Goal: Task Accomplishment & Management: Manage account settings

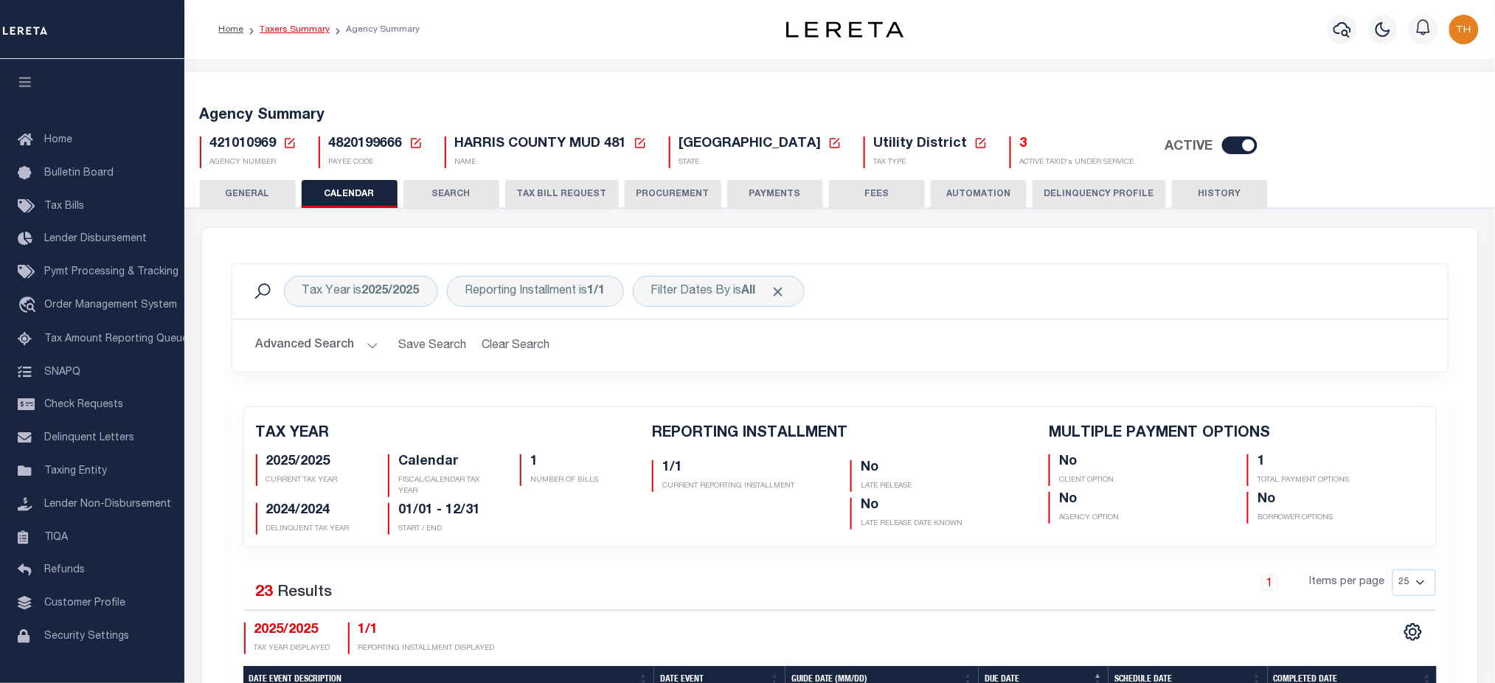
click at [302, 27] on link "Taxers Summary" at bounding box center [295, 29] width 70 height 9
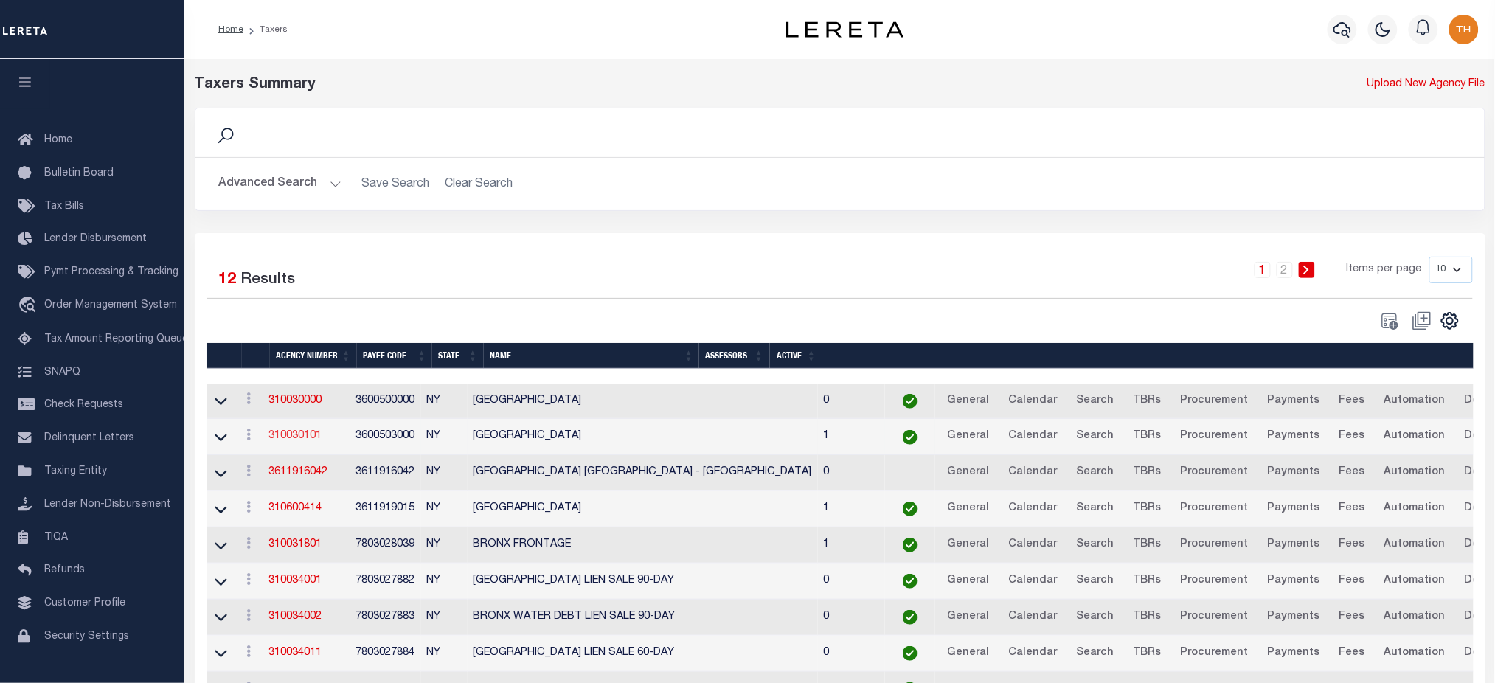
click at [295, 441] on link "310030101" at bounding box center [295, 436] width 53 height 10
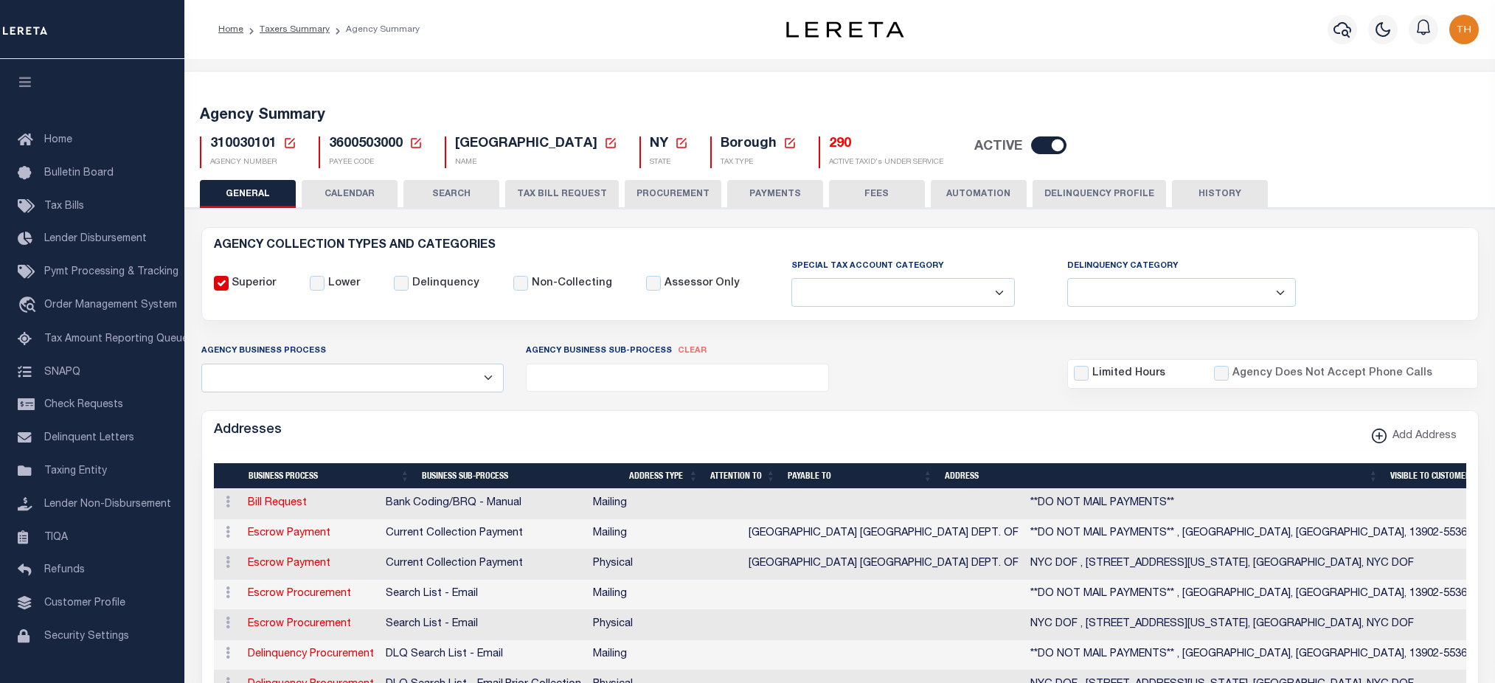
click at [376, 200] on button "CALENDAR" at bounding box center [350, 194] width 96 height 28
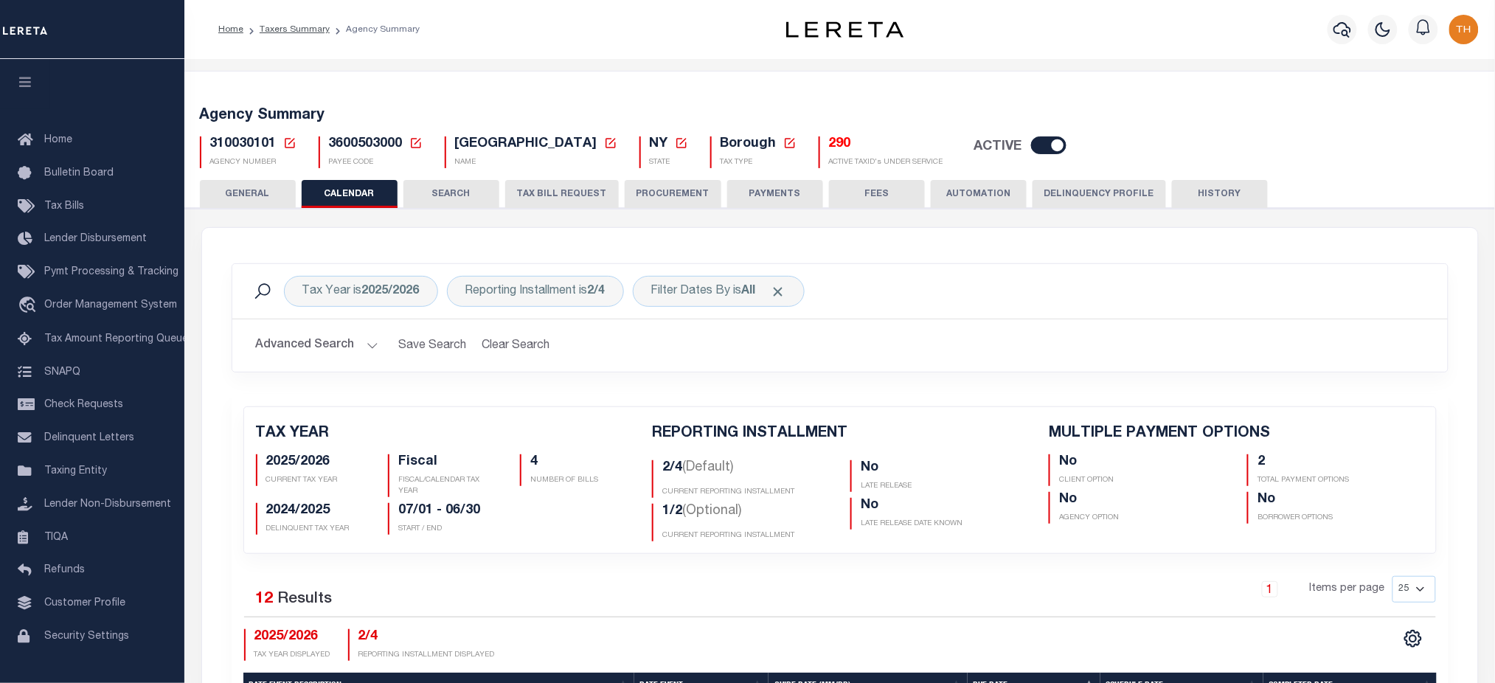
checkbox input "false"
type input "2"
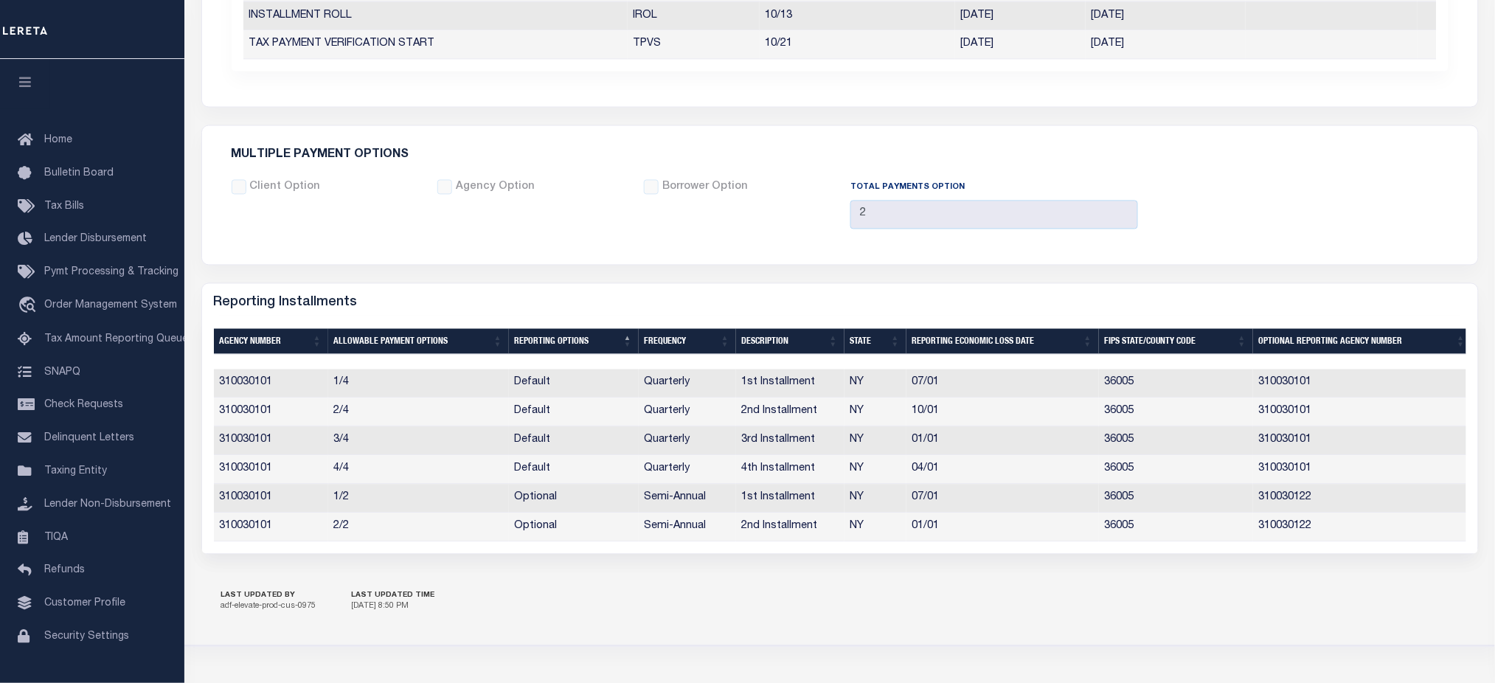
scroll to position [1047, 0]
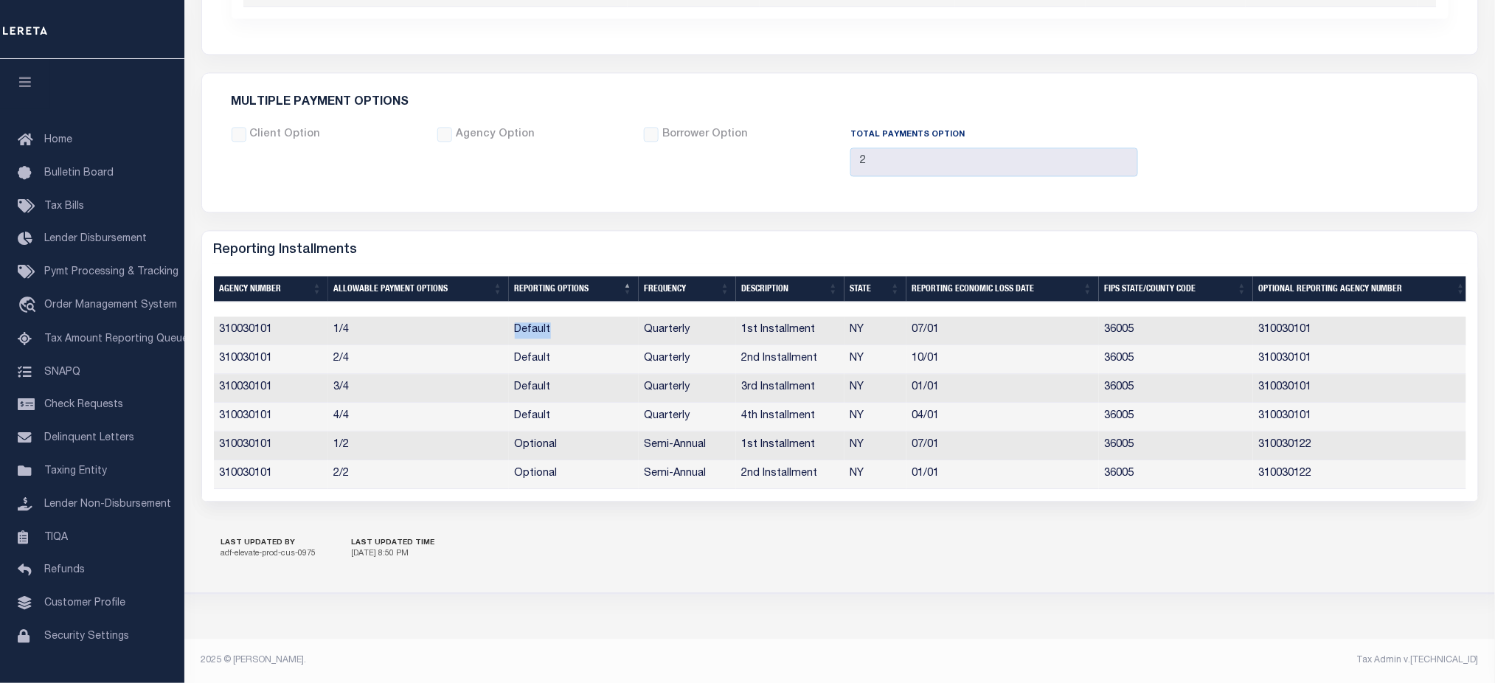
drag, startPoint x: 515, startPoint y: 323, endPoint x: 566, endPoint y: 327, distance: 51.7
click at [566, 327] on td "Default" at bounding box center [574, 330] width 130 height 29
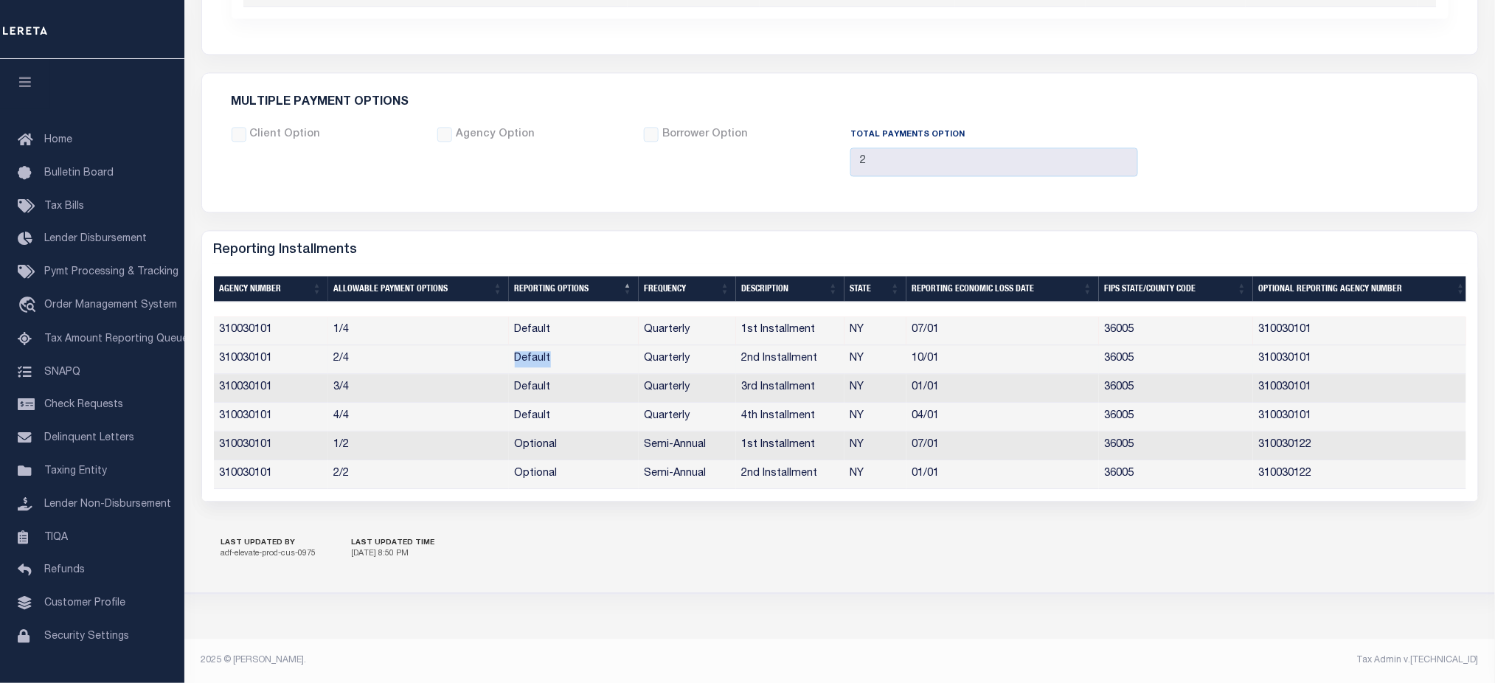
drag, startPoint x: 493, startPoint y: 358, endPoint x: 579, endPoint y: 351, distance: 86.6
click at [579, 351] on tr "310030101 2/4 Default Quarterly 2nd Installment NY 10/01 36005 310030101" at bounding box center [843, 359] width 1258 height 29
drag, startPoint x: 498, startPoint y: 383, endPoint x: 577, endPoint y: 383, distance: 78.2
click at [577, 383] on tr "310030101 3/4 Default Quarterly 3rd Installment NY 01/01 36005 310030101" at bounding box center [843, 388] width 1258 height 29
drag, startPoint x: 504, startPoint y: 409, endPoint x: 583, endPoint y: 411, distance: 78.2
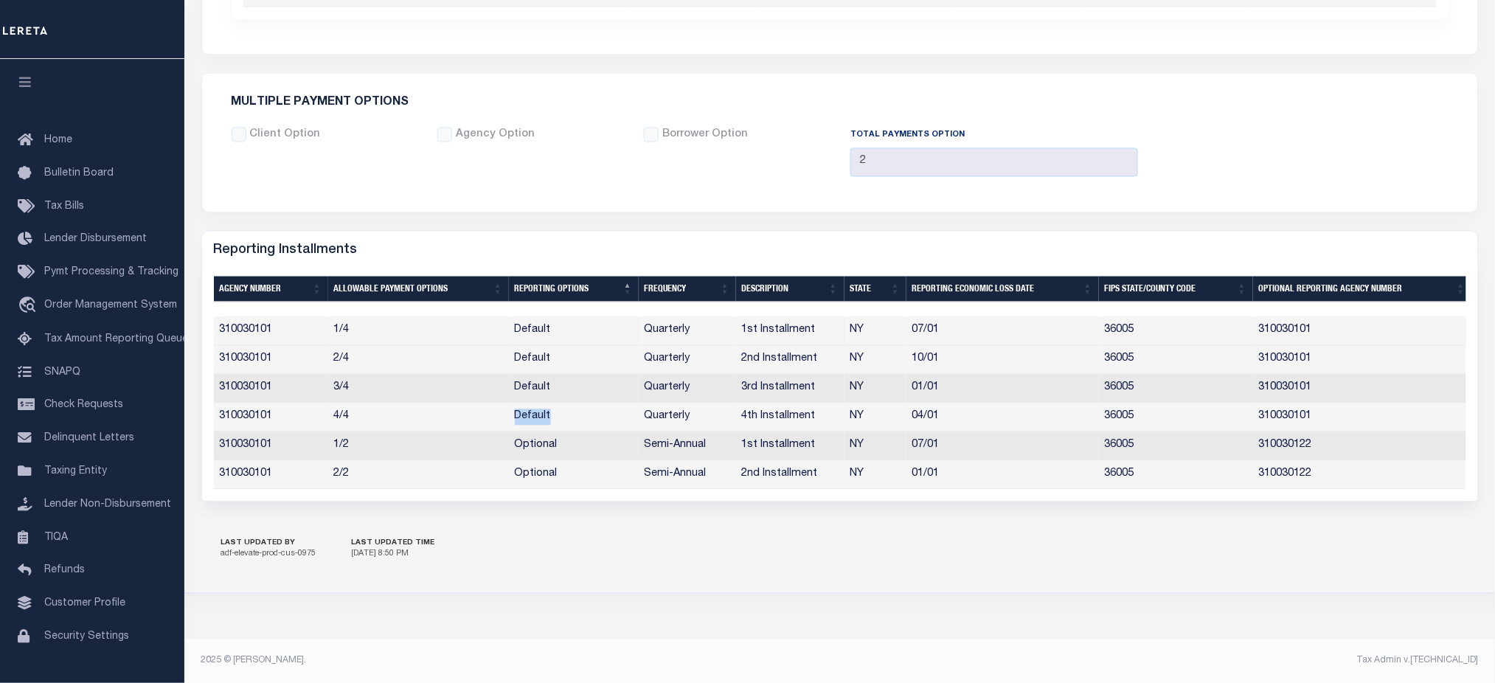
click at [583, 411] on tr "310030101 4/4 Default Quarterly 4th Installment NY 04/01 36005 310030101" at bounding box center [843, 417] width 1258 height 29
drag, startPoint x: 503, startPoint y: 440, endPoint x: 582, endPoint y: 445, distance: 79.1
click at [582, 445] on tr "310030101 1/2 Optional Semi-Annual 1st Installment NY 07/01 36005 310030122" at bounding box center [843, 445] width 1258 height 29
drag, startPoint x: 336, startPoint y: 436, endPoint x: 360, endPoint y: 441, distance: 24.9
click at [360, 441] on td "1/2" at bounding box center [418, 445] width 181 height 29
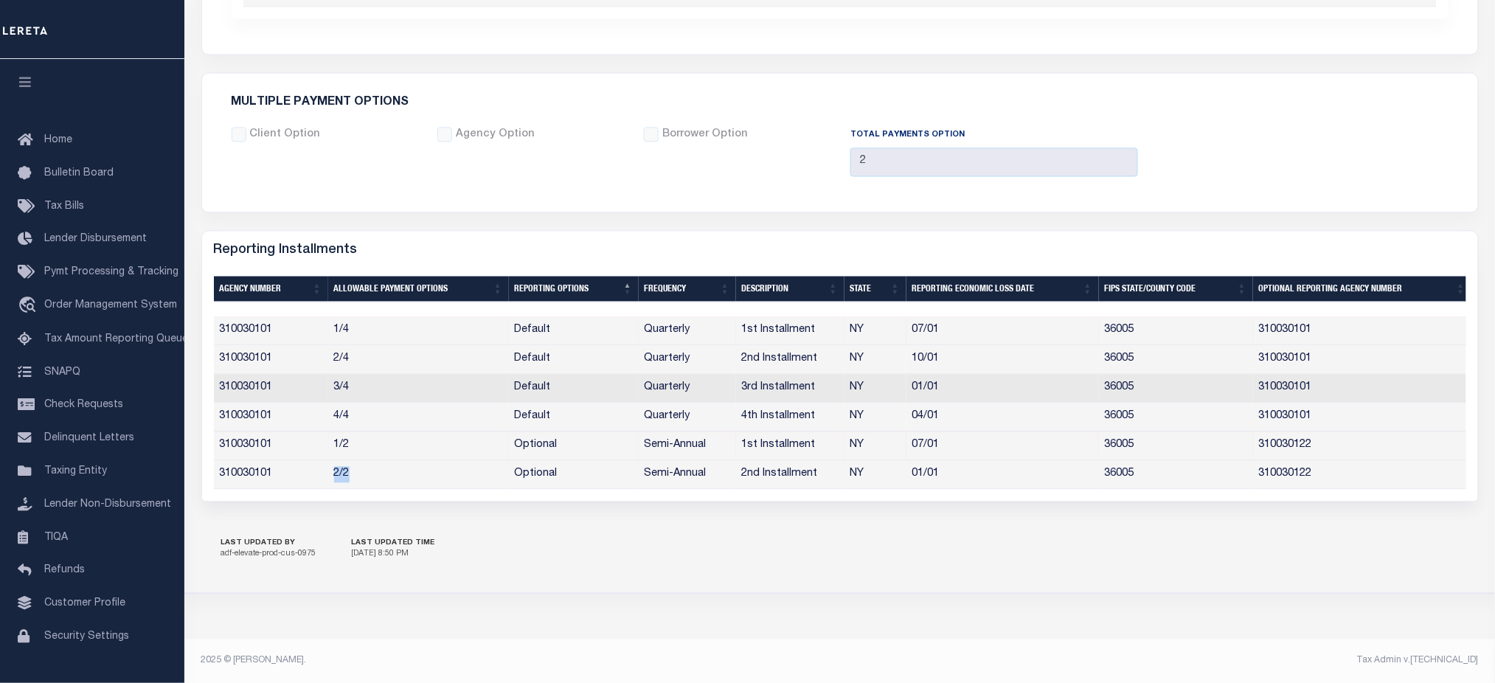
drag, startPoint x: 333, startPoint y: 468, endPoint x: 369, endPoint y: 471, distance: 35.5
click at [369, 471] on tr "310030101 2/2 Optional Semi-Annual 2nd Installment NY 01/01 36005 310030122" at bounding box center [843, 474] width 1258 height 29
drag, startPoint x: 1161, startPoint y: 461, endPoint x: 218, endPoint y: 473, distance: 942.5
click at [218, 473] on tr "310030101 2/2 Optional Semi-Annual 2nd Installment NY 01/01 36005 310030122" at bounding box center [843, 474] width 1258 height 29
drag, startPoint x: 1144, startPoint y: 436, endPoint x: 258, endPoint y: 444, distance: 886.4
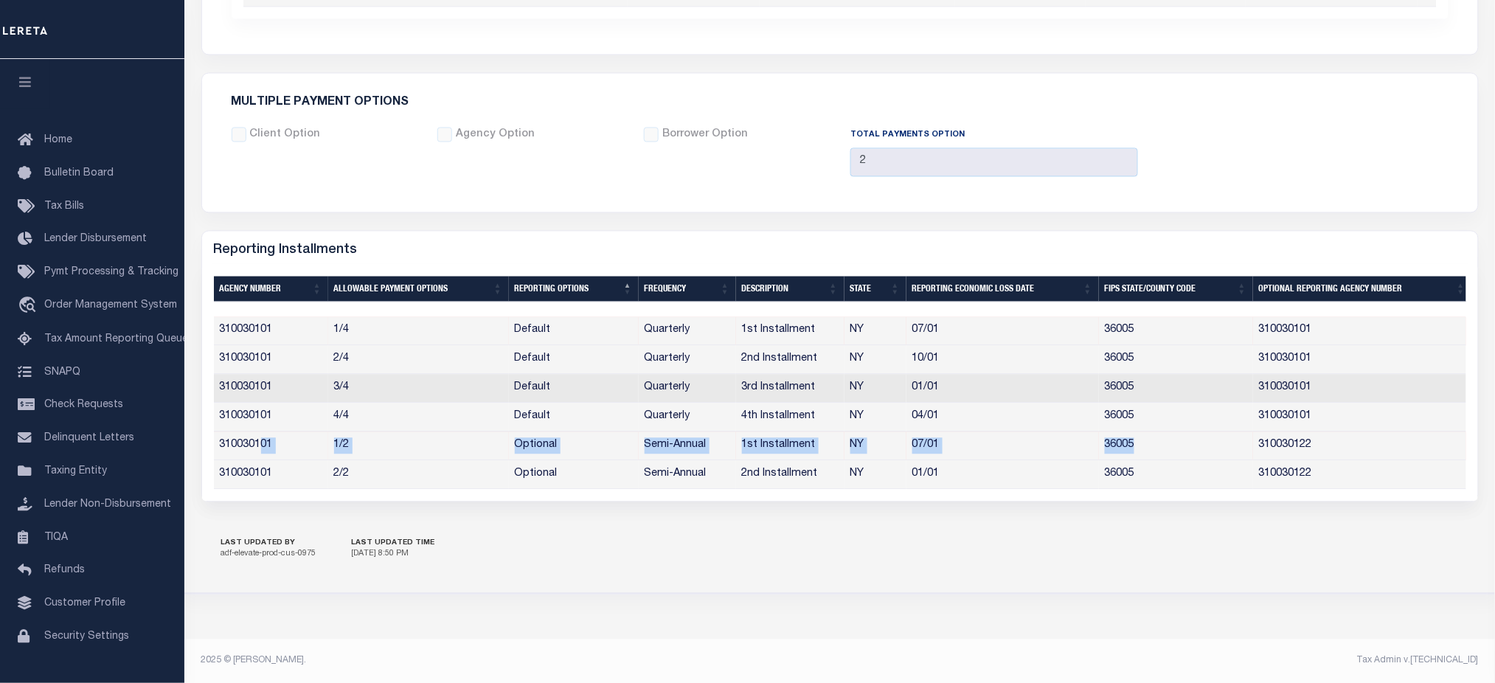
click at [258, 444] on tr "310030101 1/2 Optional Semi-Annual 1st Installment NY 07/01 36005 310030122" at bounding box center [843, 445] width 1258 height 29
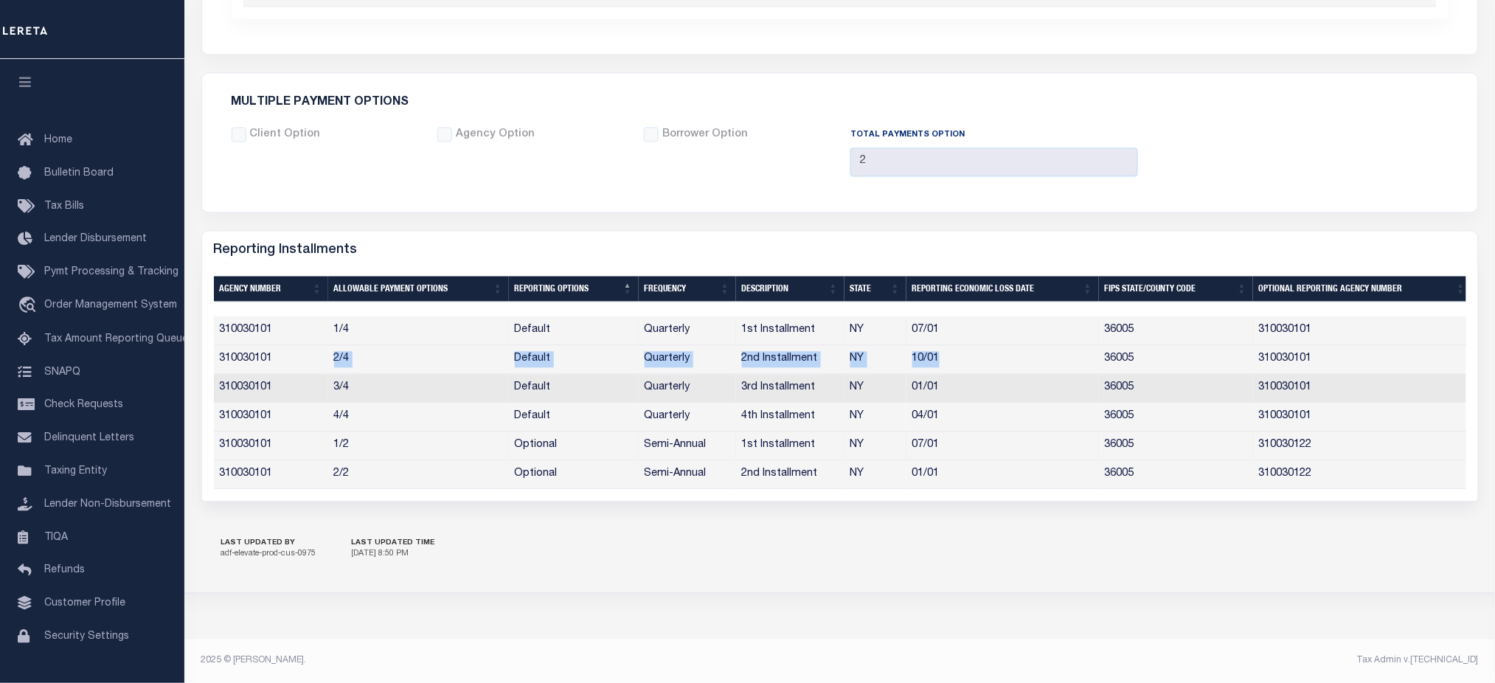
drag, startPoint x: 351, startPoint y: 353, endPoint x: 938, endPoint y: 340, distance: 587.1
click at [945, 345] on tr "310030101 2/4 Default Quarterly 2nd Installment NY 10/01 36005 310030101" at bounding box center [843, 359] width 1258 height 29
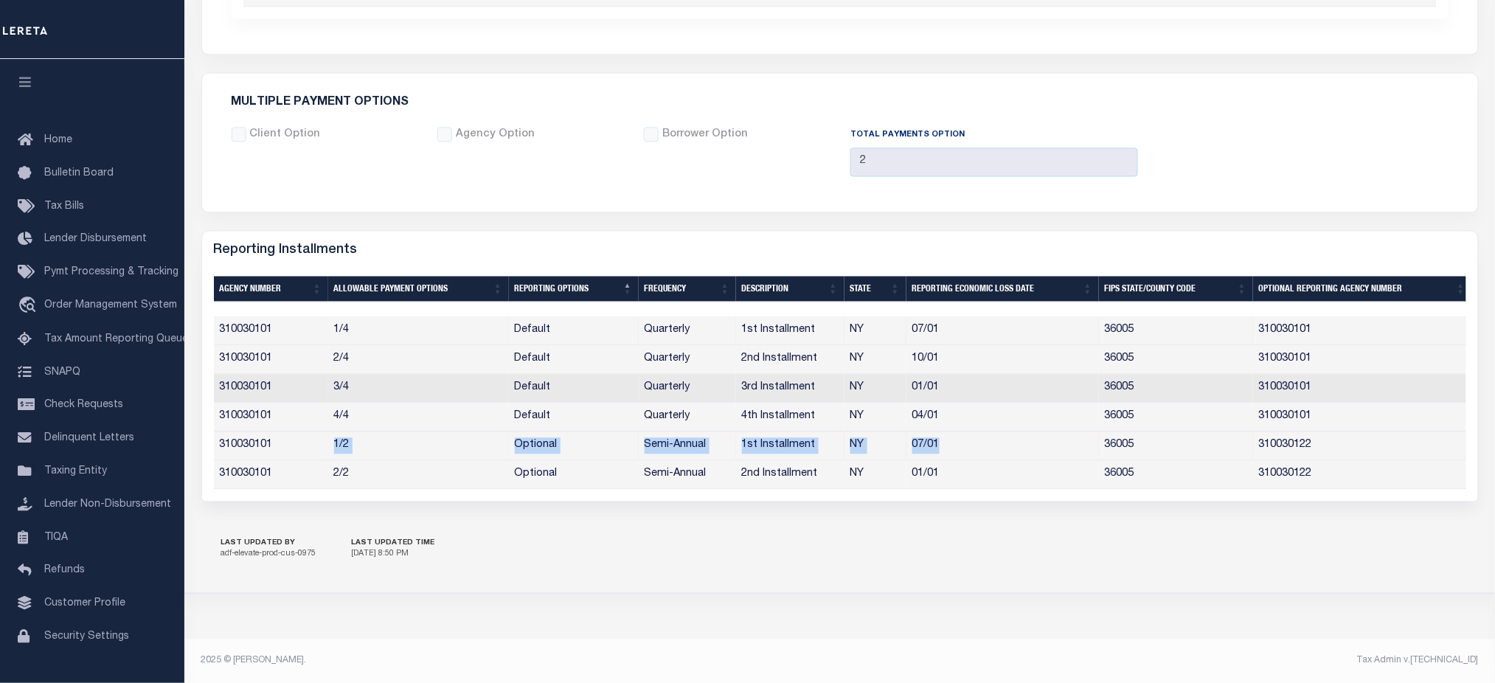
drag, startPoint x: 327, startPoint y: 437, endPoint x: 1039, endPoint y: 438, distance: 711.6
click at [1039, 438] on tr "310030101 1/2 Optional Semi-Annual 1st Installment NY 07/01 36005 310030122" at bounding box center [843, 445] width 1258 height 29
click at [100, 210] on link "Tax Bills" at bounding box center [92, 206] width 184 height 33
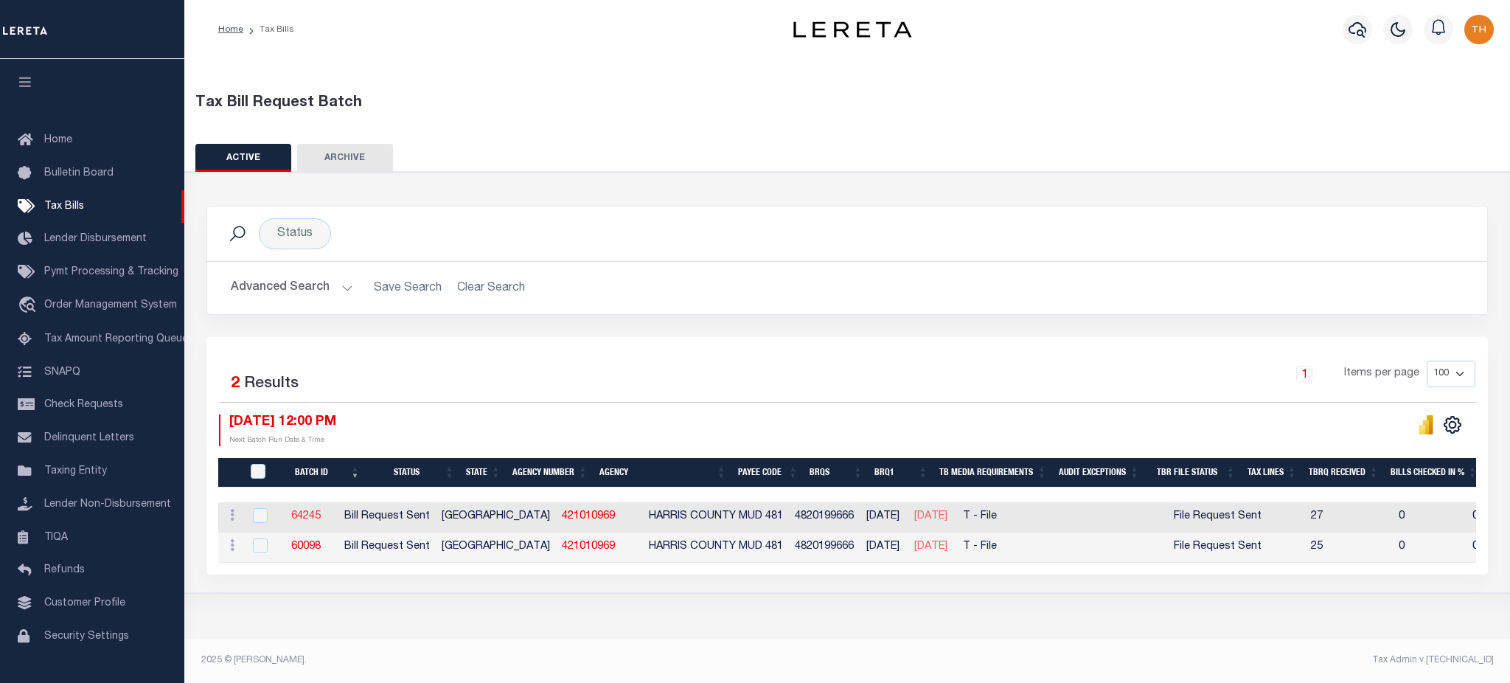
click at [321, 521] on link "64245" at bounding box center [305, 516] width 29 height 10
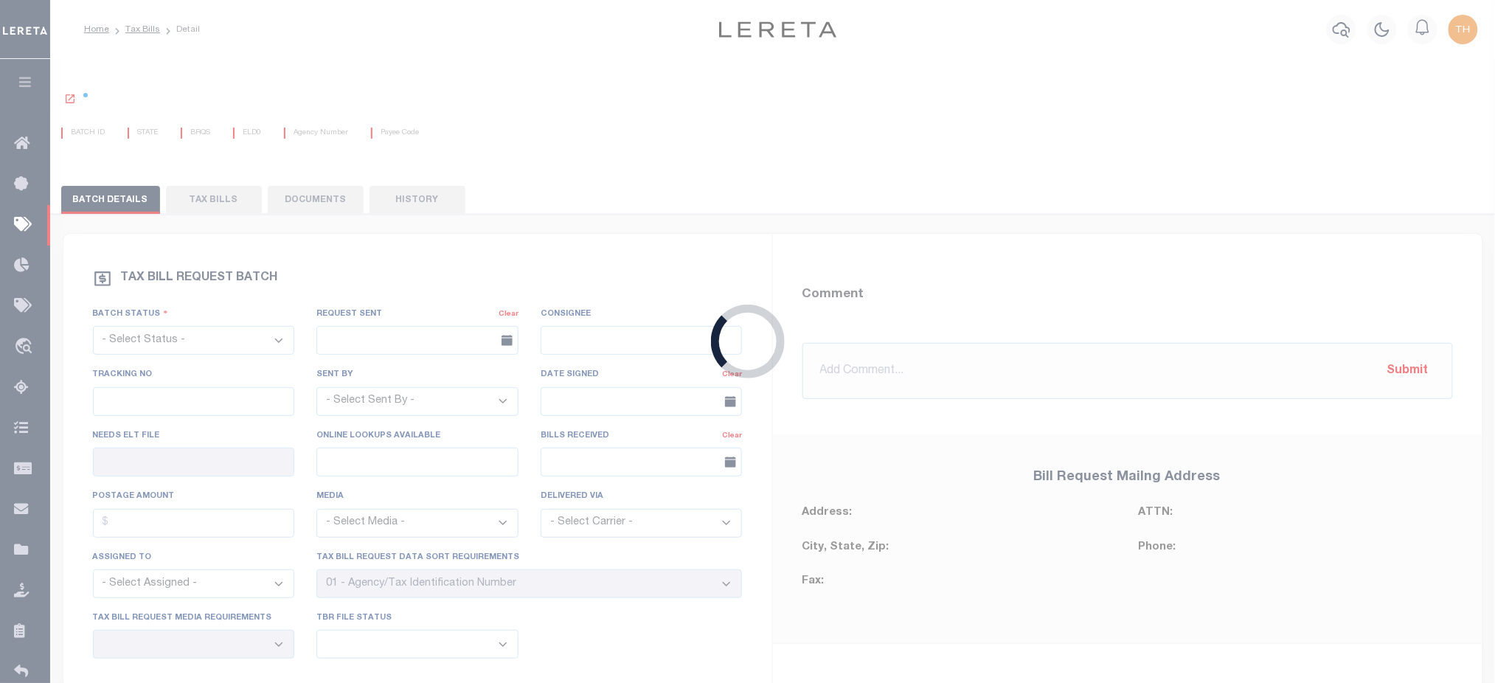
select select "RST"
type input "[DATE]"
select select
type input "No"
type input "Yes"
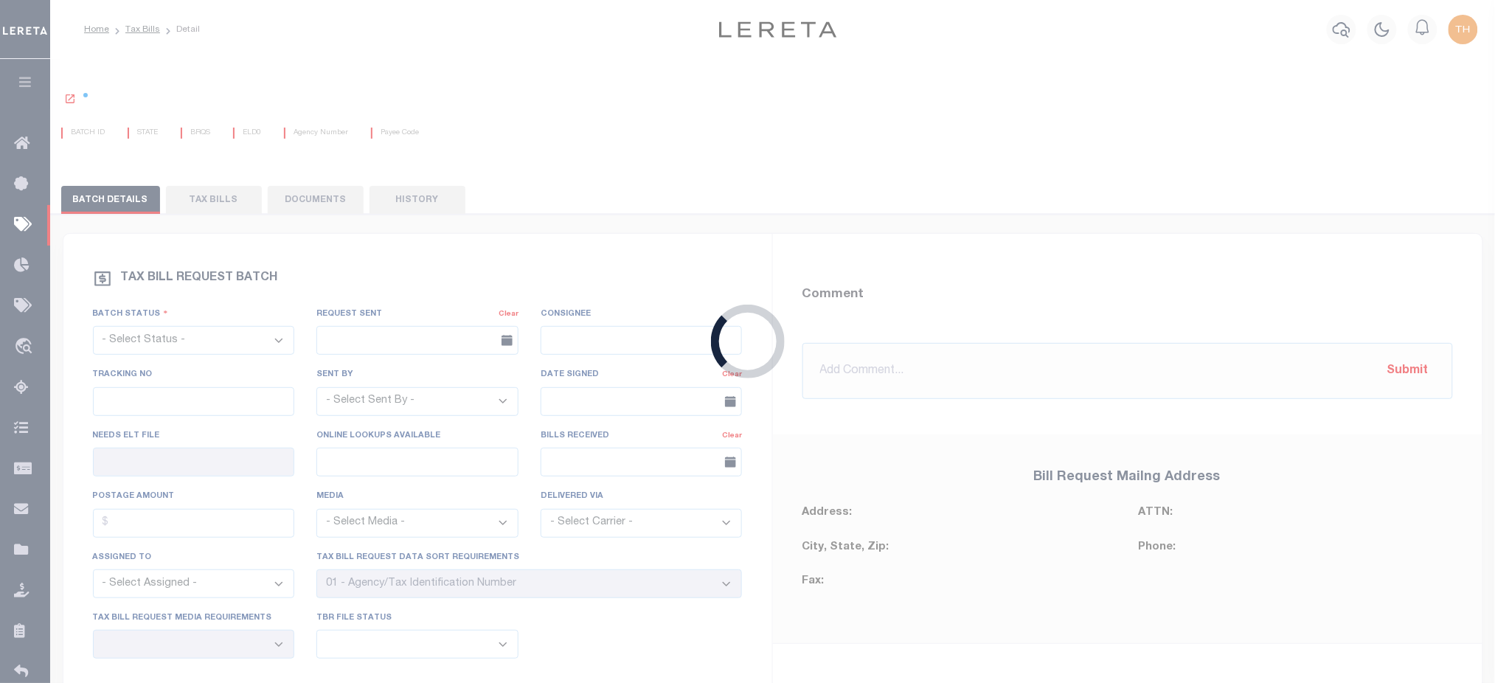
select select "22"
select select "3"
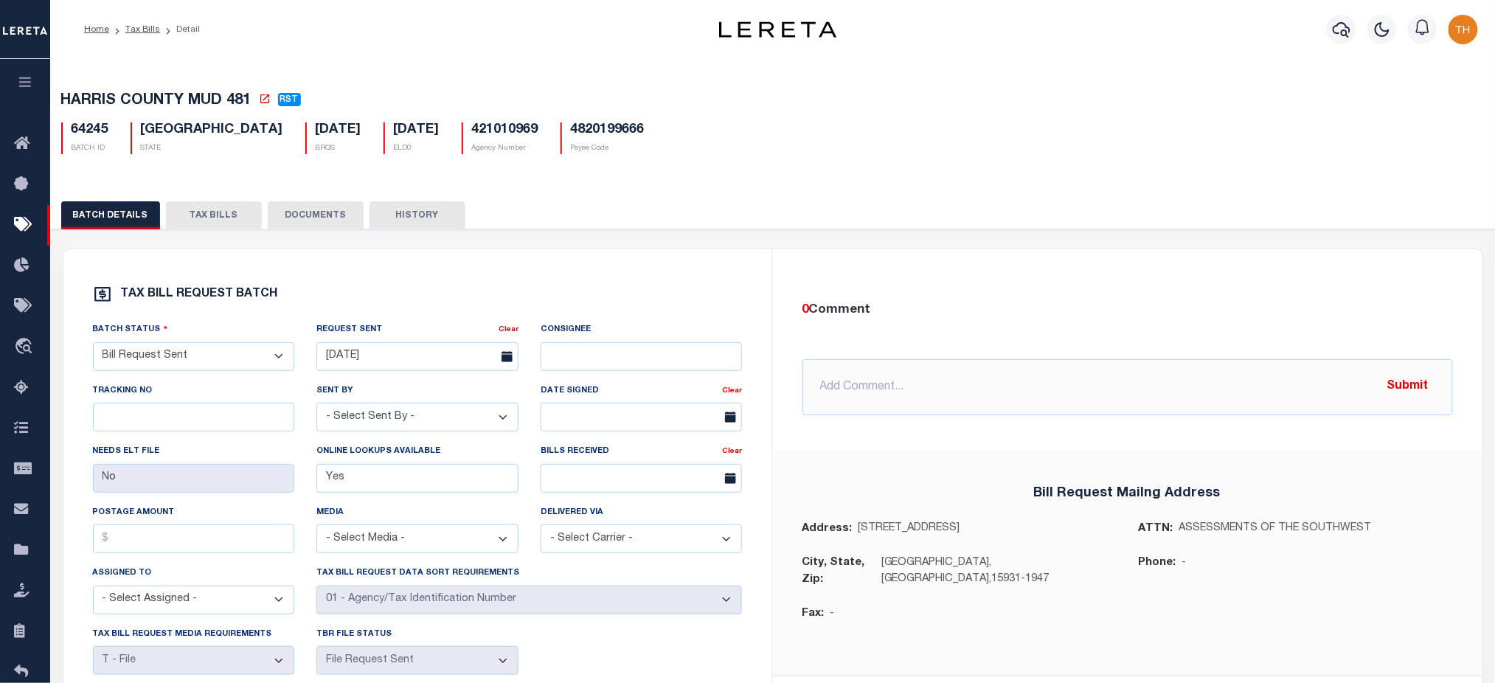
click at [216, 212] on button "TAX BILLS" at bounding box center [214, 215] width 96 height 28
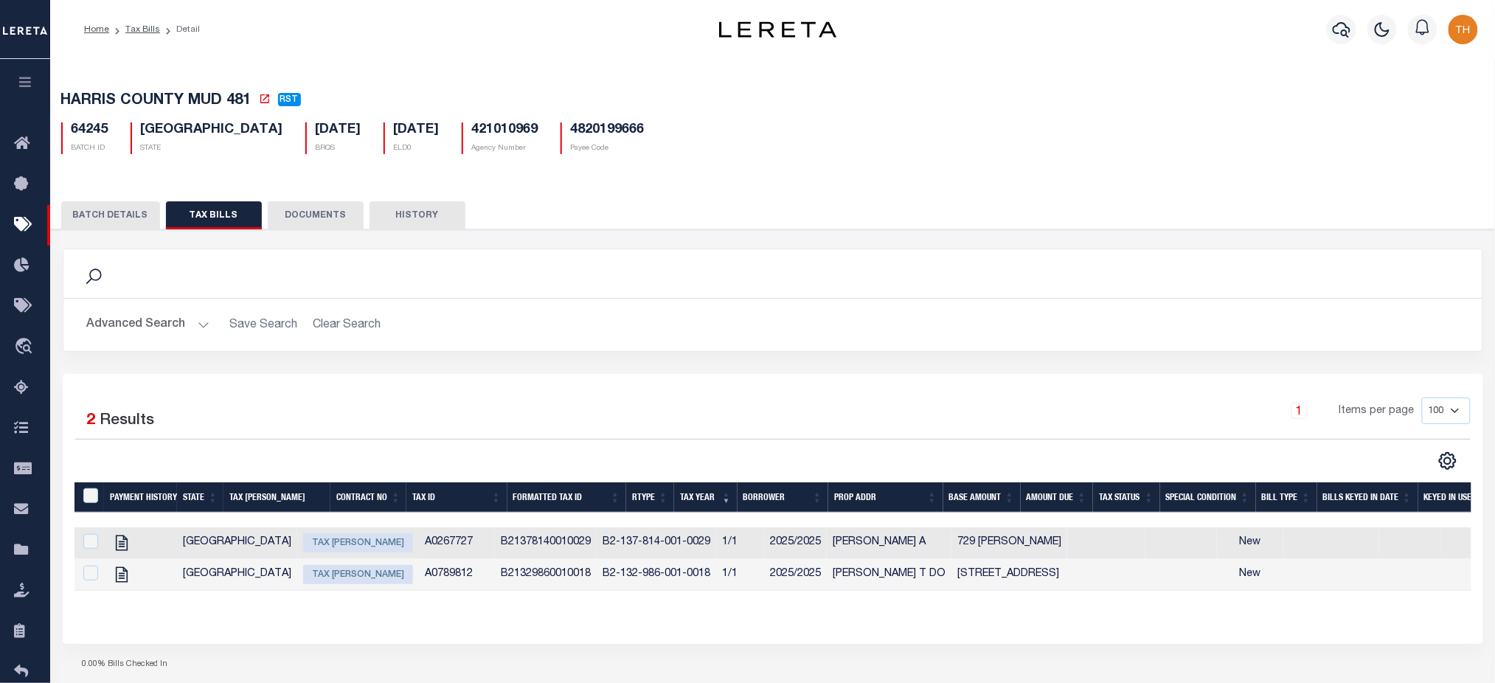
scroll to position [98, 0]
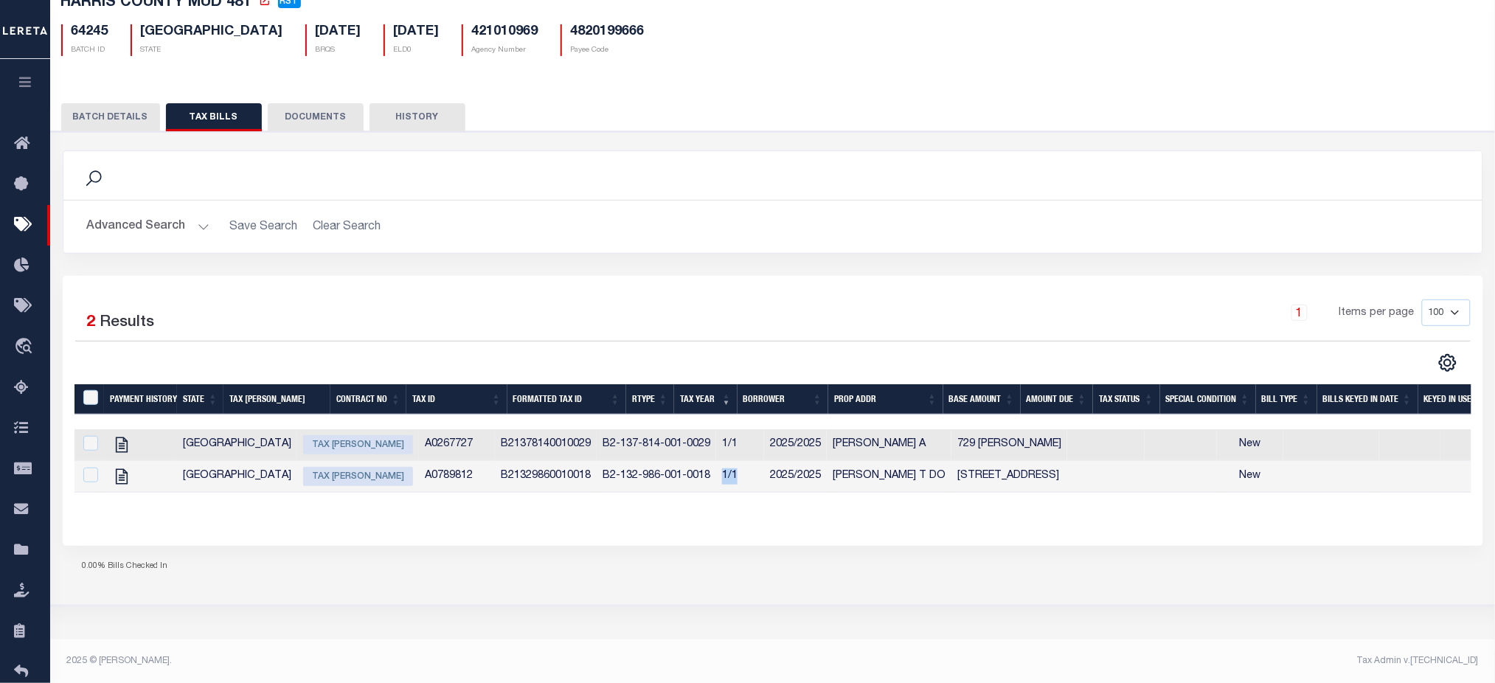
drag, startPoint x: 632, startPoint y: 475, endPoint x: 662, endPoint y: 480, distance: 30.7
click at [716, 480] on td "1/1" at bounding box center [740, 477] width 48 height 32
checkbox input "true"
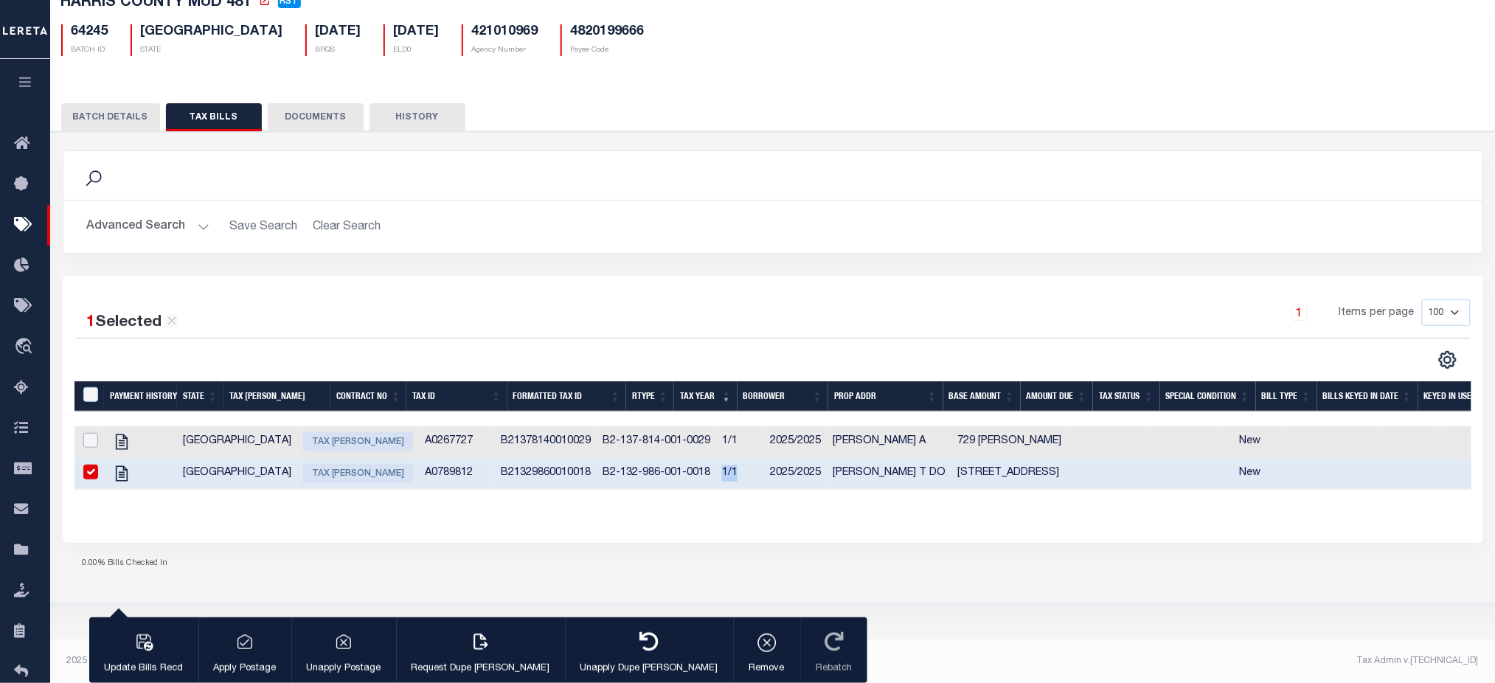
click at [96, 446] on input "checkbox" at bounding box center [90, 440] width 15 height 15
checkbox input "true"
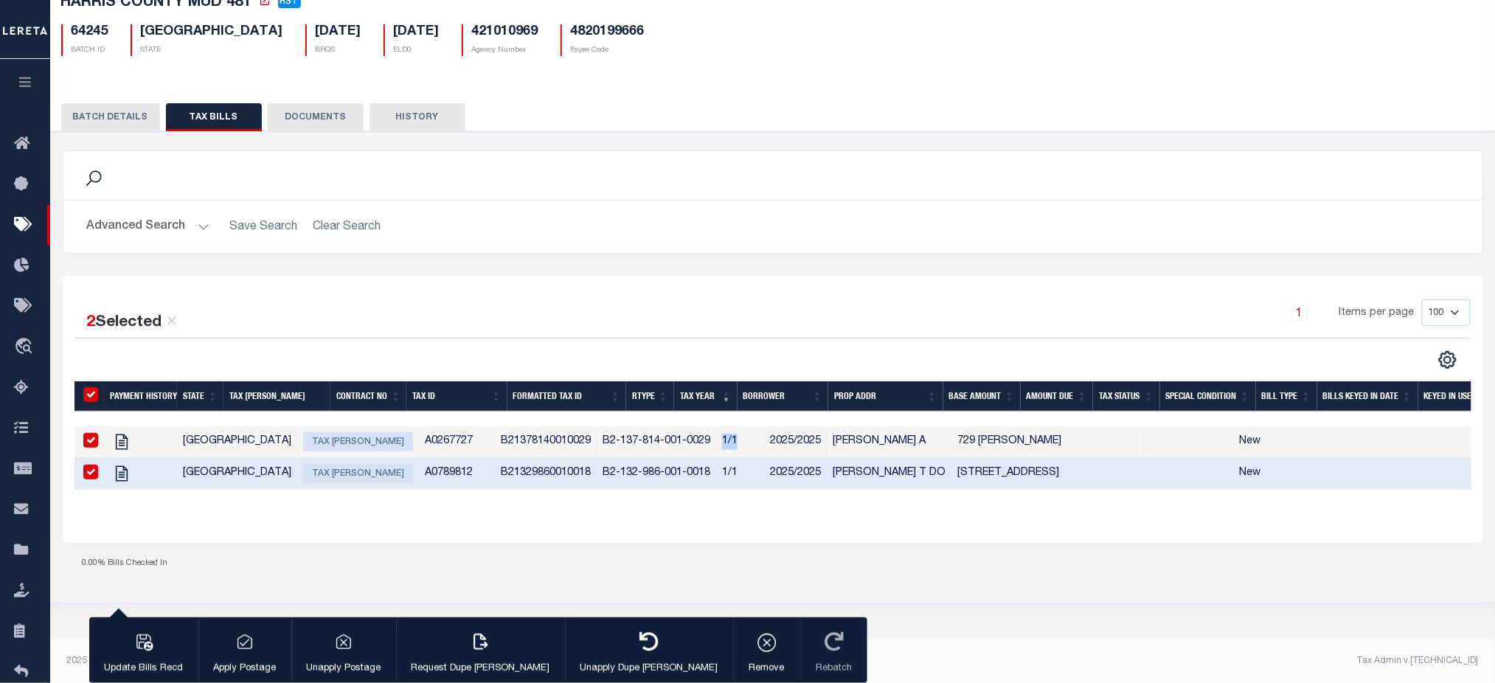
drag, startPoint x: 635, startPoint y: 445, endPoint x: 664, endPoint y: 445, distance: 28.8
click at [716, 445] on td "1/1" at bounding box center [740, 442] width 48 height 32
checkbox input "false"
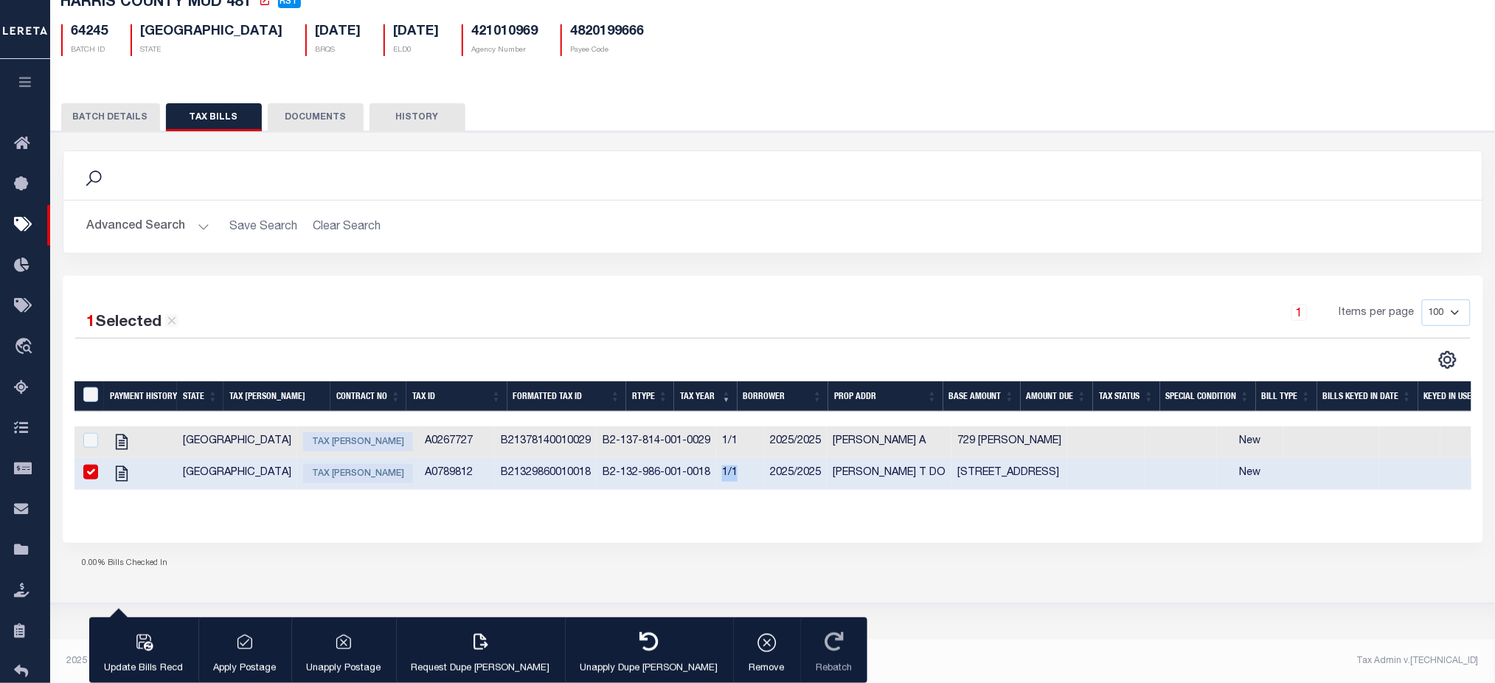
drag, startPoint x: 632, startPoint y: 478, endPoint x: 655, endPoint y: 483, distance: 23.4
click at [716, 483] on td "1/1" at bounding box center [740, 474] width 48 height 32
checkbox input "false"
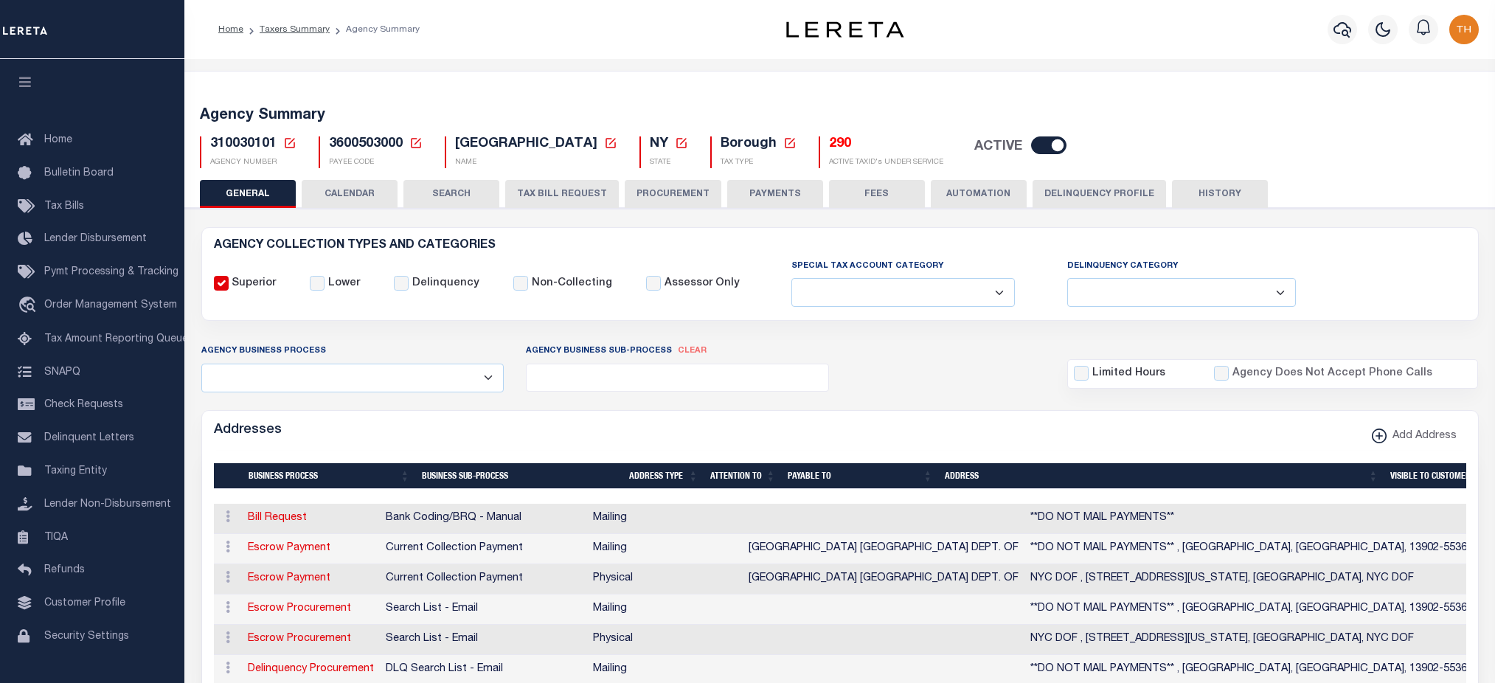
select select
click at [347, 187] on button "CALENDAR" at bounding box center [350, 194] width 96 height 28
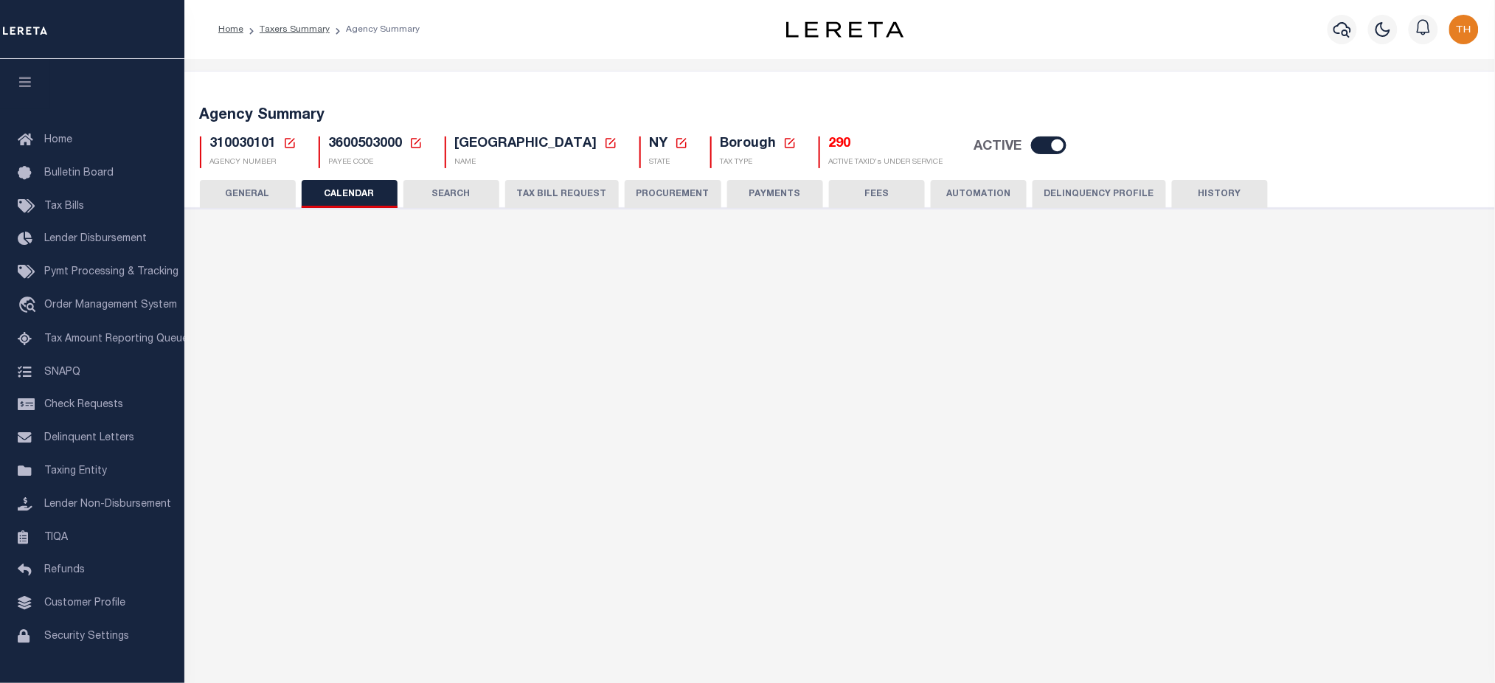
checkbox input "false"
type input "2"
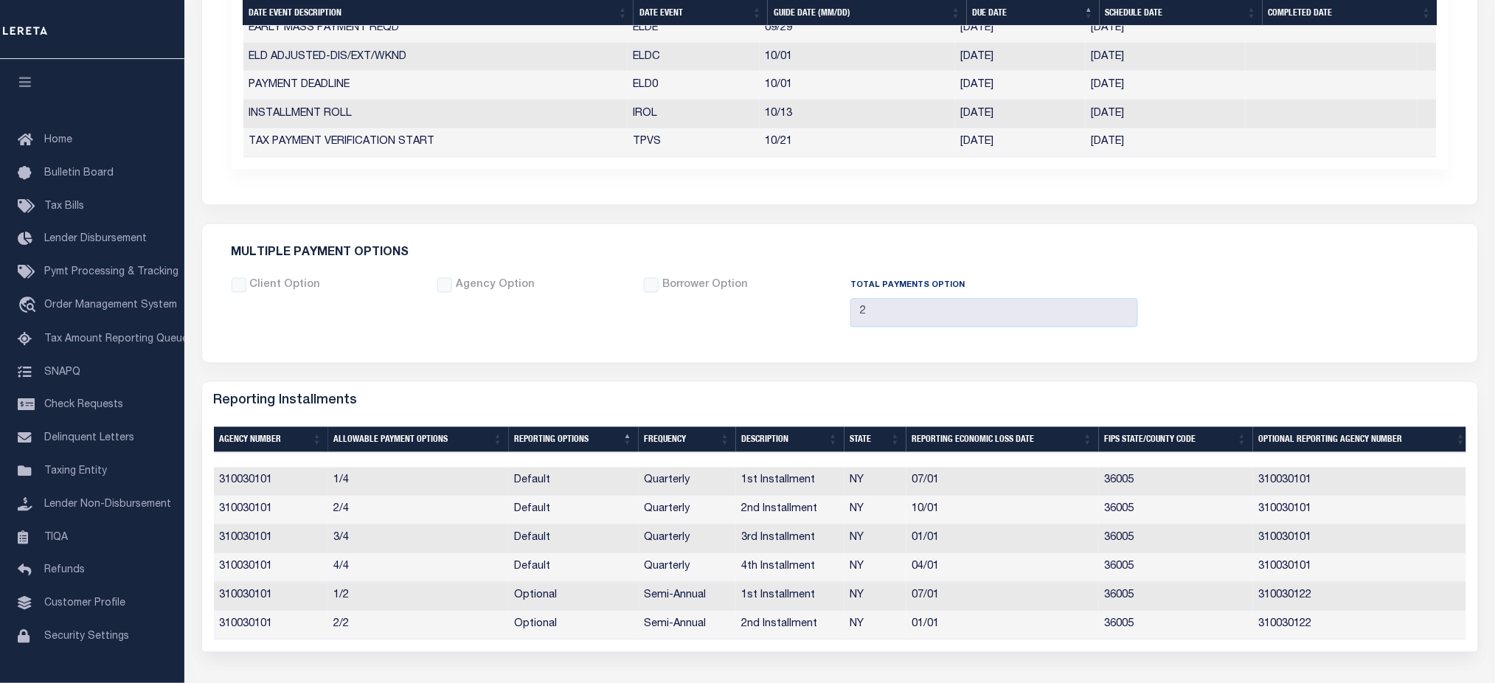
scroll to position [1035, 0]
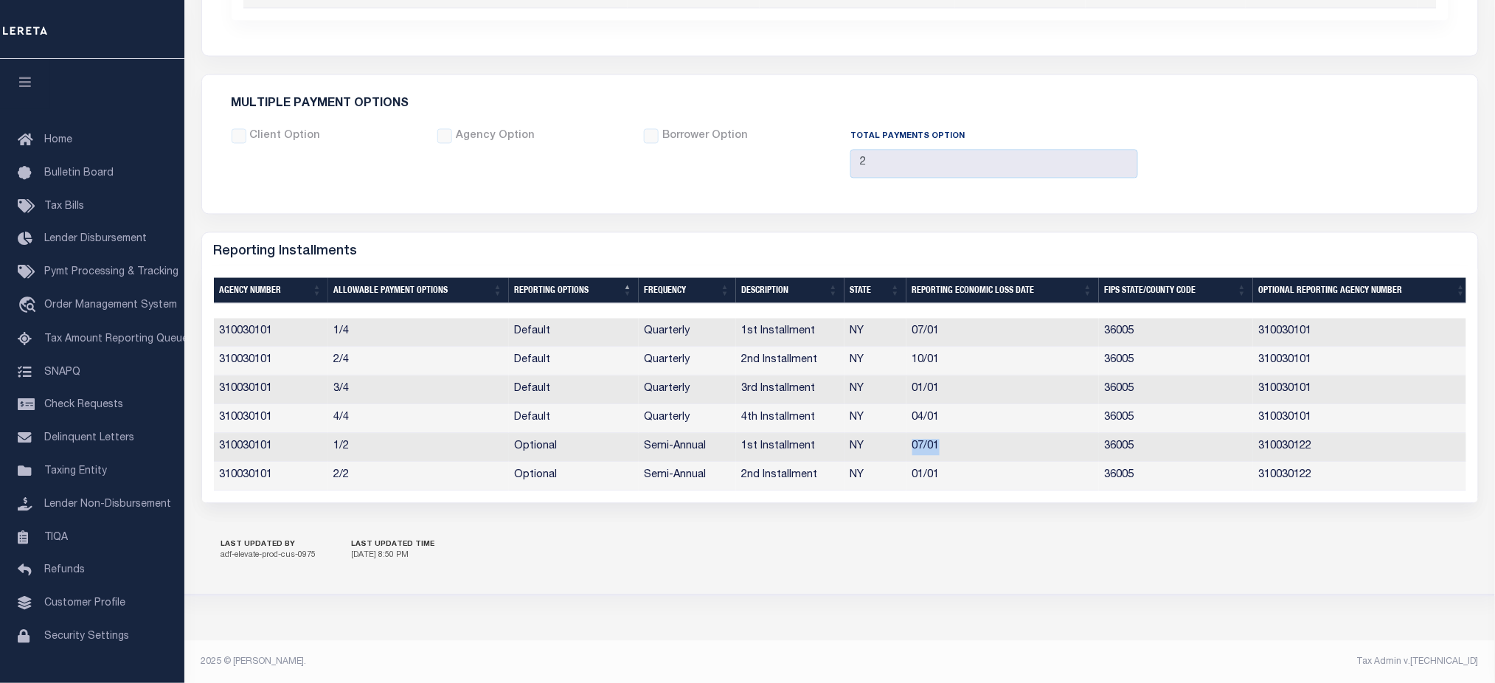
drag, startPoint x: 970, startPoint y: 447, endPoint x: 893, endPoint y: 448, distance: 77.4
click at [893, 448] on tr "310030101 1/2 Optional Semi-Annual 1st Installment NY 07/01 36005 310030122" at bounding box center [843, 447] width 1258 height 29
drag, startPoint x: 218, startPoint y: 364, endPoint x: 1001, endPoint y: 366, distance: 782.4
click at [1001, 366] on tr "310030101 2/4 Default Quarterly 2nd Installment NY 10/01 36005 310030101" at bounding box center [843, 361] width 1258 height 29
drag, startPoint x: 258, startPoint y: 454, endPoint x: 1313, endPoint y: 436, distance: 1055.4
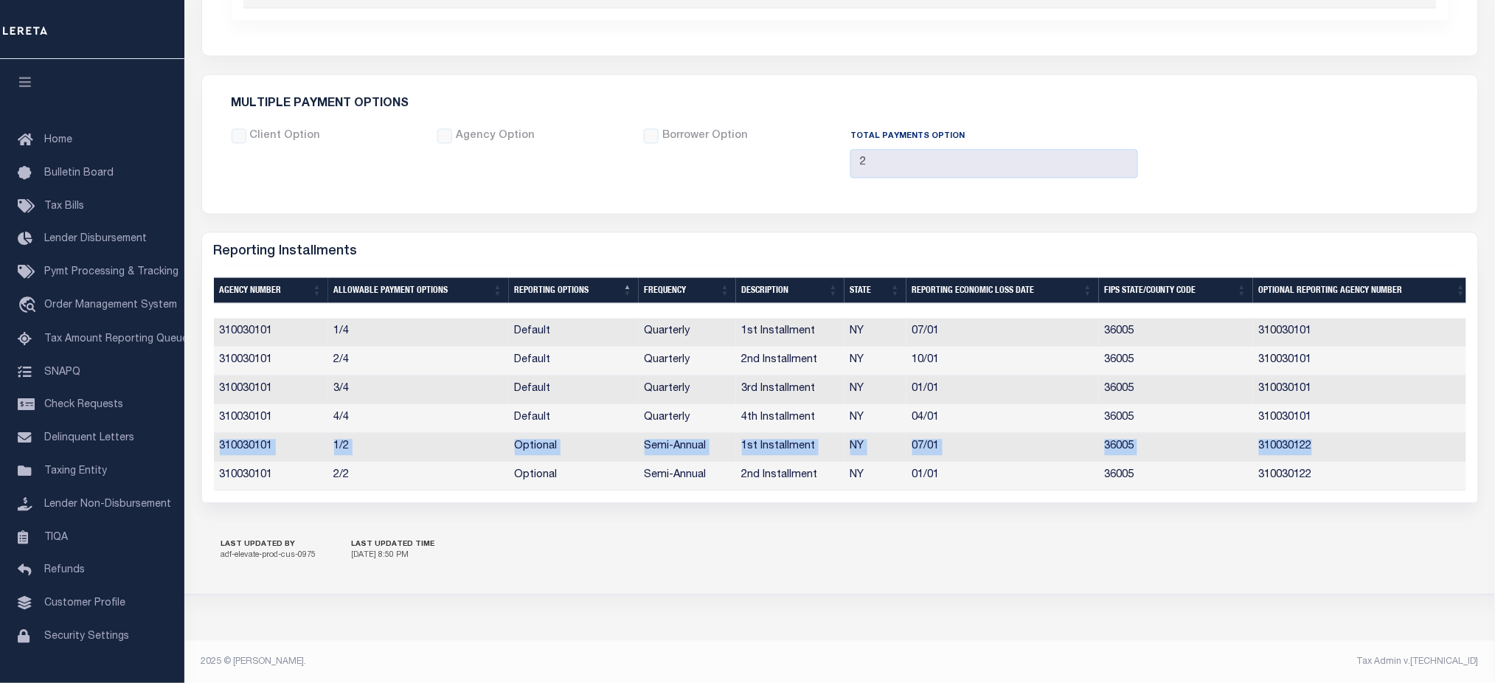
click at [1313, 436] on tr "310030101 1/2 Optional Semi-Annual 1st Installment NY 07/01 36005 310030122" at bounding box center [843, 447] width 1258 height 29
click at [251, 362] on td "310030101" at bounding box center [271, 361] width 114 height 29
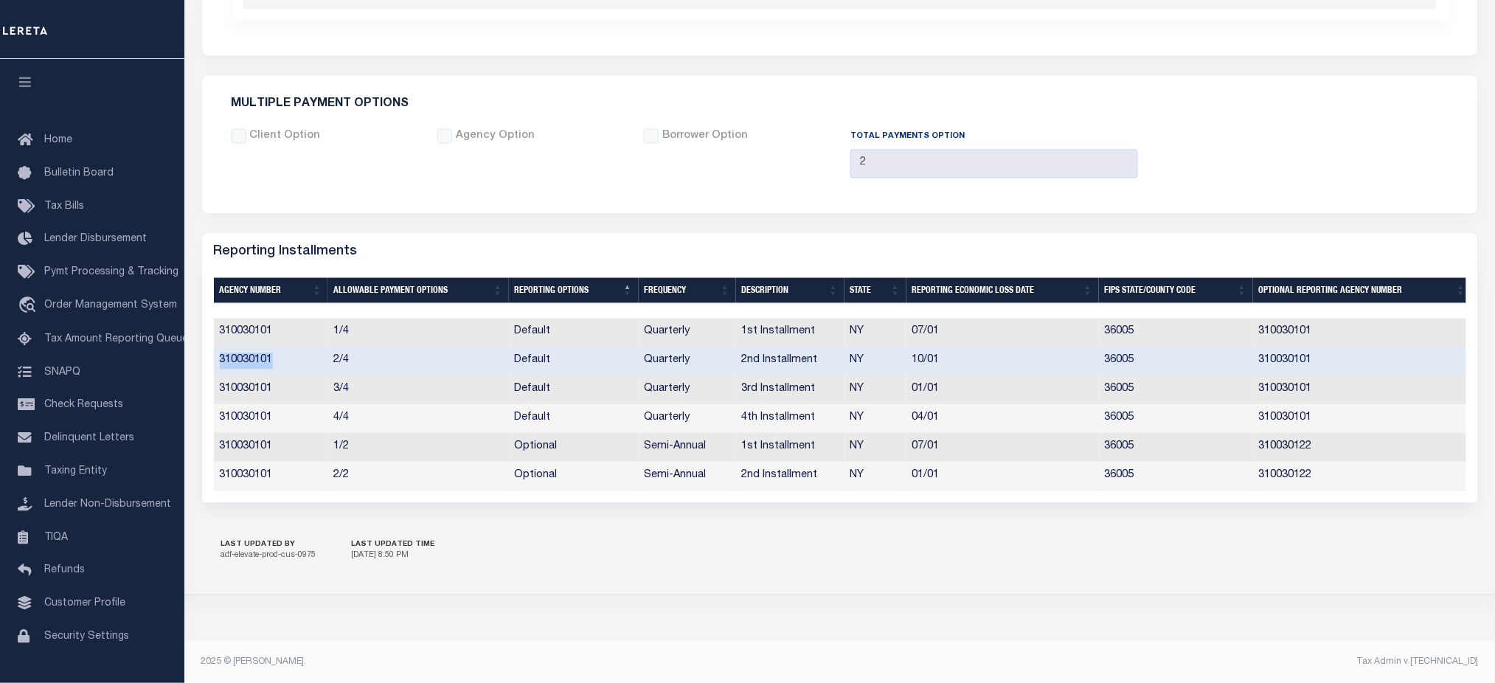
click at [251, 362] on td "310030101" at bounding box center [271, 361] width 114 height 29
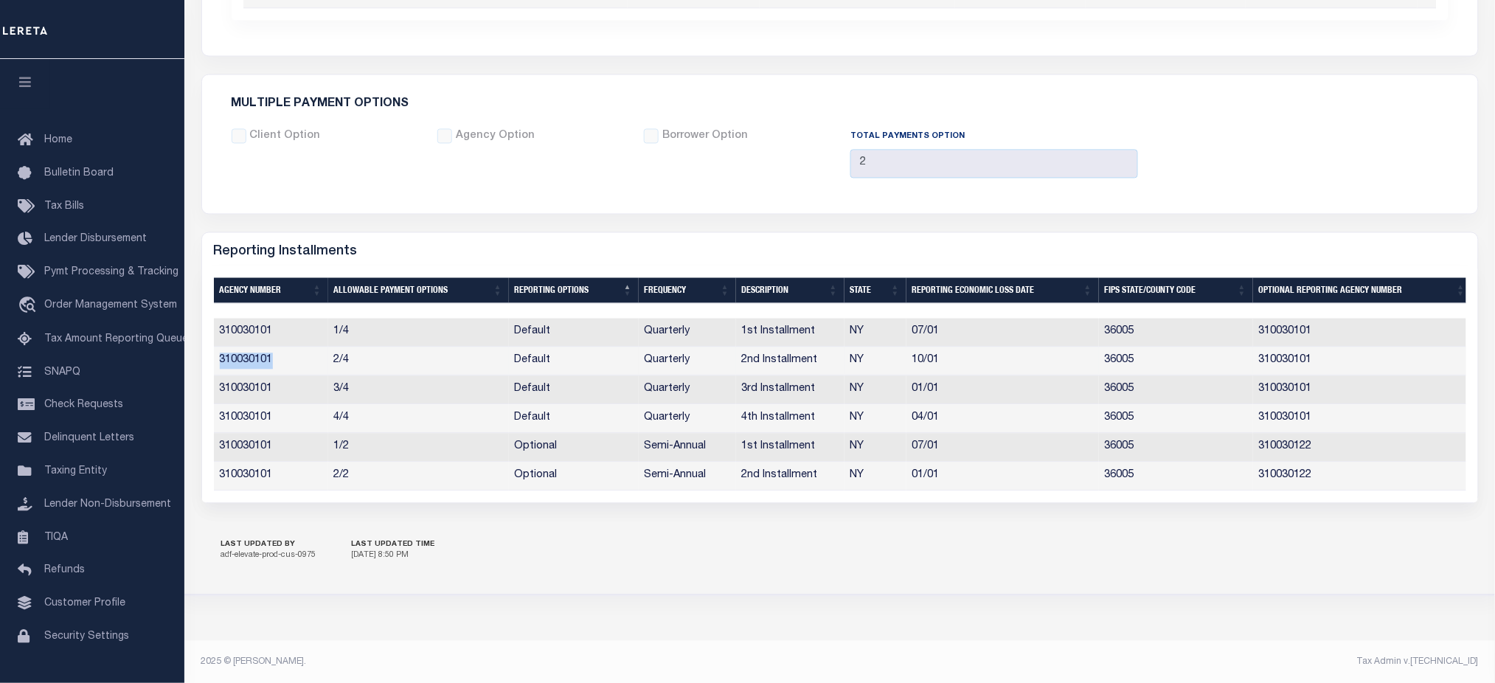
copy td "310030101"
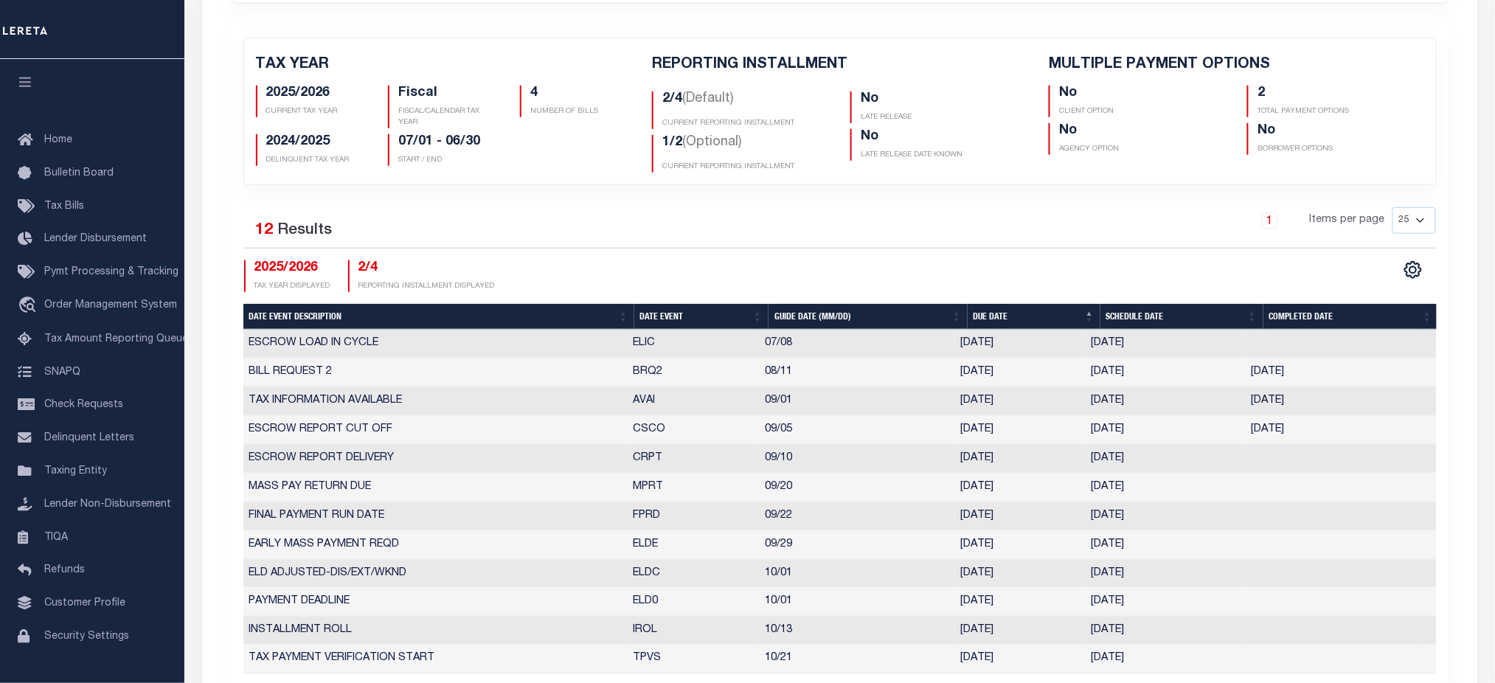
scroll to position [347, 0]
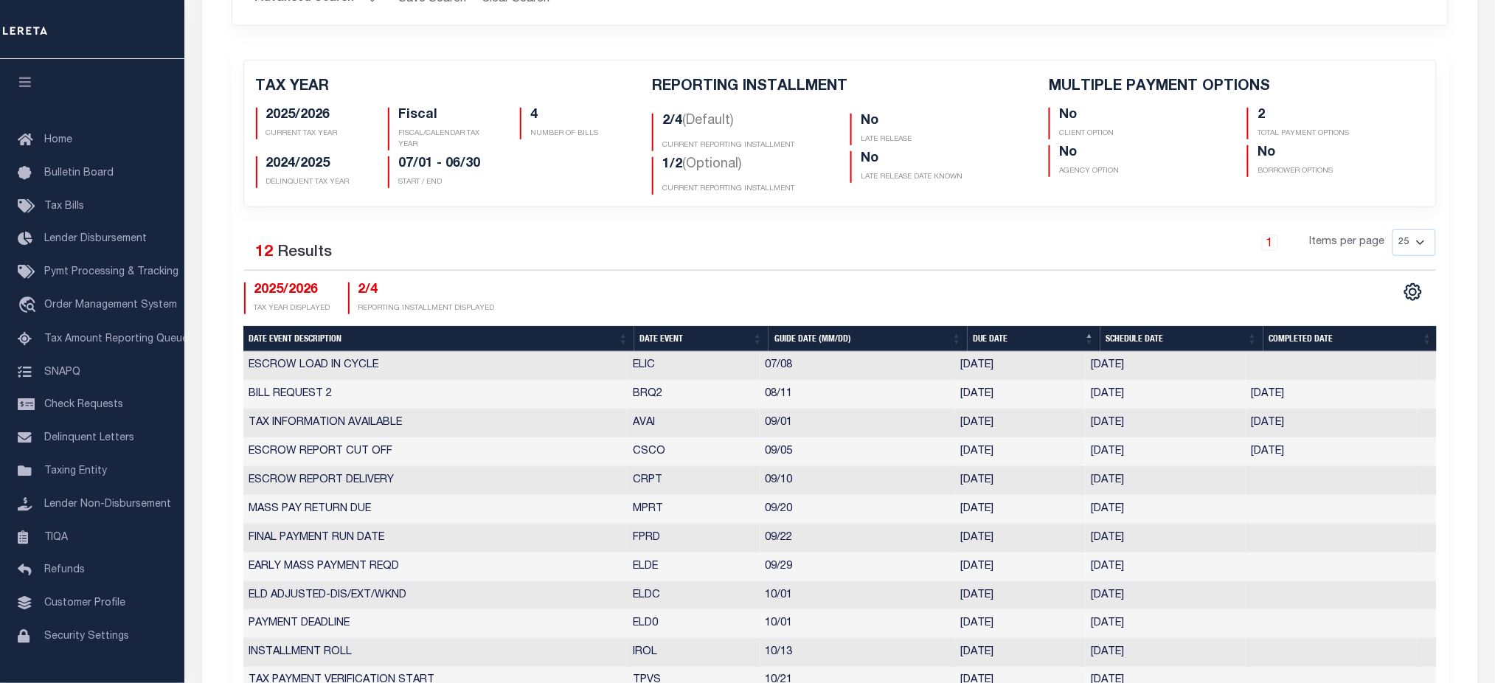
drag, startPoint x: 1161, startPoint y: 596, endPoint x: 1095, endPoint y: 597, distance: 66.4
click at [1095, 597] on td "10/01/2025" at bounding box center [1165, 596] width 160 height 29
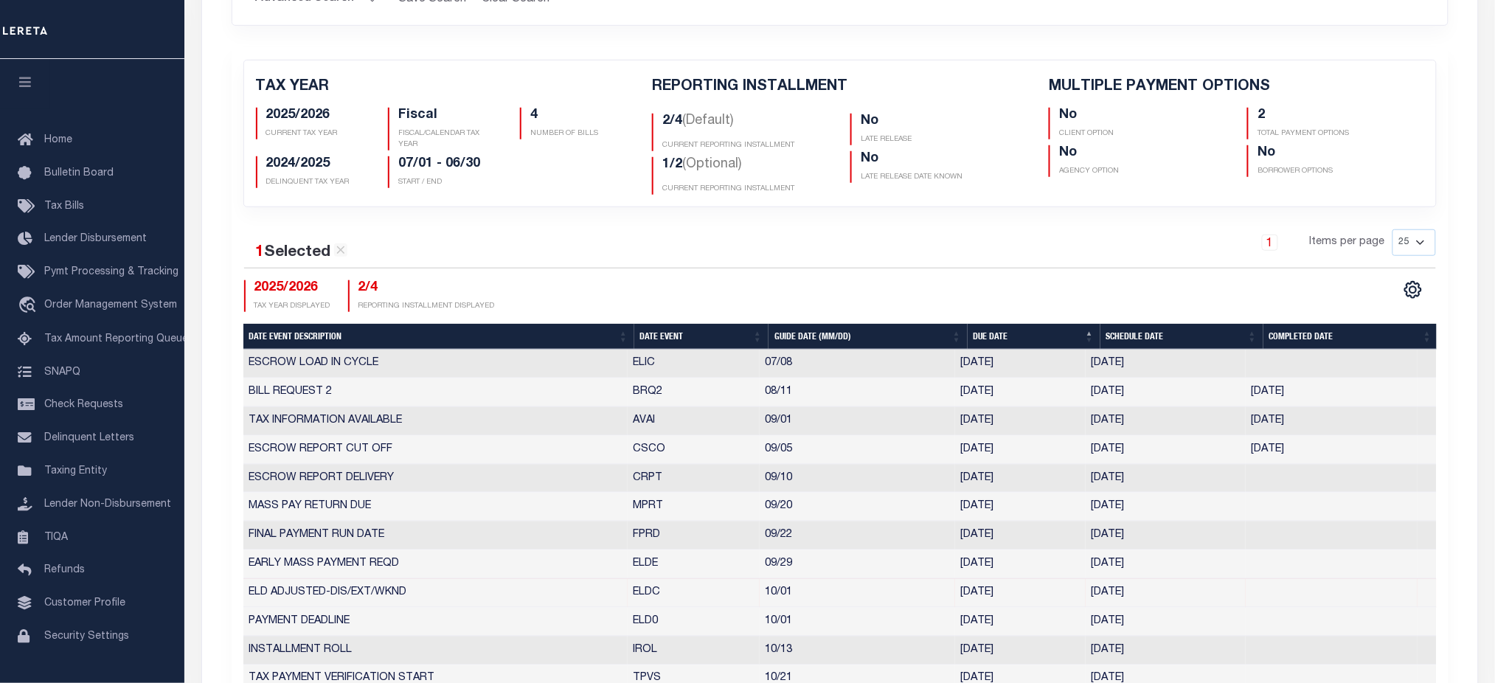
copy td "0/01/2025"
drag, startPoint x: 1091, startPoint y: 597, endPoint x: 1149, endPoint y: 599, distance: 57.6
click at [1149, 599] on td "10/01/2025" at bounding box center [1165, 593] width 160 height 29
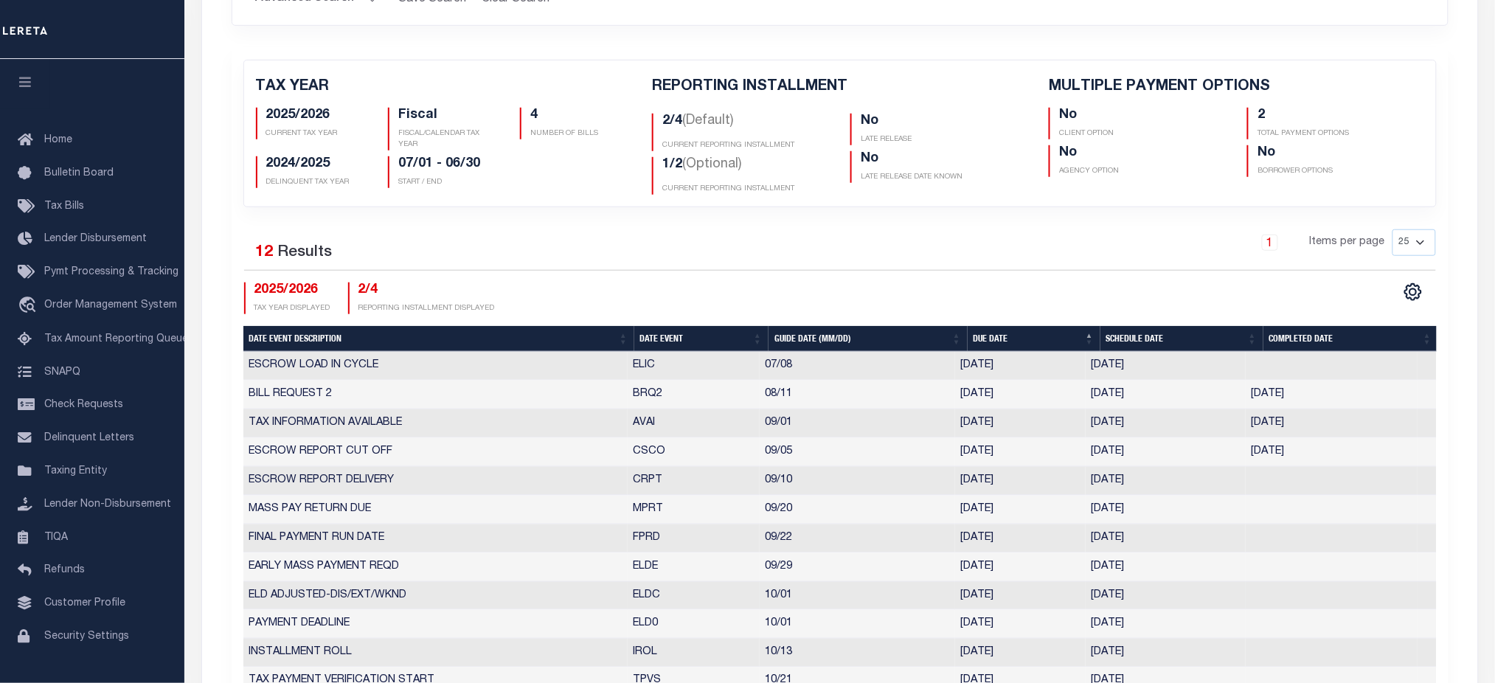
copy td "10/01/2025"
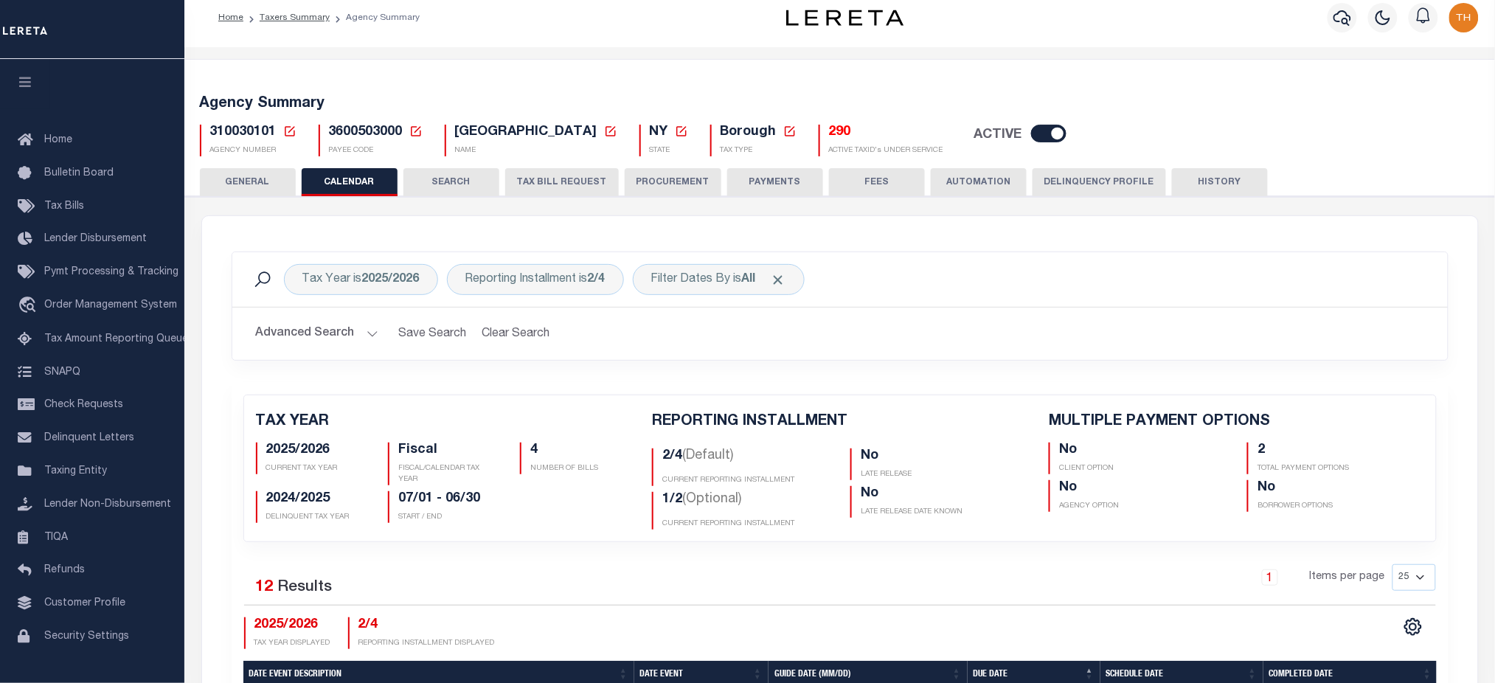
scroll to position [0, 0]
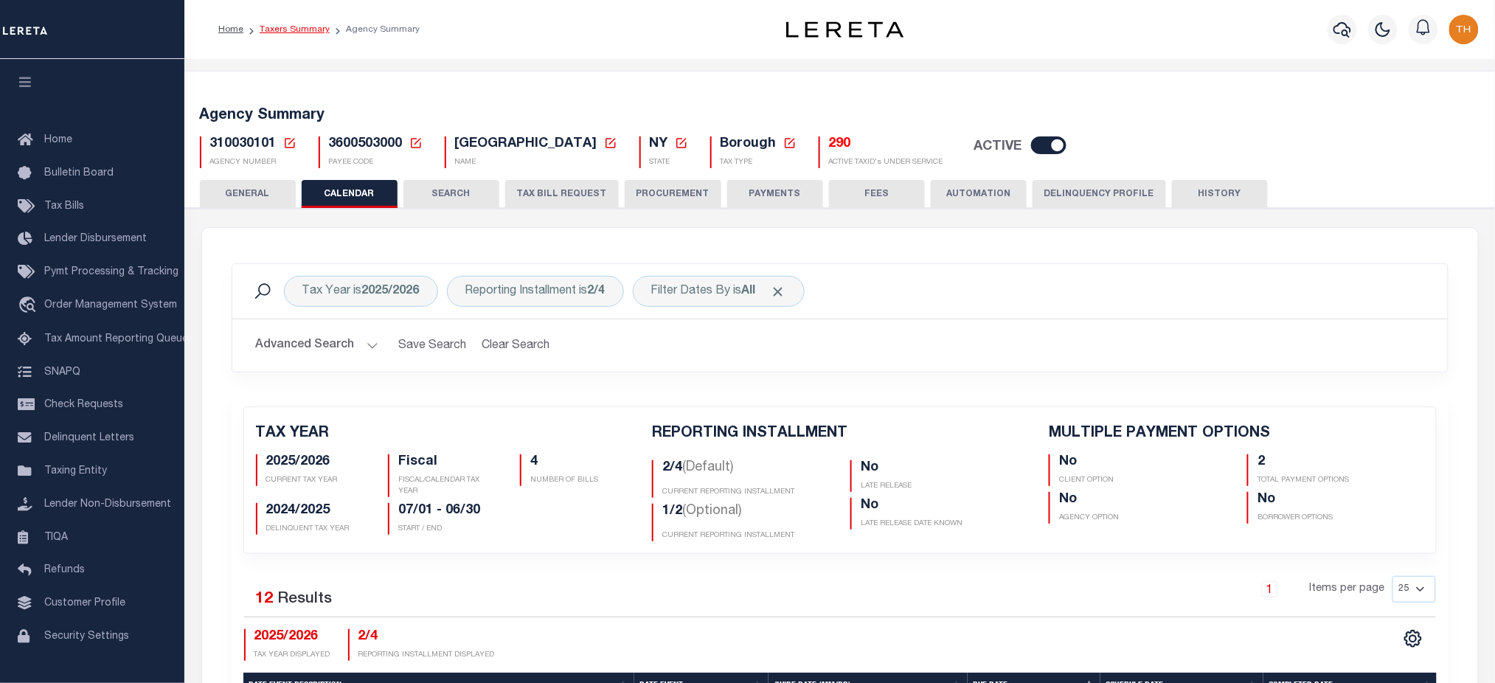
click at [302, 29] on link "Taxers Summary" at bounding box center [295, 29] width 70 height 9
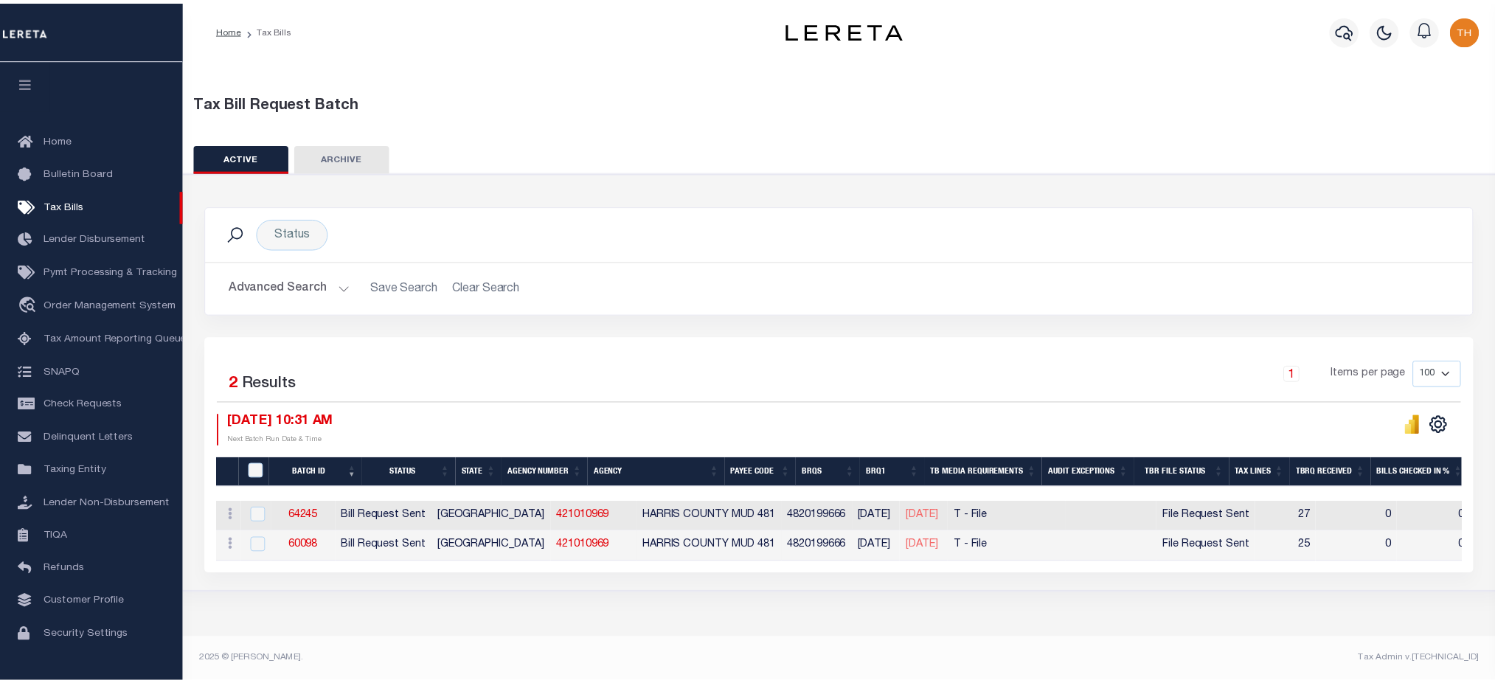
scroll to position [33, 0]
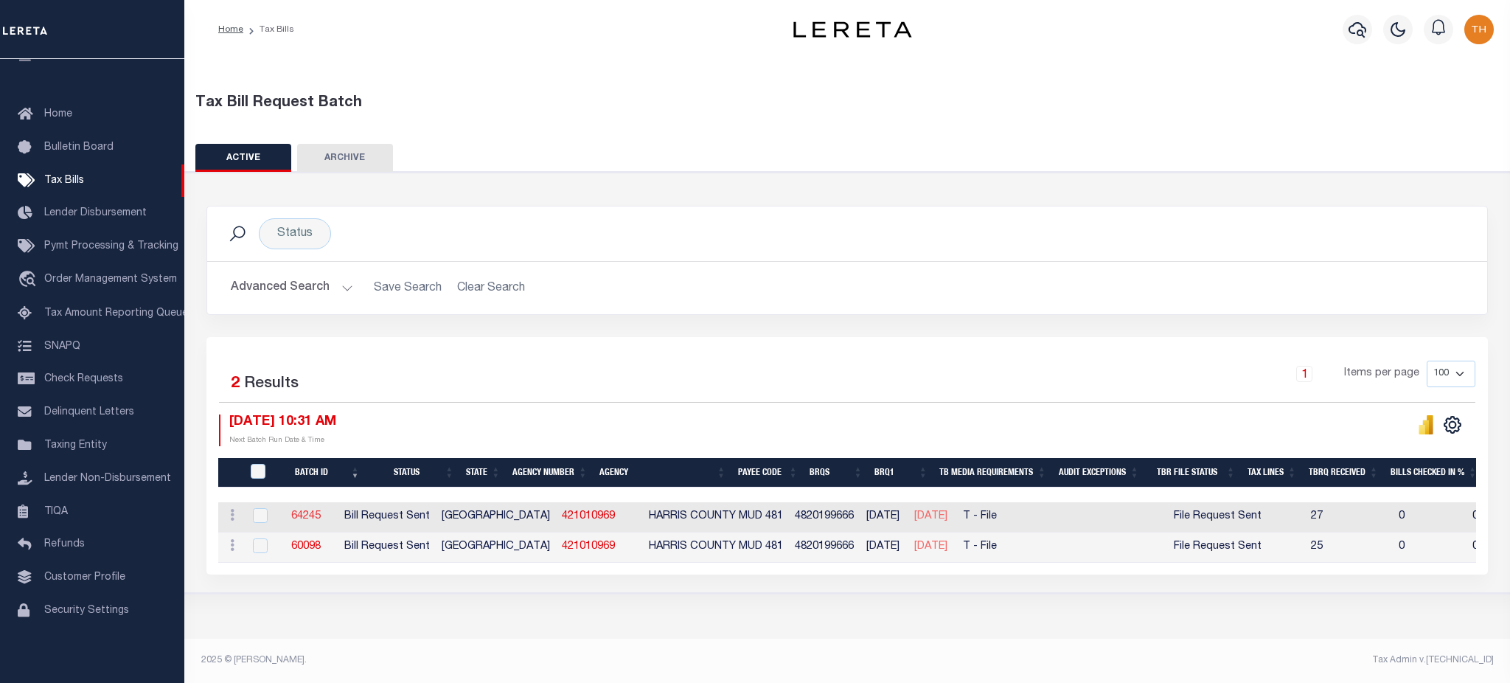
click at [316, 518] on link "64245" at bounding box center [305, 516] width 29 height 10
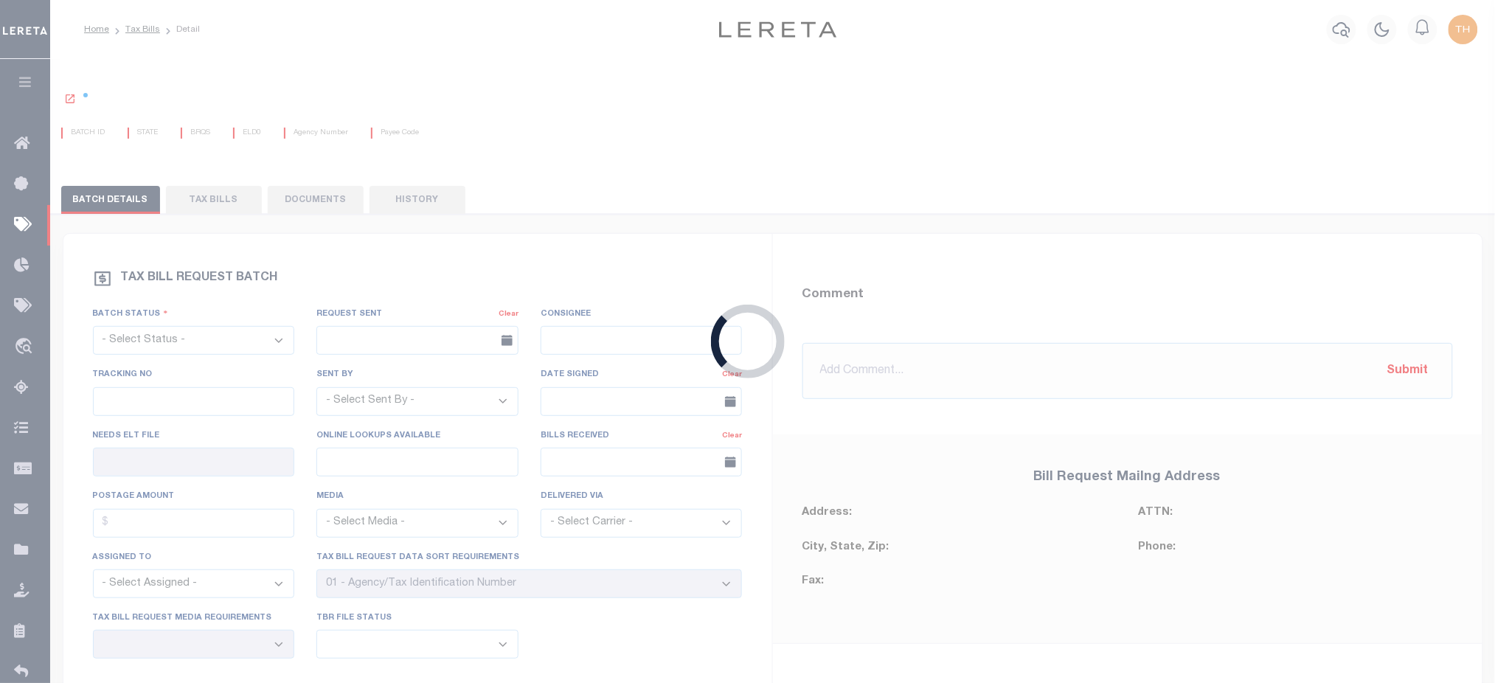
select select "RST"
type input "[DATE]"
select select
type input "No"
type input "Yes"
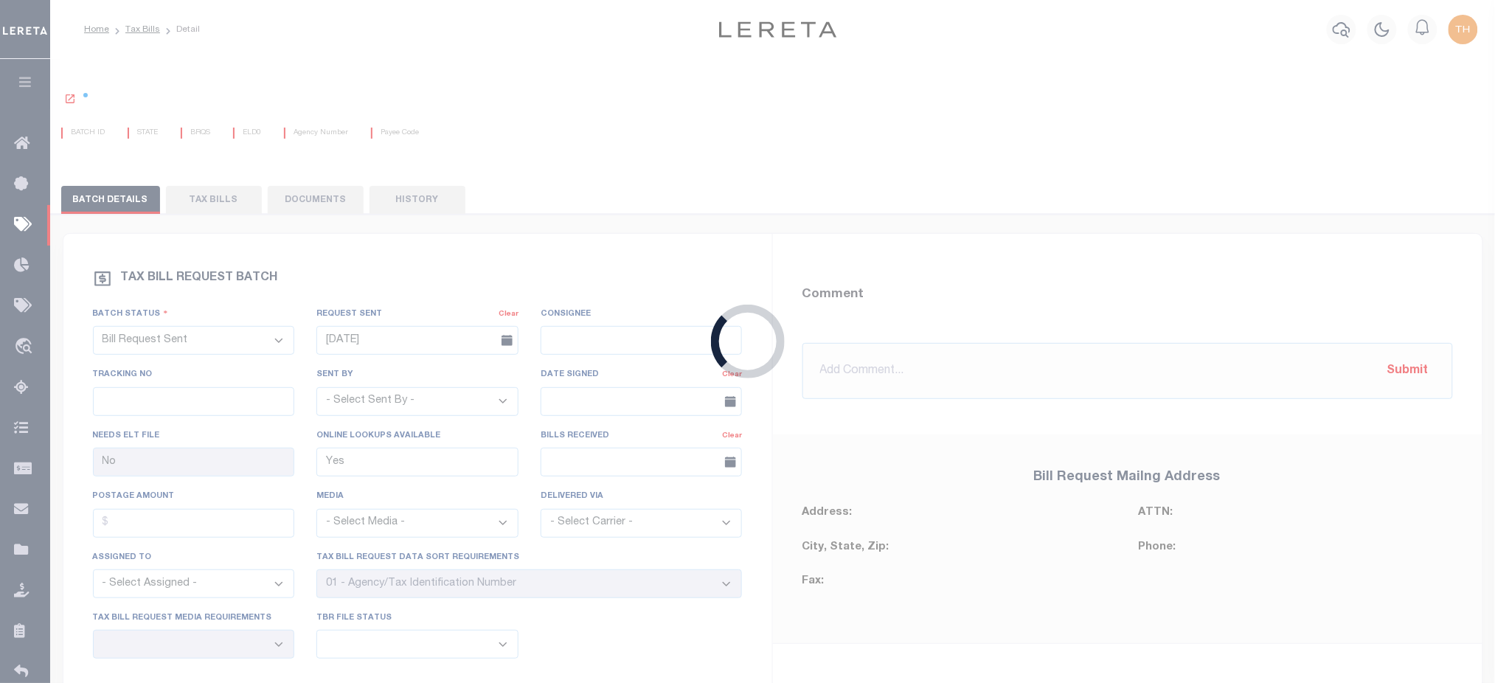
select select "22"
select select "3"
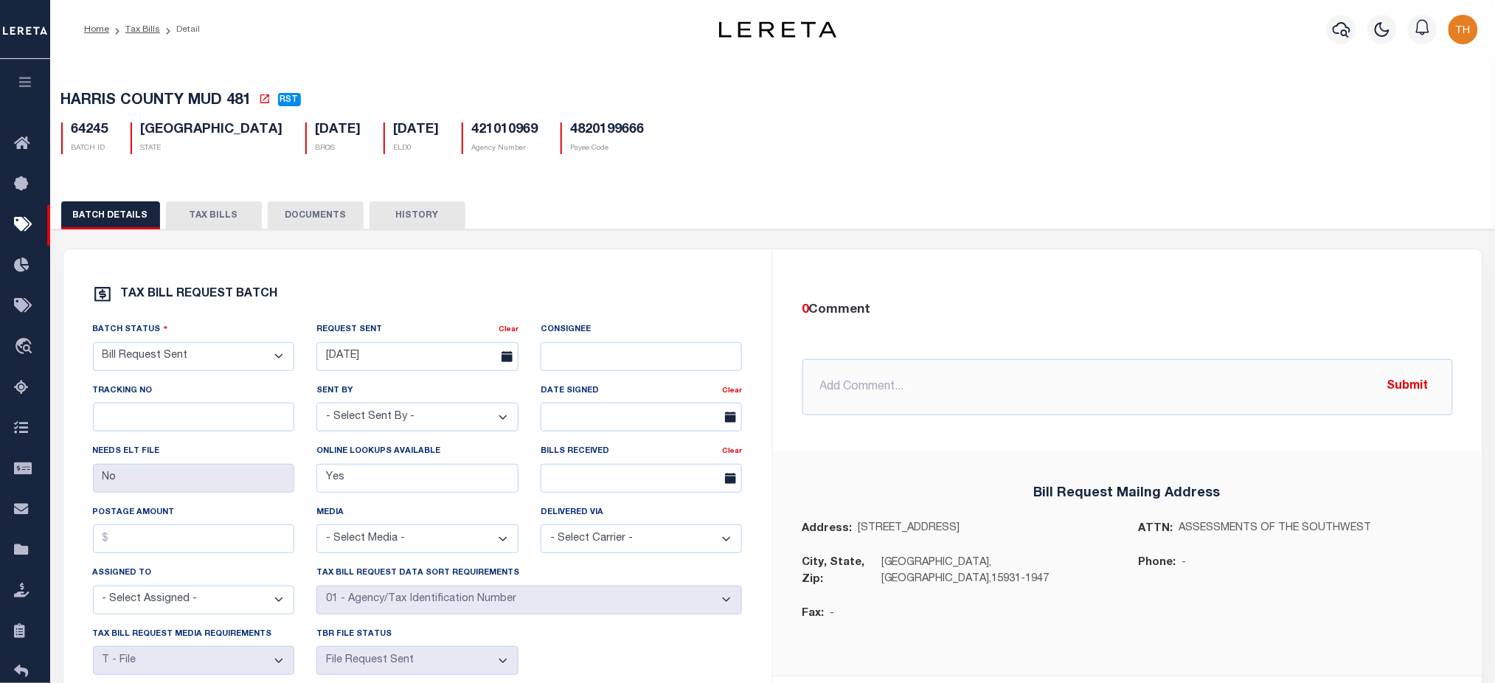
click at [213, 223] on button "TAX BILLS" at bounding box center [214, 215] width 96 height 28
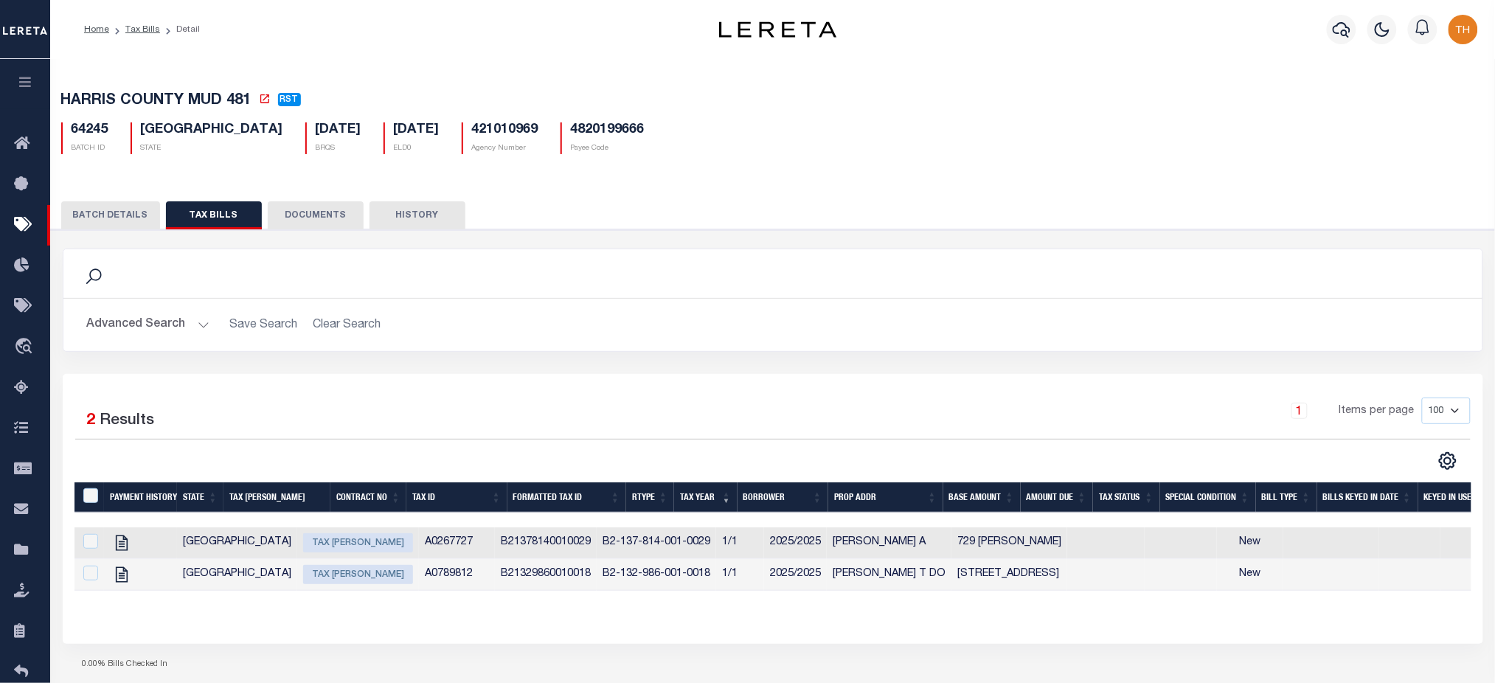
scroll to position [98, 0]
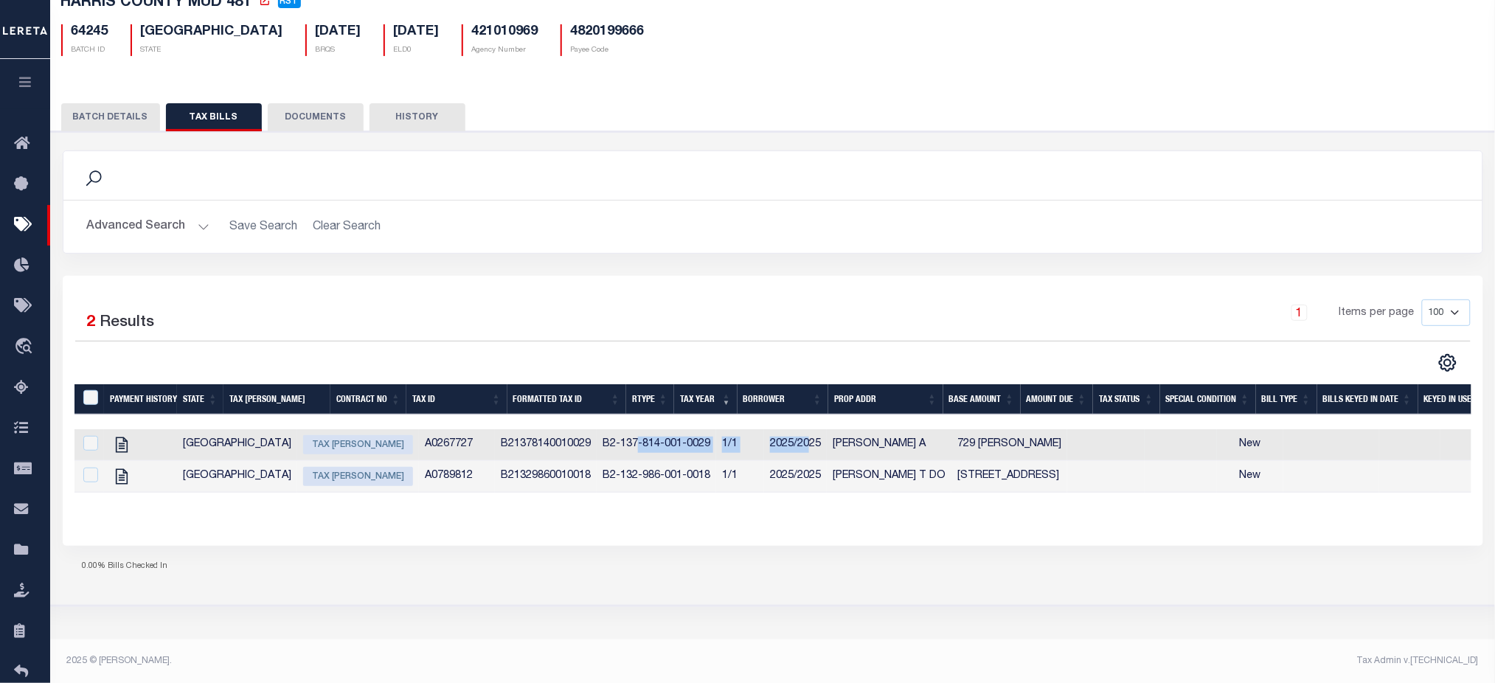
drag, startPoint x: 551, startPoint y: 448, endPoint x: 723, endPoint y: 450, distance: 171.8
click at [723, 450] on tr "TX Tax Bill Amount A0267727 B21378140010029 B2-137-814-001-0029 1/1 2025/2025 C…" at bounding box center [1274, 445] width 2400 height 32
drag, startPoint x: 552, startPoint y: 485, endPoint x: 672, endPoint y: 491, distance: 121.1
click at [672, 491] on tr "TX Tax Bill Amount A0789812 B21329860010018 B2-132-986-001-0018 1/1 2025/2025 A…" at bounding box center [1274, 477] width 2400 height 32
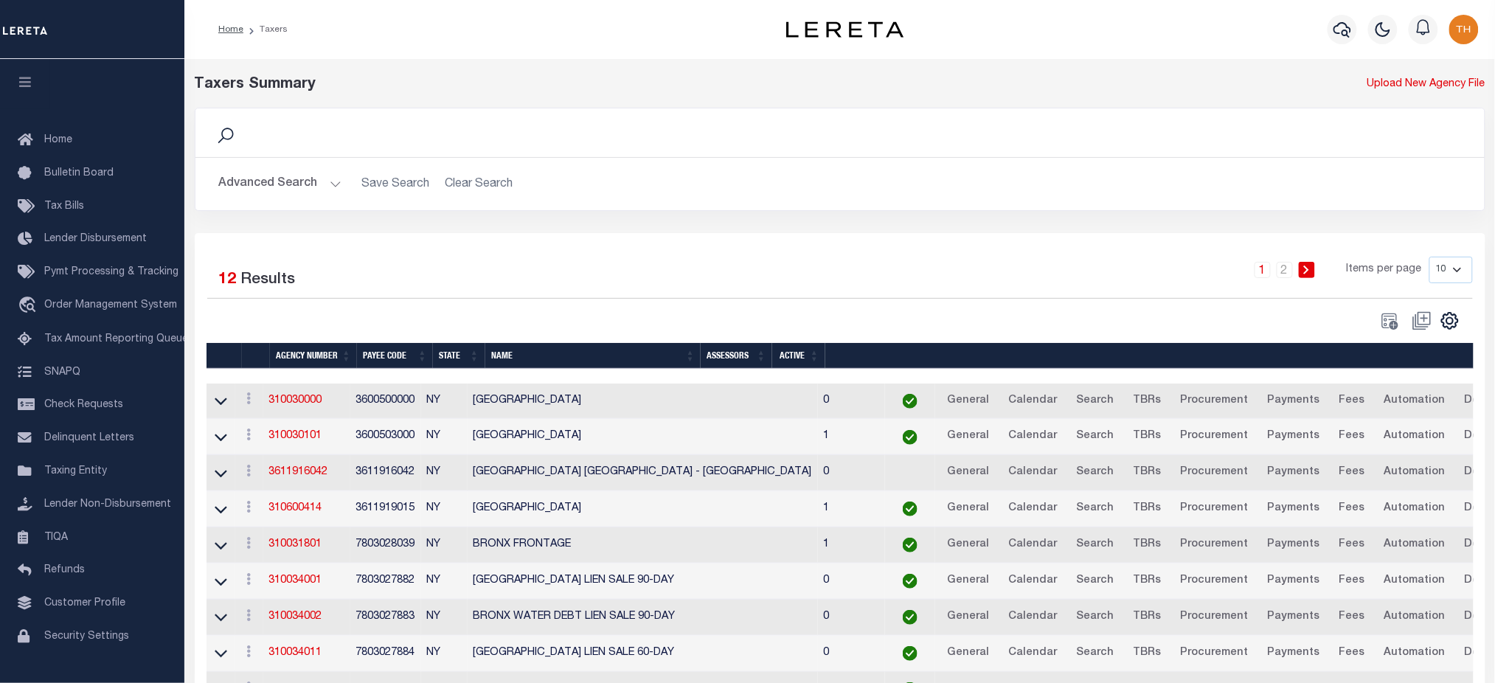
click at [282, 181] on button "Advanced Search" at bounding box center [280, 184] width 122 height 29
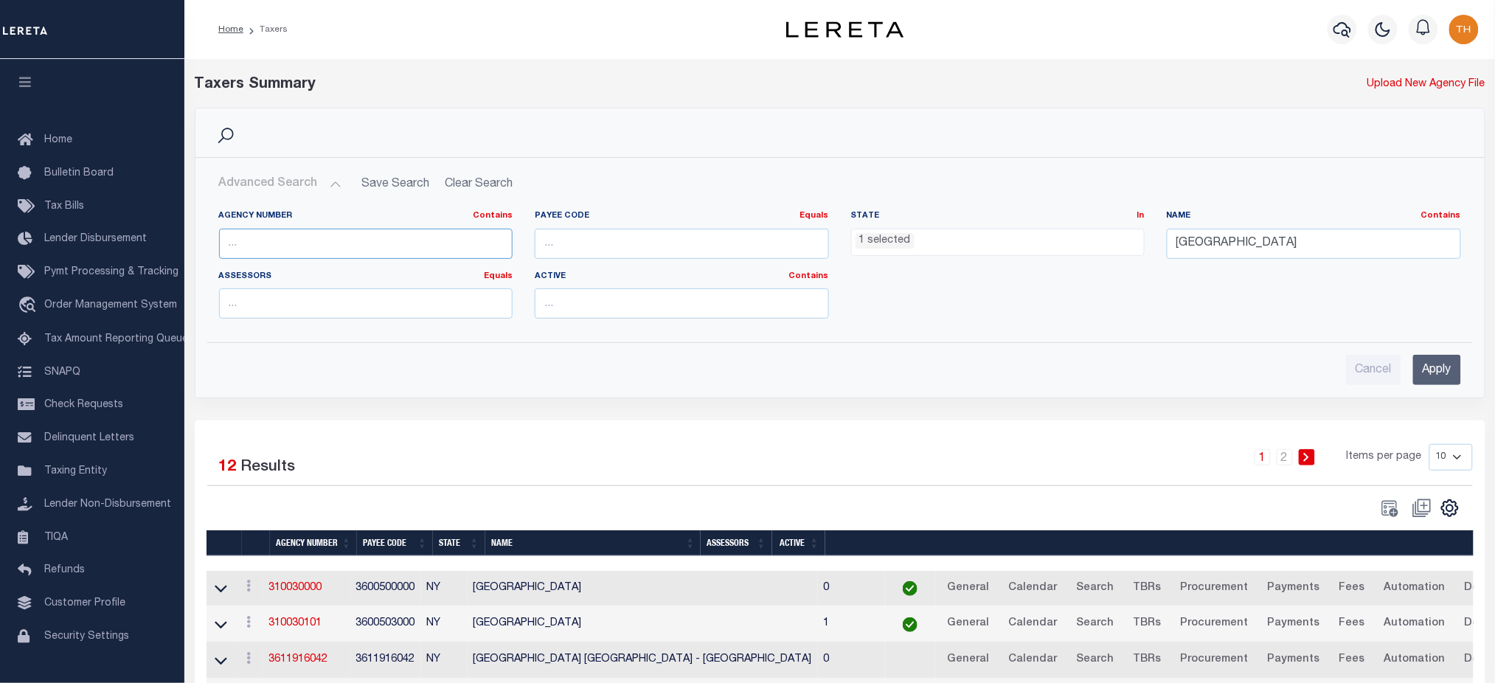
click at [309, 233] on input "text" at bounding box center [366, 244] width 294 height 30
paste input "360050000"
type input "360050000"
click at [1419, 365] on input "Apply" at bounding box center [1437, 370] width 48 height 30
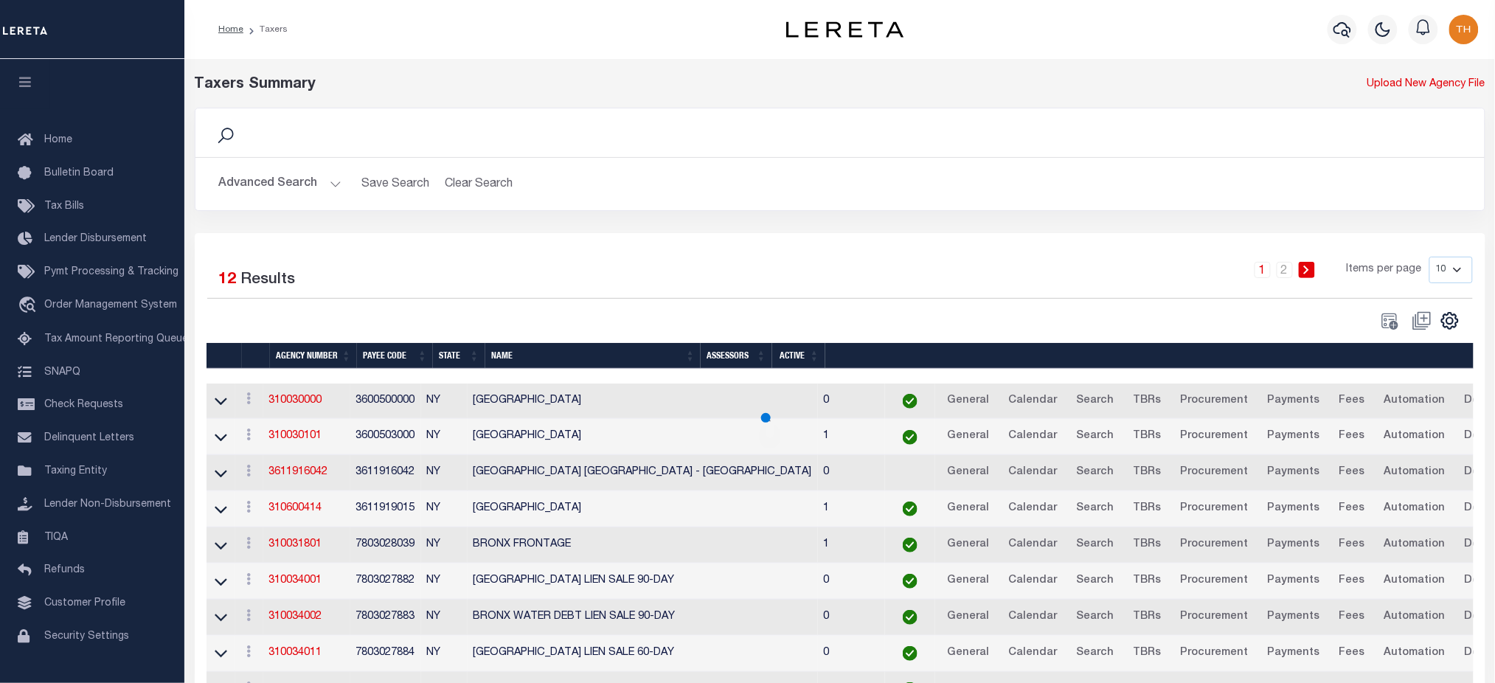
click at [281, 182] on button "Advanced Search" at bounding box center [280, 184] width 122 height 29
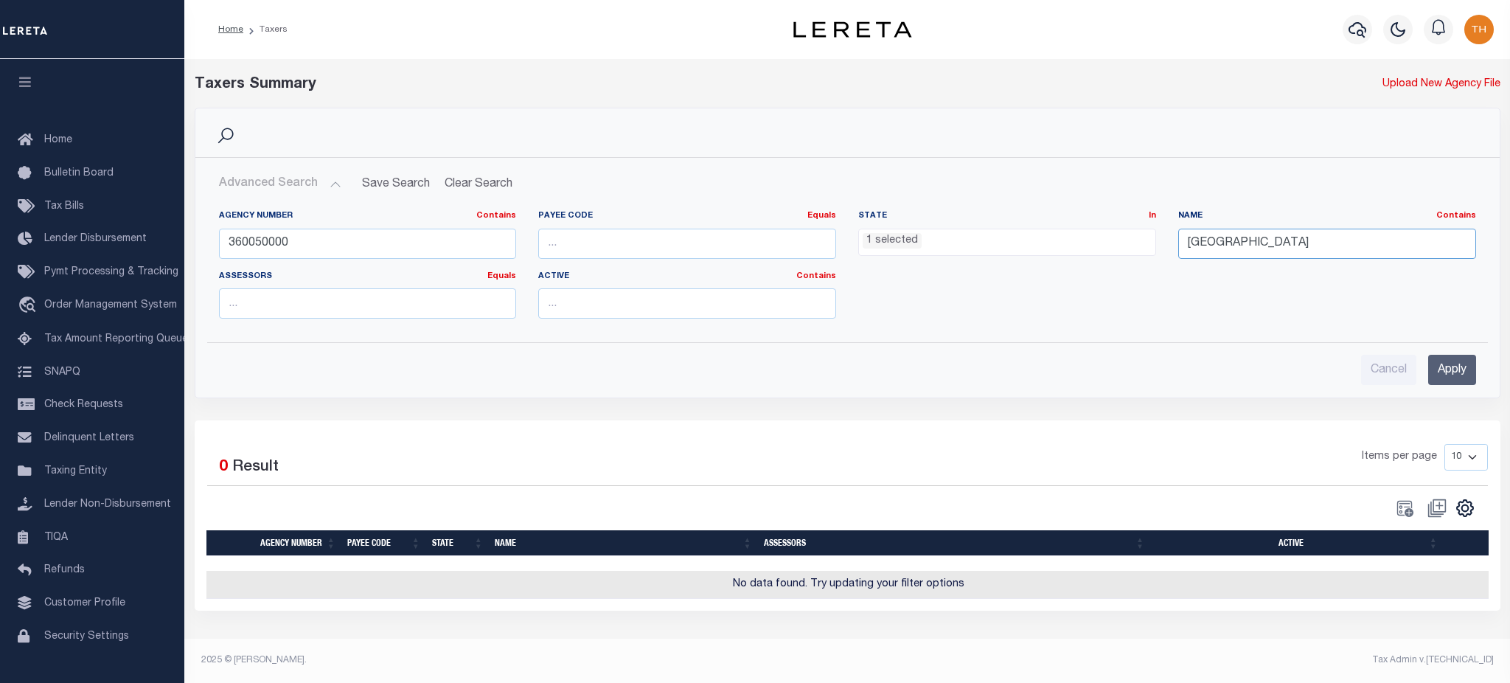
drag, startPoint x: 1219, startPoint y: 245, endPoint x: 1172, endPoint y: 254, distance: 48.2
click at [1172, 254] on div "Name Contains Contains Is [GEOGRAPHIC_DATA]" at bounding box center [1327, 240] width 320 height 60
click at [1456, 370] on input "Apply" at bounding box center [1452, 370] width 48 height 30
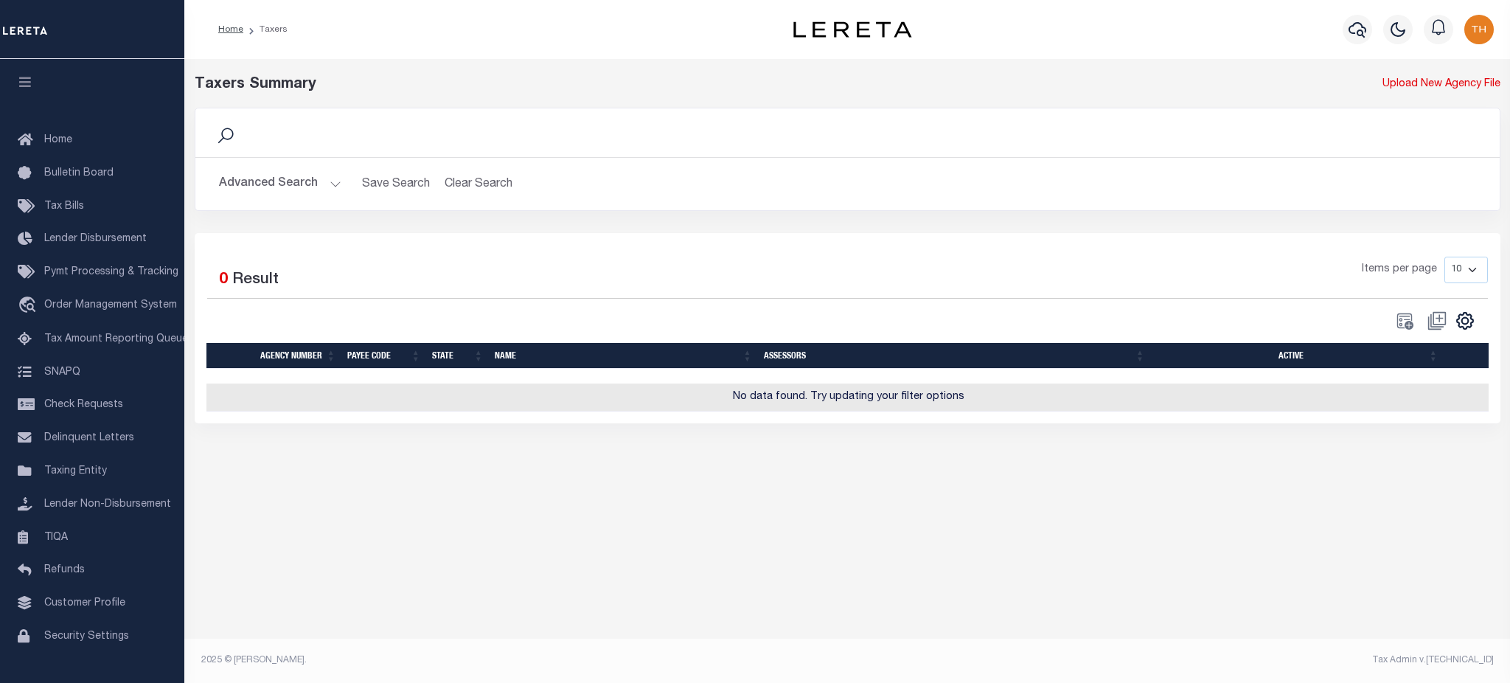
click at [274, 182] on button "Advanced Search" at bounding box center [280, 184] width 122 height 29
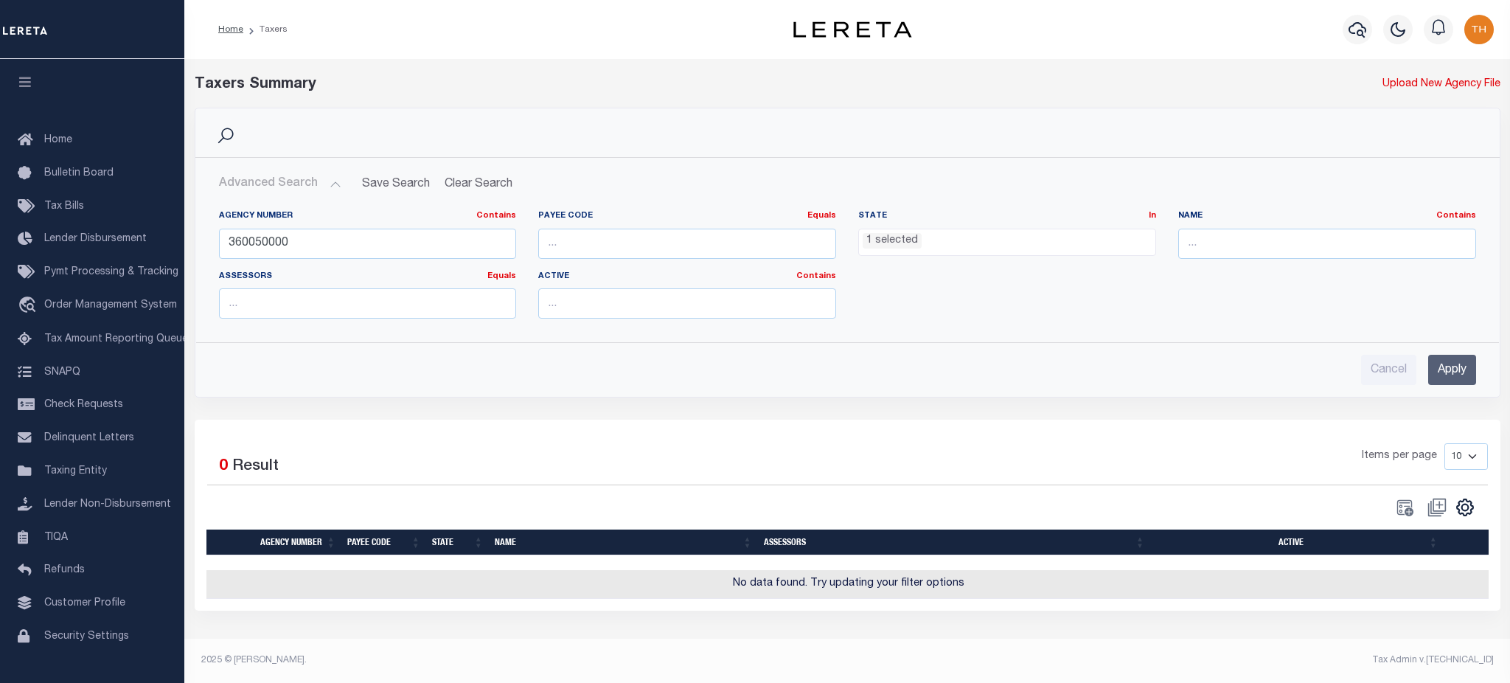
click at [1023, 223] on div "State In In AK AL AR AZ CA CO CT DC DE FL GA GU HI IA ID IL IN KS [GEOGRAPHIC_D…" at bounding box center [1007, 233] width 298 height 46
click at [1016, 240] on ul "1 selected" at bounding box center [1007, 239] width 296 height 20
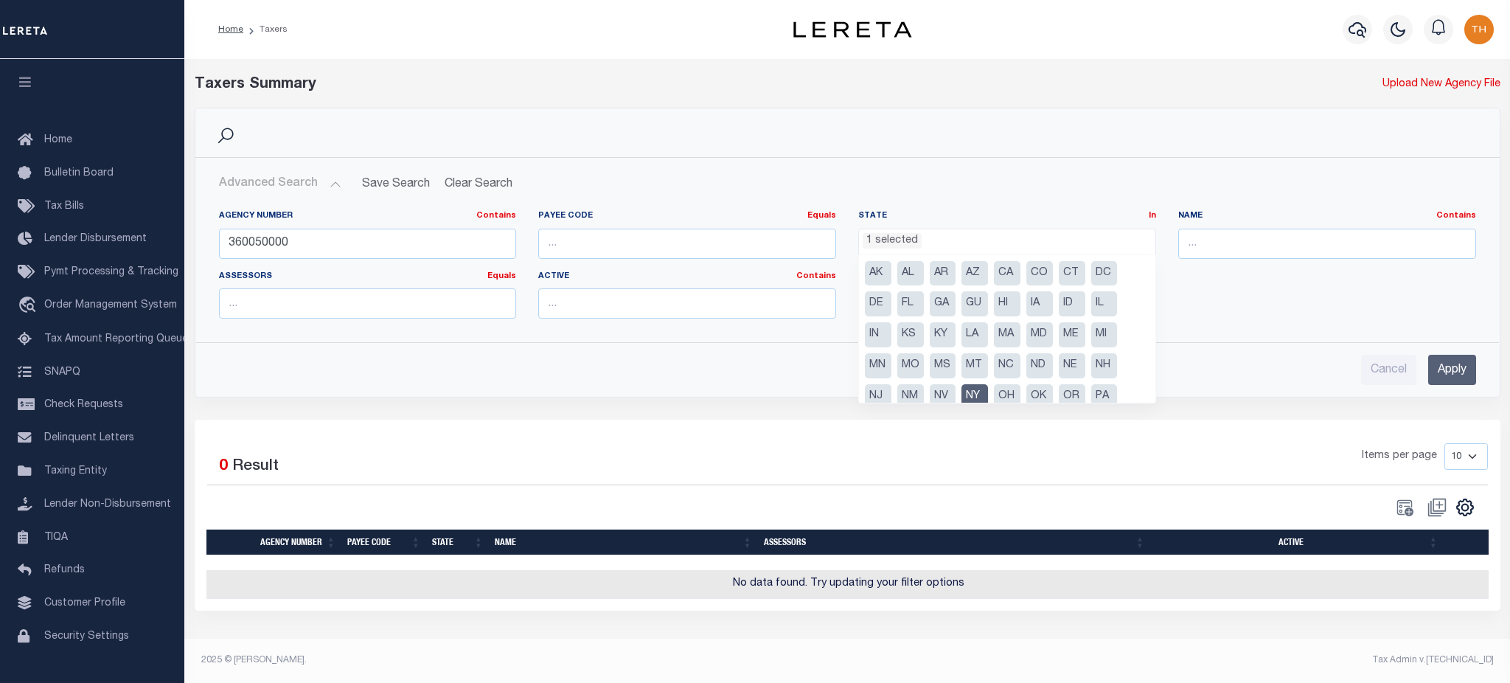
click at [974, 389] on li "NY" at bounding box center [975, 396] width 27 height 25
select select
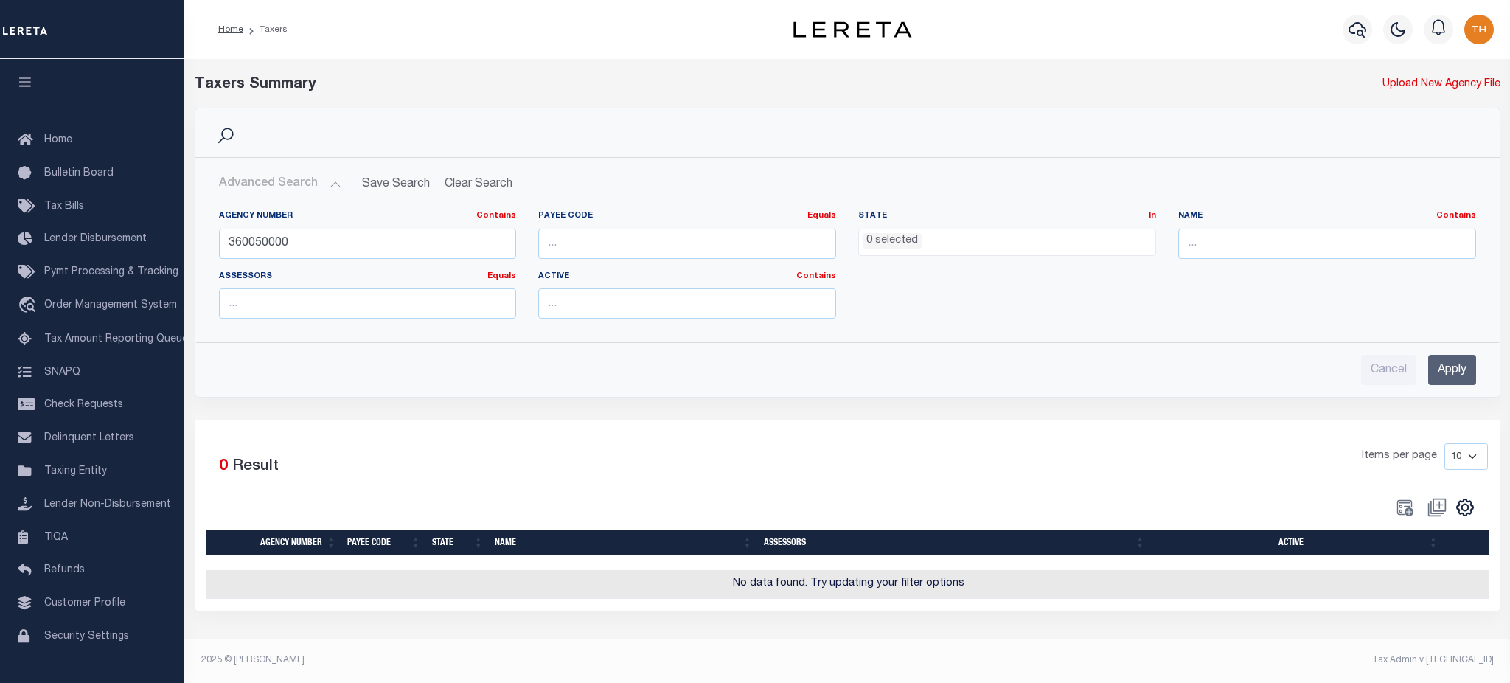
click at [1432, 361] on input "Apply" at bounding box center [1452, 370] width 48 height 30
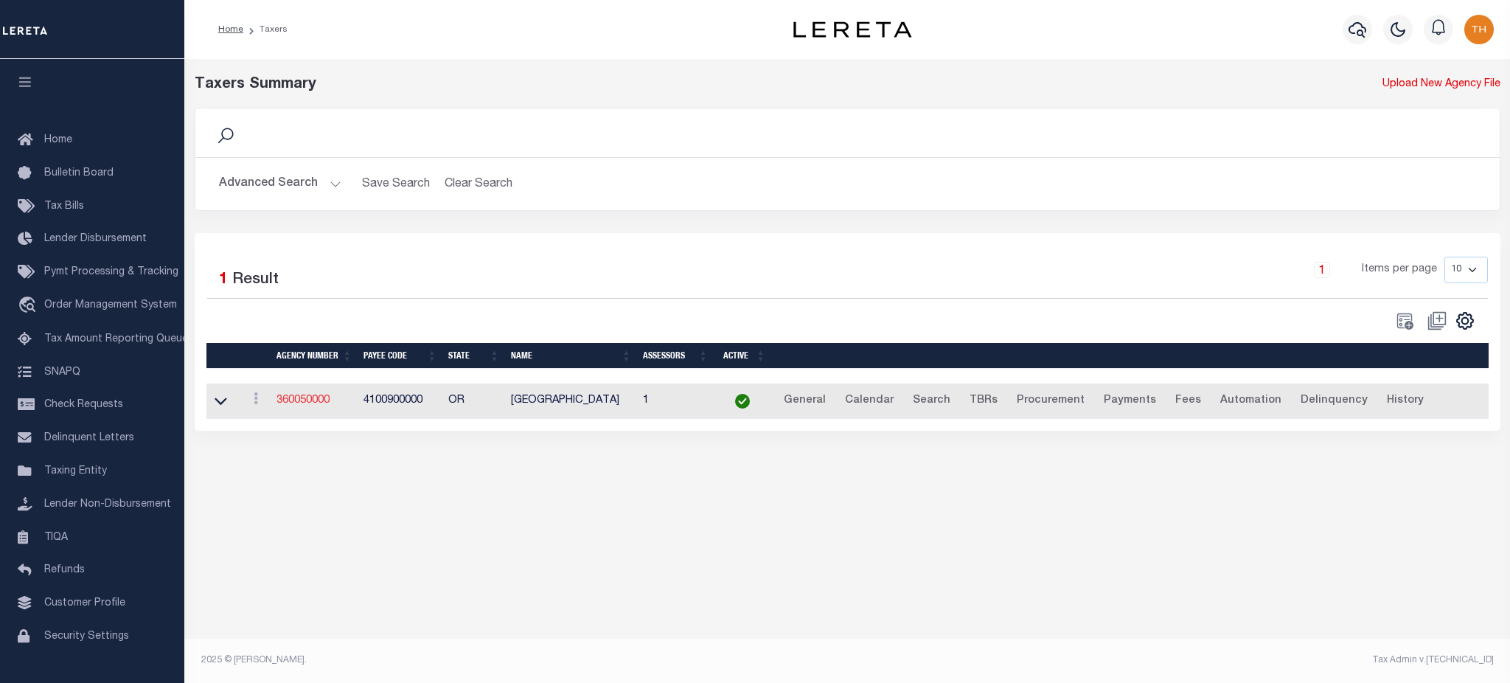
click at [312, 405] on link "360050000" at bounding box center [303, 400] width 53 height 10
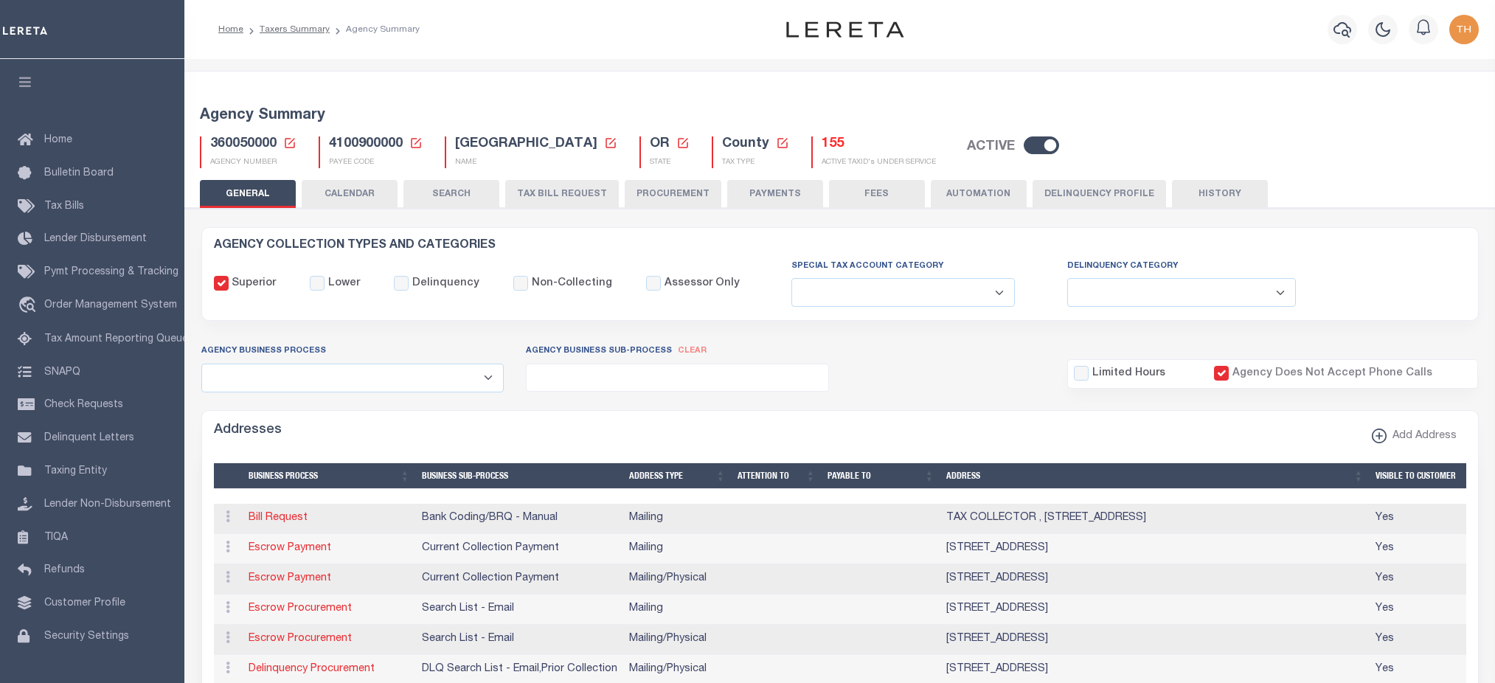
select select
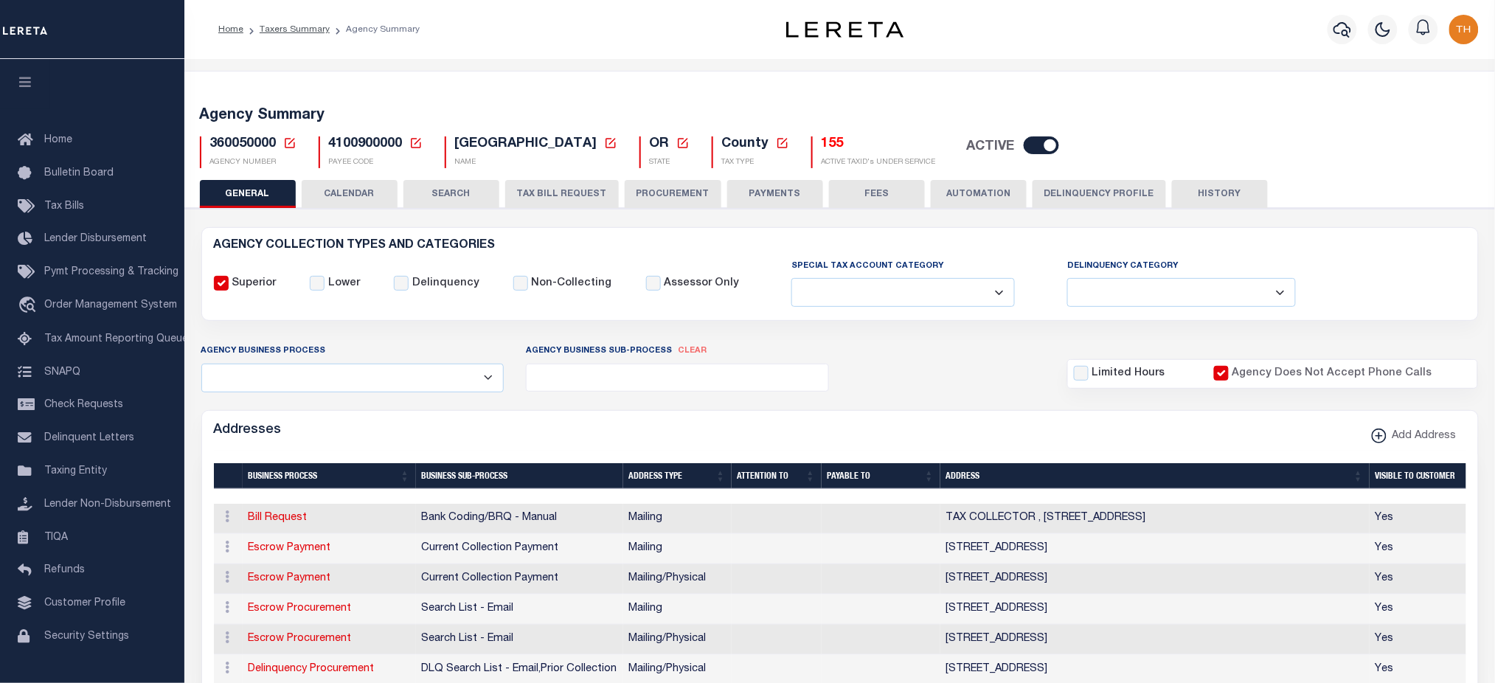
click at [361, 198] on button "CALENDAR" at bounding box center [350, 194] width 96 height 28
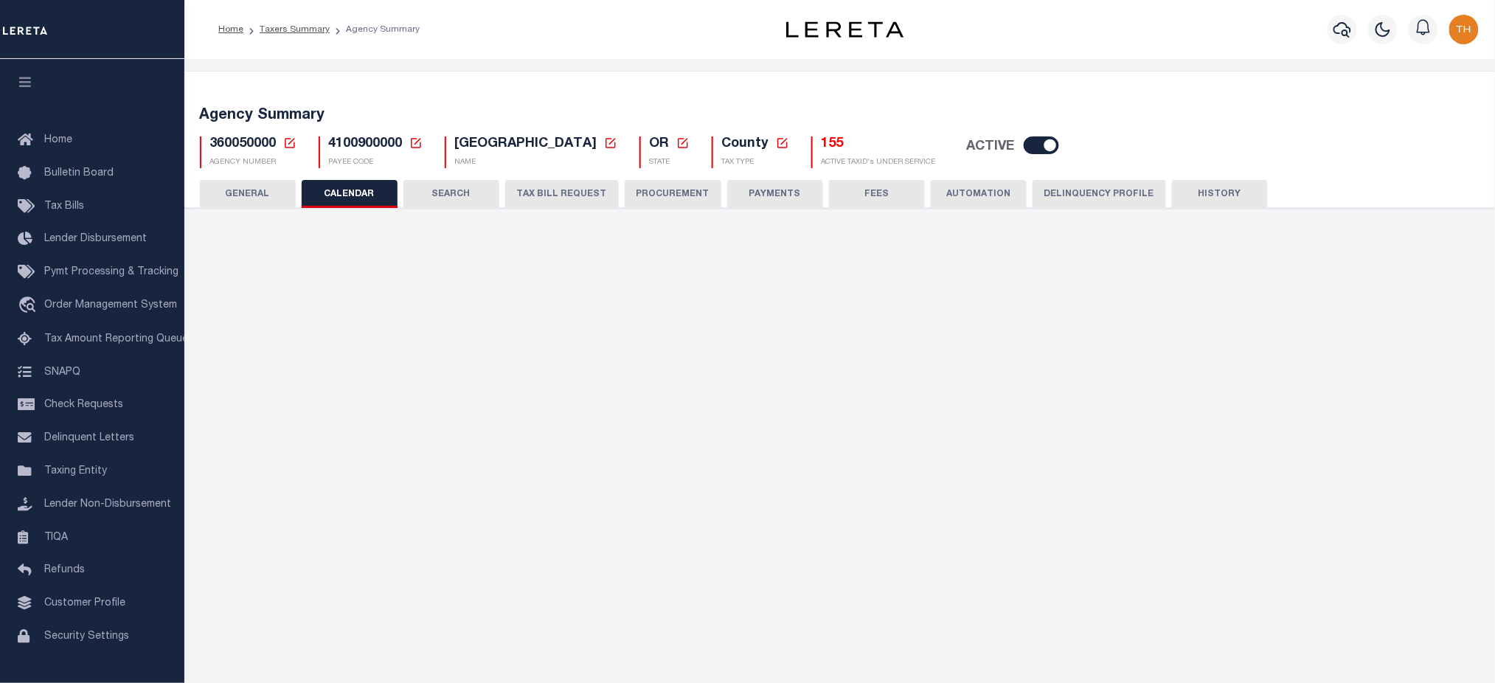
checkbox input "false"
type input "2"
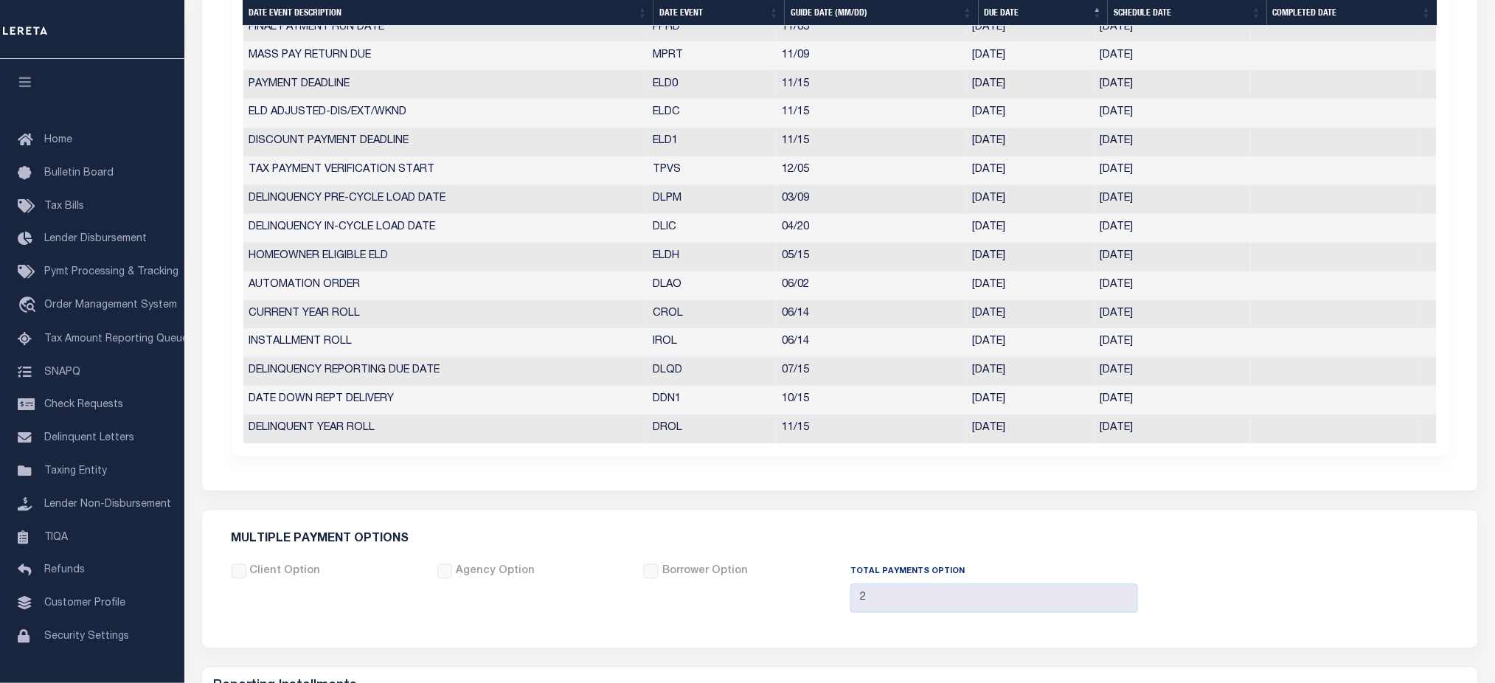
scroll to position [1306, 0]
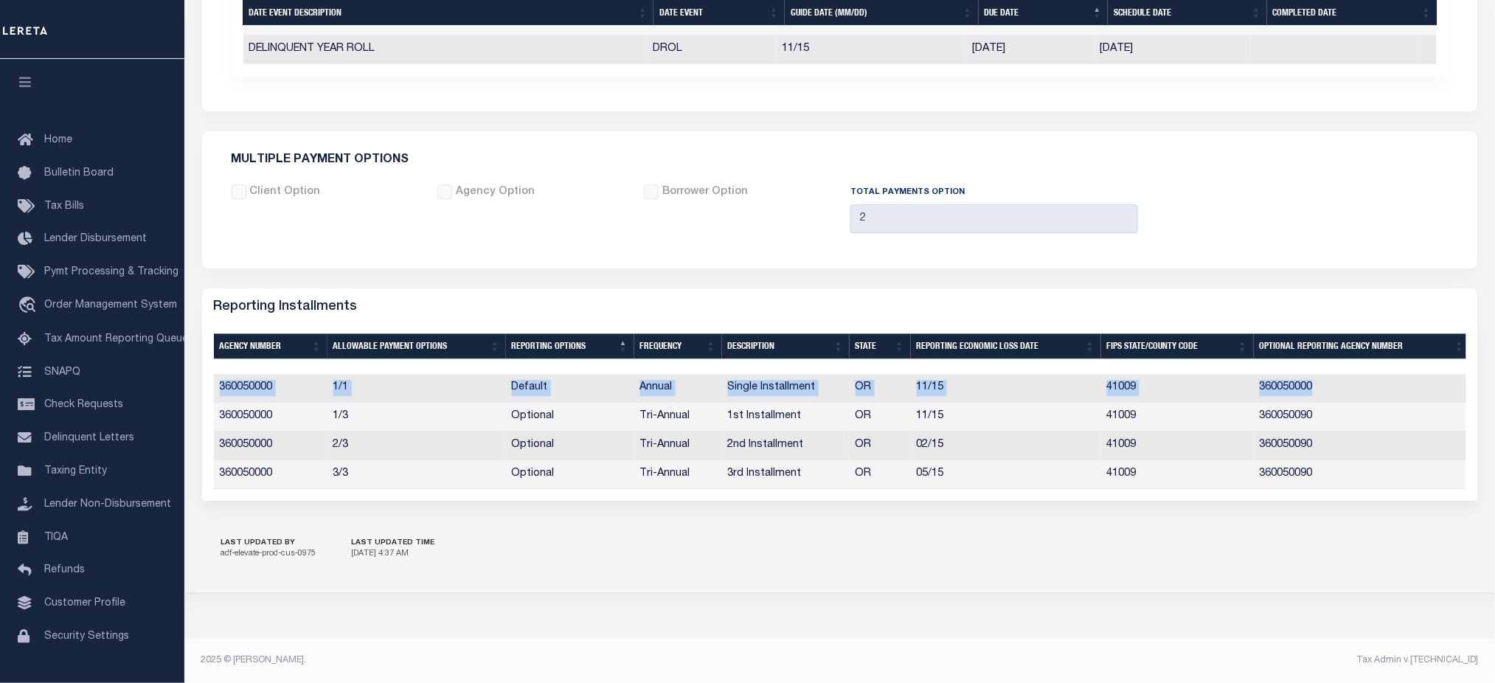
drag, startPoint x: 1335, startPoint y: 377, endPoint x: 216, endPoint y: 392, distance: 1119.5
click at [216, 392] on tr "360050000 1/1 Default Annual Single Installment OR 11/15 41009 360050000" at bounding box center [842, 388] width 1257 height 29
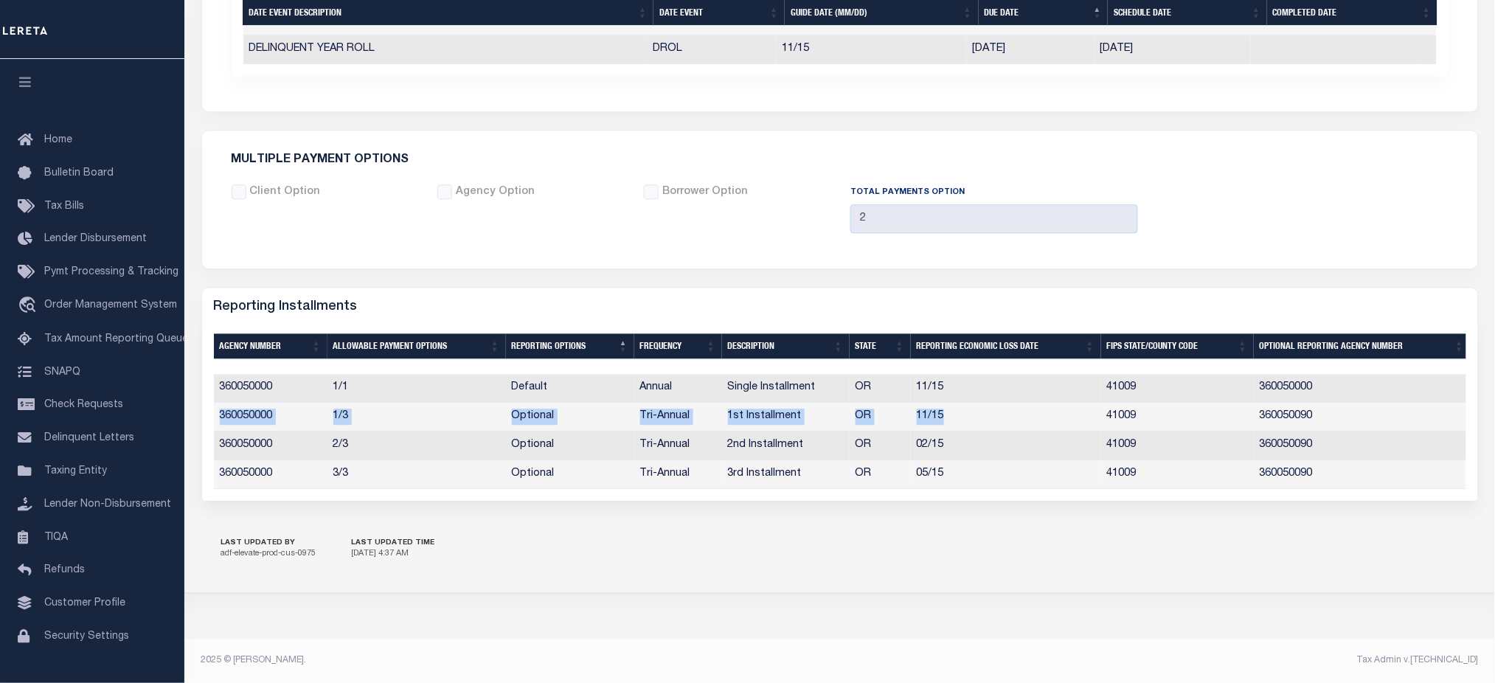
drag, startPoint x: 218, startPoint y: 413, endPoint x: 987, endPoint y: 398, distance: 769.2
click at [987, 403] on tr "360050000 1/3 Optional Tri-Annual 1st Installment OR 11/15 41009 360050090" at bounding box center [842, 417] width 1257 height 29
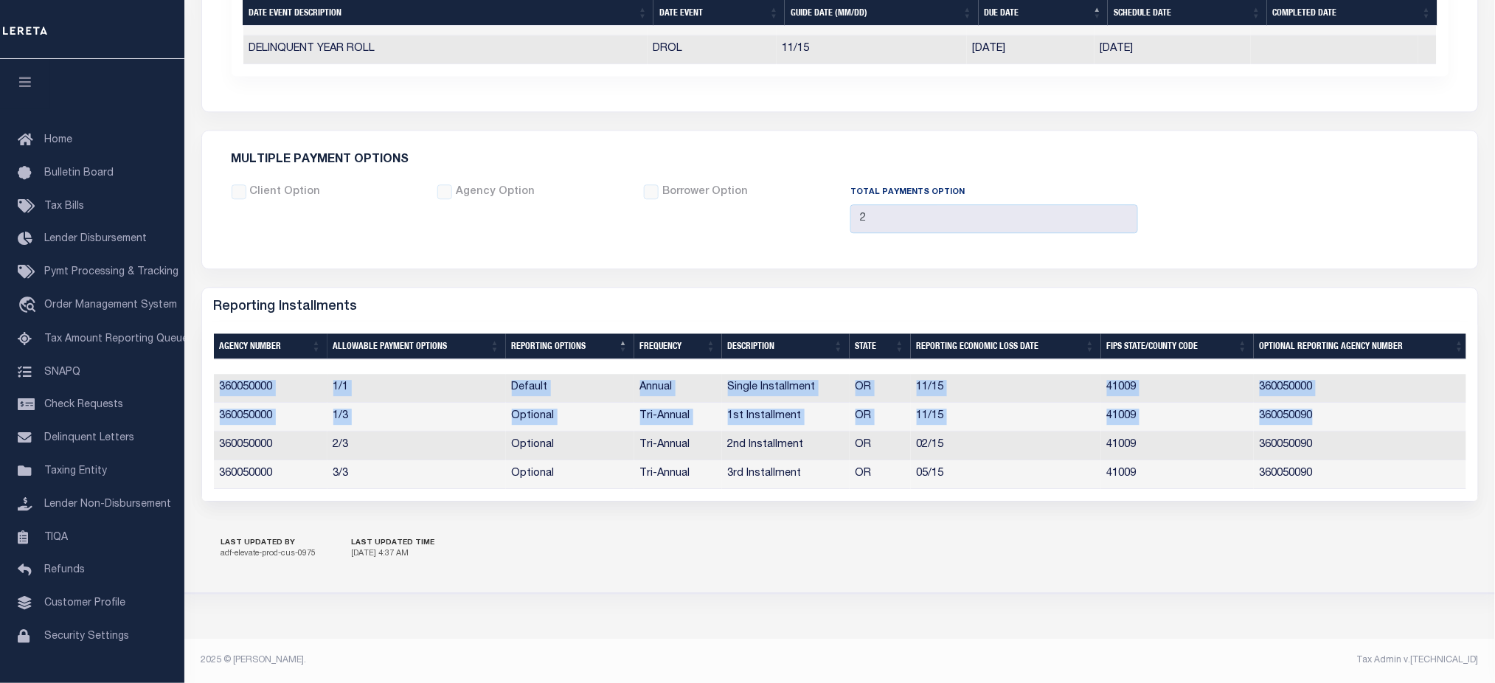
drag, startPoint x: 1331, startPoint y: 403, endPoint x: 213, endPoint y: 391, distance: 1117.9
click at [214, 391] on tbody "360050000 1/1 Default Annual Single Installment OR 11/15 41009 360050000 360050…" at bounding box center [842, 431] width 1257 height 115
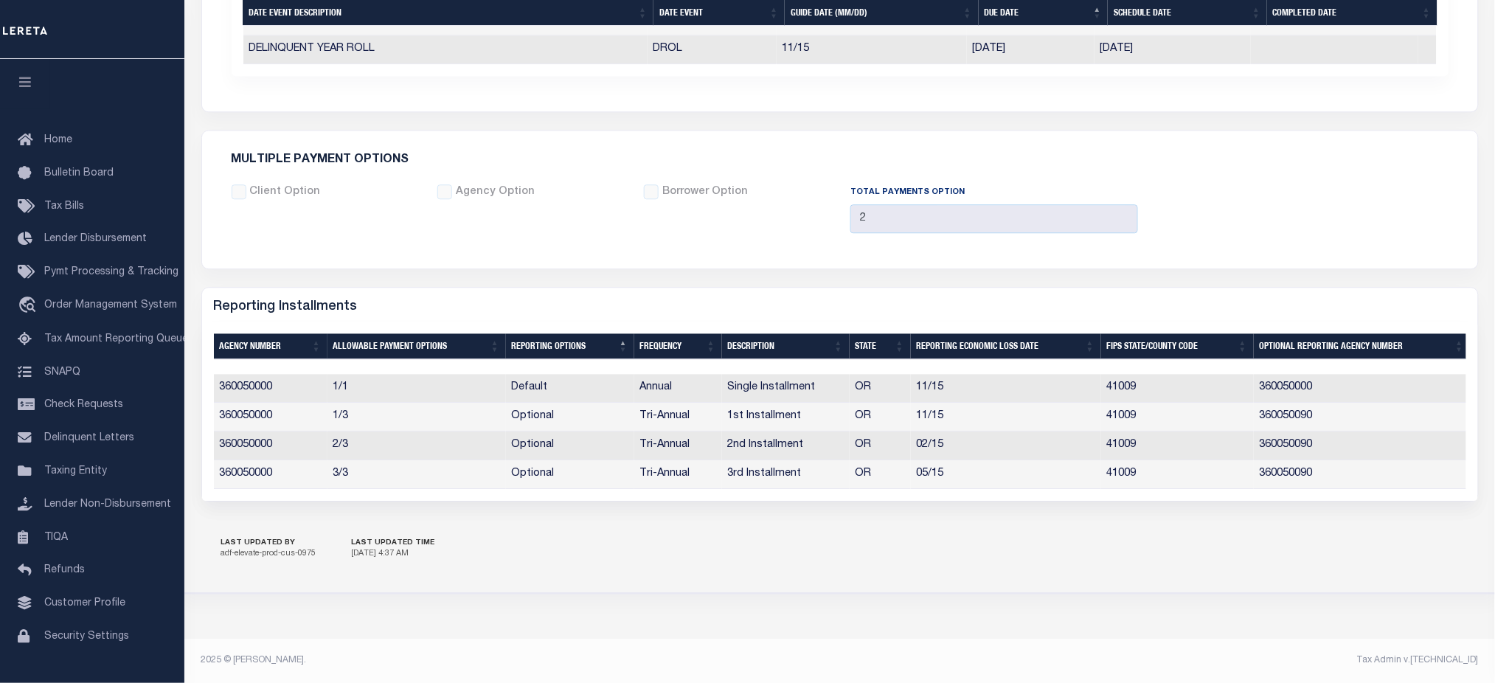
click at [670, 549] on div "LAST UPDATED BY adf-elevate-prod-cus-0975 LAST UPDATED TIME [DATE] 4:37 AM" at bounding box center [839, 550] width 1277 height 52
drag, startPoint x: 332, startPoint y: 432, endPoint x: 352, endPoint y: 433, distance: 19.9
click at [352, 433] on td "2/3" at bounding box center [416, 445] width 178 height 29
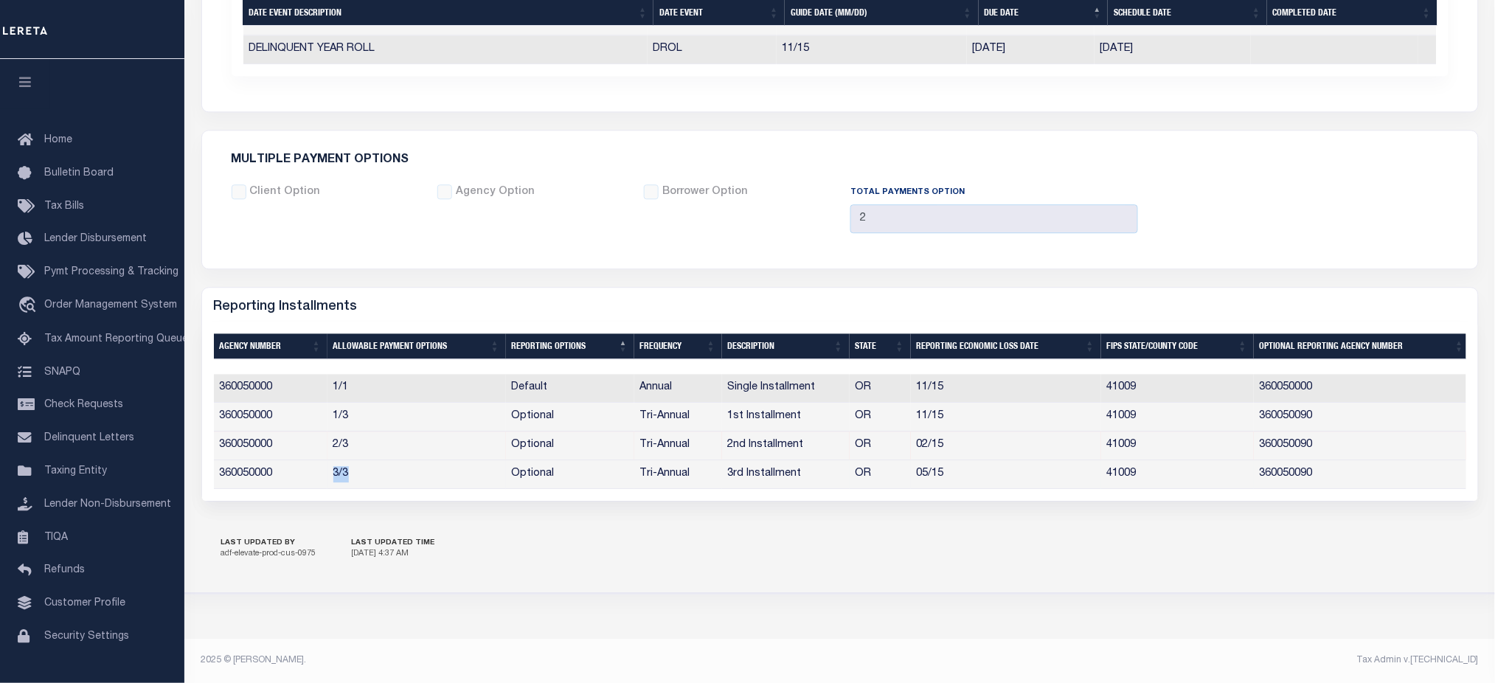
drag, startPoint x: 329, startPoint y: 469, endPoint x: 350, endPoint y: 470, distance: 21.4
click at [350, 470] on td "3/3" at bounding box center [416, 474] width 178 height 29
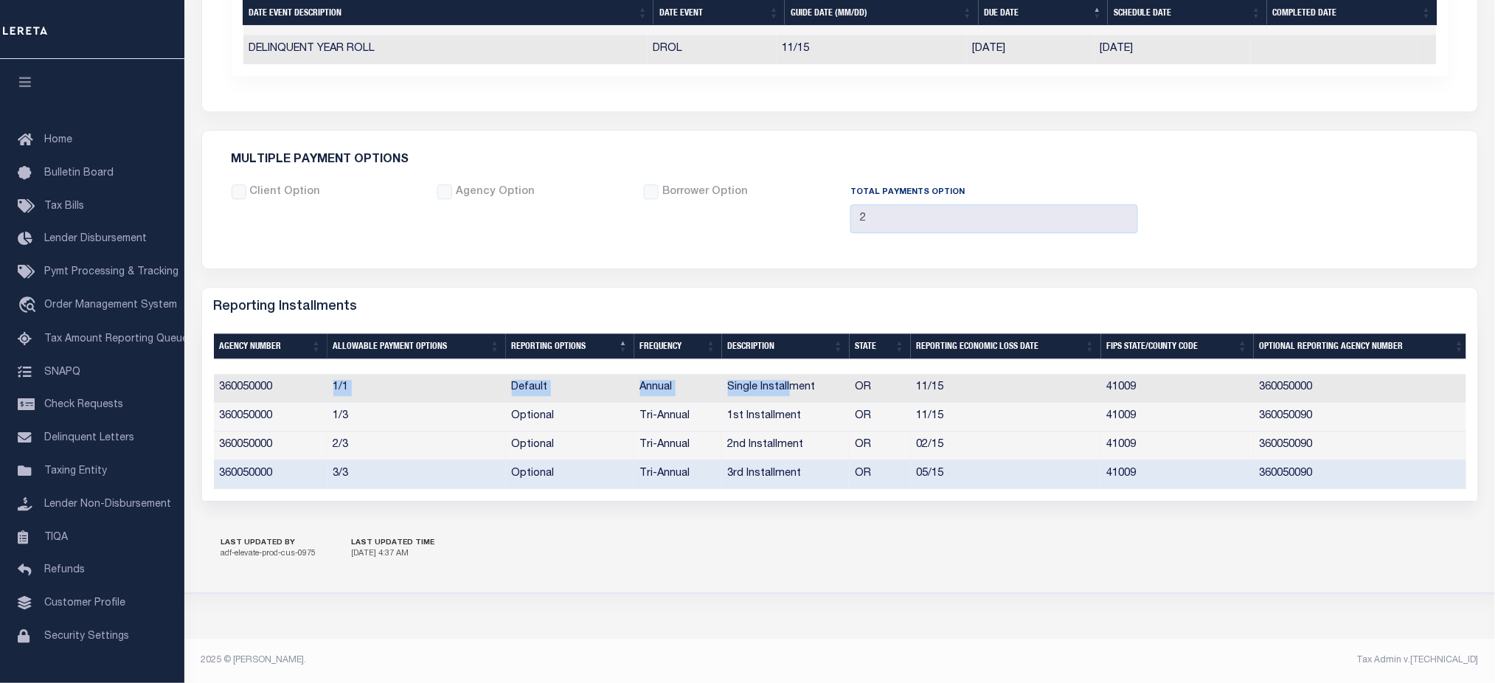
drag, startPoint x: 328, startPoint y: 373, endPoint x: 788, endPoint y: 389, distance: 459.7
click at [788, 389] on tr "360050000 1/1 Default Annual Single Installment OR 11/15 41009 360050000" at bounding box center [842, 388] width 1257 height 29
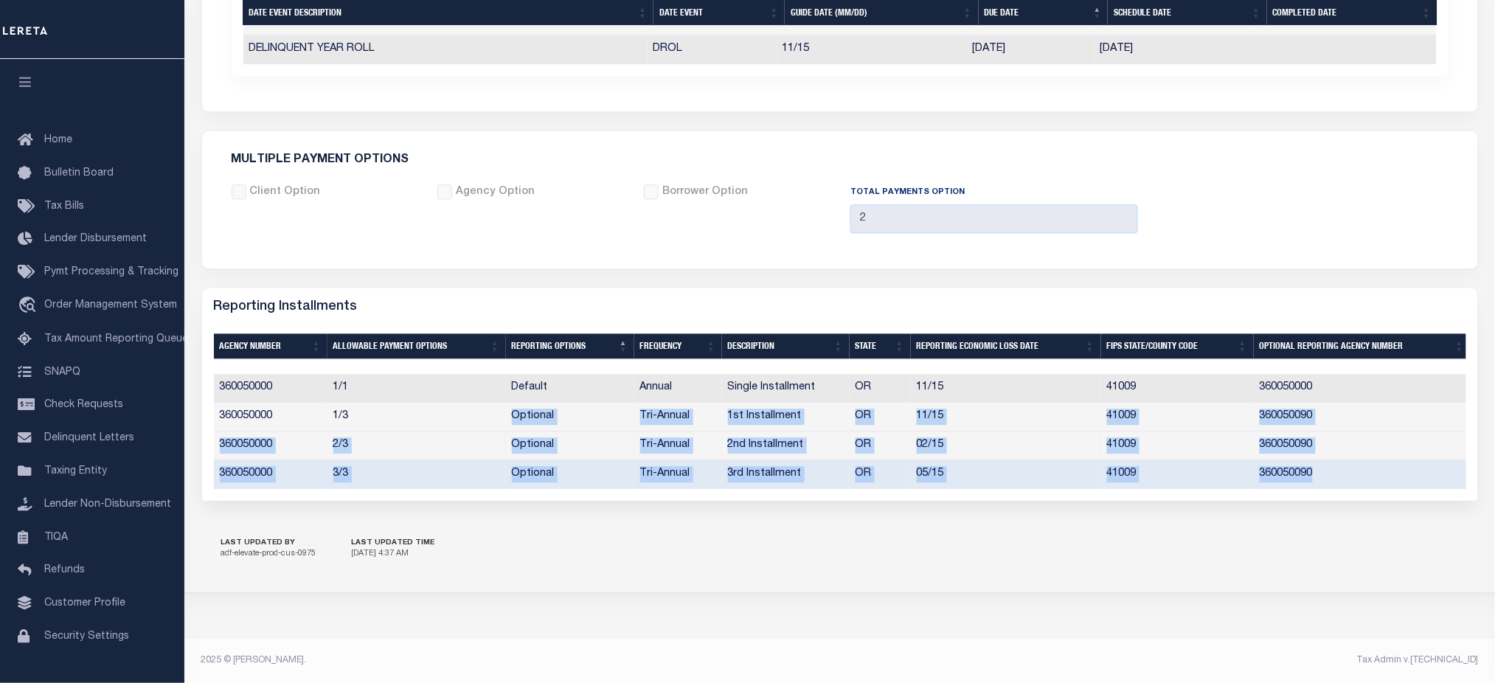
drag, startPoint x: 473, startPoint y: 404, endPoint x: 1327, endPoint y: 468, distance: 855.5
click at [1327, 468] on tbody "360050000 1/1 Default Annual Single Installment OR 11/15 41009 360050000 360050…" at bounding box center [842, 431] width 1257 height 115
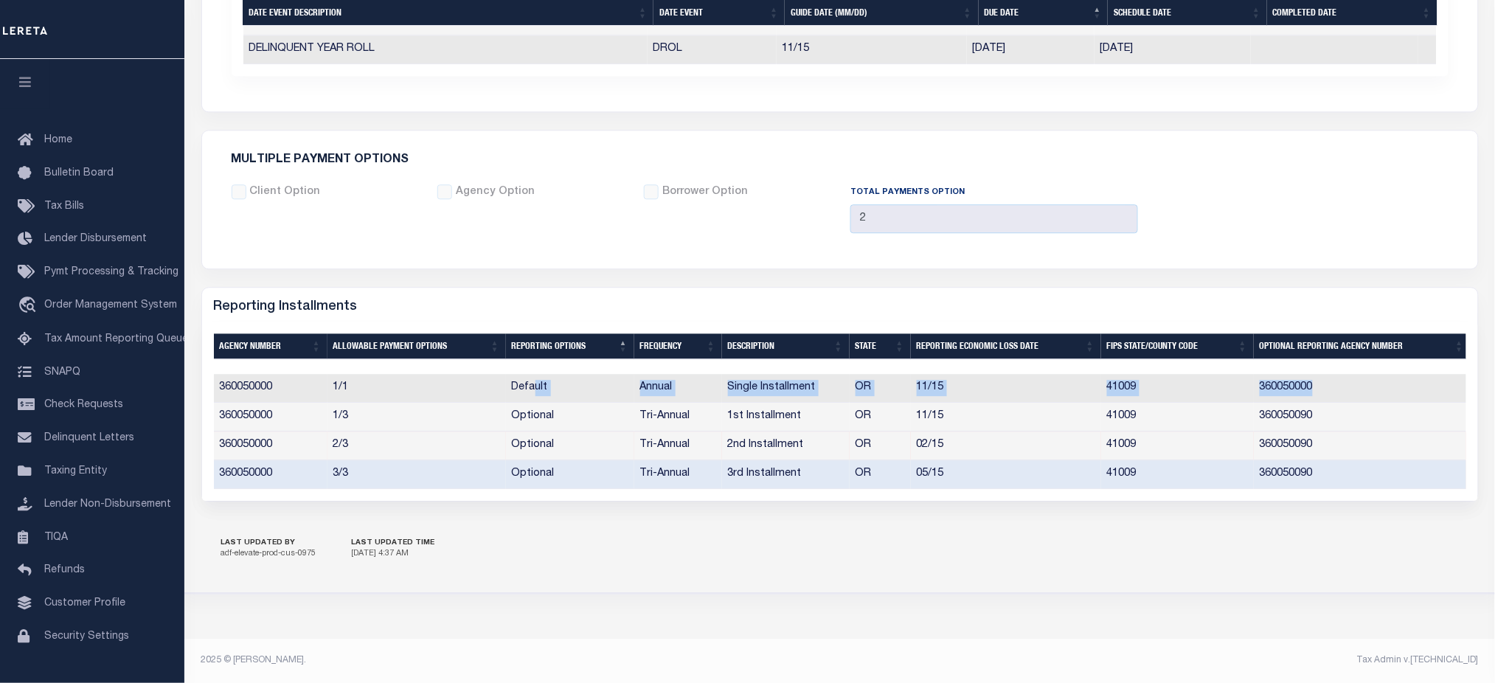
drag, startPoint x: 1329, startPoint y: 372, endPoint x: 535, endPoint y: 367, distance: 793.4
click at [535, 374] on tr "360050000 1/1 Default Annual Single Installment OR 11/15 41009 360050000" at bounding box center [842, 388] width 1257 height 29
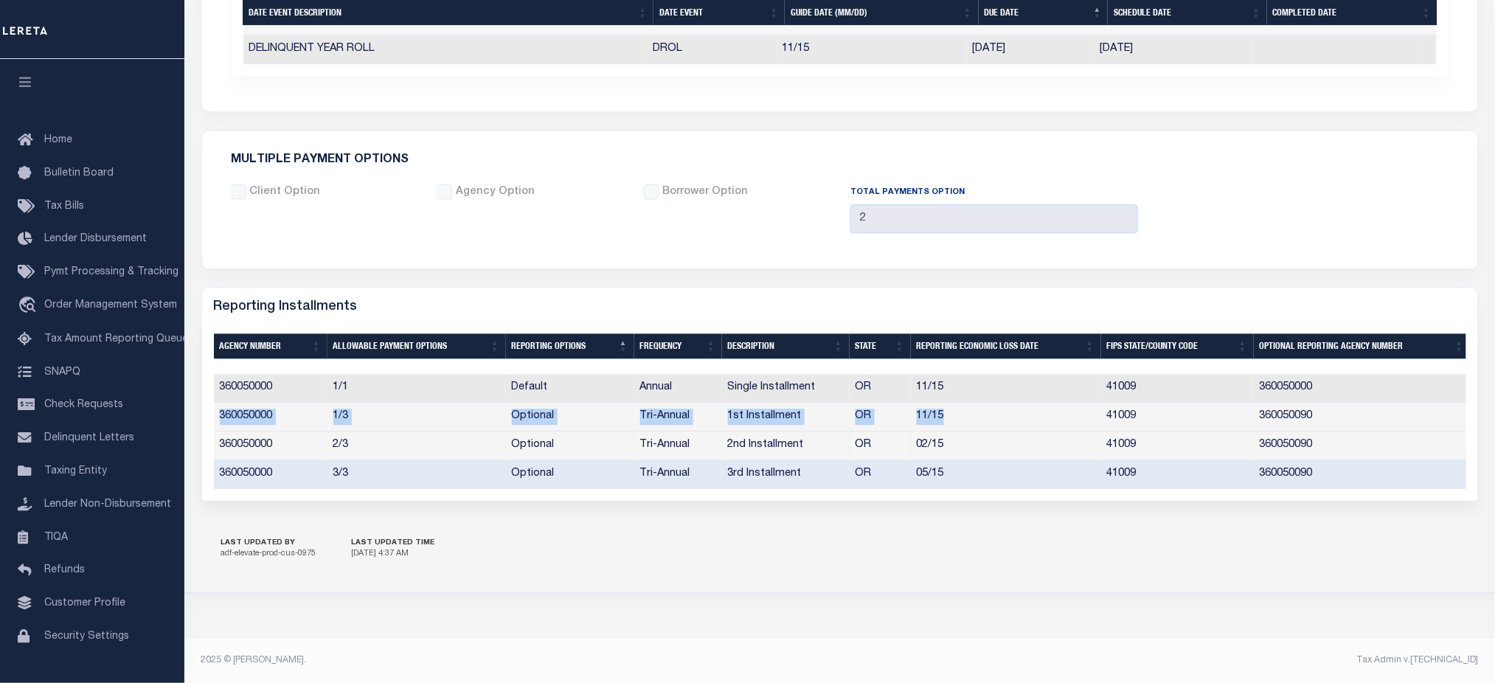
drag, startPoint x: 215, startPoint y: 400, endPoint x: 1047, endPoint y: 418, distance: 832.7
click at [1047, 418] on tr "360050000 1/3 Optional Tri-Annual 1st Installment OR 11/15 41009 360050090" at bounding box center [842, 417] width 1257 height 29
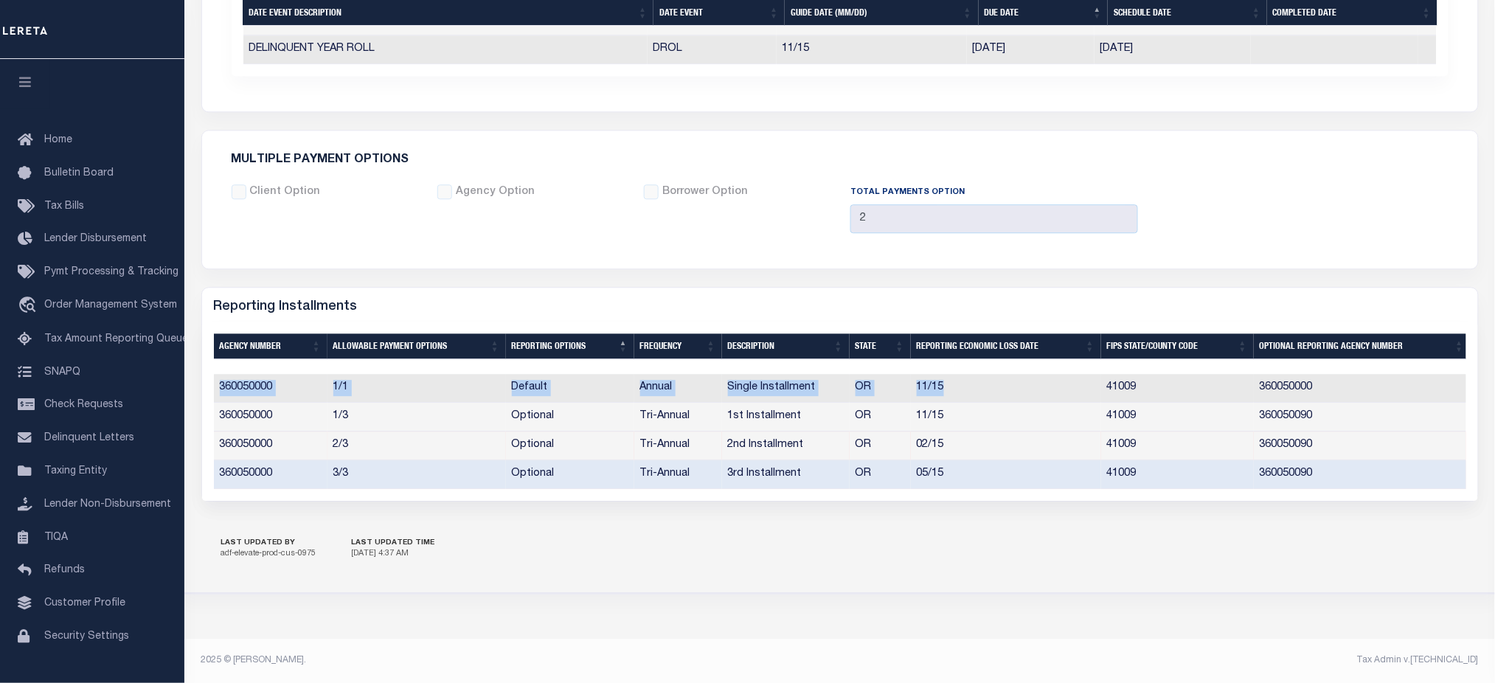
drag, startPoint x: 961, startPoint y: 377, endPoint x: 215, endPoint y: 386, distance: 745.6
click at [215, 386] on tr "360050000 1/1 Default Annual Single Installment OR 11/15 41009 360050000" at bounding box center [842, 388] width 1257 height 29
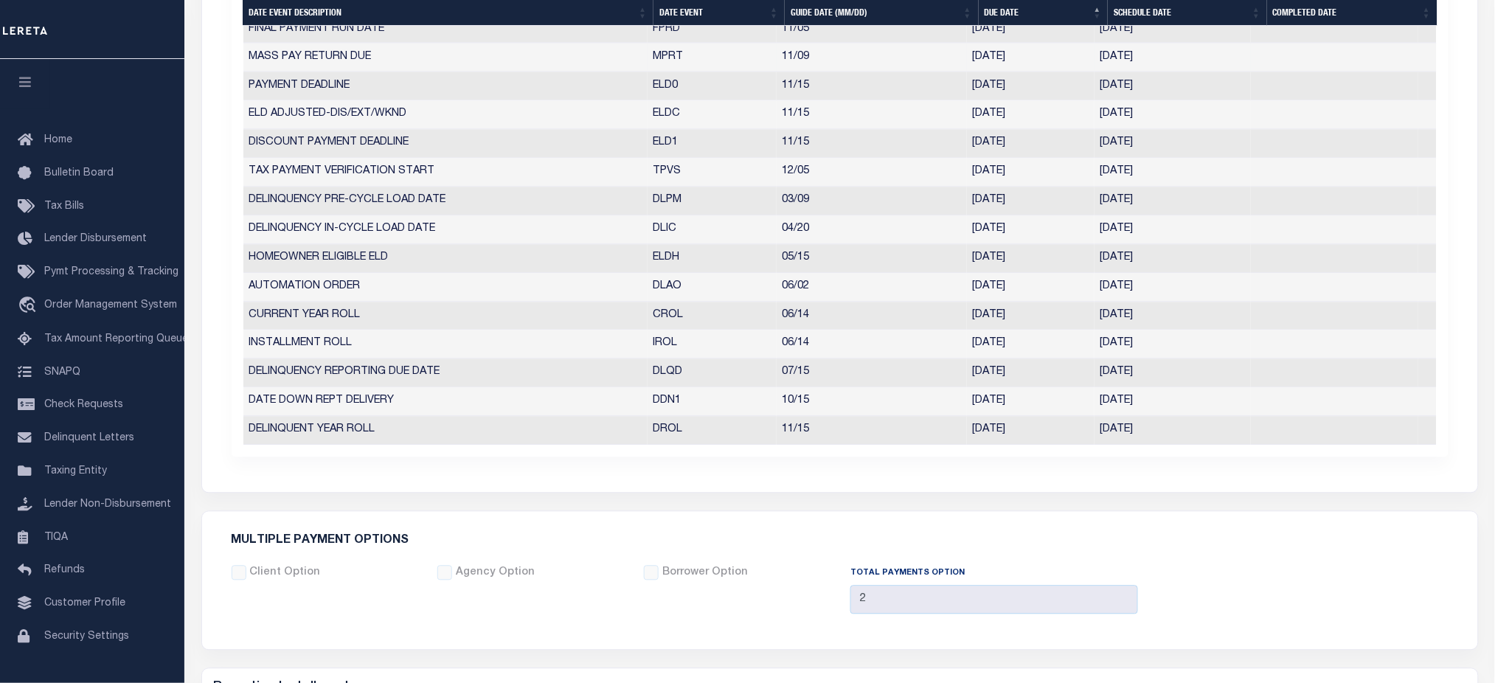
scroll to position [716, 0]
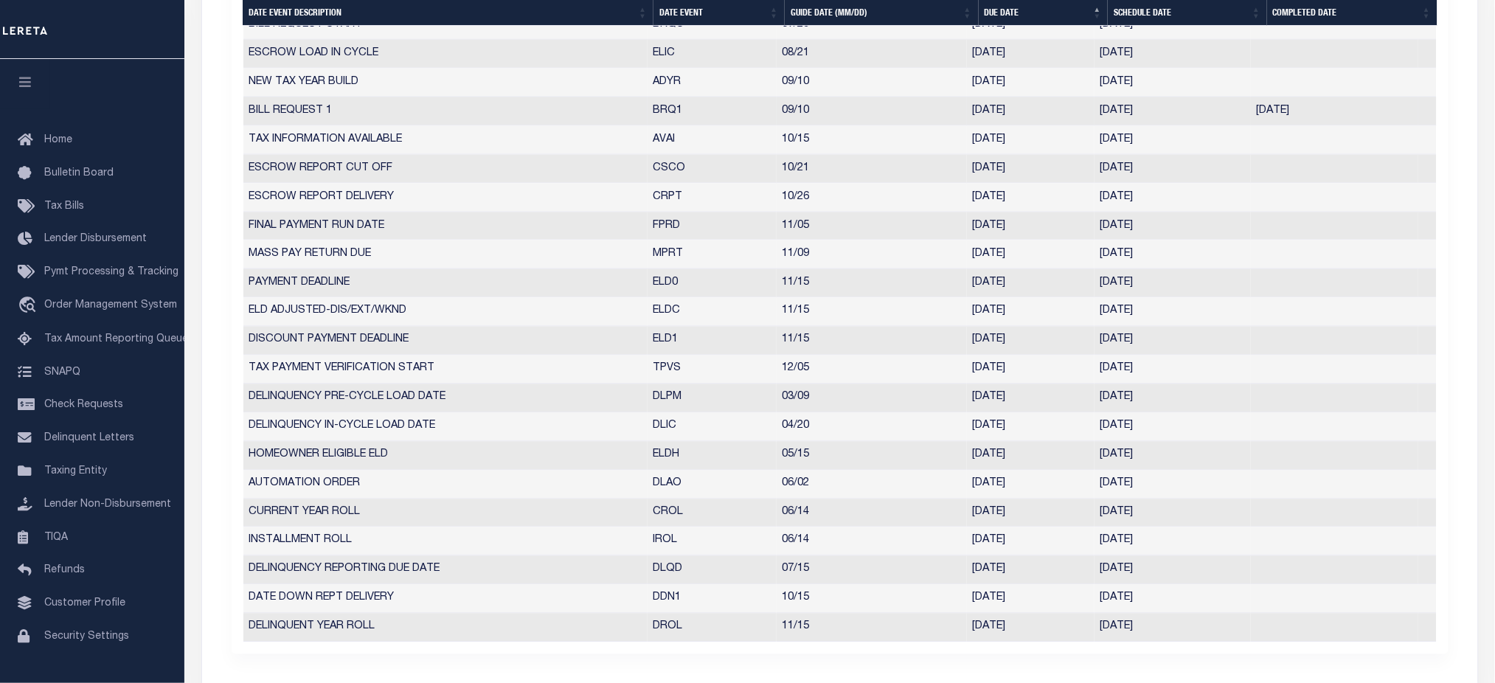
drag, startPoint x: 644, startPoint y: 116, endPoint x: 1170, endPoint y: 122, distance: 525.8
click at [1170, 122] on tr "BILL REQUEST 1 BRQ1 09/10 09/10/2025 09/03/2025 09/03/2025 5814102" at bounding box center [839, 111] width 1193 height 29
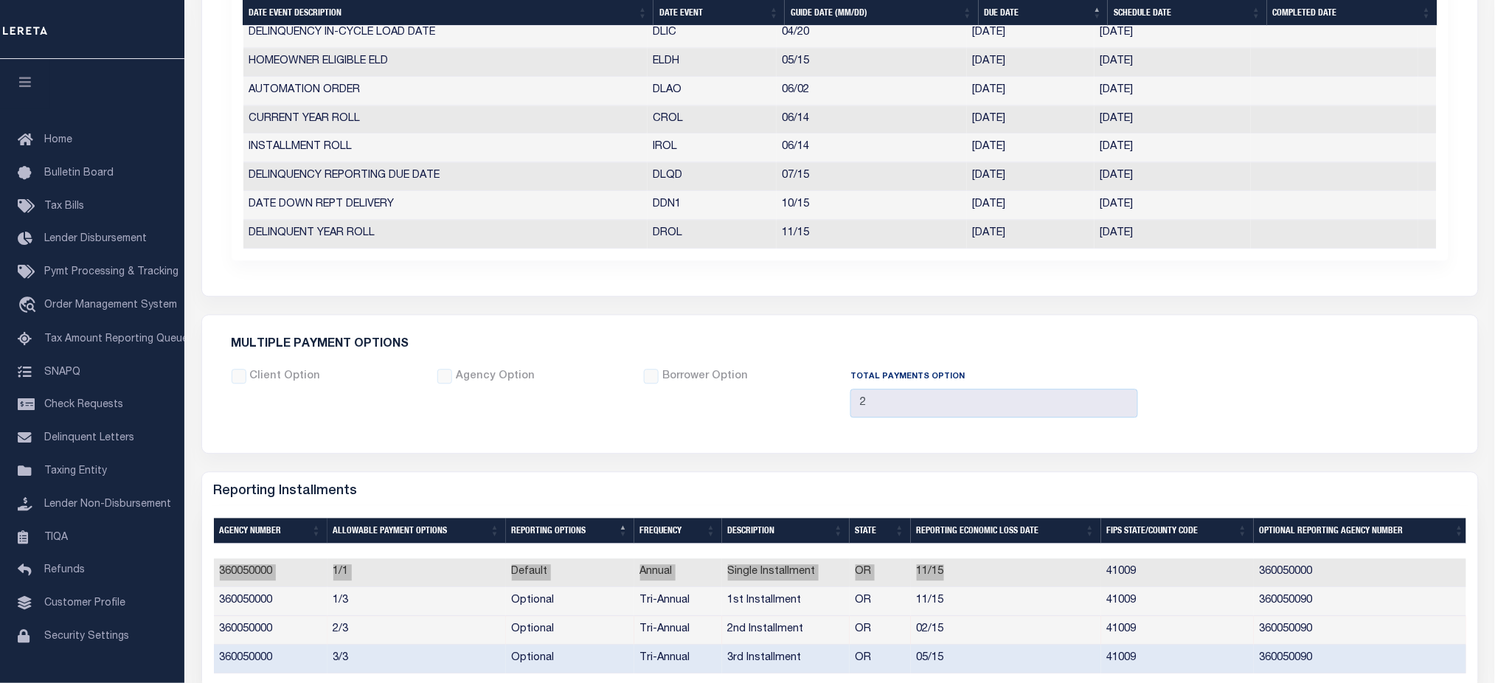
scroll to position [1306, 0]
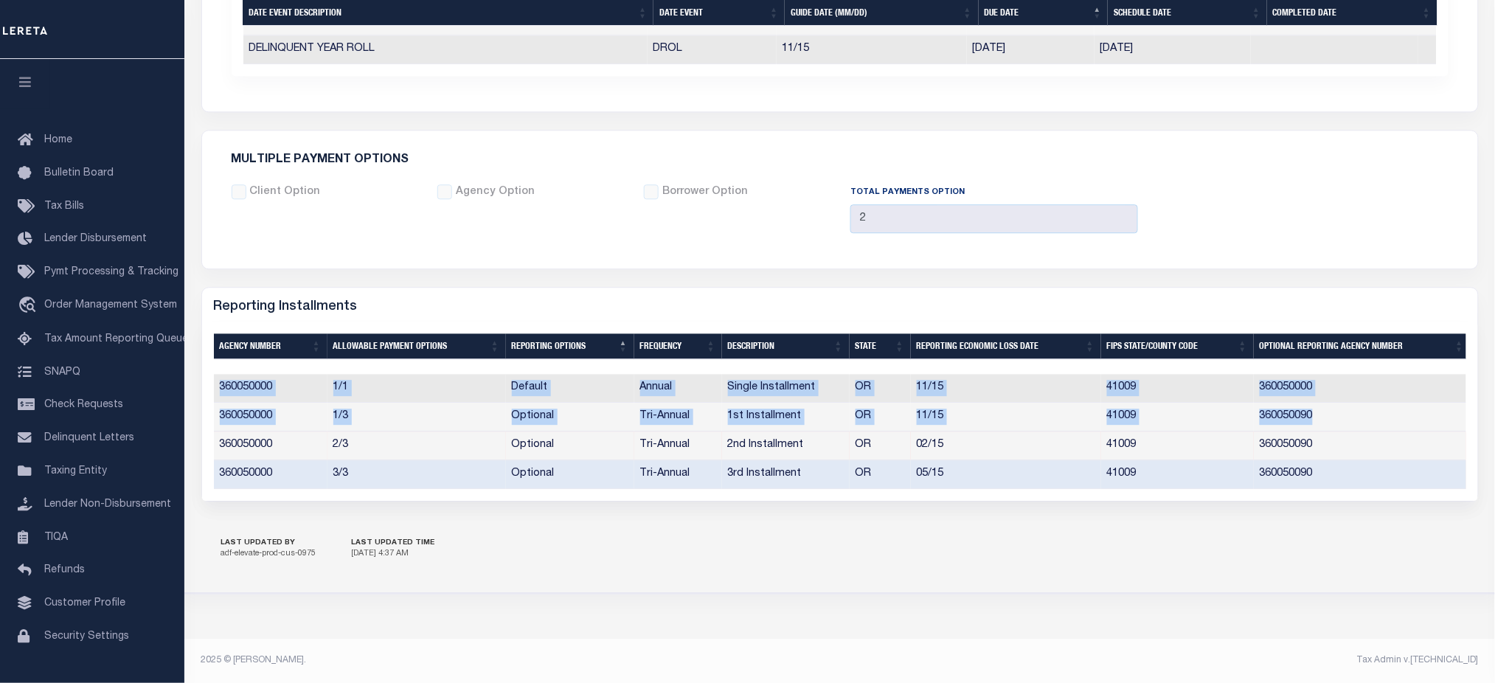
drag, startPoint x: 1345, startPoint y: 406, endPoint x: 211, endPoint y: 378, distance: 1134.4
click at [211, 378] on div "2 Selected 4 Results Items per page" at bounding box center [840, 411] width 1276 height 179
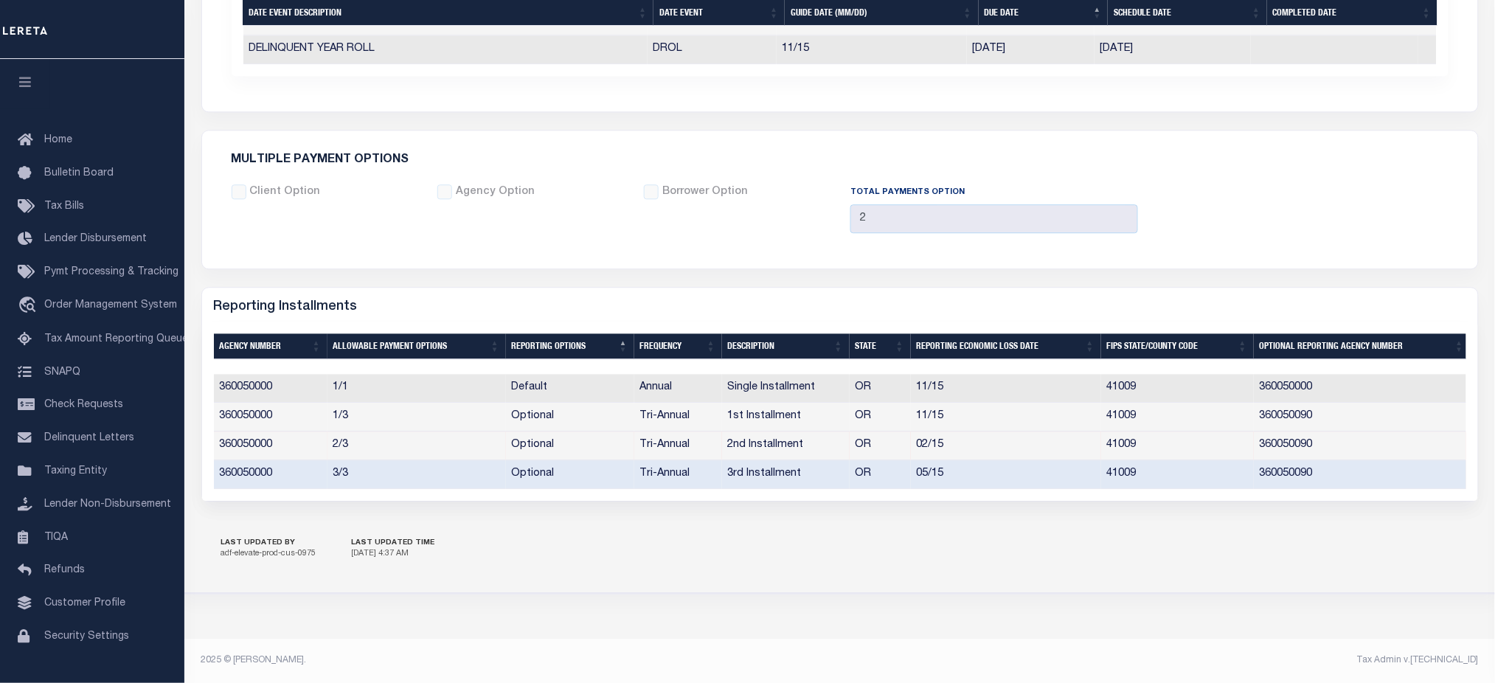
click at [723, 660] on div "2025 © [PERSON_NAME]." at bounding box center [515, 659] width 650 height 13
drag, startPoint x: 221, startPoint y: 386, endPoint x: 1338, endPoint y: 372, distance: 1116.5
click at [1338, 374] on tr "360050000 1/1 Default Annual Single Installment OR 11/15 41009 360050000" at bounding box center [842, 388] width 1257 height 29
drag, startPoint x: 220, startPoint y: 407, endPoint x: 1338, endPoint y: 395, distance: 1117.2
click at [1338, 403] on tr "360050000 1/3 Optional Tri-Annual 1st Installment OR 11/15 41009 360050090" at bounding box center [842, 417] width 1257 height 29
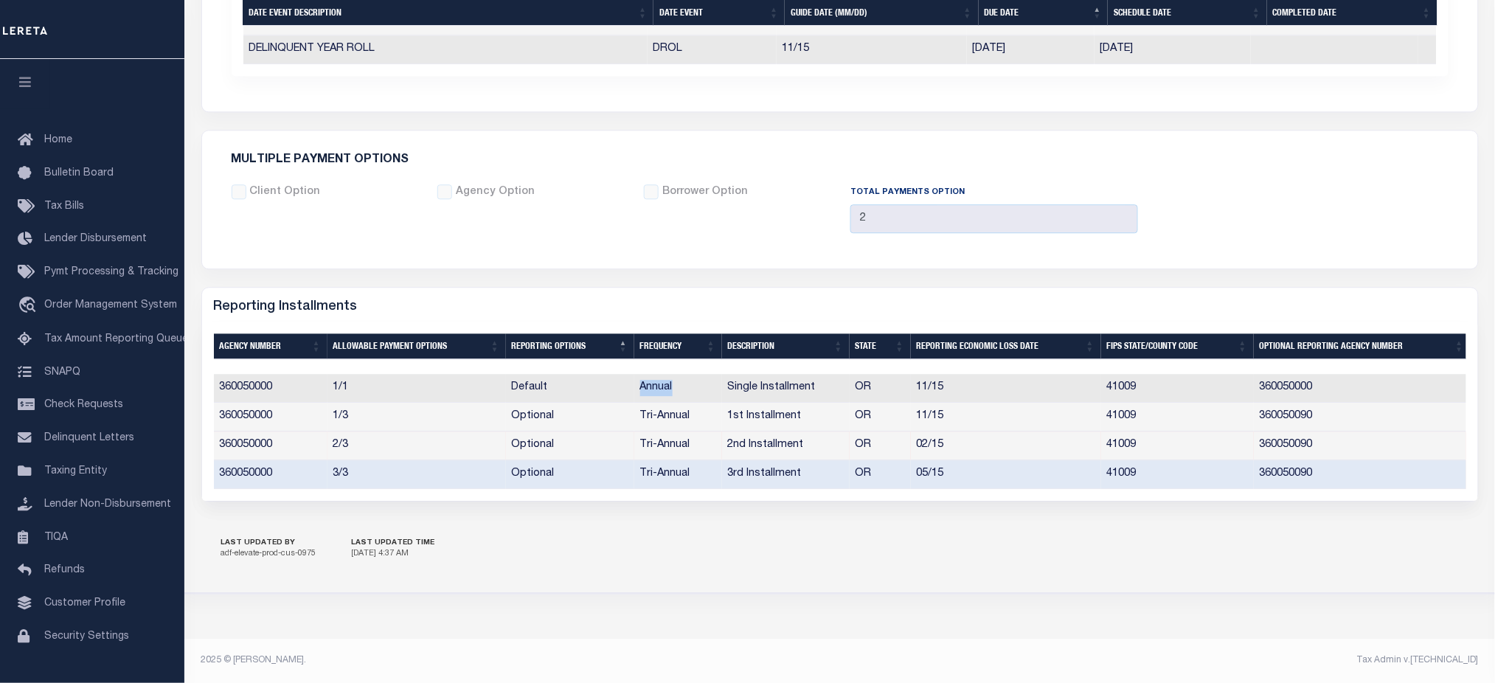
drag, startPoint x: 611, startPoint y: 372, endPoint x: 687, endPoint y: 373, distance: 76.0
click at [687, 374] on tr "360050000 1/1 Default Annual Single Installment OR 11/15 41009 360050000" at bounding box center [842, 388] width 1257 height 29
drag, startPoint x: 327, startPoint y: 406, endPoint x: 356, endPoint y: 410, distance: 29.0
click at [356, 410] on td "1/3" at bounding box center [416, 417] width 178 height 29
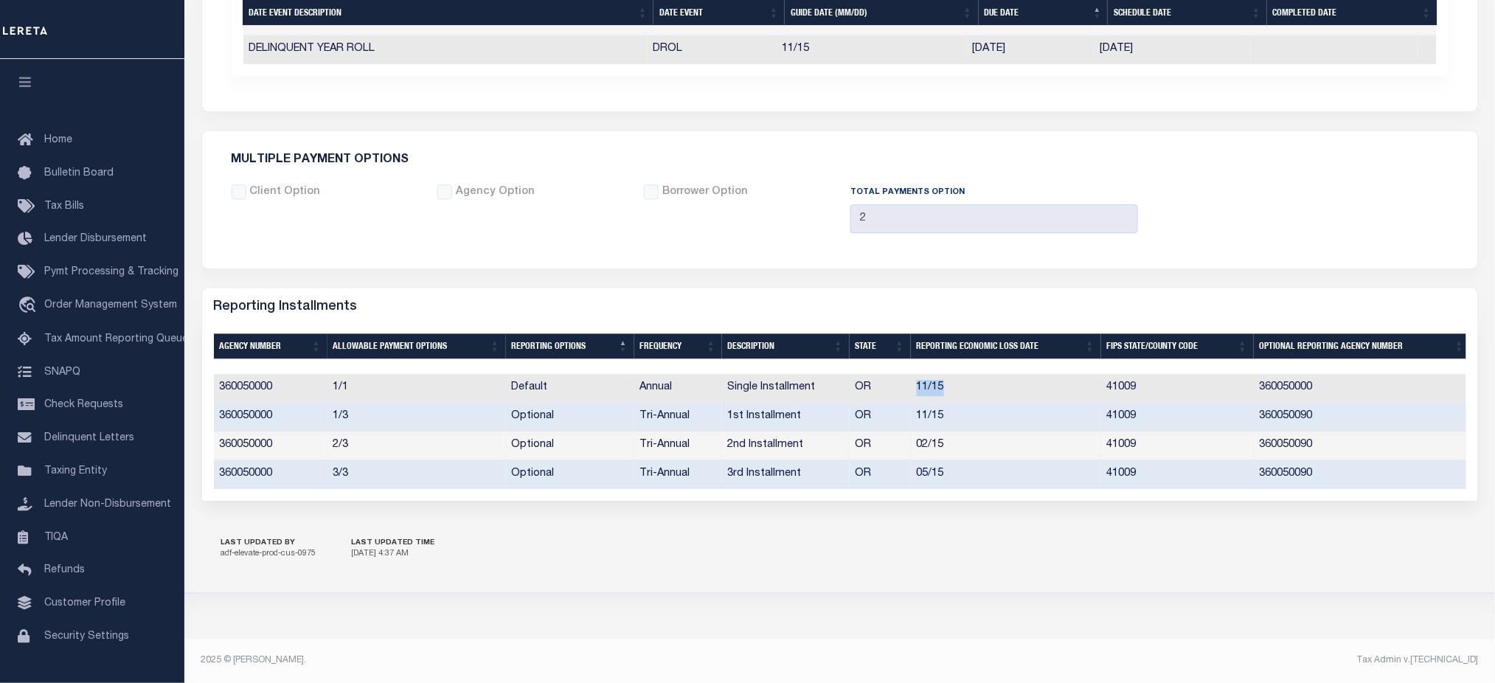
drag, startPoint x: 908, startPoint y: 378, endPoint x: 959, endPoint y: 381, distance: 50.2
click at [959, 381] on tr "360050000 1/1 Default Annual Single Installment OR 11/15 41009 360050000" at bounding box center [842, 388] width 1257 height 29
drag, startPoint x: 911, startPoint y: 413, endPoint x: 952, endPoint y: 414, distance: 41.3
click at [952, 414] on td "11/15" at bounding box center [1006, 417] width 190 height 29
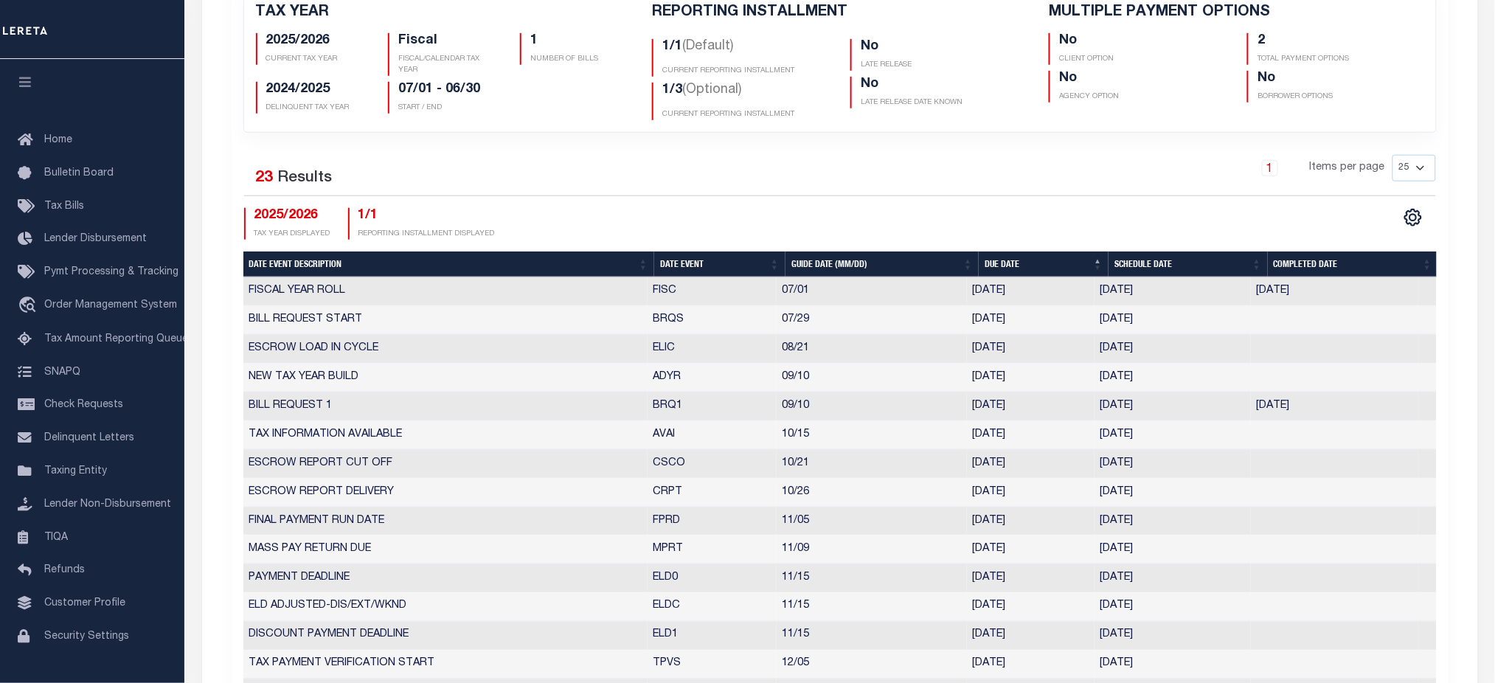
scroll to position [323, 0]
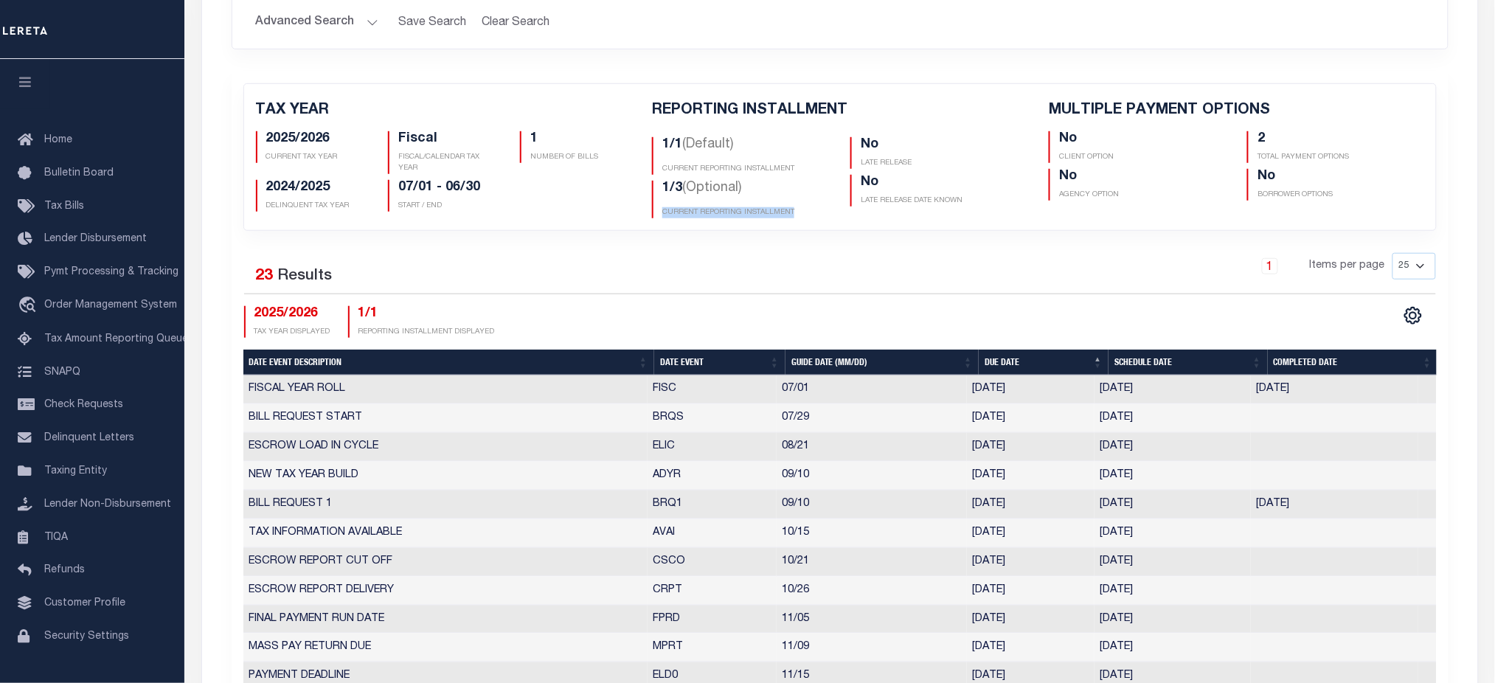
drag, startPoint x: 658, startPoint y: 216, endPoint x: 794, endPoint y: 216, distance: 135.7
click at [794, 216] on div "1/3 (Optional) CURRENT REPORTING INSTALLMENT" at bounding box center [740, 200] width 176 height 38
drag, startPoint x: 661, startPoint y: 173, endPoint x: 797, endPoint y: 175, distance: 136.4
click at [797, 175] on div "1/1 (Default) CURRENT REPORTING INSTALLMENT 1/3 (Optional) CURRENT REPORTING IN…" at bounding box center [740, 174] width 198 height 87
drag, startPoint x: 665, startPoint y: 142, endPoint x: 678, endPoint y: 145, distance: 13.6
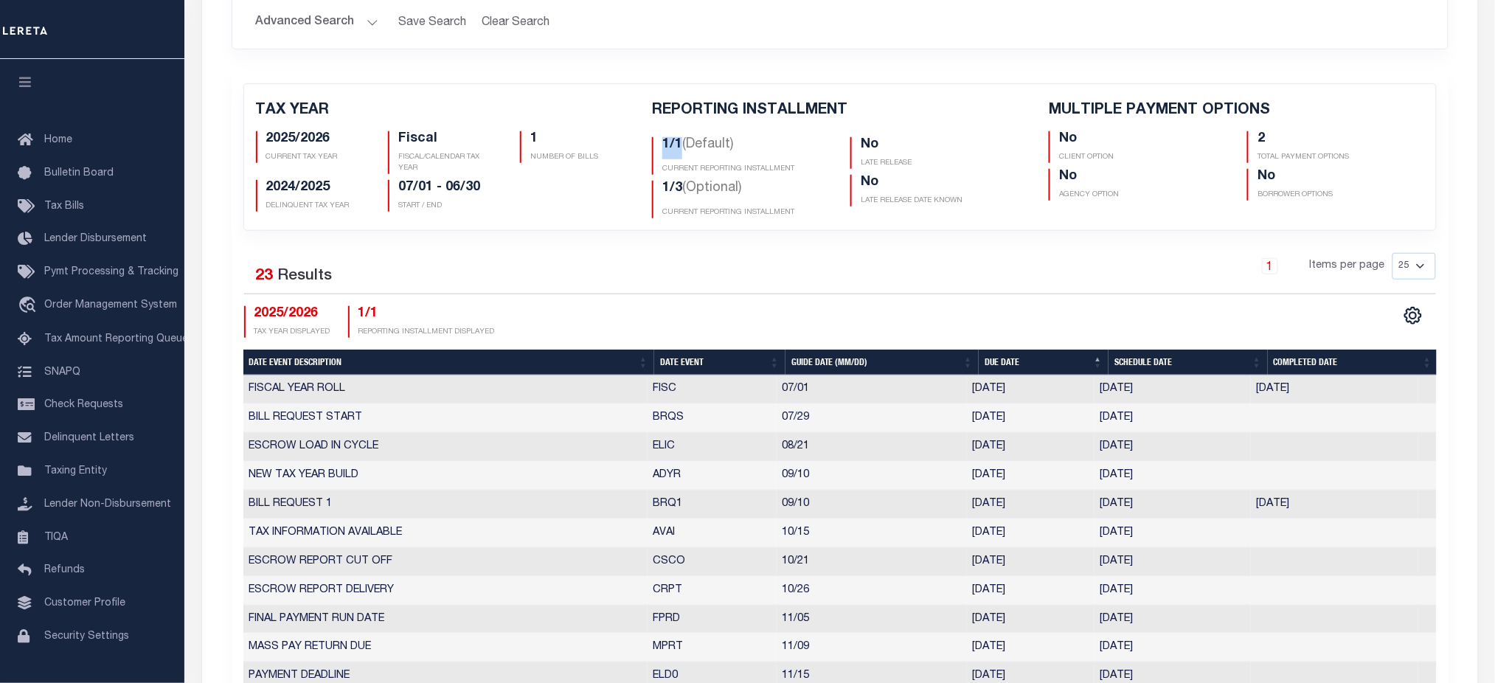
click at [678, 145] on h5 "1/1 (Default)" at bounding box center [745, 148] width 166 height 22
drag, startPoint x: 661, startPoint y: 192, endPoint x: 678, endPoint y: 192, distance: 17.7
click at [678, 192] on div "1/3 (Optional) CURRENT REPORTING INSTALLMENT" at bounding box center [740, 200] width 176 height 38
click at [726, 218] on p "CURRENT REPORTING INSTALLMENT" at bounding box center [745, 212] width 166 height 11
drag, startPoint x: 801, startPoint y: 210, endPoint x: 650, endPoint y: 188, distance: 152.0
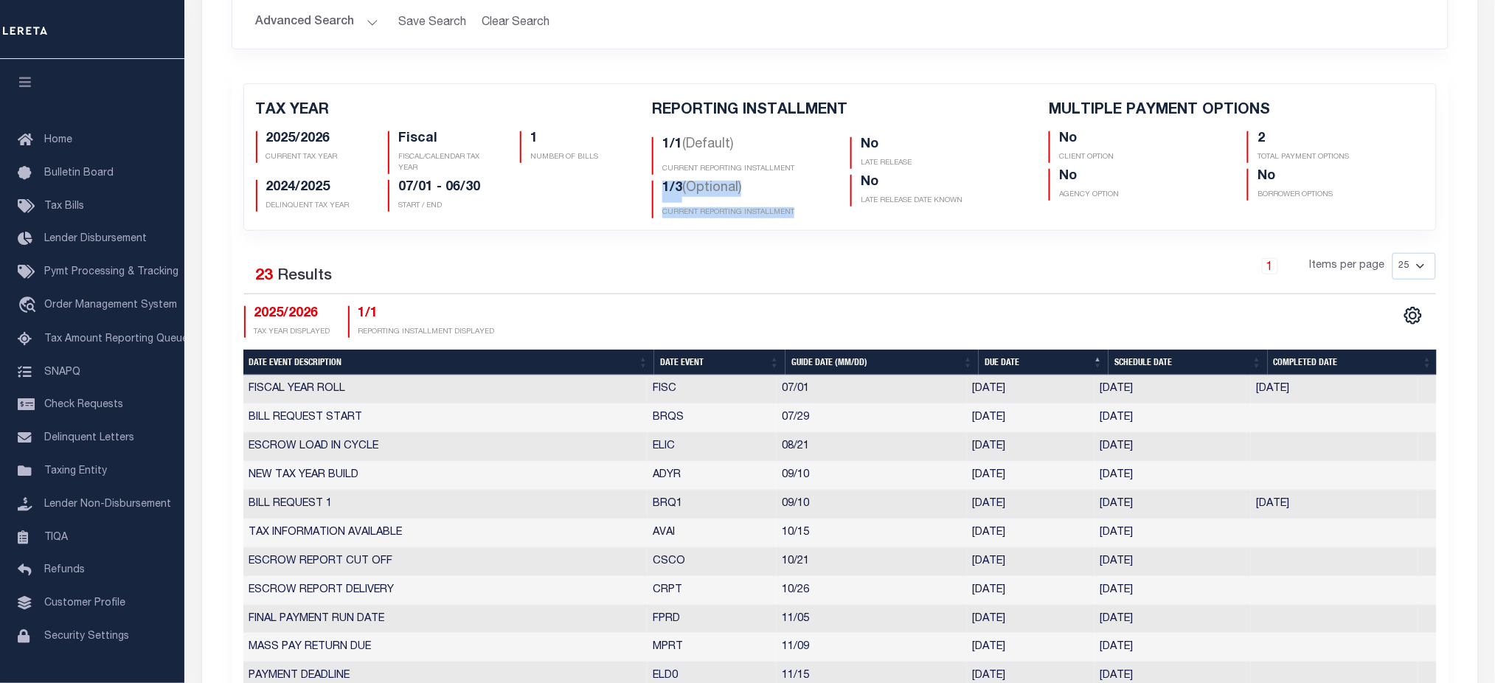
click at [650, 188] on div "1/1 (Default) CURRENT REPORTING INSTALLMENT 1/3 (Optional) CURRENT REPORTING IN…" at bounding box center [740, 174] width 198 height 87
click at [752, 280] on div "1 Items per page 25 50 125 150 175 200" at bounding box center [991, 272] width 889 height 38
drag, startPoint x: 645, startPoint y: 108, endPoint x: 868, endPoint y: 119, distance: 223.0
click at [868, 119] on div "REPORTING INSTALLMENT 1/1 (Default) CURRENT REPORTING INSTALLMENT 1/3 (Optional…" at bounding box center [839, 160] width 397 height 117
drag, startPoint x: 659, startPoint y: 168, endPoint x: 801, endPoint y: 174, distance: 141.7
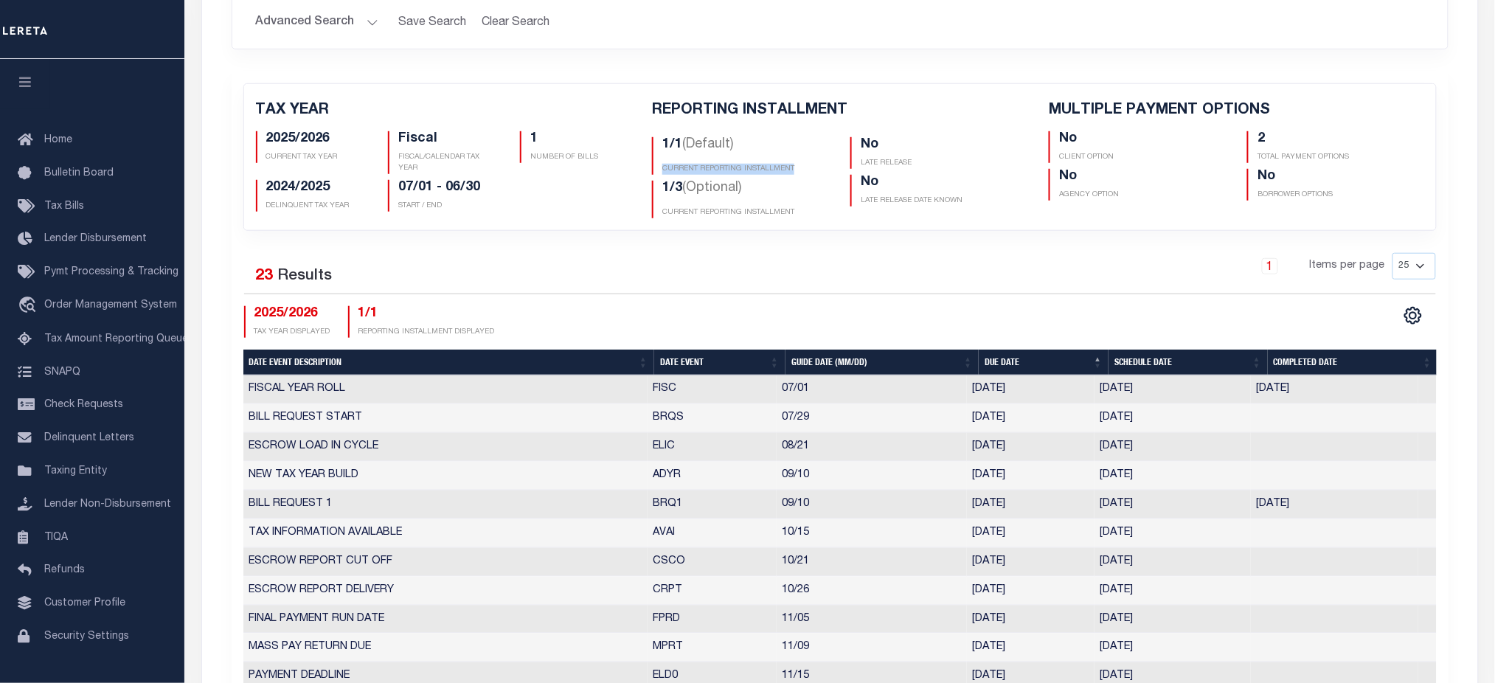
click at [801, 174] on div "1/1 (Default) CURRENT REPORTING INSTALLMENT" at bounding box center [740, 156] width 176 height 38
drag, startPoint x: 794, startPoint y: 207, endPoint x: 658, endPoint y: 218, distance: 136.8
click at [658, 218] on div "1/3 (Optional) CURRENT REPORTING INSTALLMENT" at bounding box center [740, 200] width 176 height 38
click at [602, 245] on div "TAX YEAR 2025/2026 CURRENT TAX YEAR Fiscal FISCAL/CALENDAR TAX YEAR 1 NUMBER OF…" at bounding box center [840, 560] width 1217 height 976
drag, startPoint x: 659, startPoint y: 141, endPoint x: 689, endPoint y: 158, distance: 34.0
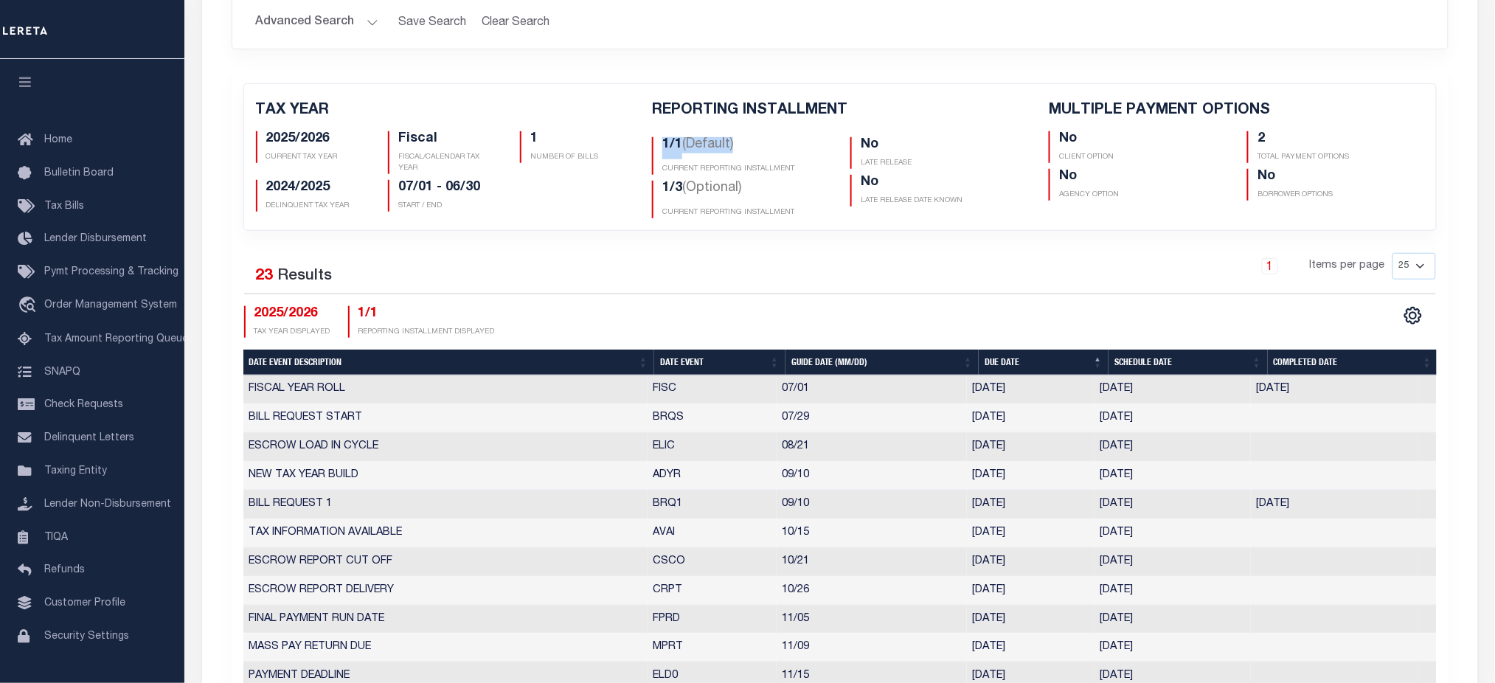
click at [689, 158] on div "1/1 (Default) CURRENT REPORTING INSTALLMENT" at bounding box center [740, 156] width 176 height 38
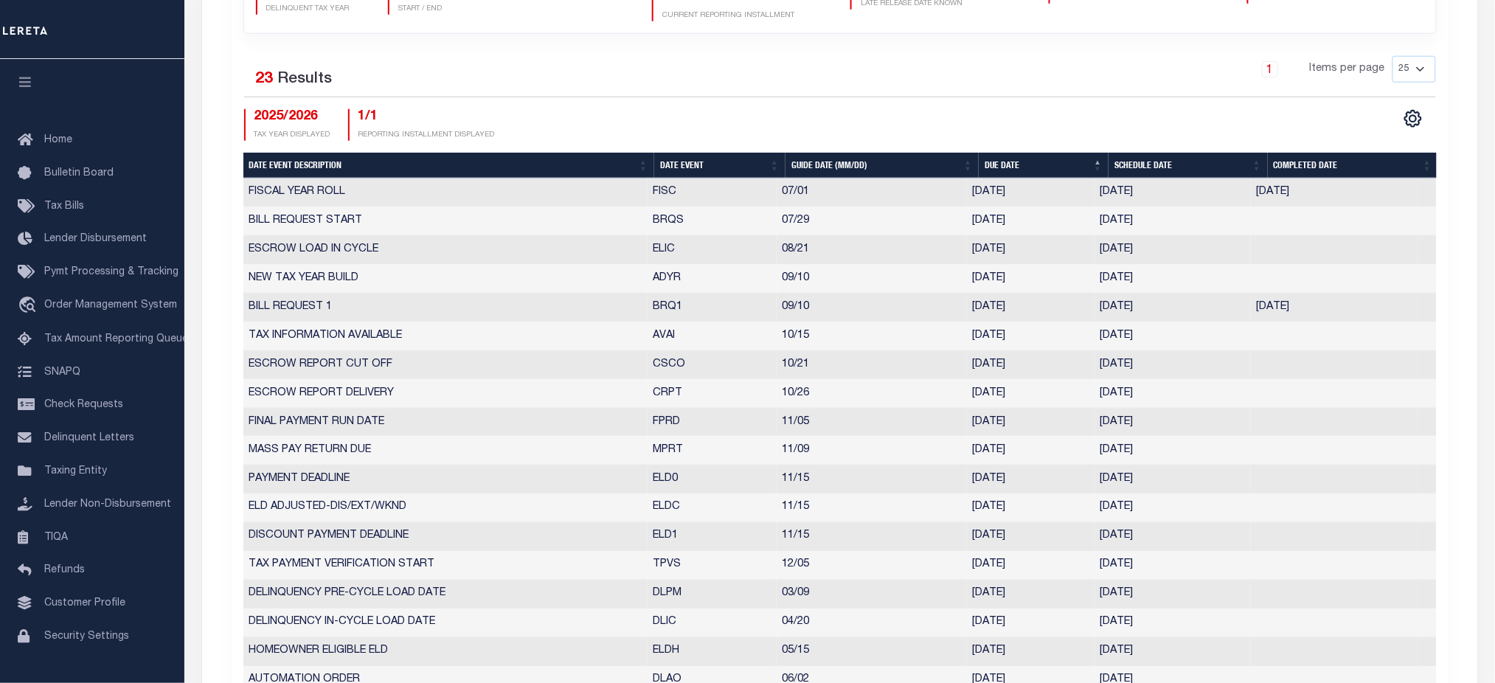
scroll to position [618, 0]
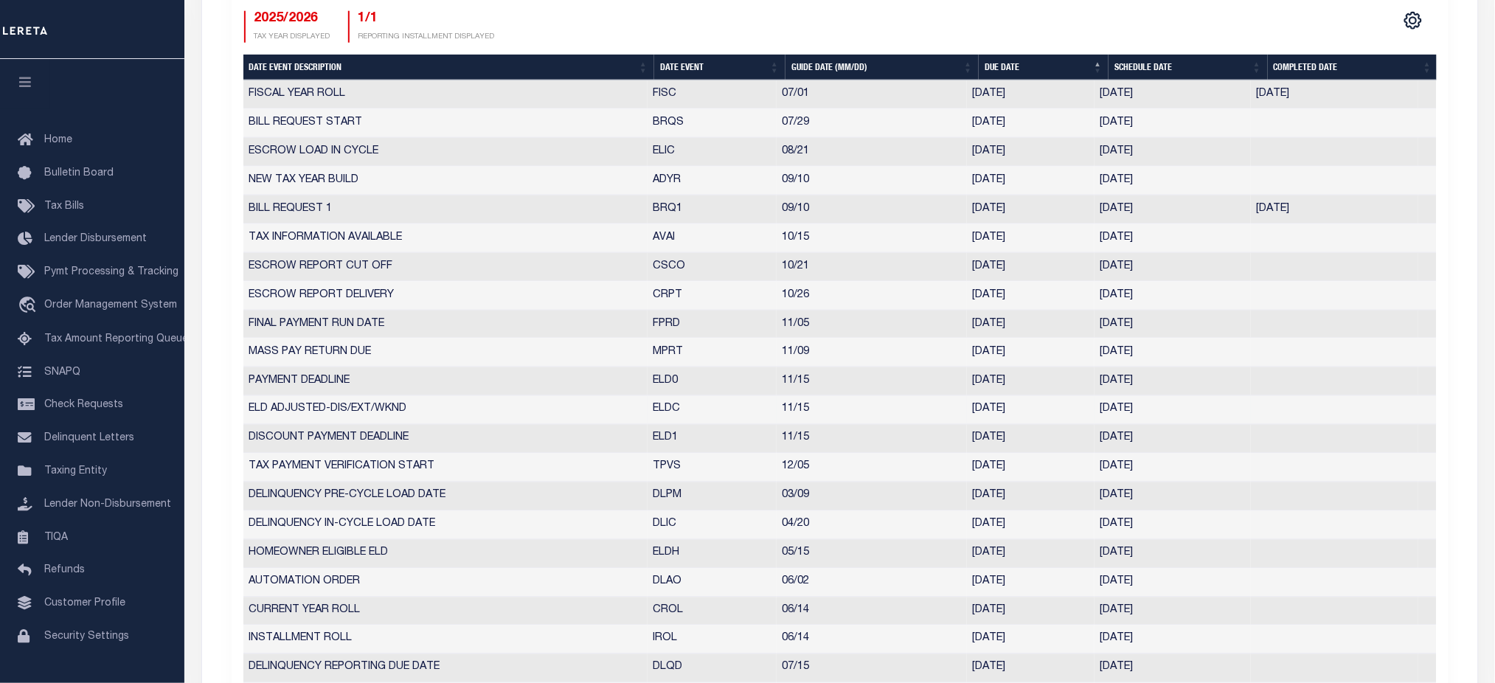
drag, startPoint x: 1173, startPoint y: 417, endPoint x: 1074, endPoint y: 420, distance: 99.6
click at [1074, 420] on tr "ELD ADJUSTED-DIS/EXT/WKND ELDC 11/15 11/14/2025 11/14/2025 7060718" at bounding box center [839, 410] width 1193 height 29
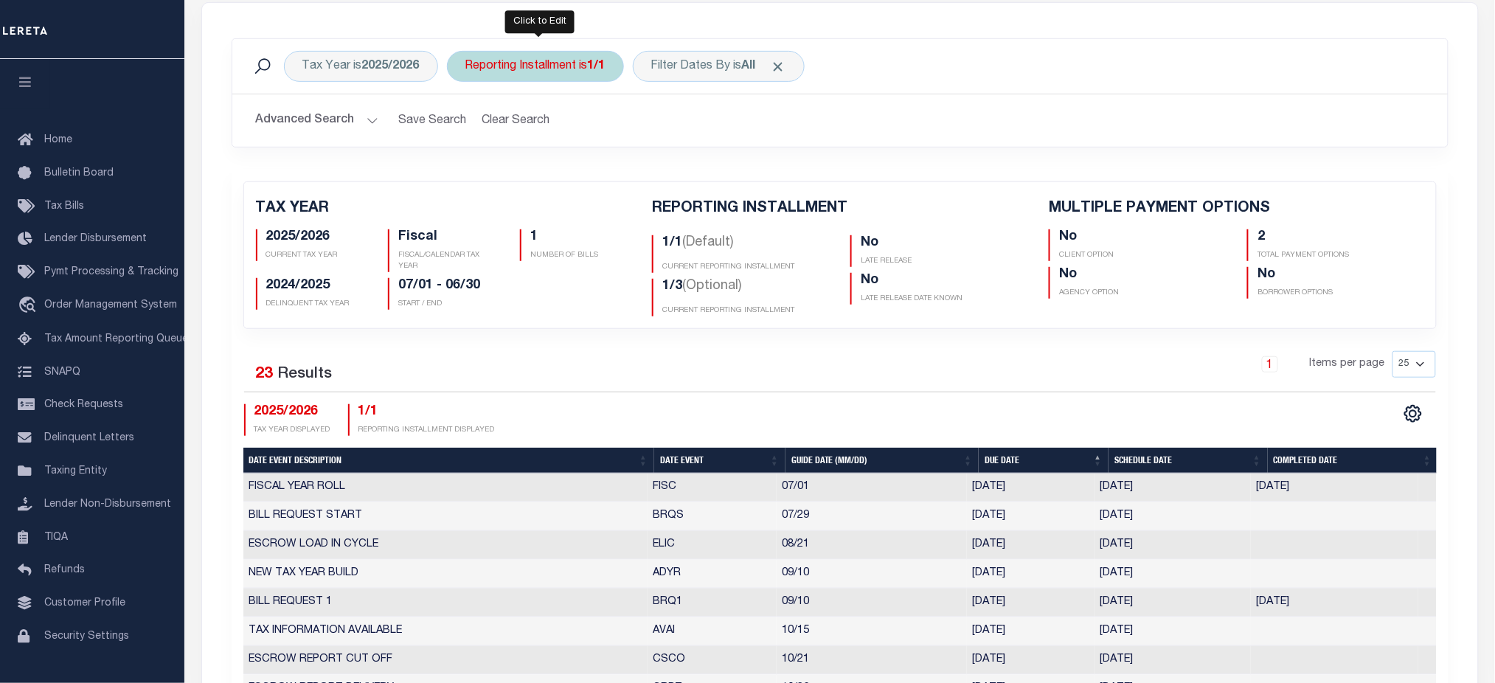
click at [503, 69] on div "Reporting Installment is 1/1" at bounding box center [535, 66] width 177 height 31
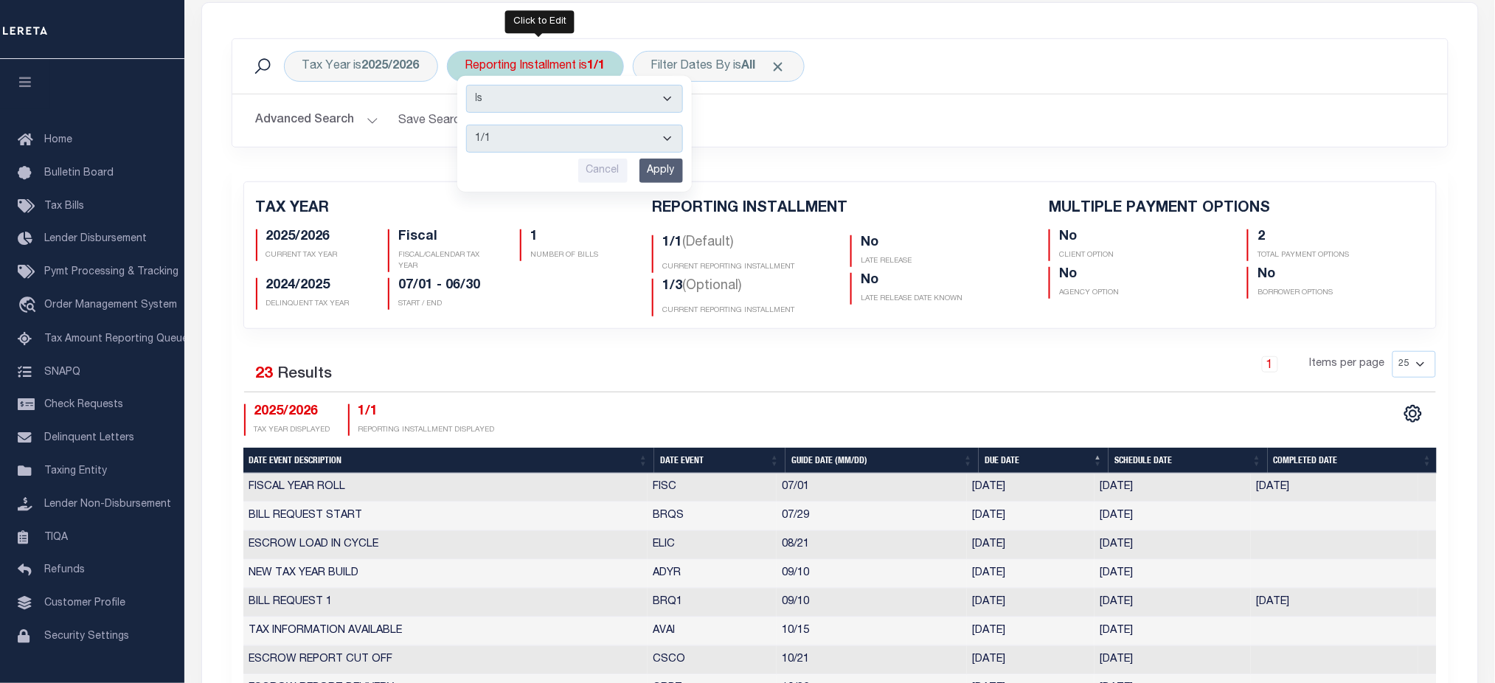
drag, startPoint x: 493, startPoint y: 136, endPoint x: 496, endPoint y: 152, distance: 15.6
click at [493, 137] on select "1/1 1/3 2/3 3/3" at bounding box center [574, 139] width 217 height 28
select select "1/3"
click at [466, 125] on select "1/1 1/3 2/3 3/3" at bounding box center [574, 139] width 217 height 28
click at [679, 168] on input "Apply" at bounding box center [661, 171] width 44 height 24
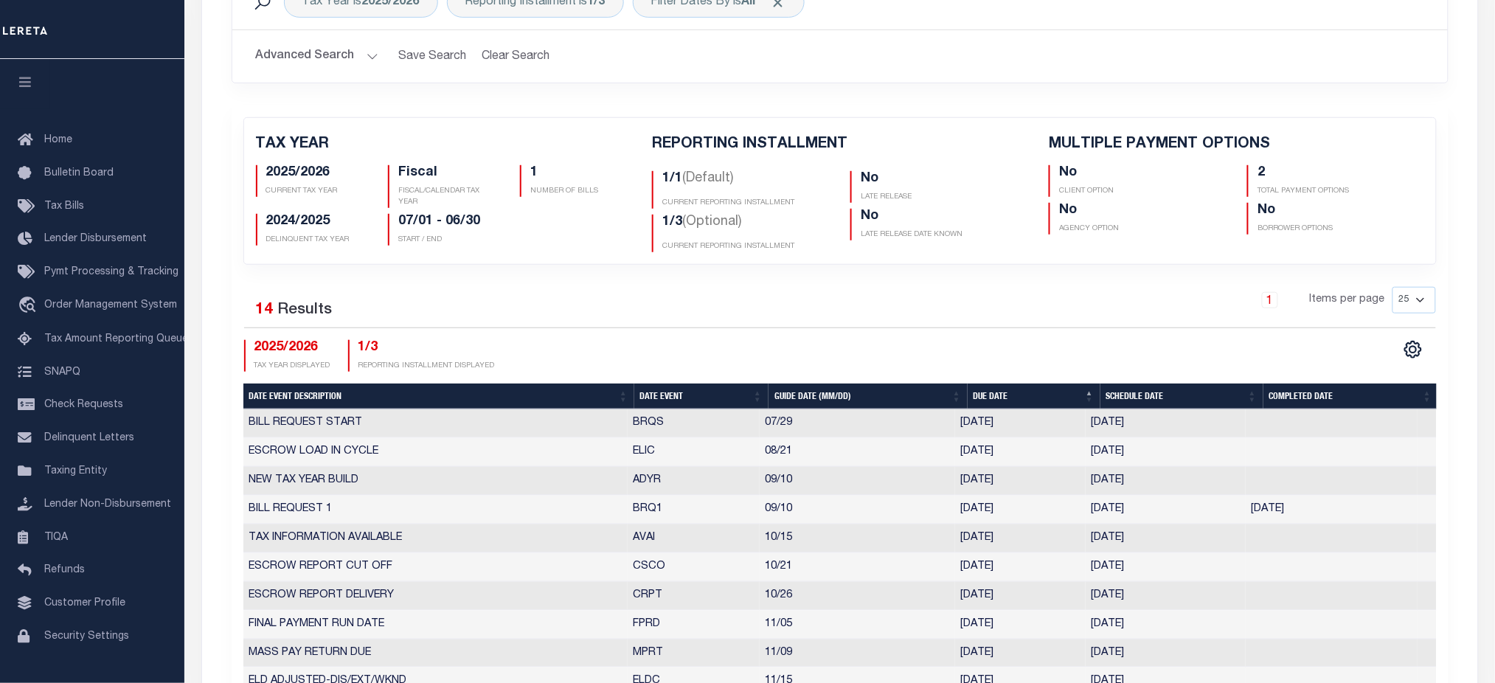
checkbox input "false"
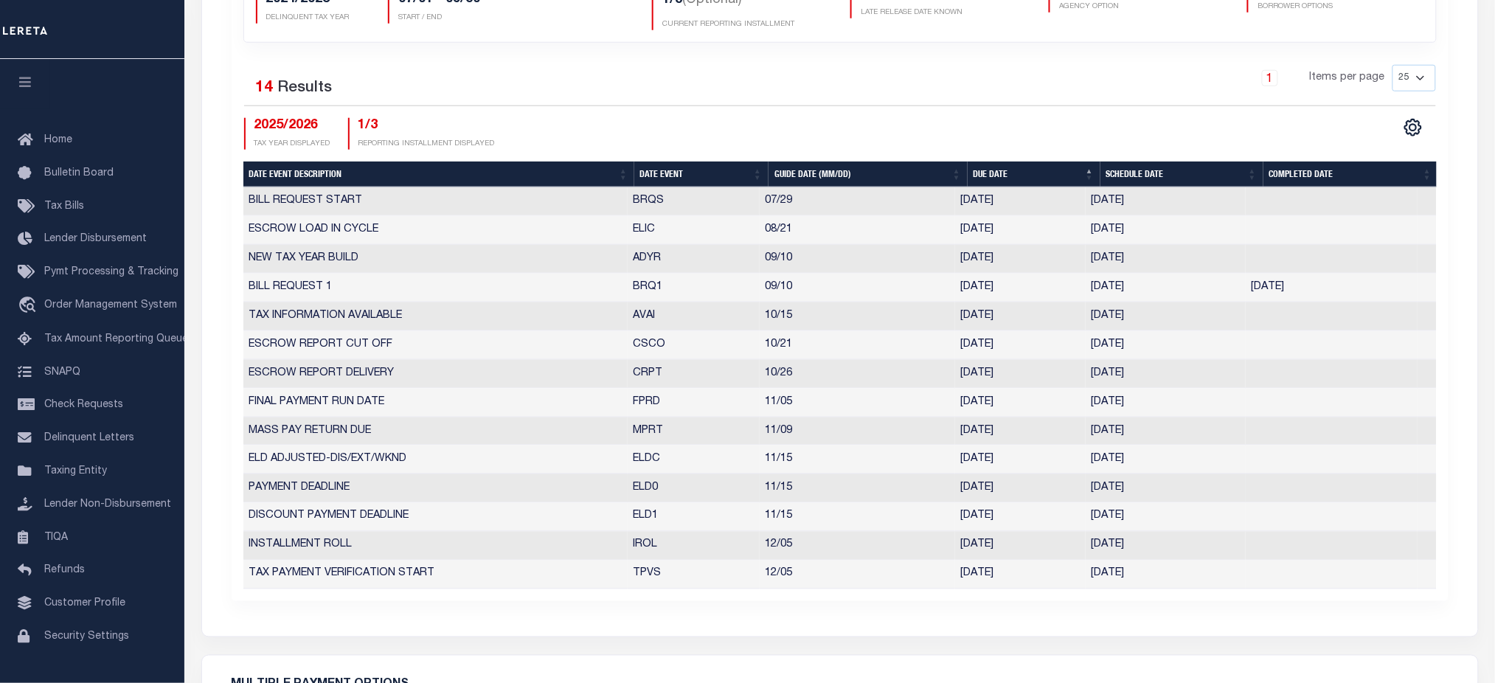
scroll to position [520, 0]
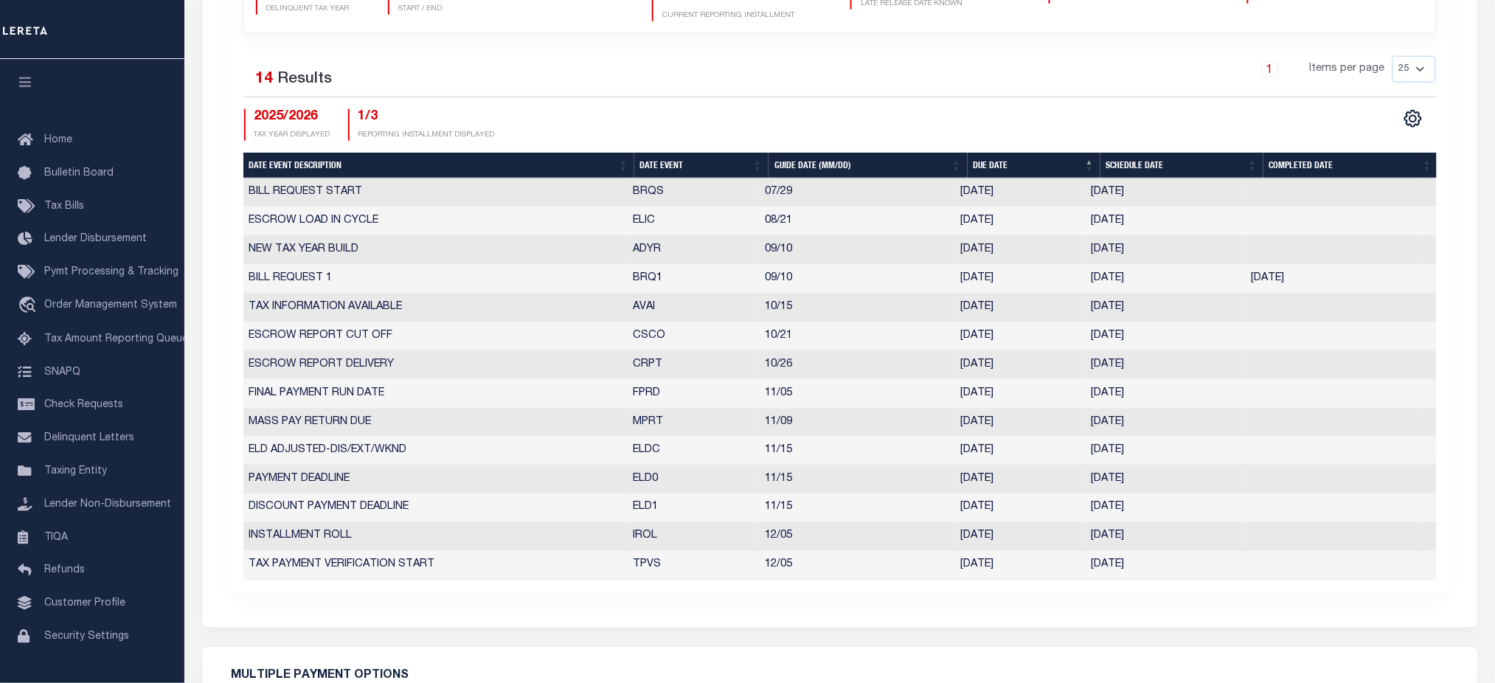
drag, startPoint x: 1168, startPoint y: 447, endPoint x: 1085, endPoint y: 453, distance: 82.9
click at [1085, 453] on td "[DATE]" at bounding box center [1165, 451] width 160 height 29
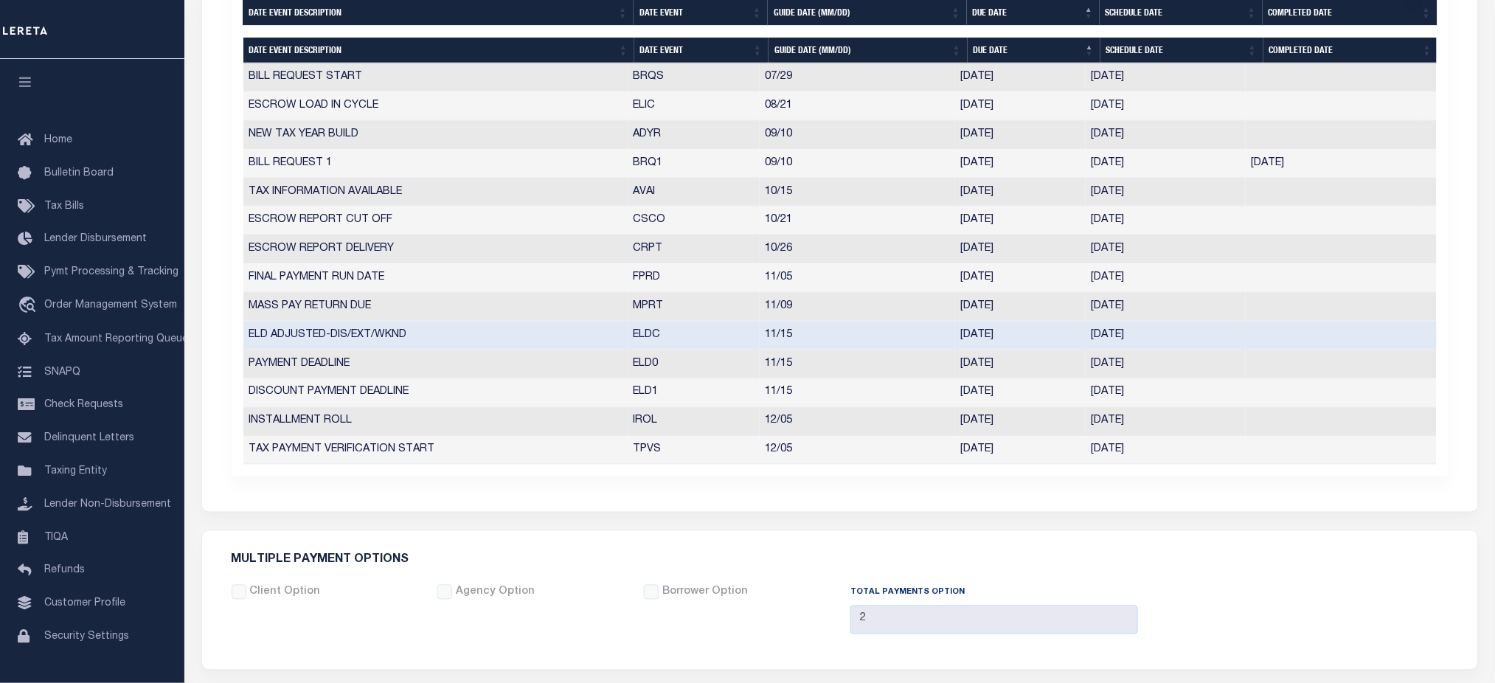
scroll to position [1045, 0]
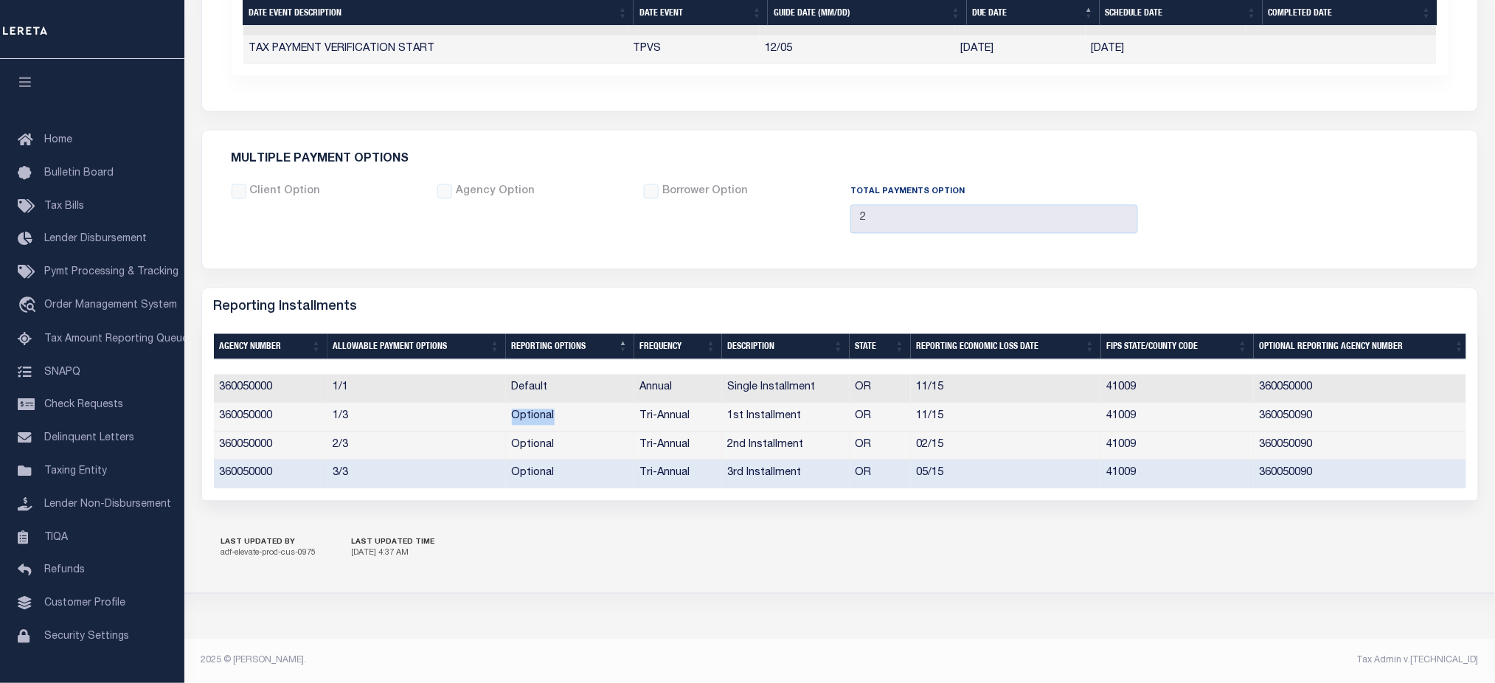
drag, startPoint x: 514, startPoint y: 412, endPoint x: 572, endPoint y: 414, distance: 58.3
click at [572, 414] on tr "360050000 1/3 Optional Tri-Annual 1st Installment OR 11/15 41009 360050090" at bounding box center [842, 417] width 1257 height 29
drag, startPoint x: 221, startPoint y: 407, endPoint x: 1408, endPoint y: 406, distance: 1186.5
click at [1408, 406] on tr "360050000 1/3 Optional Tri-Annual 1st Installment OR 11/15 41009 360050090" at bounding box center [842, 417] width 1257 height 29
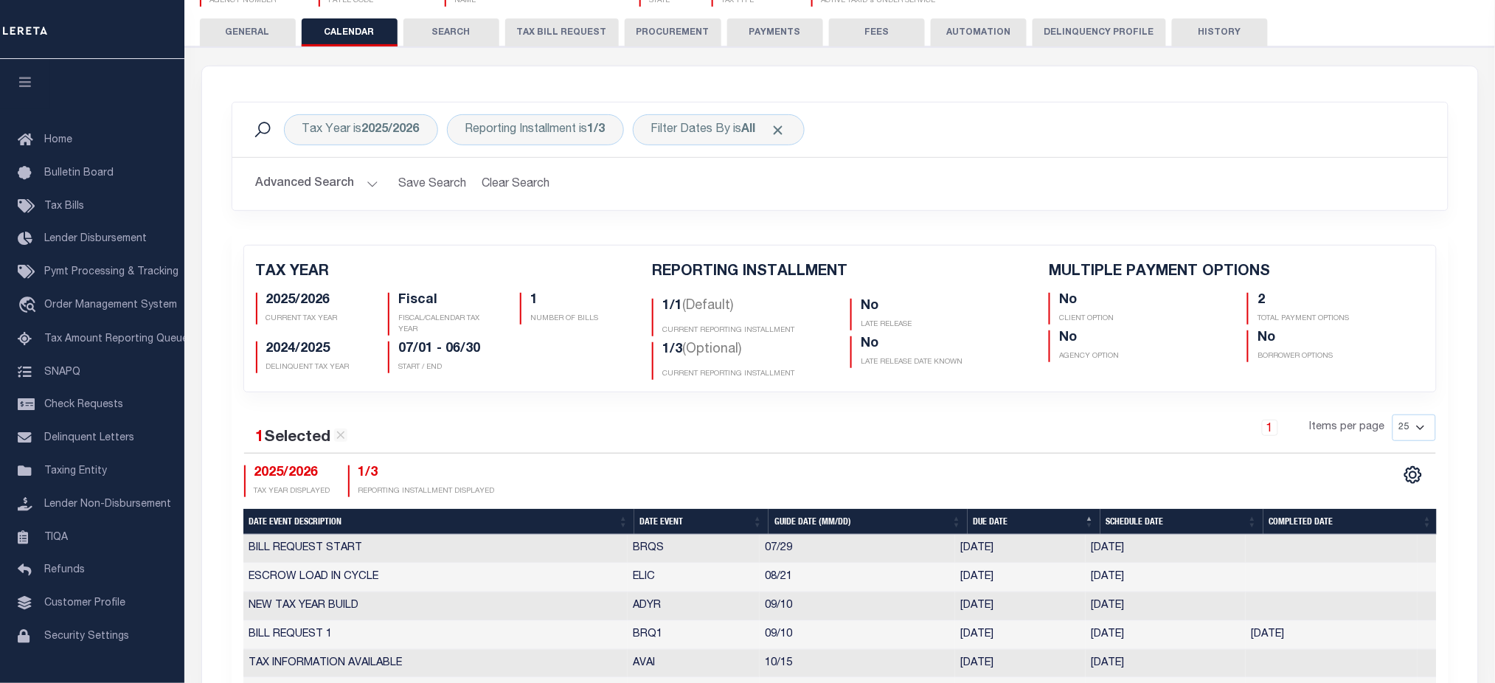
scroll to position [0, 0]
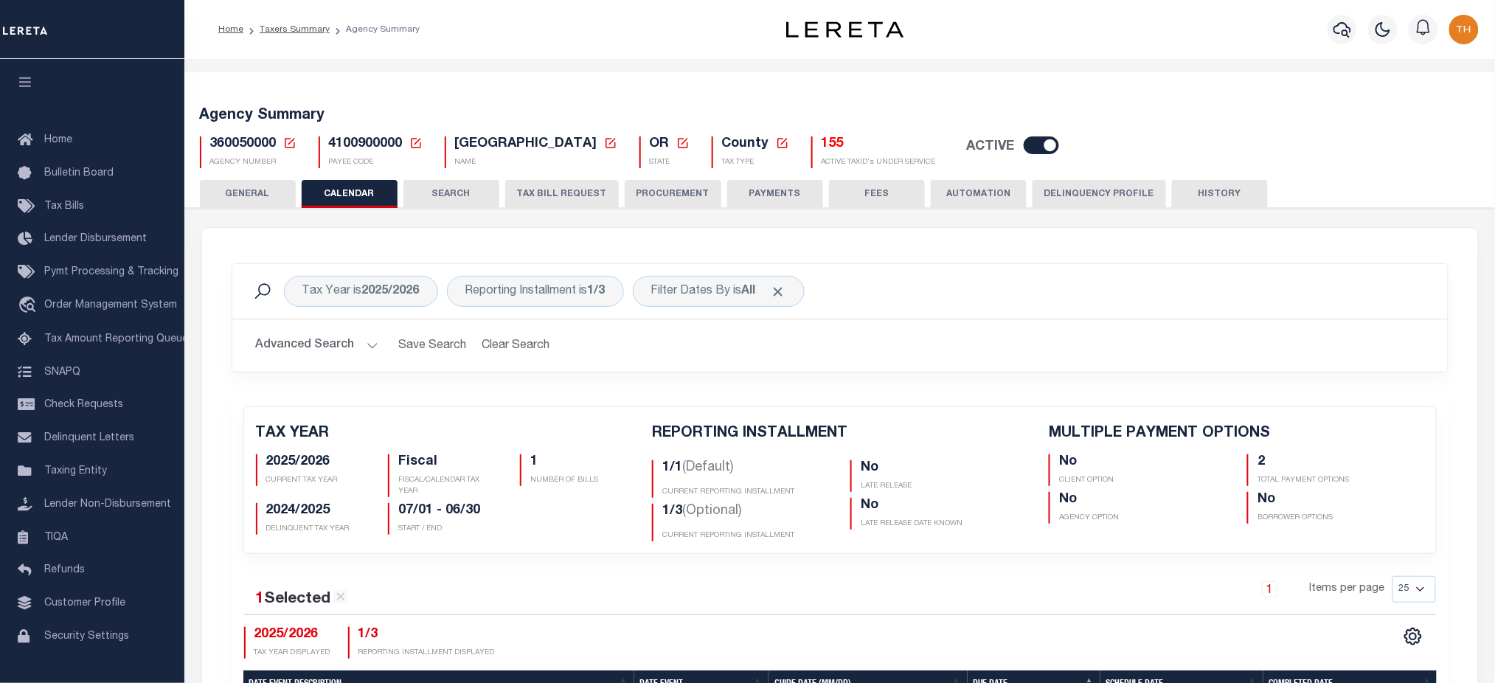
click at [286, 145] on icon at bounding box center [289, 142] width 13 height 13
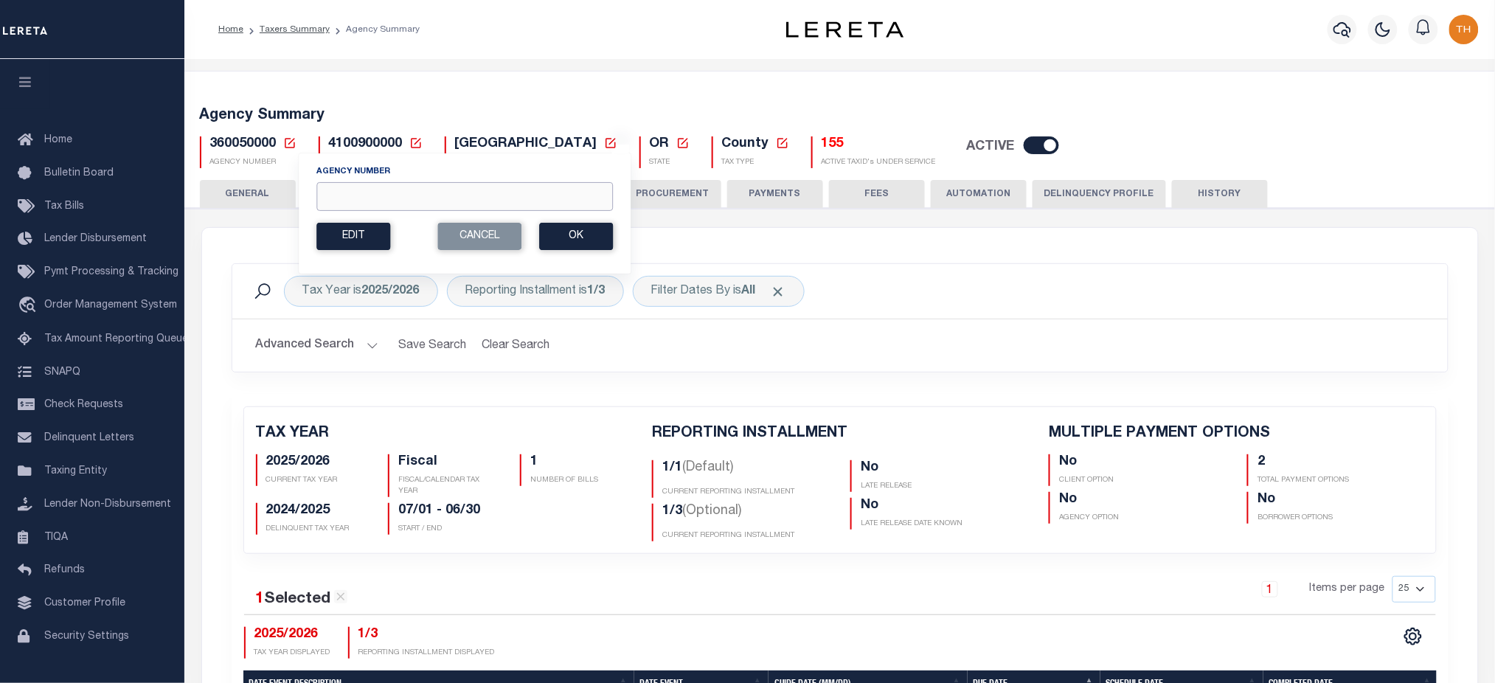
drag, startPoint x: 346, startPoint y: 195, endPoint x: 406, endPoint y: 204, distance: 61.1
click at [346, 195] on input "Agency Number" at bounding box center [464, 196] width 296 height 29
click at [563, 195] on input "Agency Number" at bounding box center [464, 196] width 296 height 29
paste input "190010000"
type input "190010000"
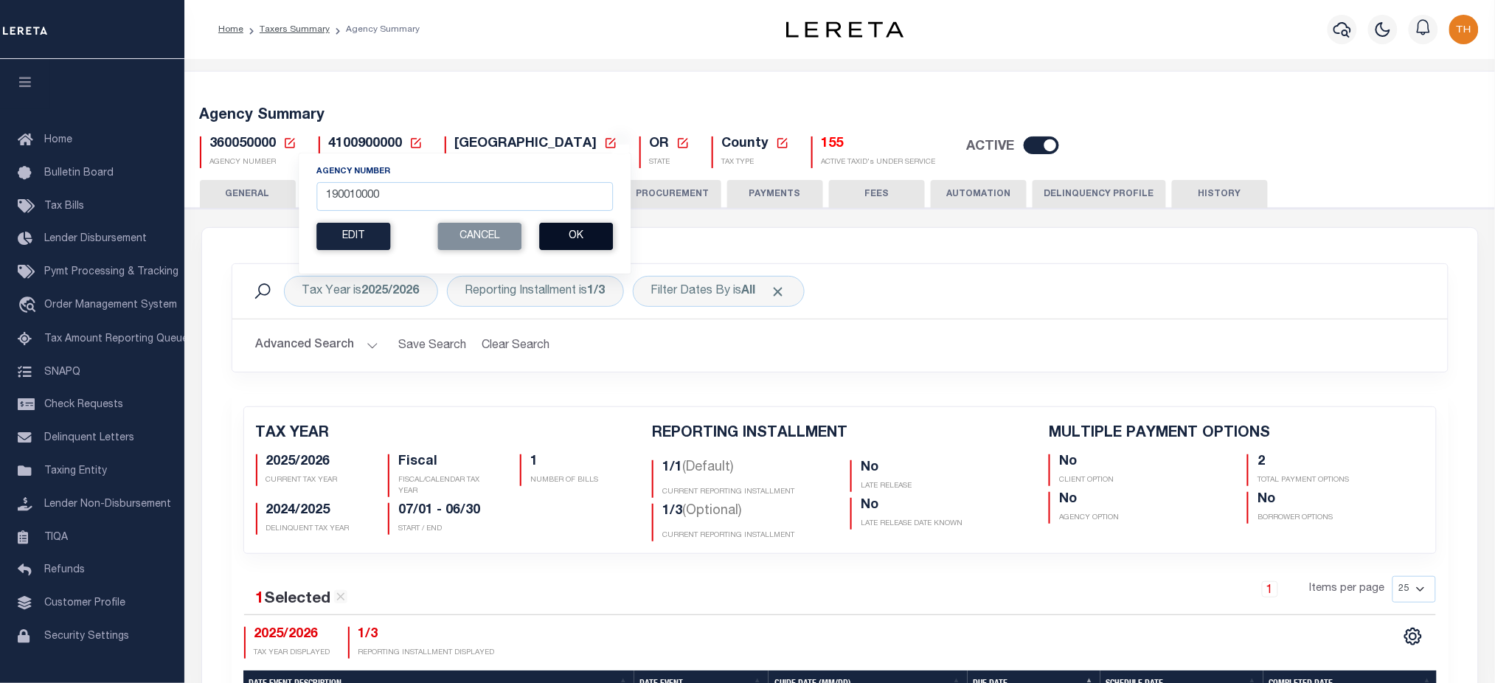
click at [582, 239] on button "Ok" at bounding box center [576, 236] width 74 height 27
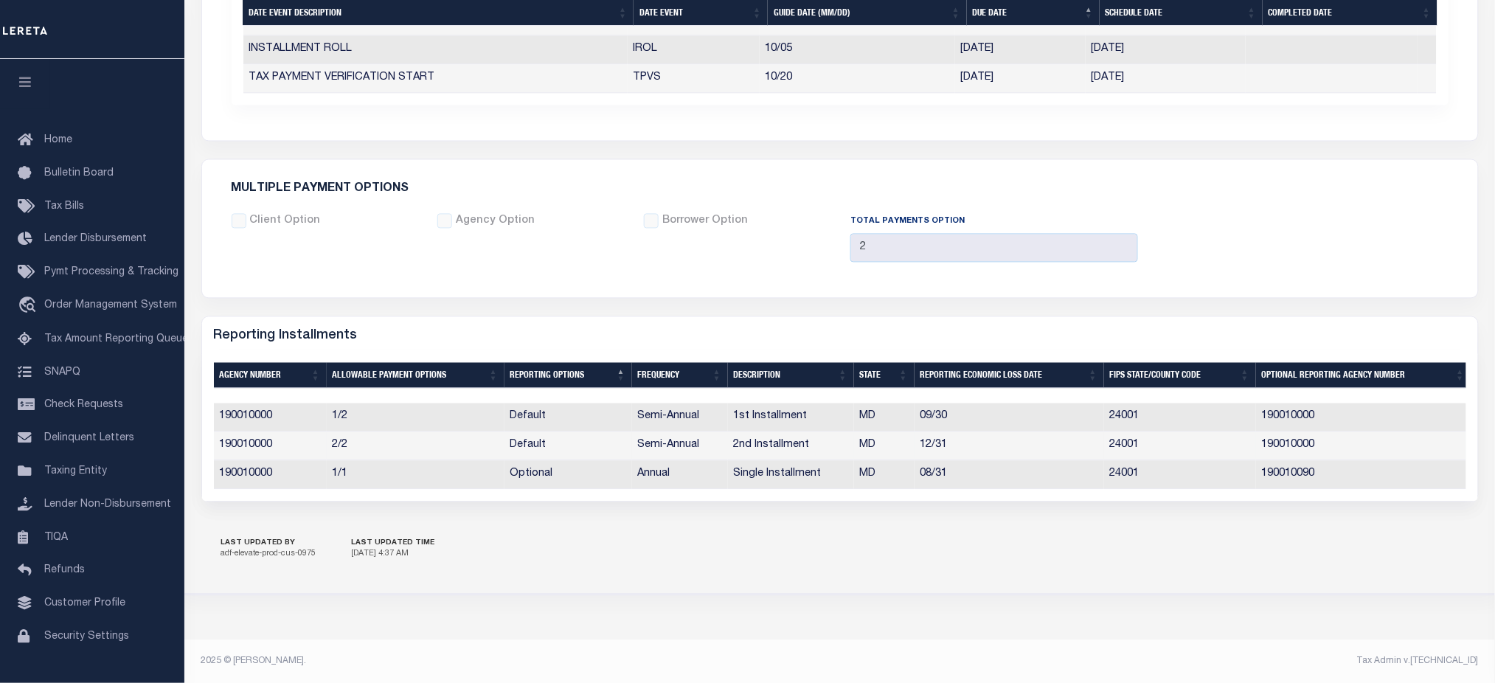
scroll to position [1007, 0]
drag, startPoint x: 729, startPoint y: 476, endPoint x: 915, endPoint y: 472, distance: 186.6
click at [915, 472] on tr "190010000 1/1 Optional Annual Single Installment MD 08/31 24001 190010090" at bounding box center [842, 475] width 1257 height 29
drag, startPoint x: 950, startPoint y: 473, endPoint x: 921, endPoint y: 477, distance: 29.0
click at [921, 477] on td "08/31" at bounding box center [1009, 475] width 190 height 29
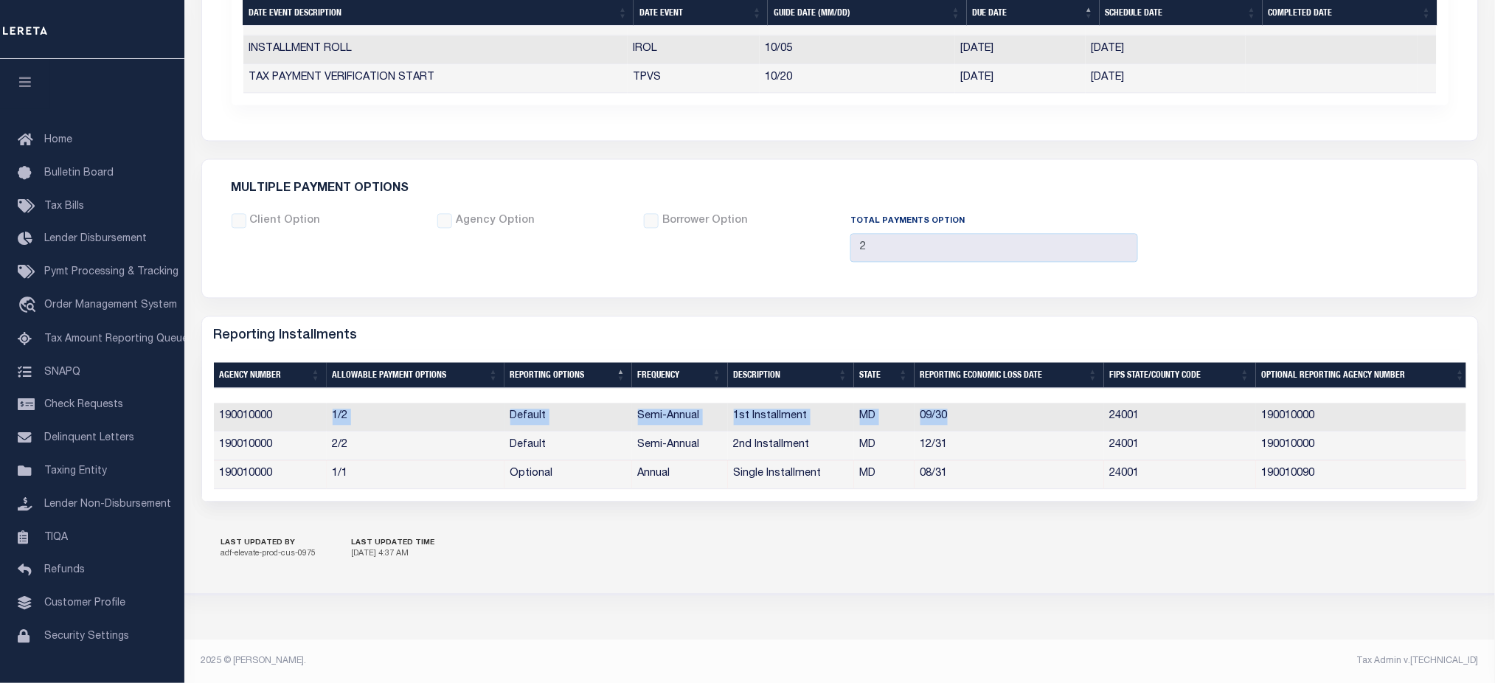
drag, startPoint x: 953, startPoint y: 419, endPoint x: 322, endPoint y: 414, distance: 631.2
click at [322, 414] on tr "190010000 1/2 Default Semi-Annual 1st Installment MD 09/30 24001 190010000" at bounding box center [842, 417] width 1257 height 29
drag, startPoint x: 328, startPoint y: 475, endPoint x: 963, endPoint y: 473, distance: 634.9
click at [963, 473] on tr "190010000 1/1 Optional Annual Single Installment MD 08/31 24001 190010090" at bounding box center [842, 475] width 1257 height 29
click at [922, 552] on div "LAST UPDATED BY adf-elevate-prod-cus-0975 LAST UPDATED TIME [DATE] 4:37 AM" at bounding box center [839, 550] width 1277 height 52
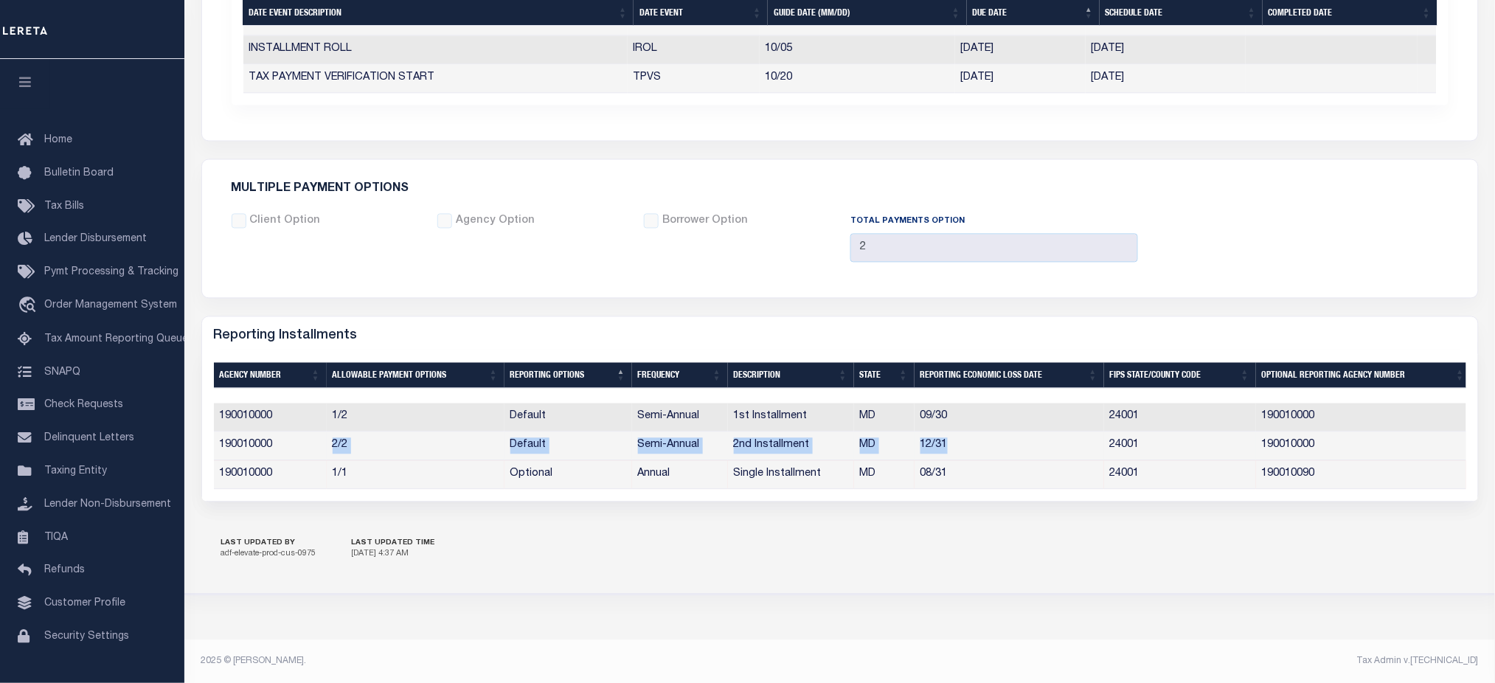
drag, startPoint x: 953, startPoint y: 446, endPoint x: 322, endPoint y: 450, distance: 632.0
click at [322, 450] on tr "190010000 2/2 Default Semi-Annual 2nd Installment MD 12/31 24001 190010000" at bounding box center [842, 446] width 1257 height 29
drag, startPoint x: 331, startPoint y: 473, endPoint x: 959, endPoint y: 482, distance: 627.6
click at [959, 482] on tr "190010000 1/1 Optional Annual Single Installment MD 08/31 24001 190010090" at bounding box center [842, 475] width 1257 height 29
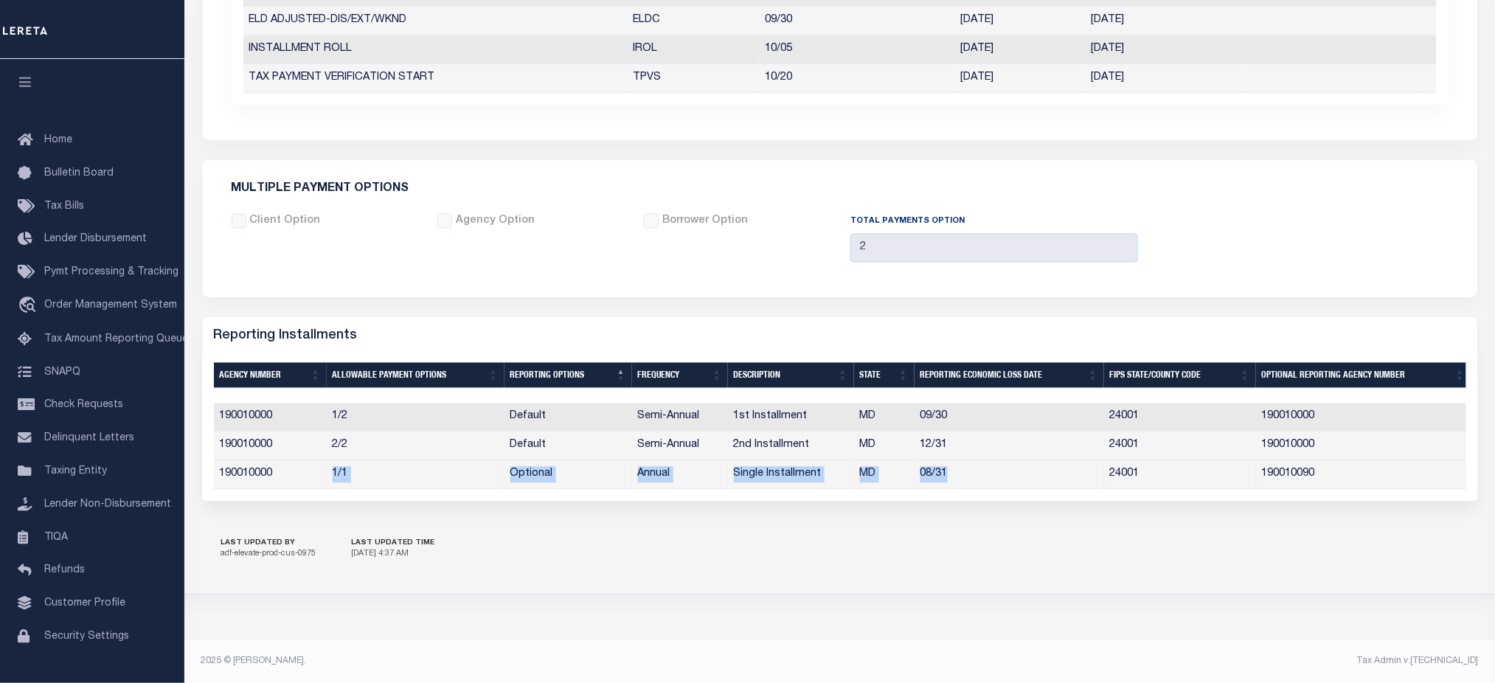
scroll to position [0, 0]
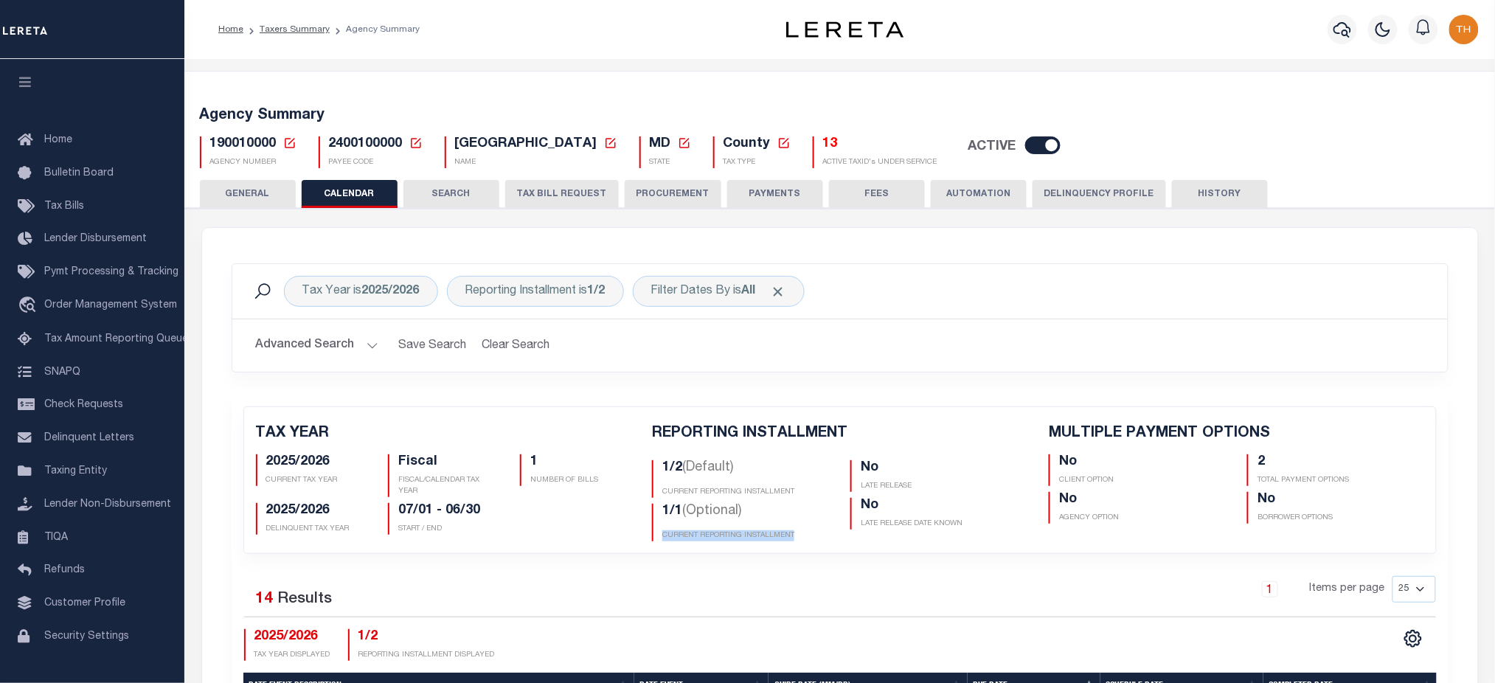
drag, startPoint x: 661, startPoint y: 532, endPoint x: 789, endPoint y: 522, distance: 127.9
click at [794, 535] on p "CURRENT REPORTING INSTALLMENT" at bounding box center [745, 535] width 166 height 11
drag, startPoint x: 745, startPoint y: 496, endPoint x: 659, endPoint y: 495, distance: 86.3
click at [659, 495] on div "1/2 (Default) CURRENT REPORTING INSTALLMENT" at bounding box center [740, 479] width 176 height 38
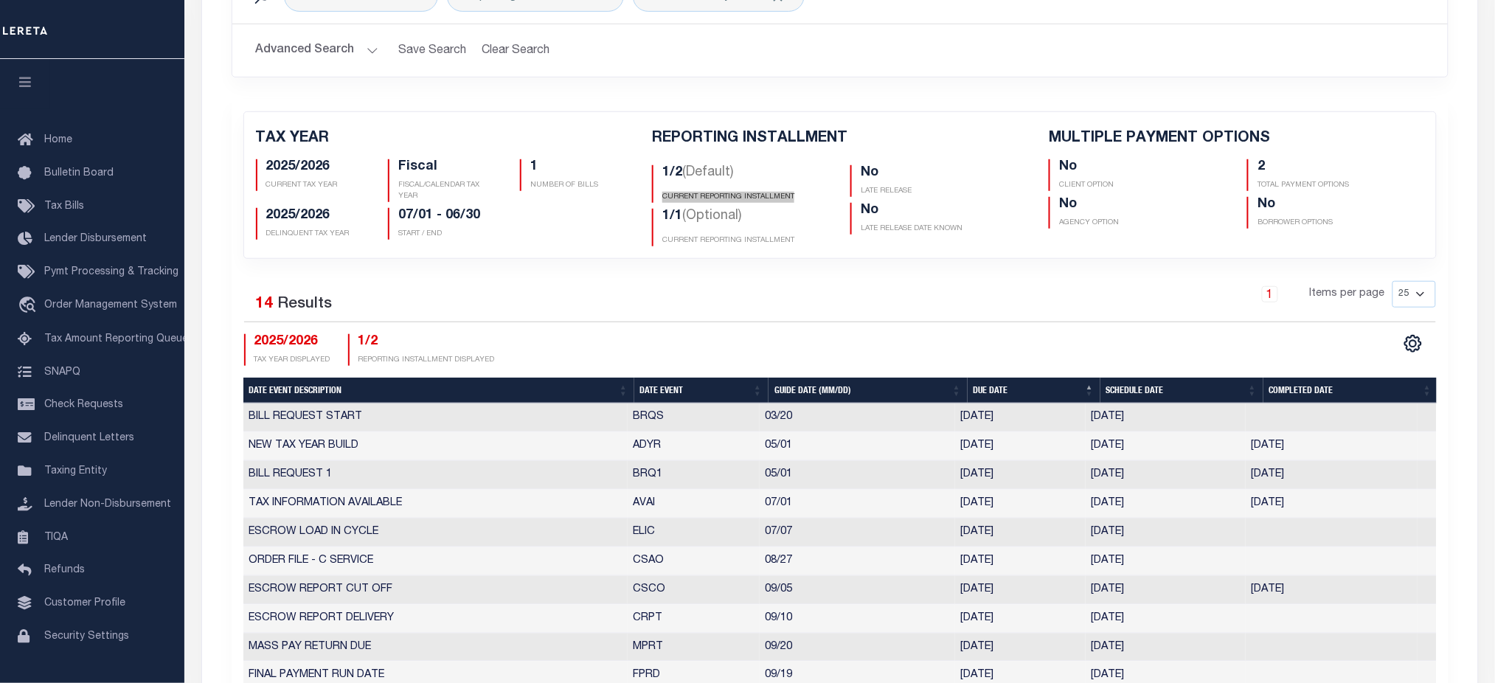
scroll to position [196, 0]
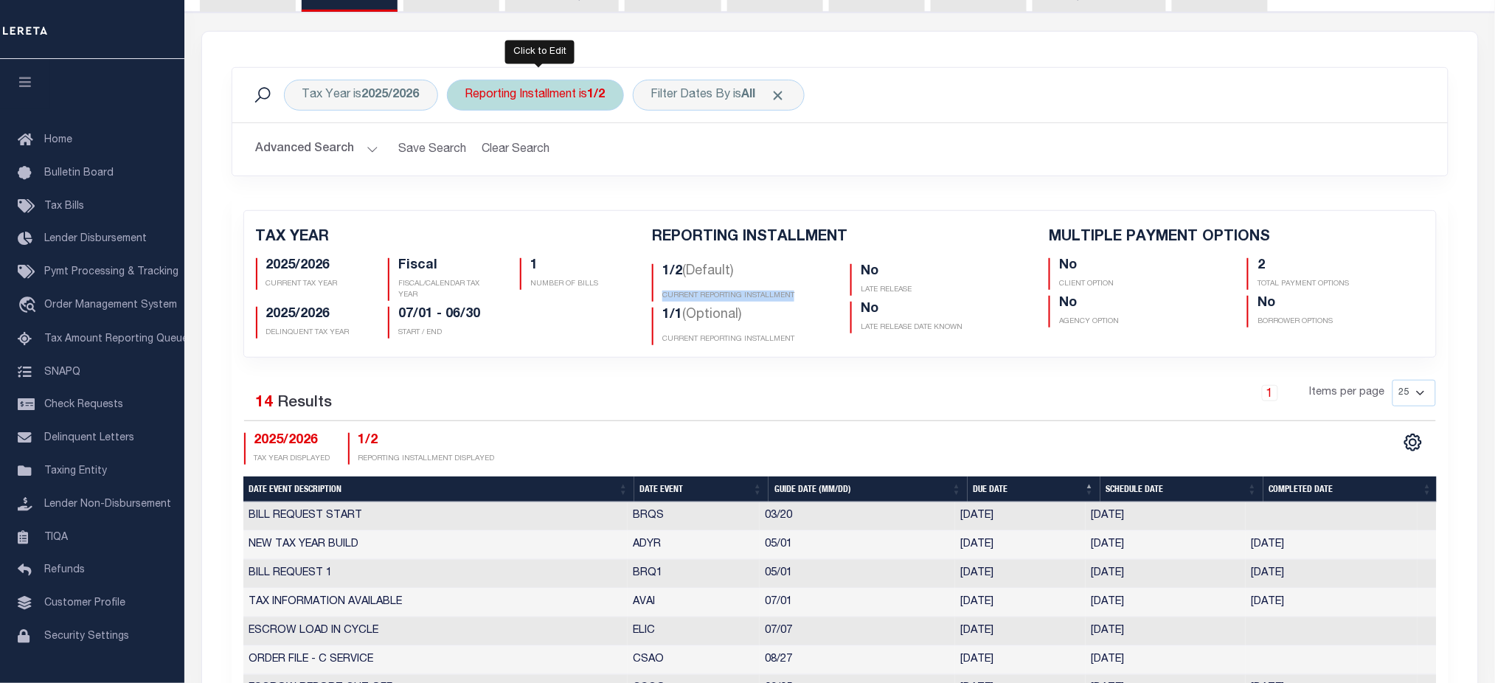
click at [556, 97] on div "Reporting Installment is 1/2" at bounding box center [535, 95] width 177 height 31
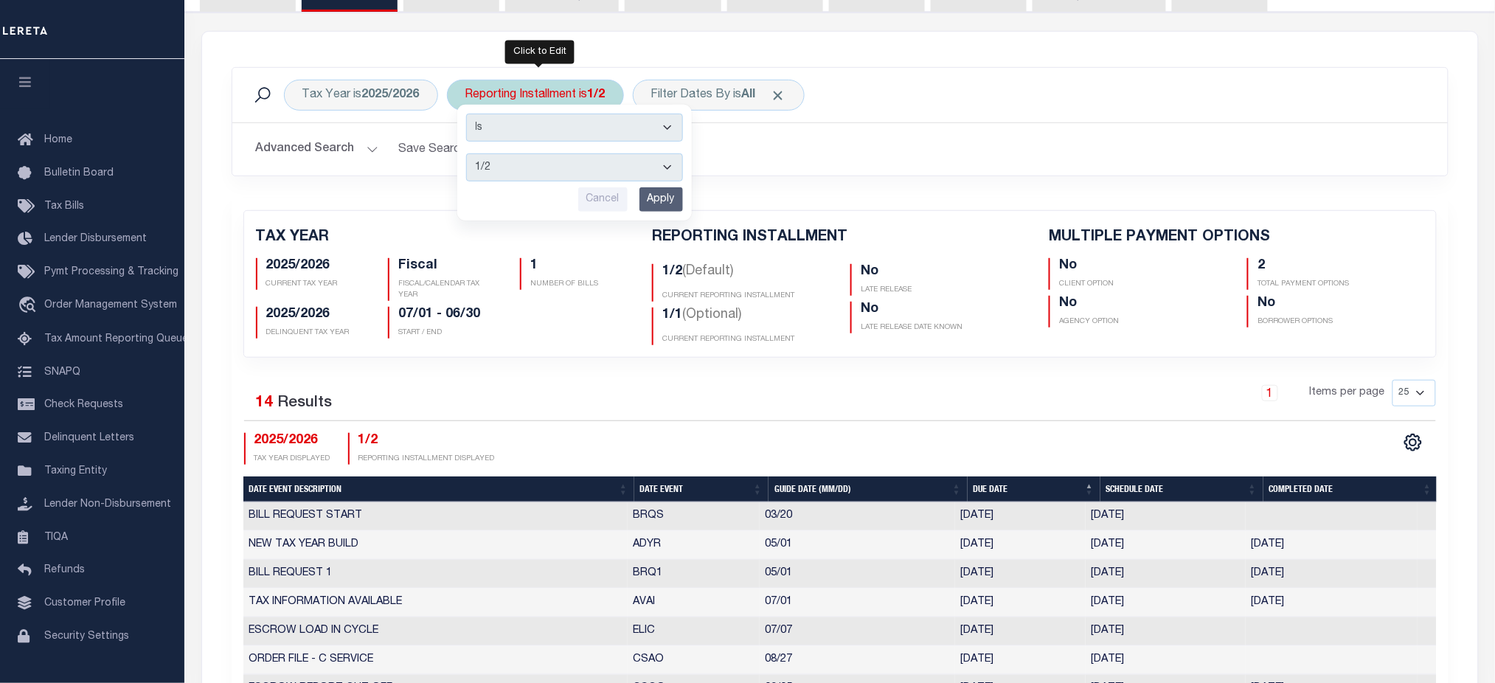
click at [556, 180] on select "1/2 2/2 1/1" at bounding box center [574, 167] width 217 height 28
select select "1/1"
click at [466, 153] on select "1/2 2/2 1/1" at bounding box center [574, 167] width 217 height 28
click at [664, 204] on input "Apply" at bounding box center [661, 199] width 44 height 24
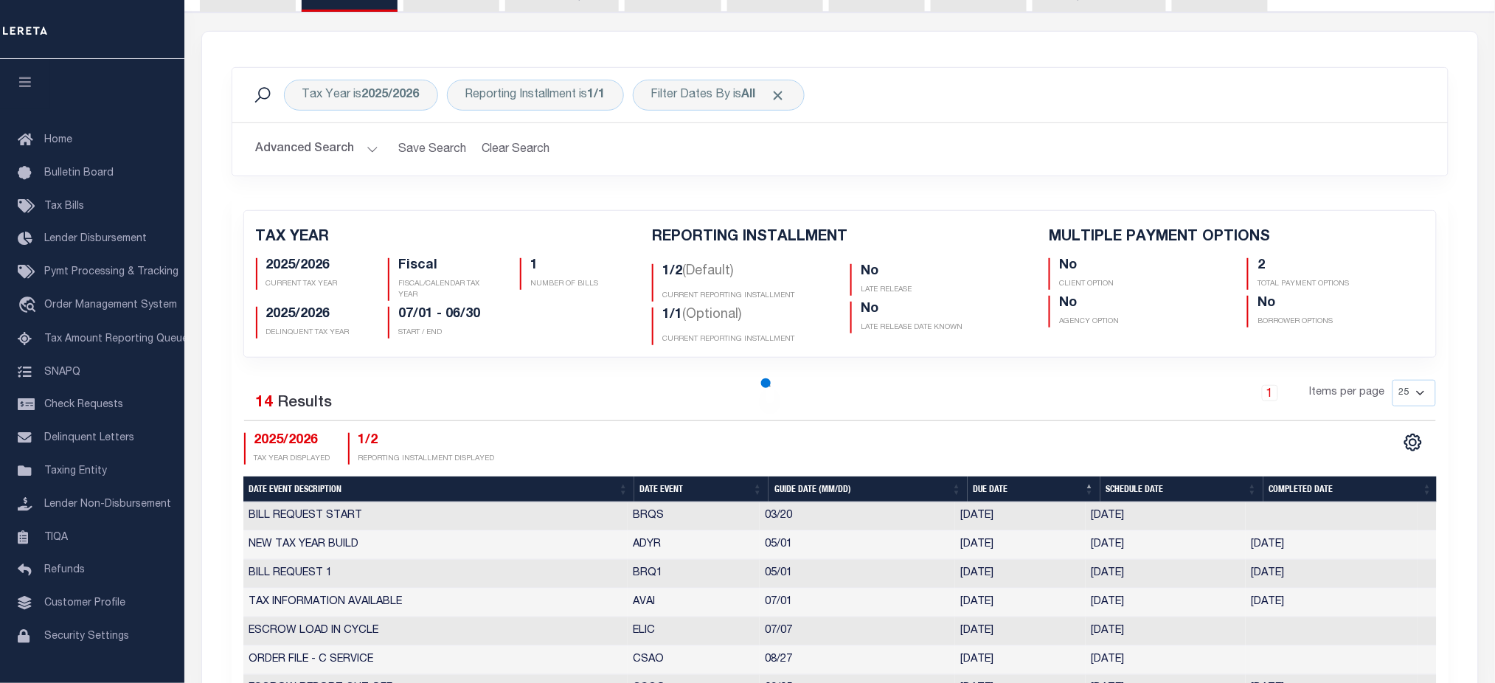
checkbox input "false"
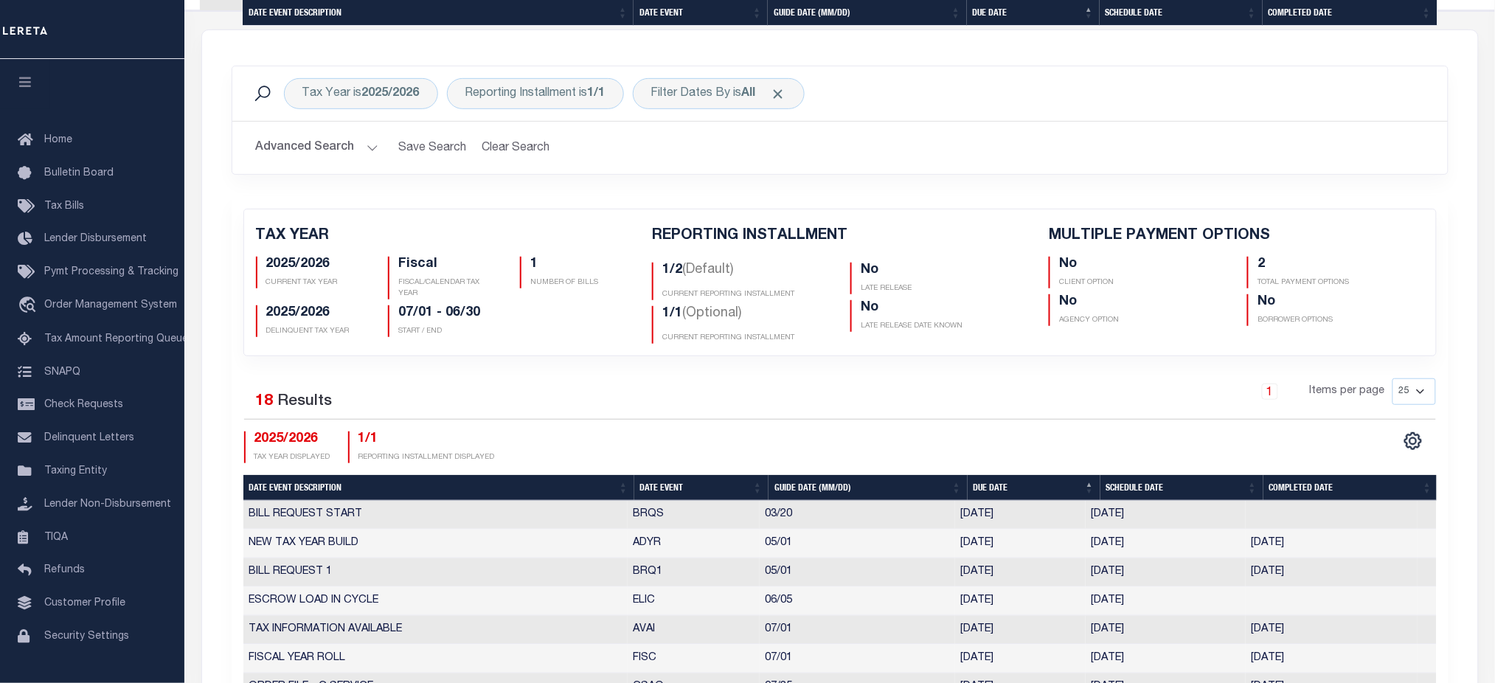
scroll to position [688, 0]
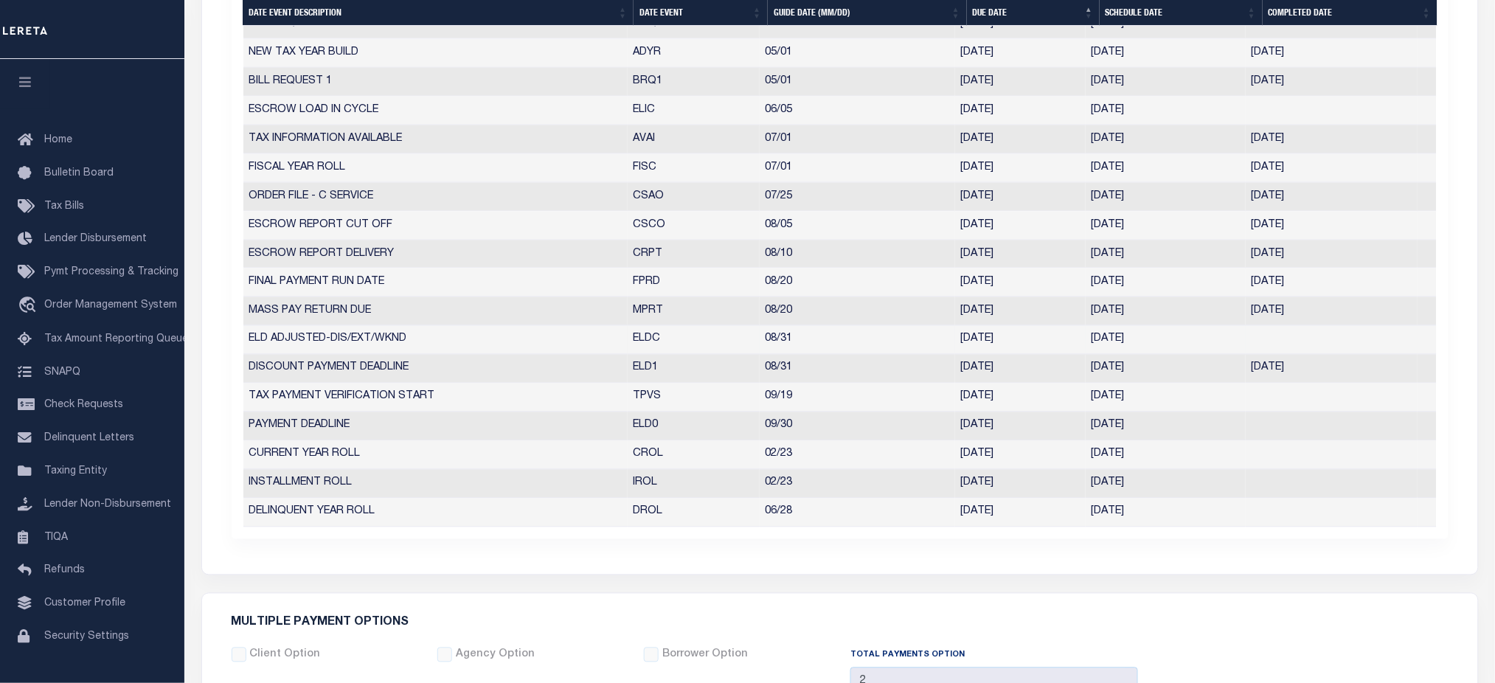
drag, startPoint x: 1135, startPoint y: 341, endPoint x: 1081, endPoint y: 341, distance: 53.8
click at [1081, 341] on tr "ELD ADJUSTED-DIS/EXT/WKND ELDC 08/31 [DATE] [DATE] 10206337" at bounding box center [839, 340] width 1193 height 29
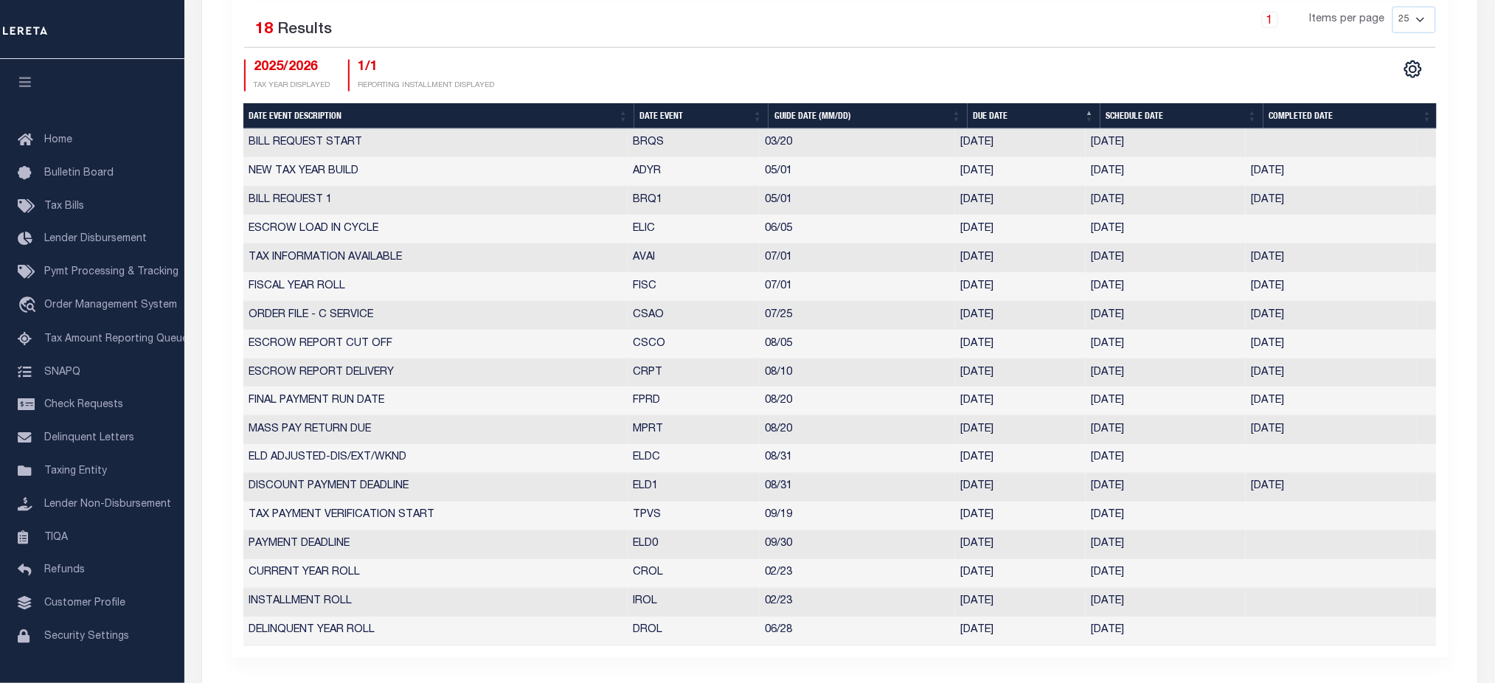
scroll to position [0, 0]
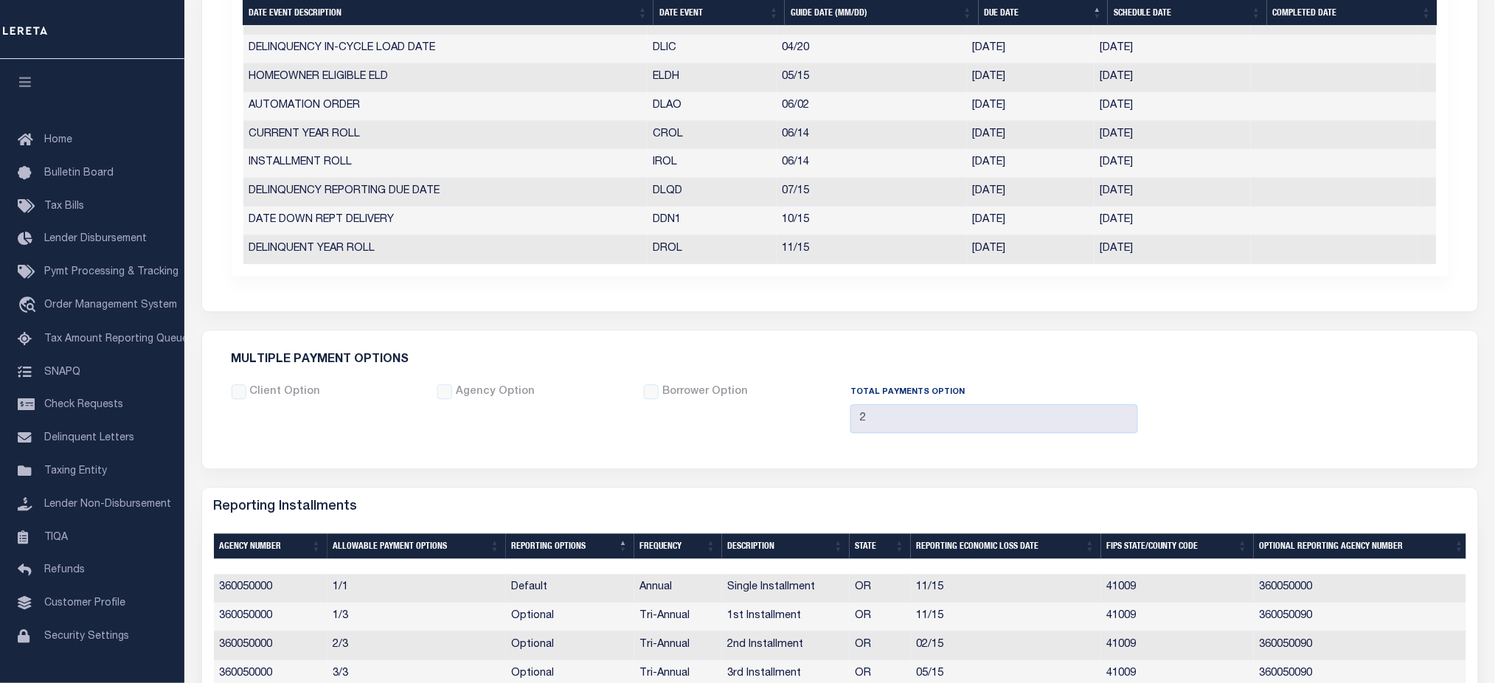
scroll to position [1193, 0]
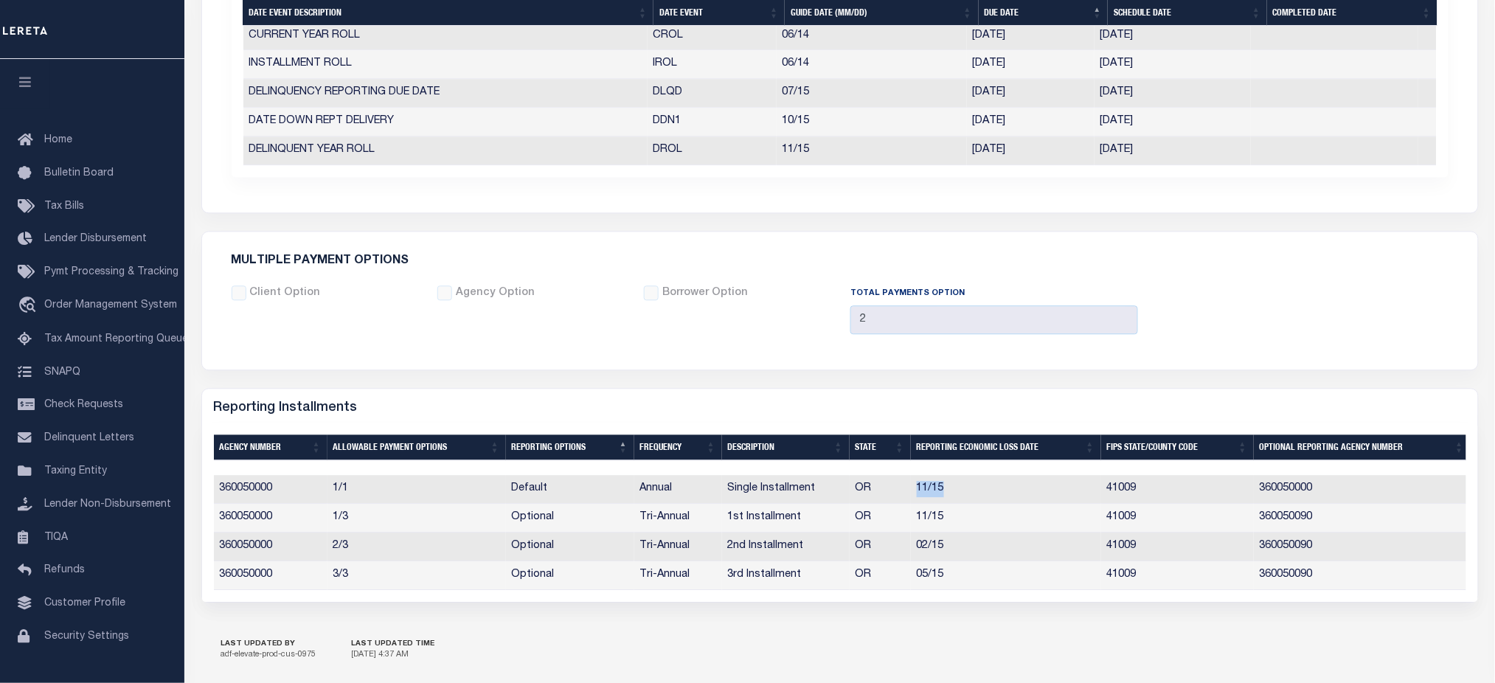
drag, startPoint x: 948, startPoint y: 493, endPoint x: 911, endPoint y: 493, distance: 36.1
click at [911, 493] on td "11/15" at bounding box center [1006, 489] width 190 height 29
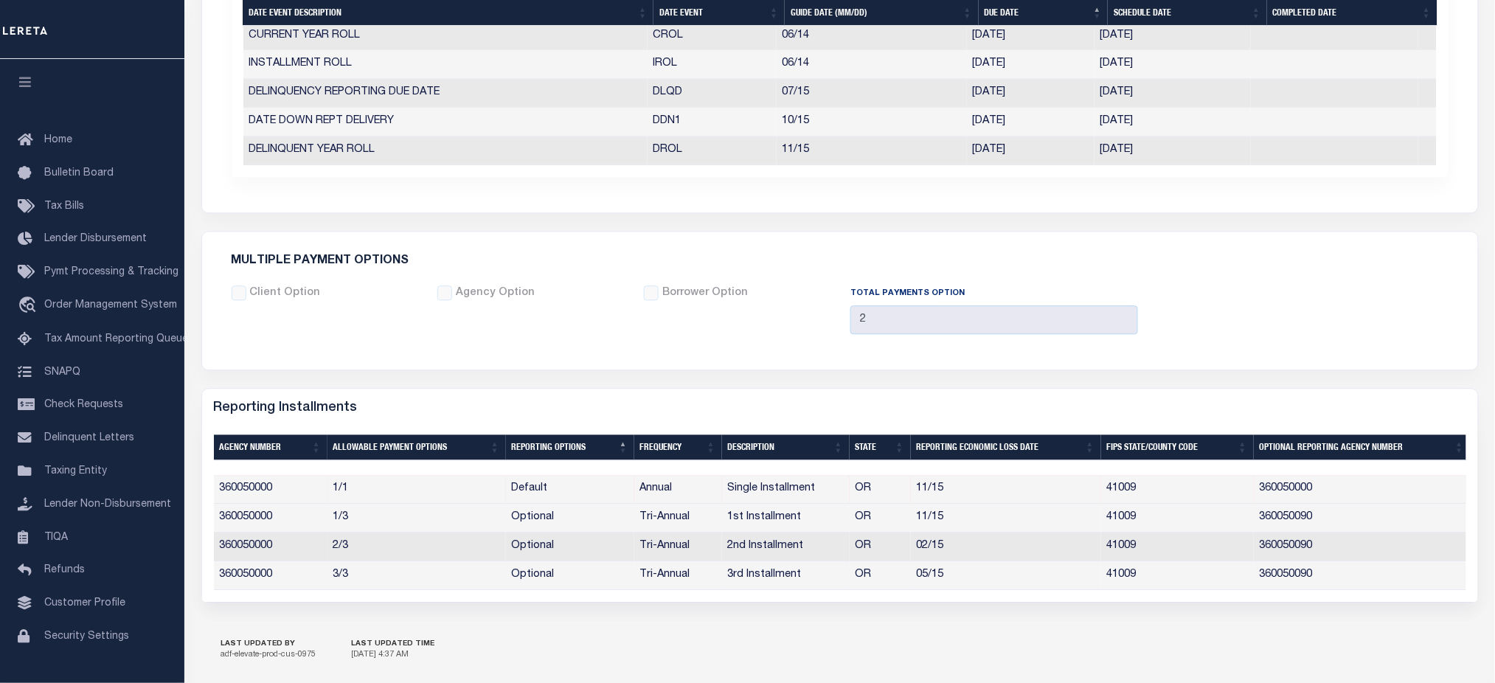
click at [887, 482] on td "OR" at bounding box center [879, 489] width 61 height 29
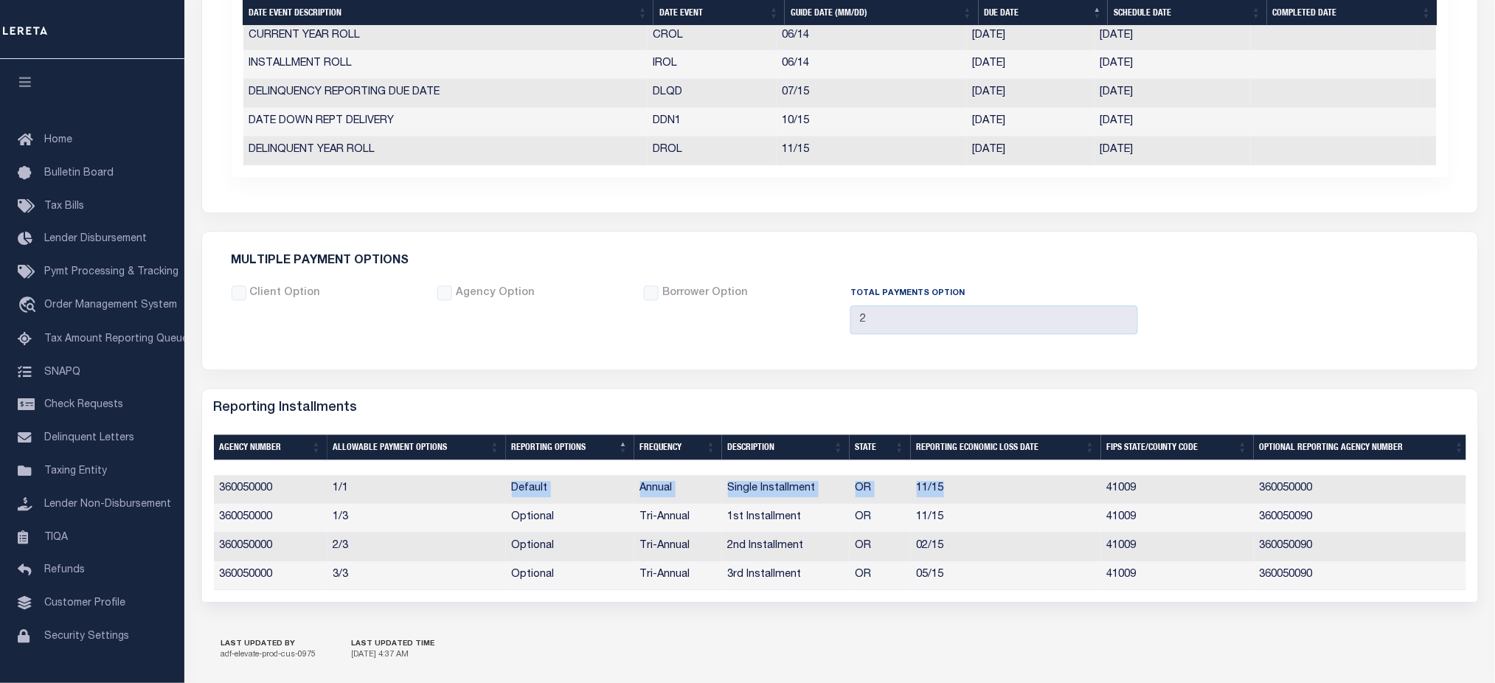
drag, startPoint x: 922, startPoint y: 495, endPoint x: 505, endPoint y: 488, distance: 417.4
click at [505, 488] on tr "360050000 1/1 Default Annual Single Installment OR 11/15 41009 360050000" at bounding box center [842, 489] width 1257 height 29
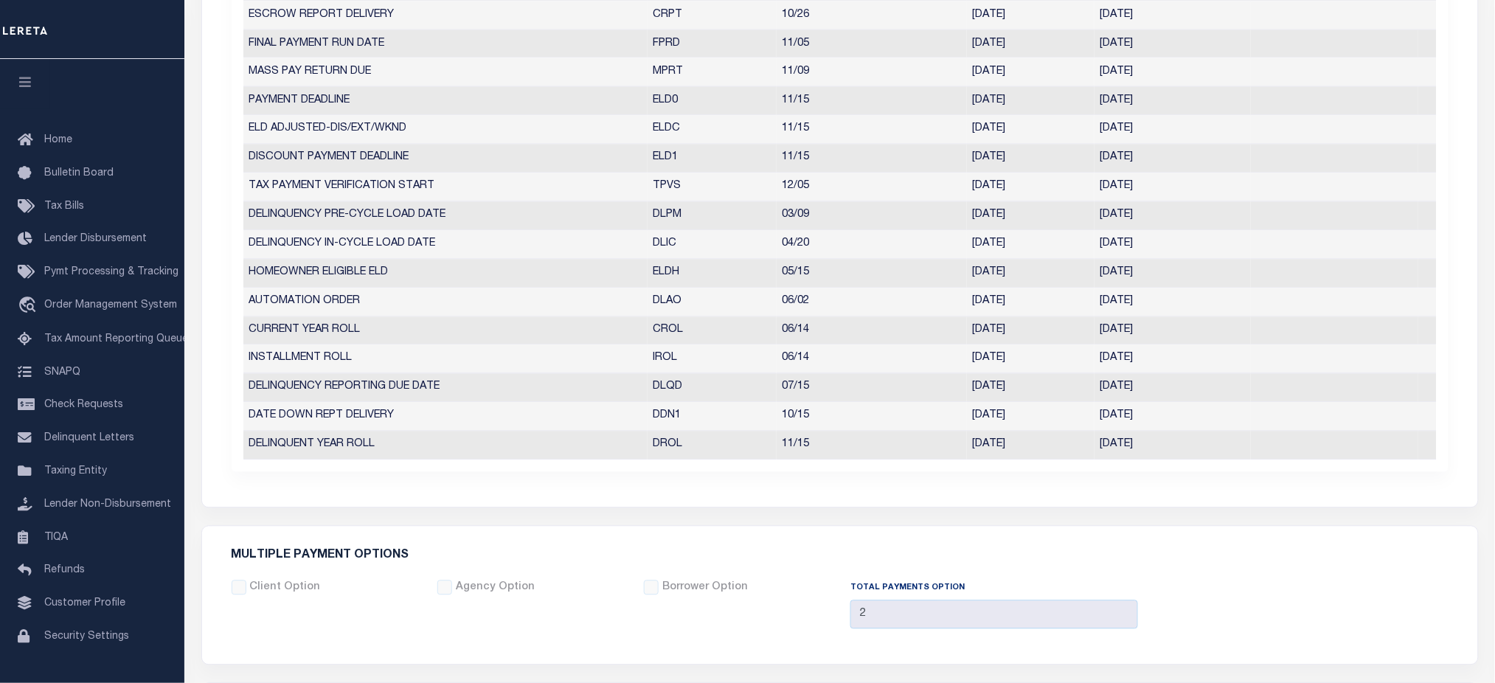
scroll to position [603, 0]
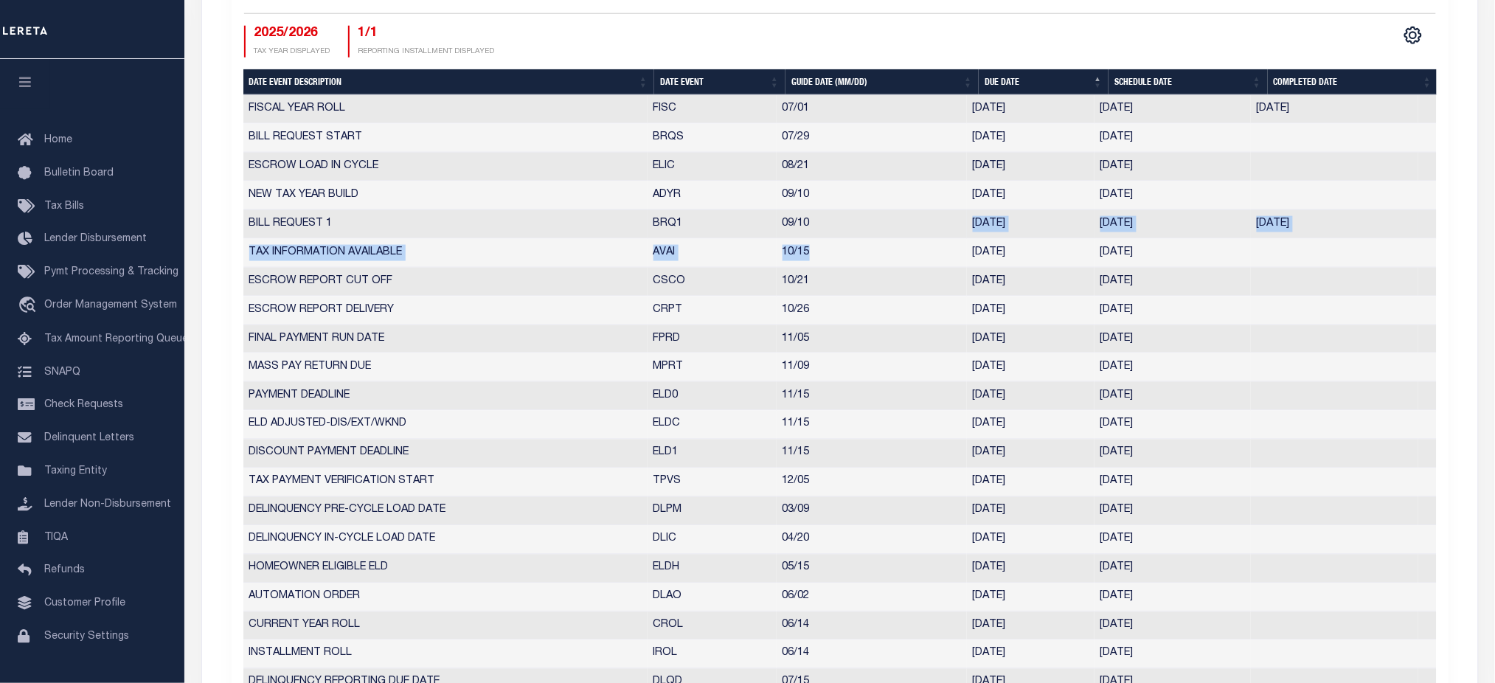
drag, startPoint x: 961, startPoint y: 240, endPoint x: 945, endPoint y: 225, distance: 21.9
click at [945, 225] on tbody "FISCAL YEAR ROLL FISC 07/01 [DATE] [DATE] [DATE] 25402 BILL REQUEST START BRQS …" at bounding box center [839, 424] width 1193 height 659
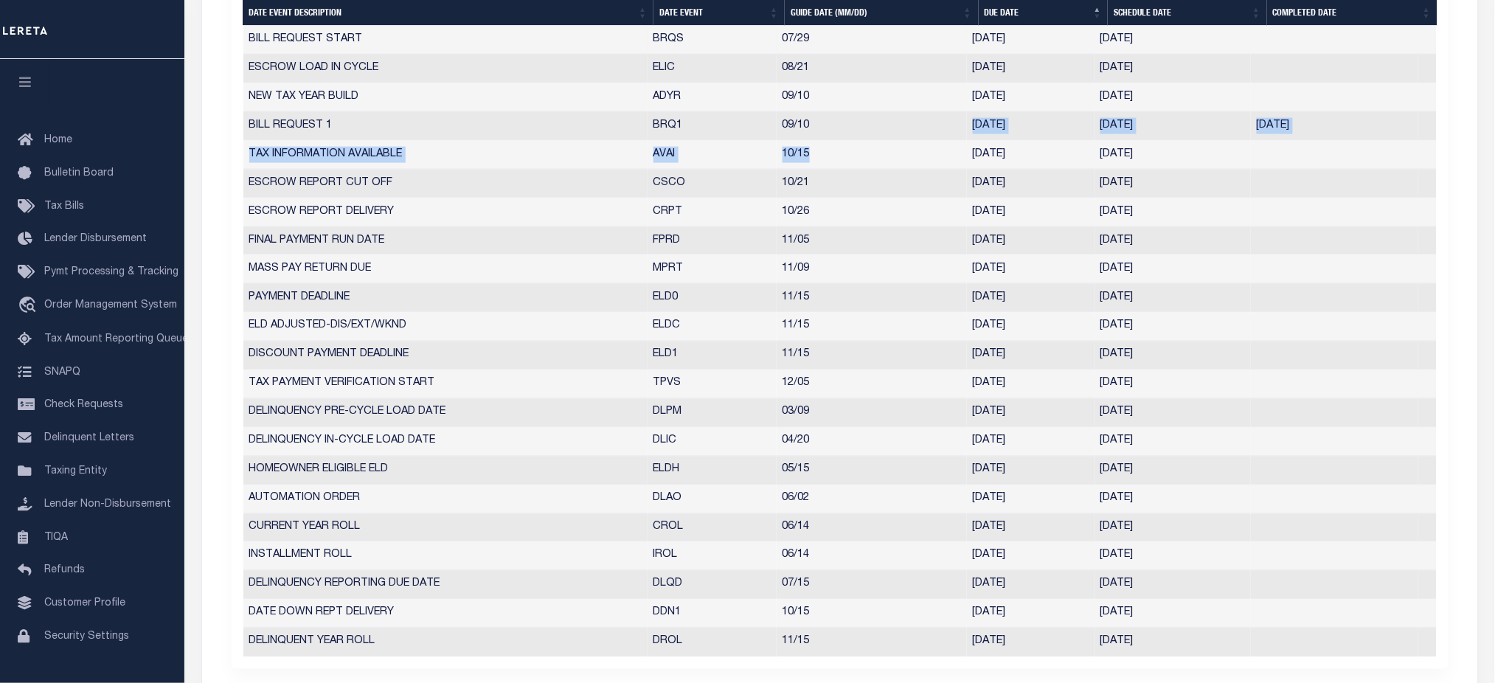
scroll to position [1193, 0]
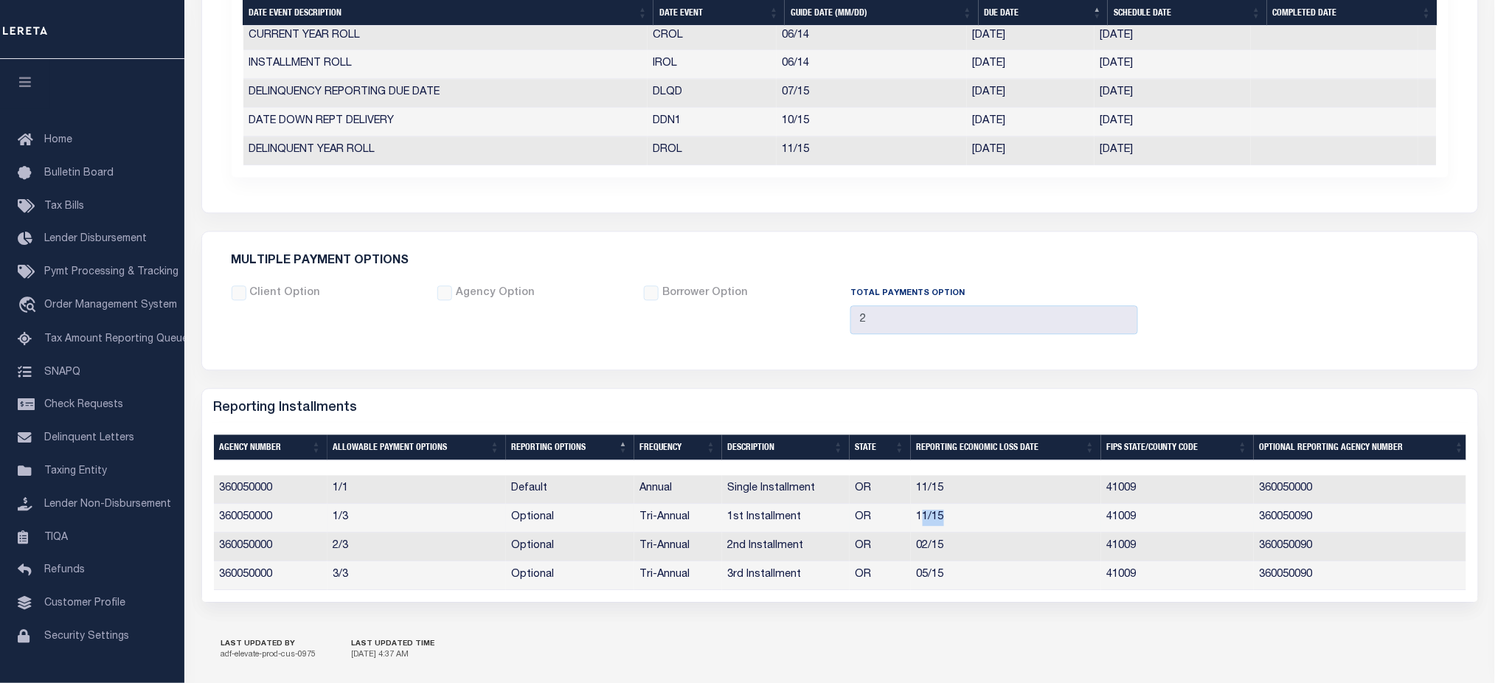
drag, startPoint x: 948, startPoint y: 524, endPoint x: 920, endPoint y: 521, distance: 27.4
click at [920, 521] on td "11/15" at bounding box center [1006, 518] width 190 height 29
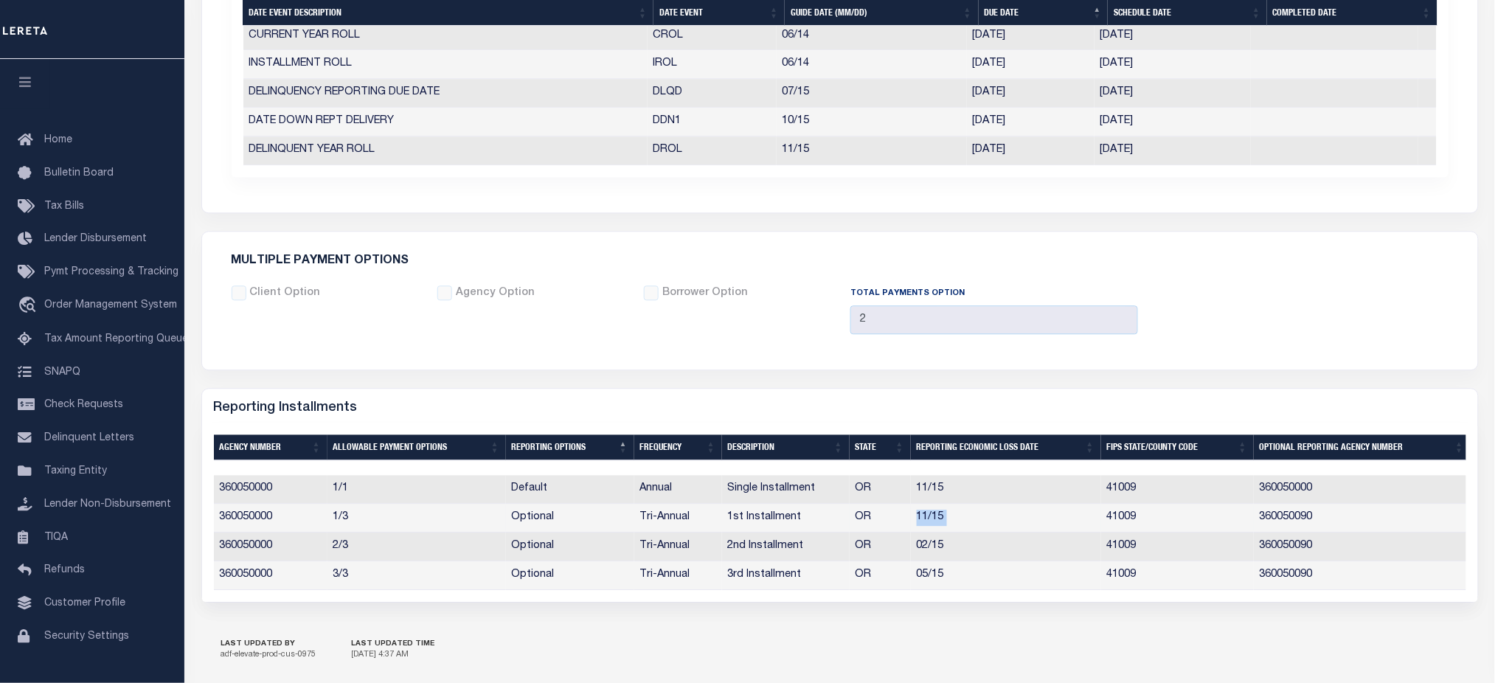
click at [920, 521] on td "11/15" at bounding box center [1006, 518] width 190 height 29
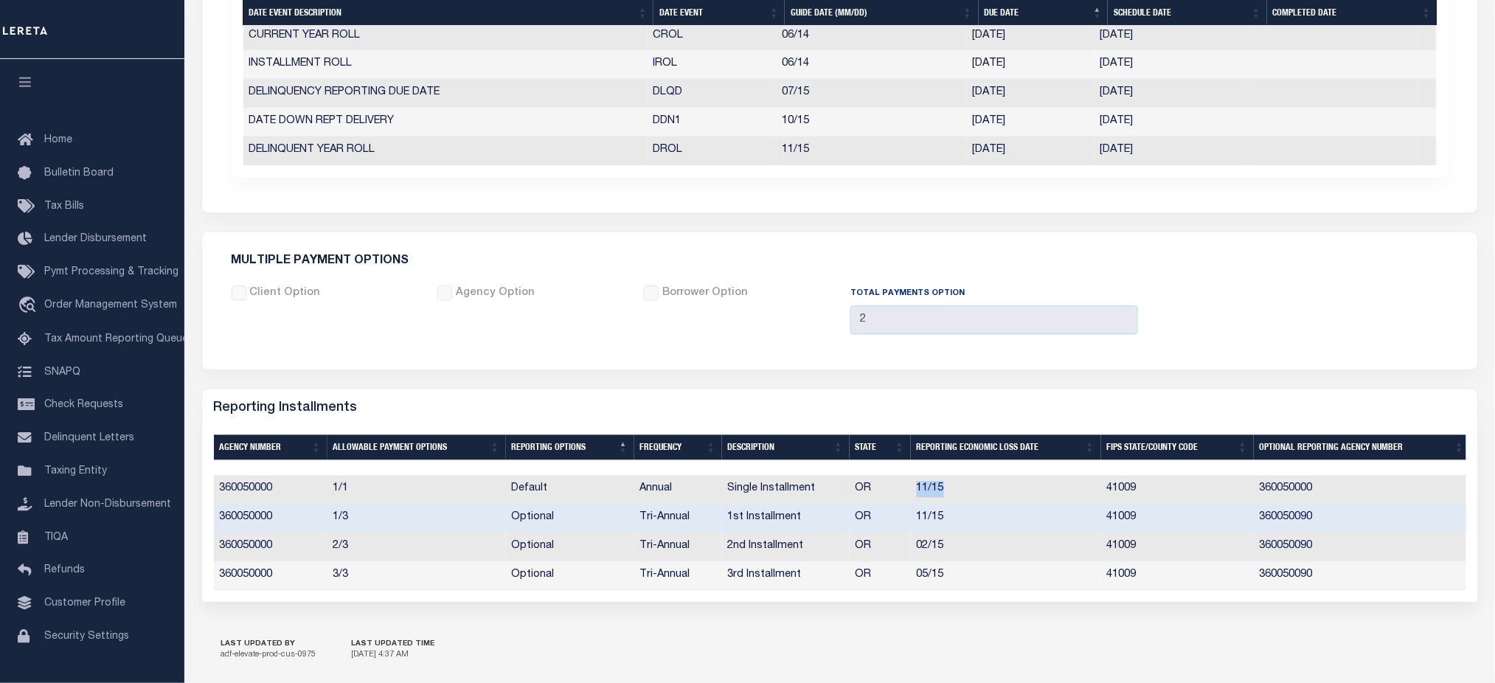
drag, startPoint x: 956, startPoint y: 491, endPoint x: 876, endPoint y: 495, distance: 80.5
click at [876, 495] on tr "360050000 1/1 Default Annual Single Installment OR 11/15 41009 360050000" at bounding box center [842, 489] width 1257 height 29
click at [946, 492] on td "11/15" at bounding box center [1006, 489] width 190 height 29
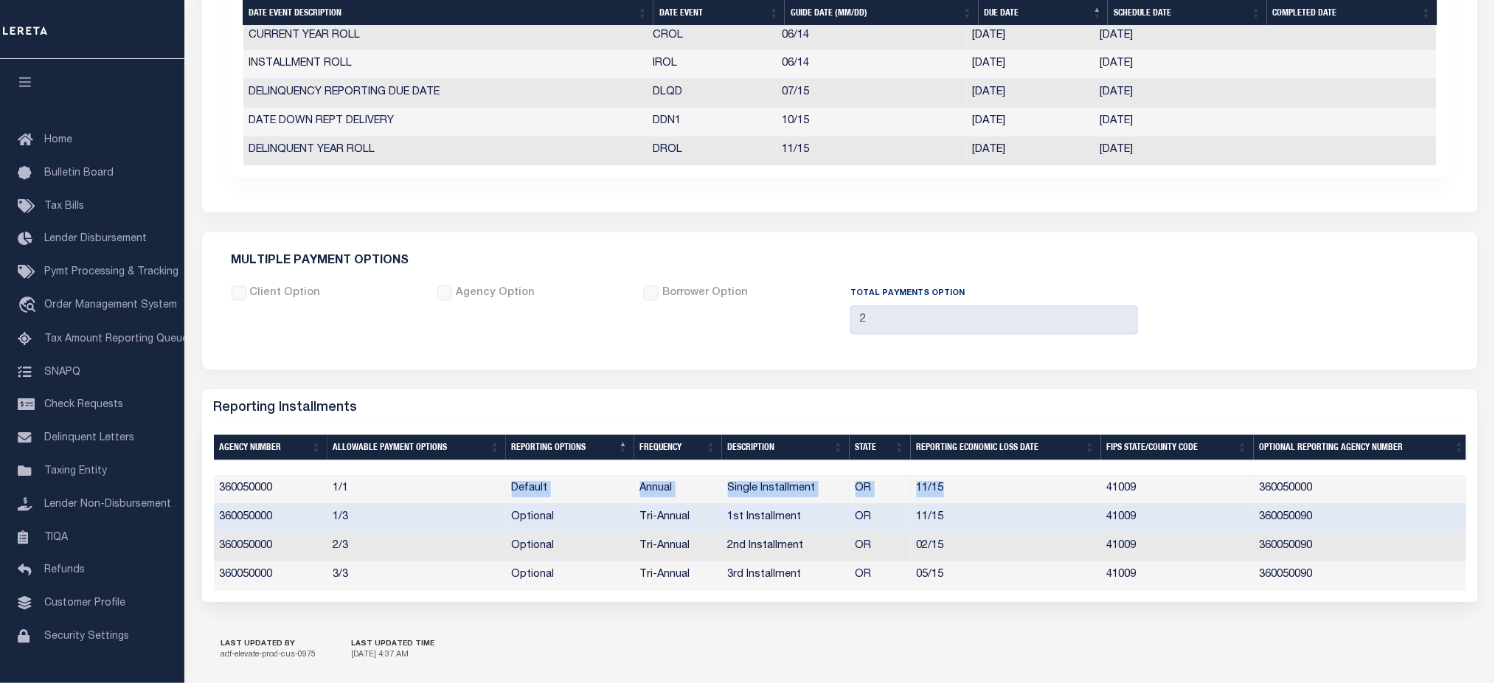
drag, startPoint x: 950, startPoint y: 490, endPoint x: 493, endPoint y: 494, distance: 456.5
click at [493, 494] on tr "360050000 1/1 Default Annual Single Installment OR 11/15 41009 360050000" at bounding box center [842, 489] width 1257 height 29
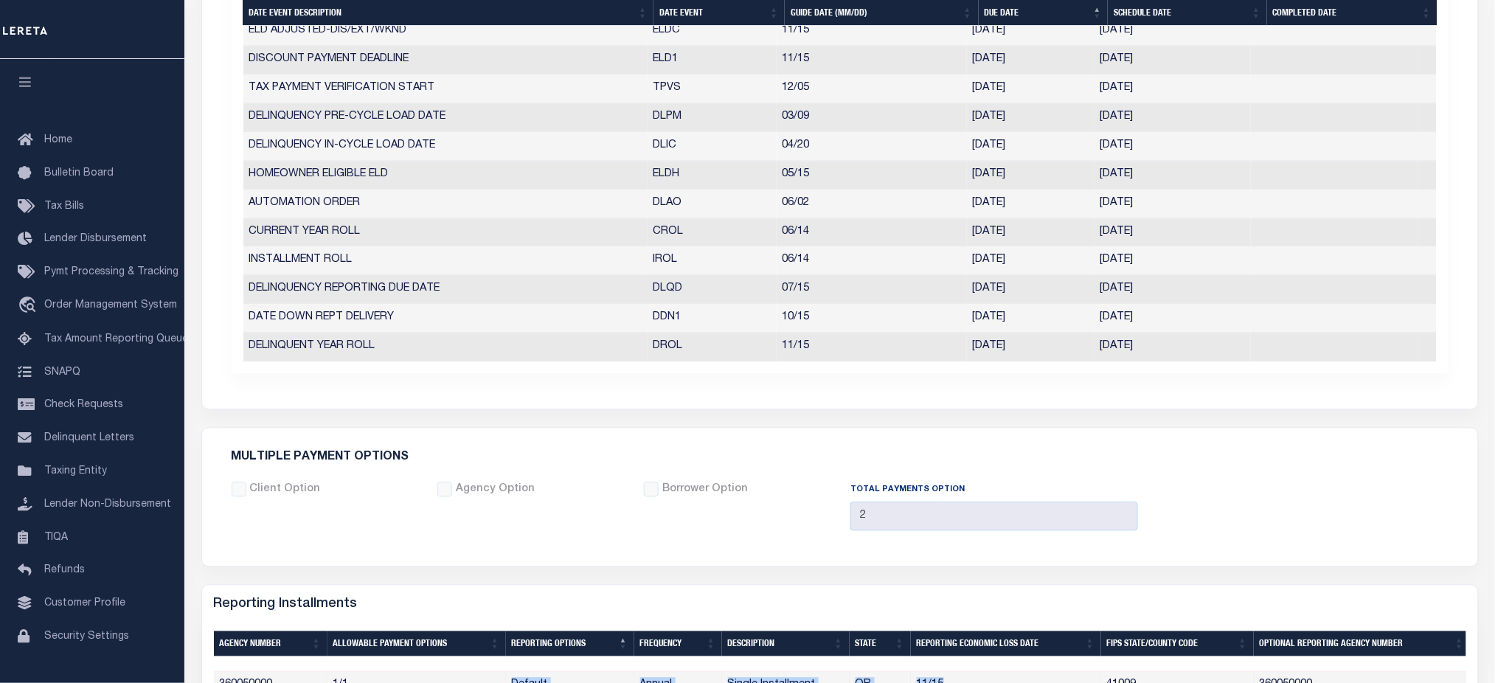
scroll to position [898, 0]
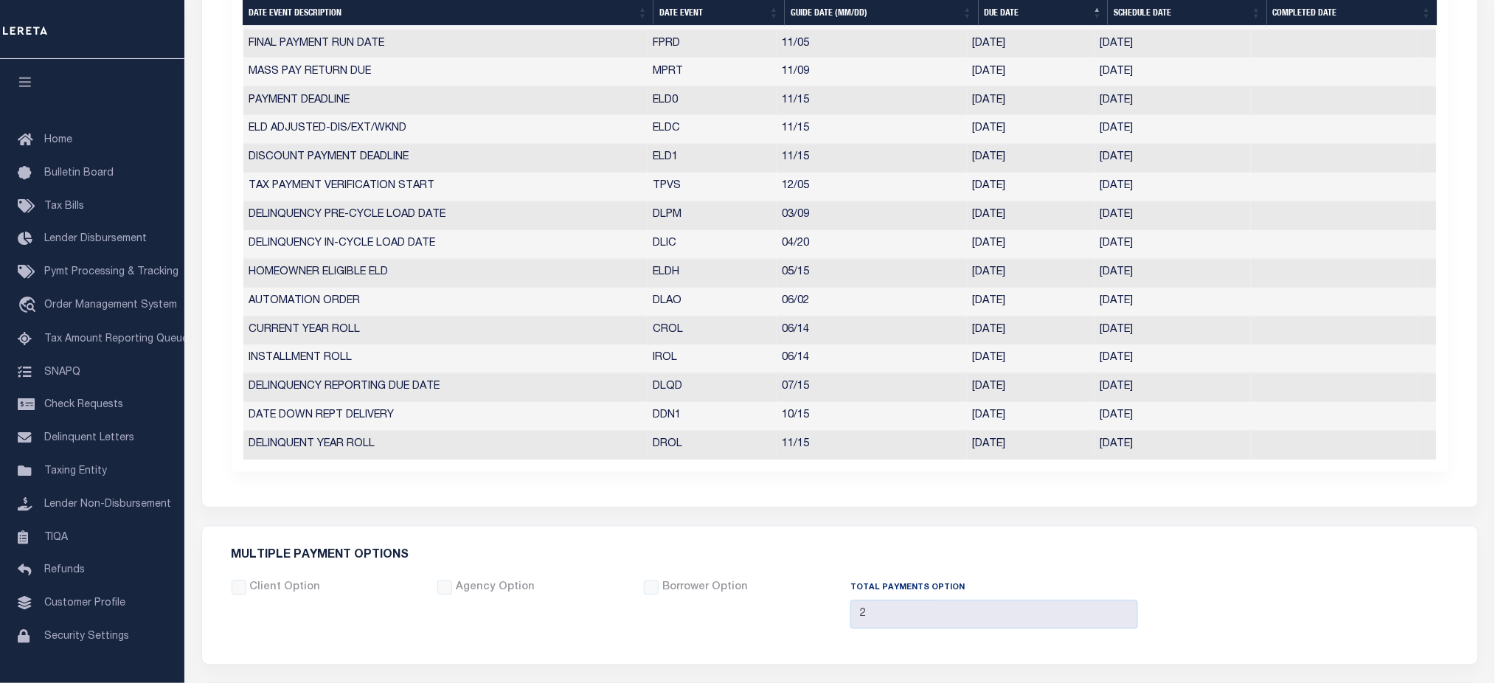
drag, startPoint x: 952, startPoint y: 358, endPoint x: 965, endPoint y: 366, distance: 14.9
click at [1041, 359] on tr "INSTALLMENT ROLL IROL 06/14 06/12/2026 06/12/2026 9815492" at bounding box center [839, 359] width 1193 height 29
drag, startPoint x: 264, startPoint y: 354, endPoint x: 428, endPoint y: 354, distance: 164.4
click at [428, 354] on td "INSTALLMENT ROLL" at bounding box center [445, 359] width 404 height 29
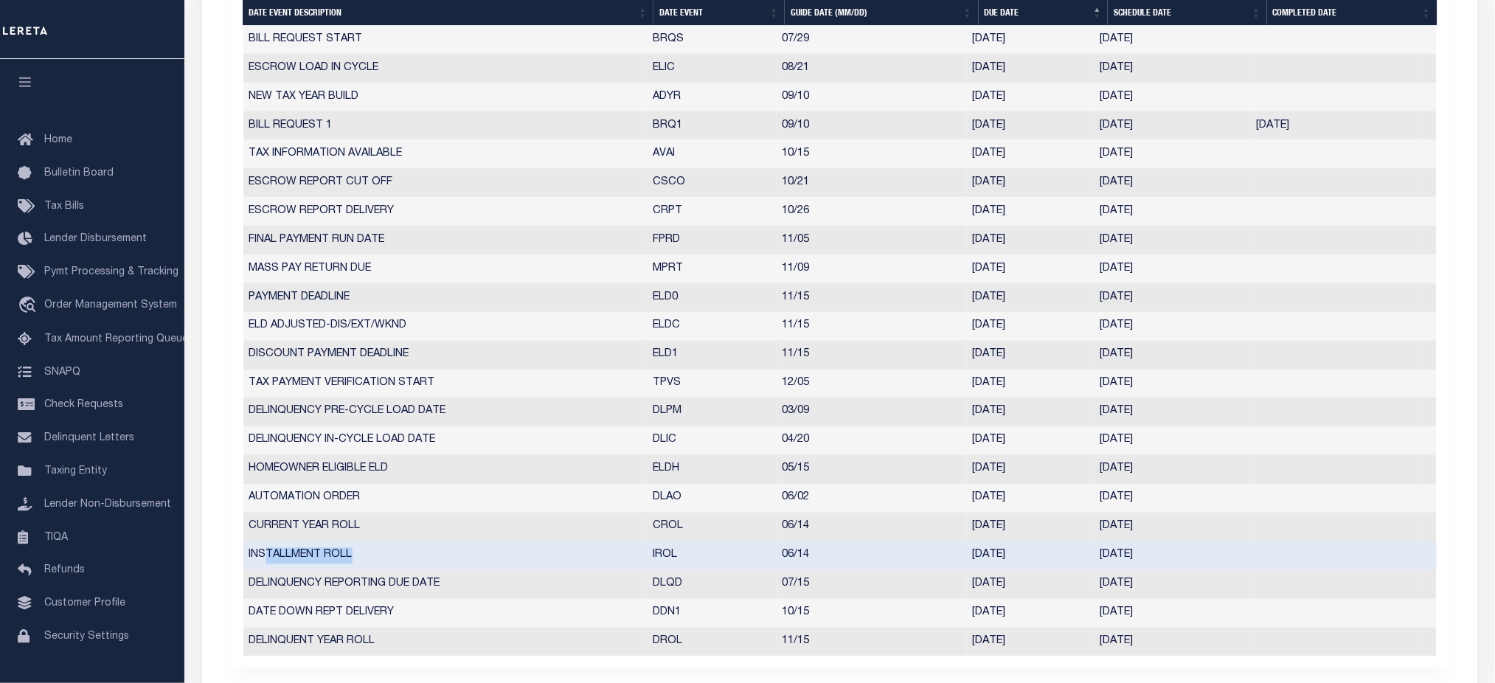
scroll to position [895, 0]
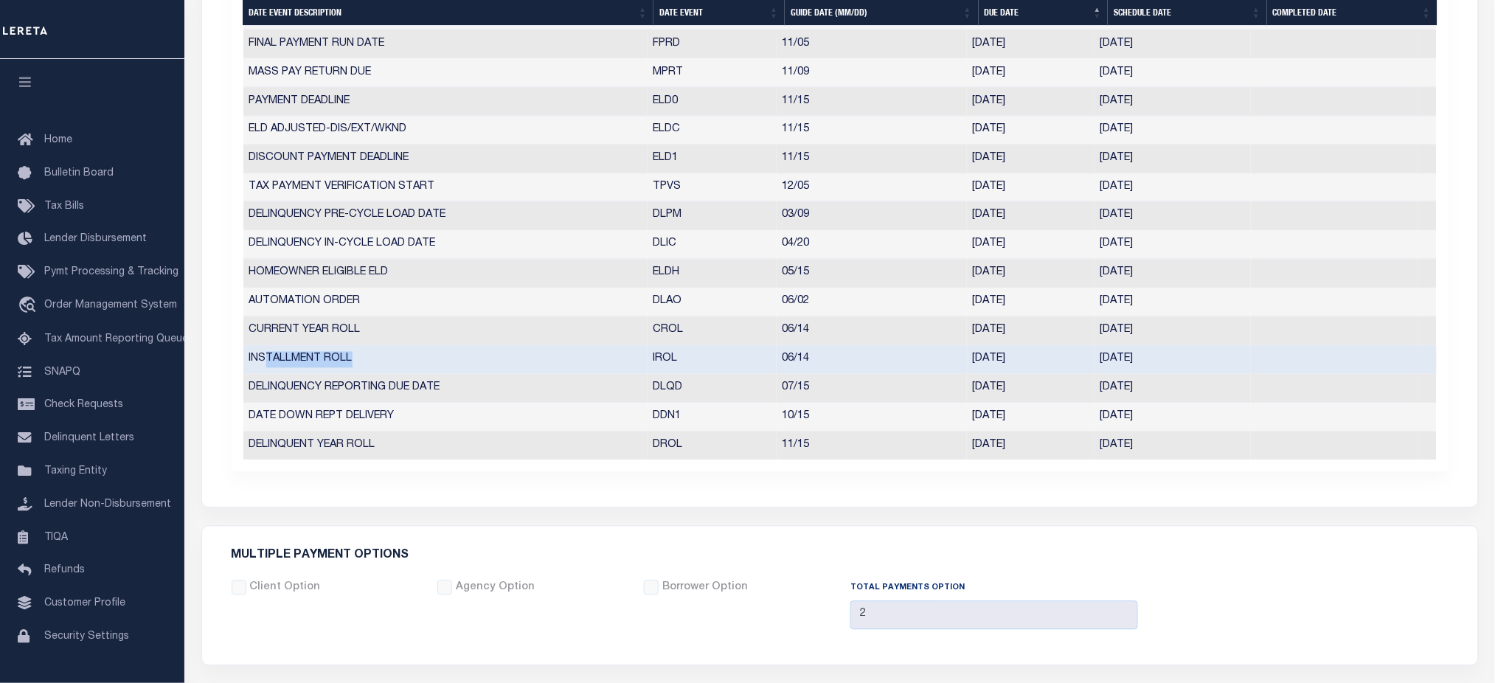
drag, startPoint x: 1158, startPoint y: 125, endPoint x: 1081, endPoint y: 136, distance: 78.1
click at [1081, 136] on tr "ELD ADJUSTED-DIS/EXT/WKND ELDC 11/15 11/14/2025 11/14/2025 7060718" at bounding box center [839, 131] width 1193 height 29
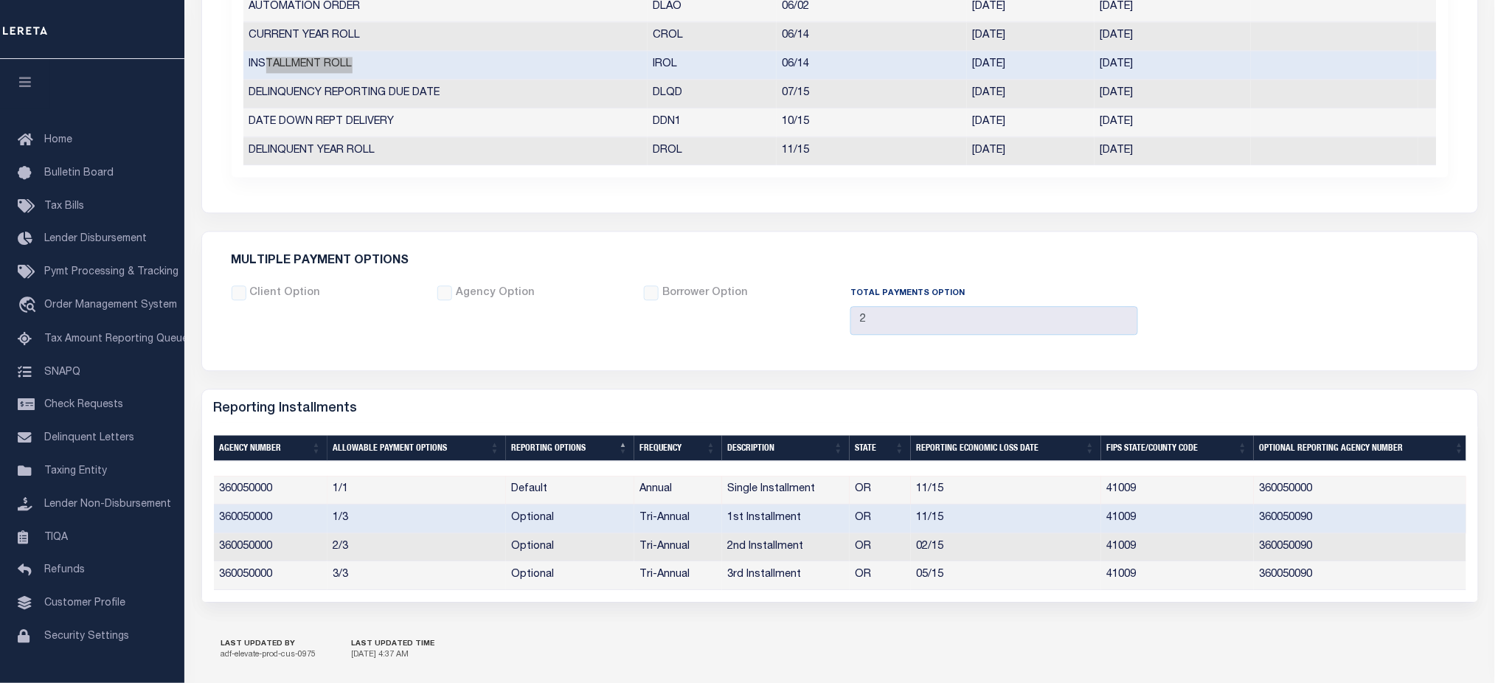
scroll to position [0, 0]
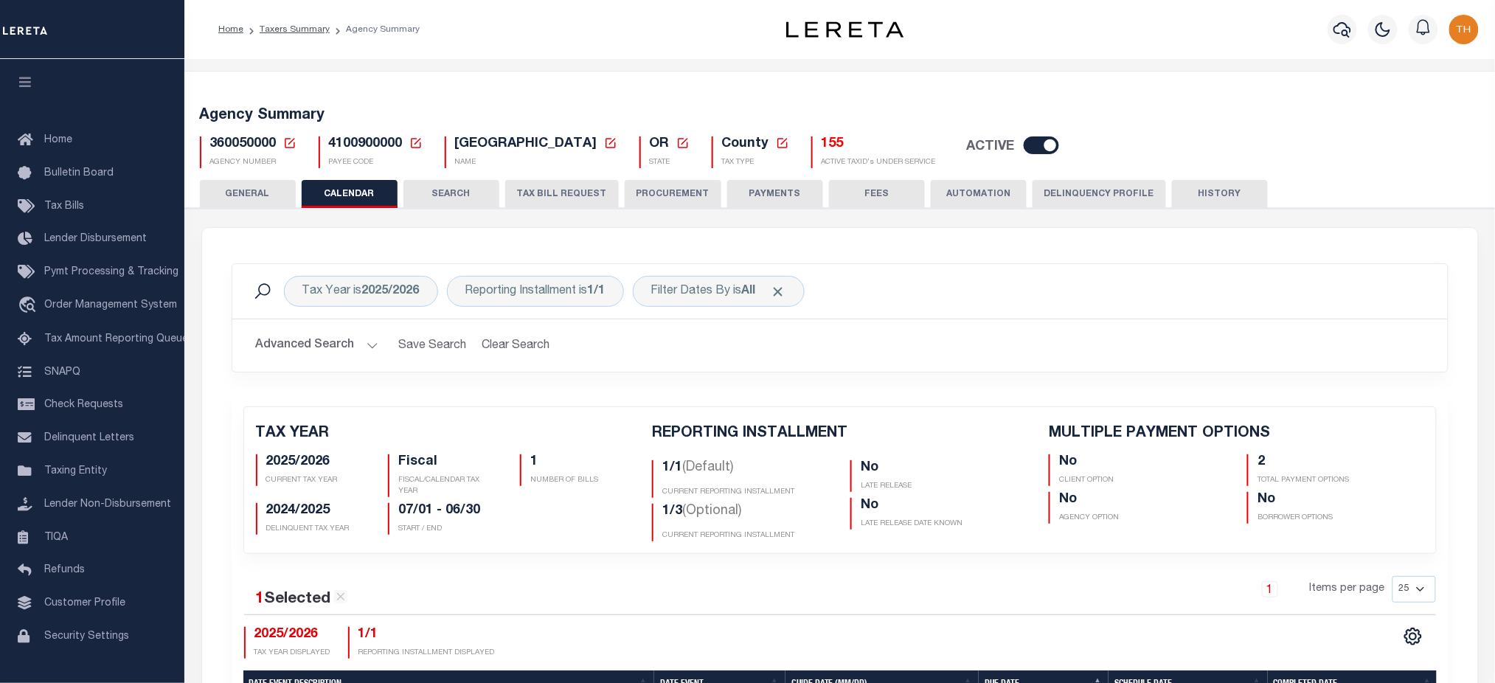
drag, startPoint x: 546, startPoint y: 196, endPoint x: 889, endPoint y: 509, distance: 463.5
click at [546, 196] on button "TAX BILL REQUEST" at bounding box center [562, 194] width 114 height 28
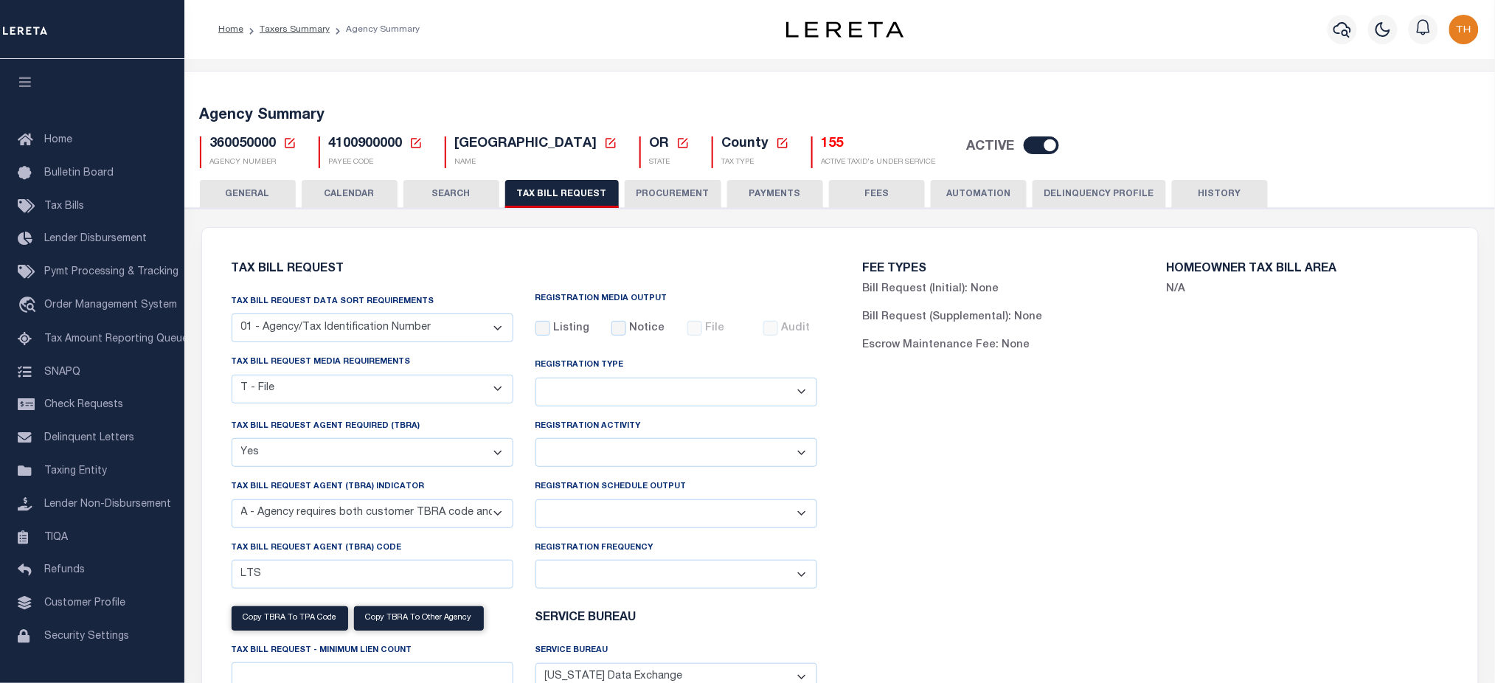
click at [327, 202] on button "CALENDAR" at bounding box center [350, 194] width 96 height 28
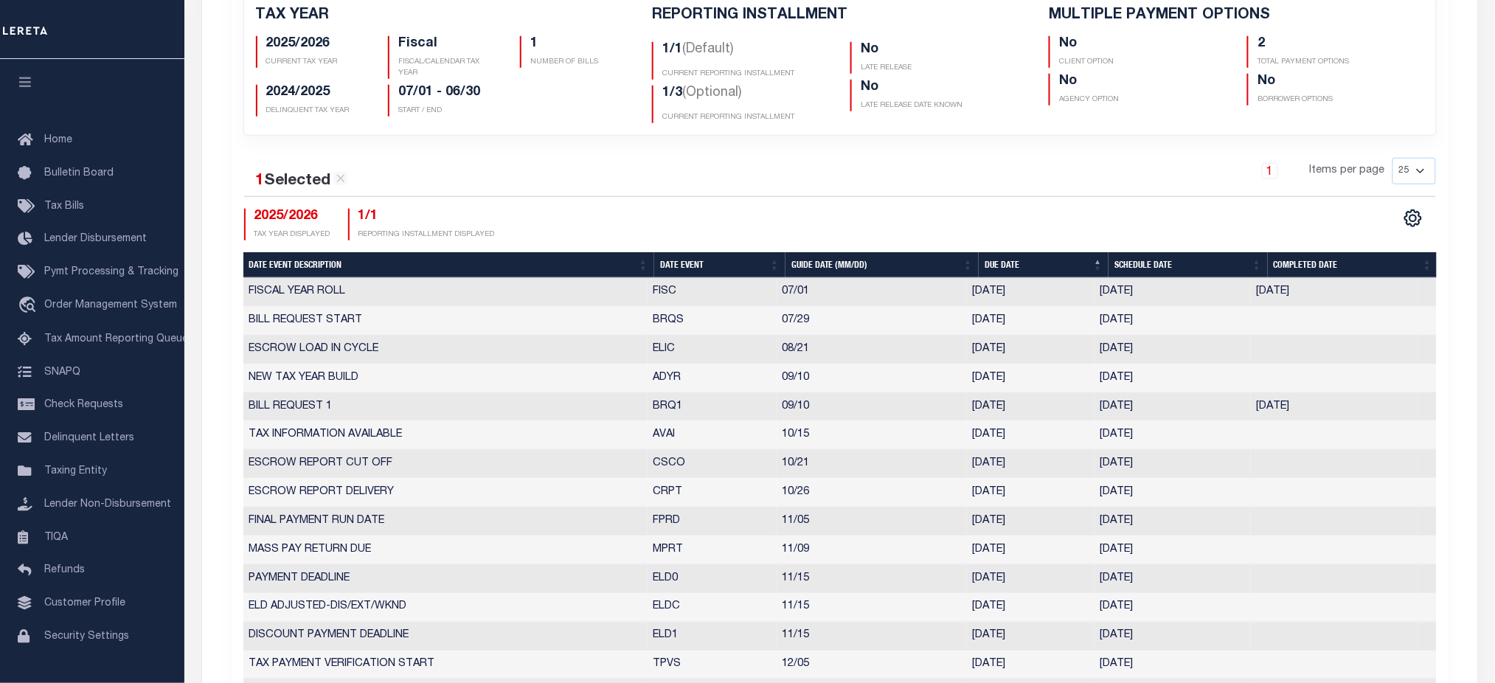
scroll to position [123, 0]
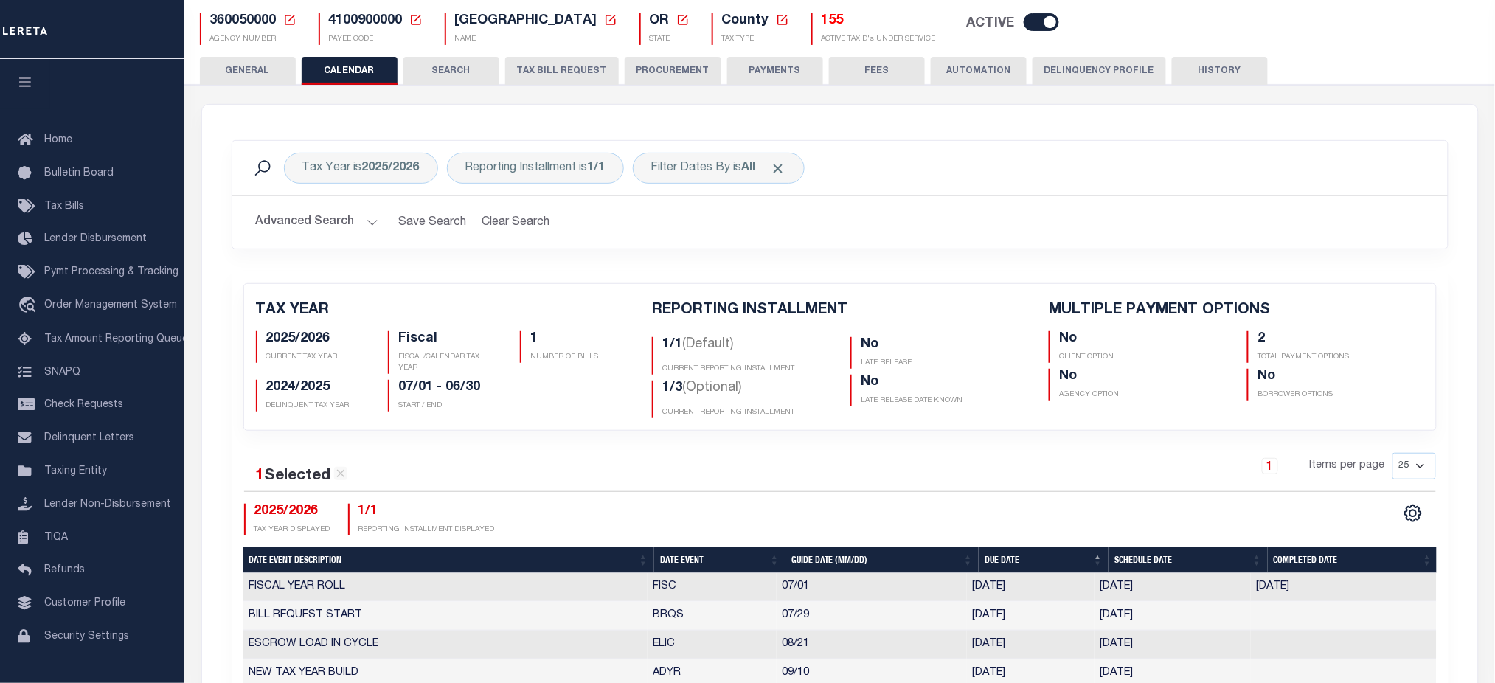
click at [535, 63] on button "TAX BILL REQUEST" at bounding box center [562, 71] width 114 height 28
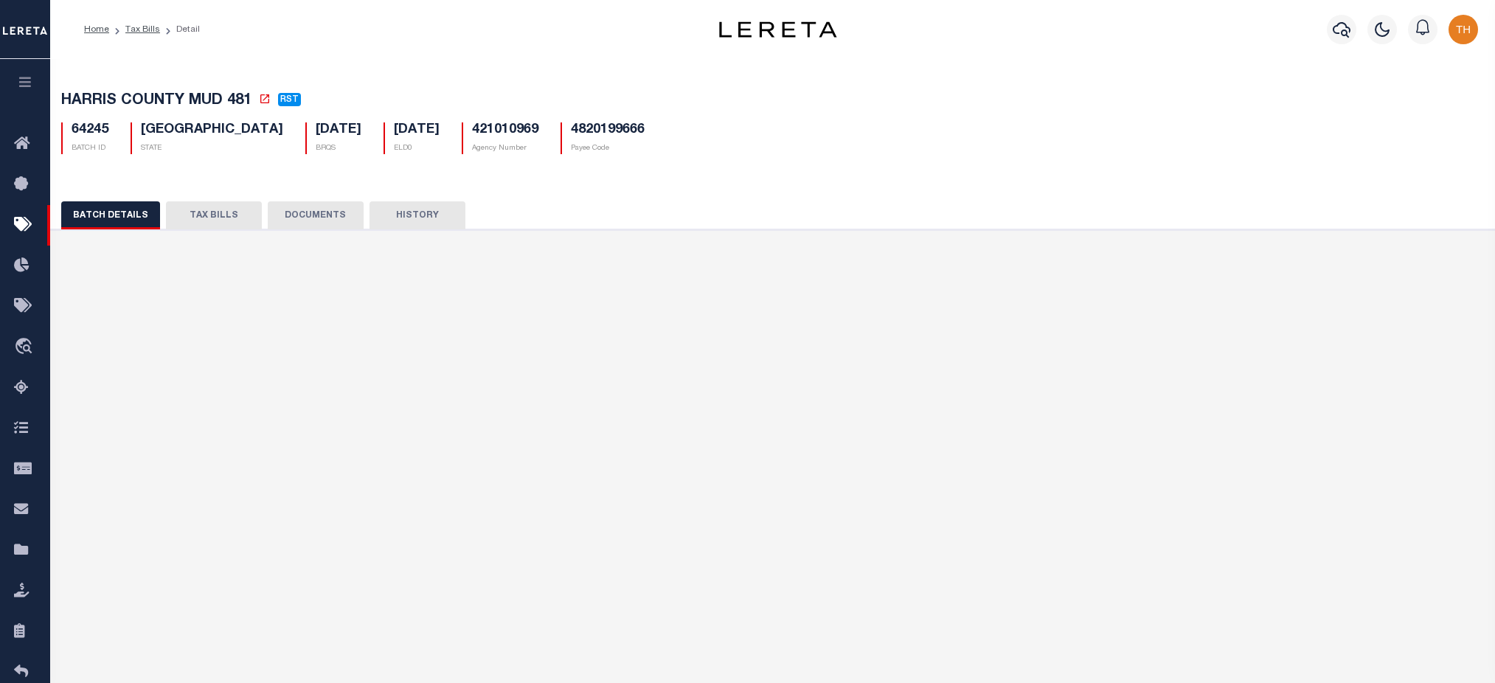
select select "RST"
select select "22"
select select "3"
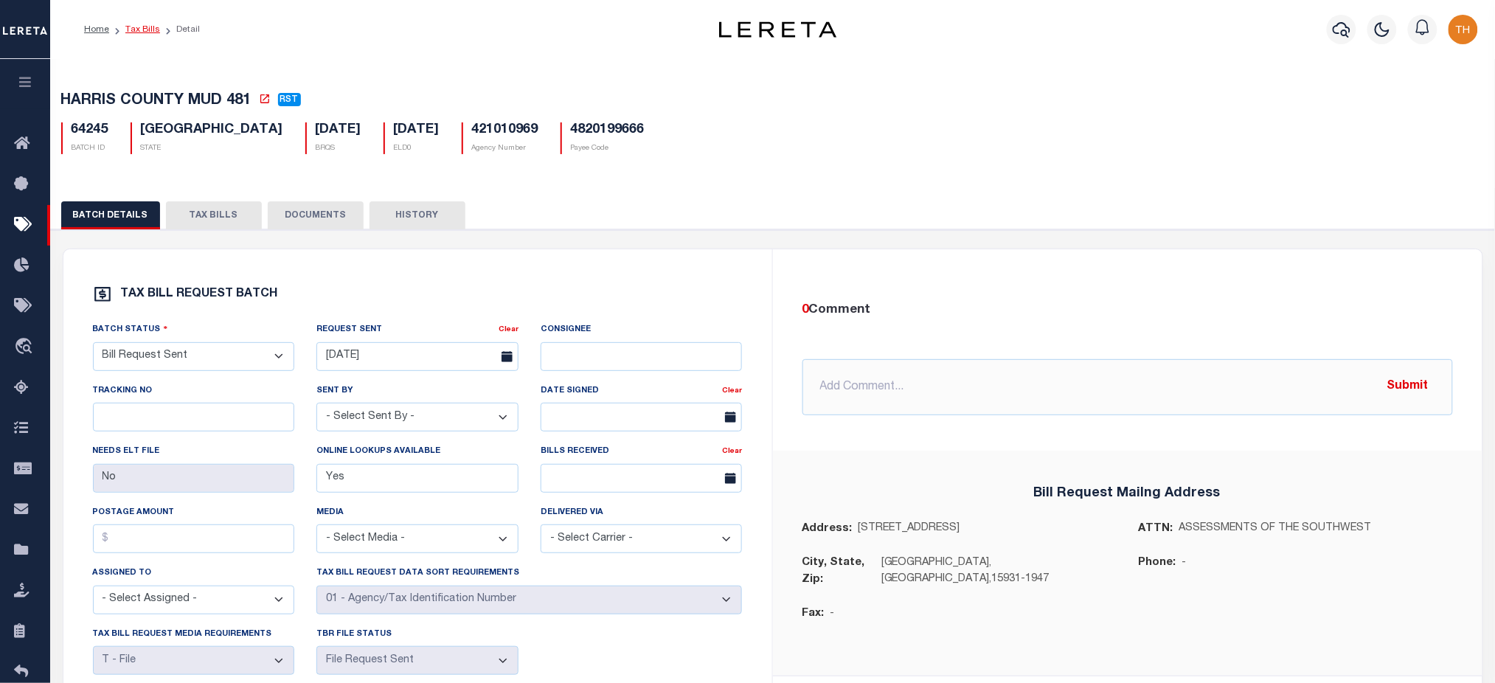
click at [138, 25] on link "Tax Bills" at bounding box center [142, 29] width 35 height 9
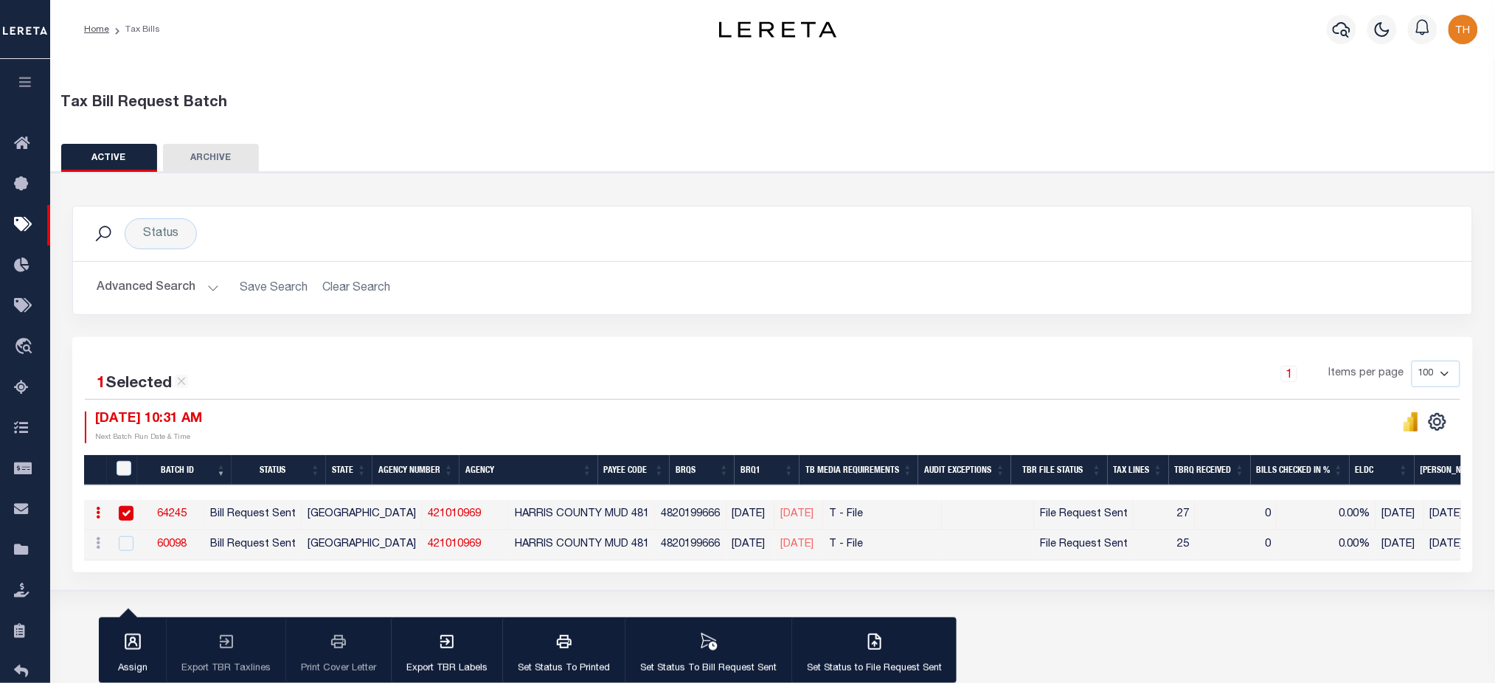
click at [120, 512] on input "checkbox" at bounding box center [126, 513] width 15 height 15
checkbox input "false"
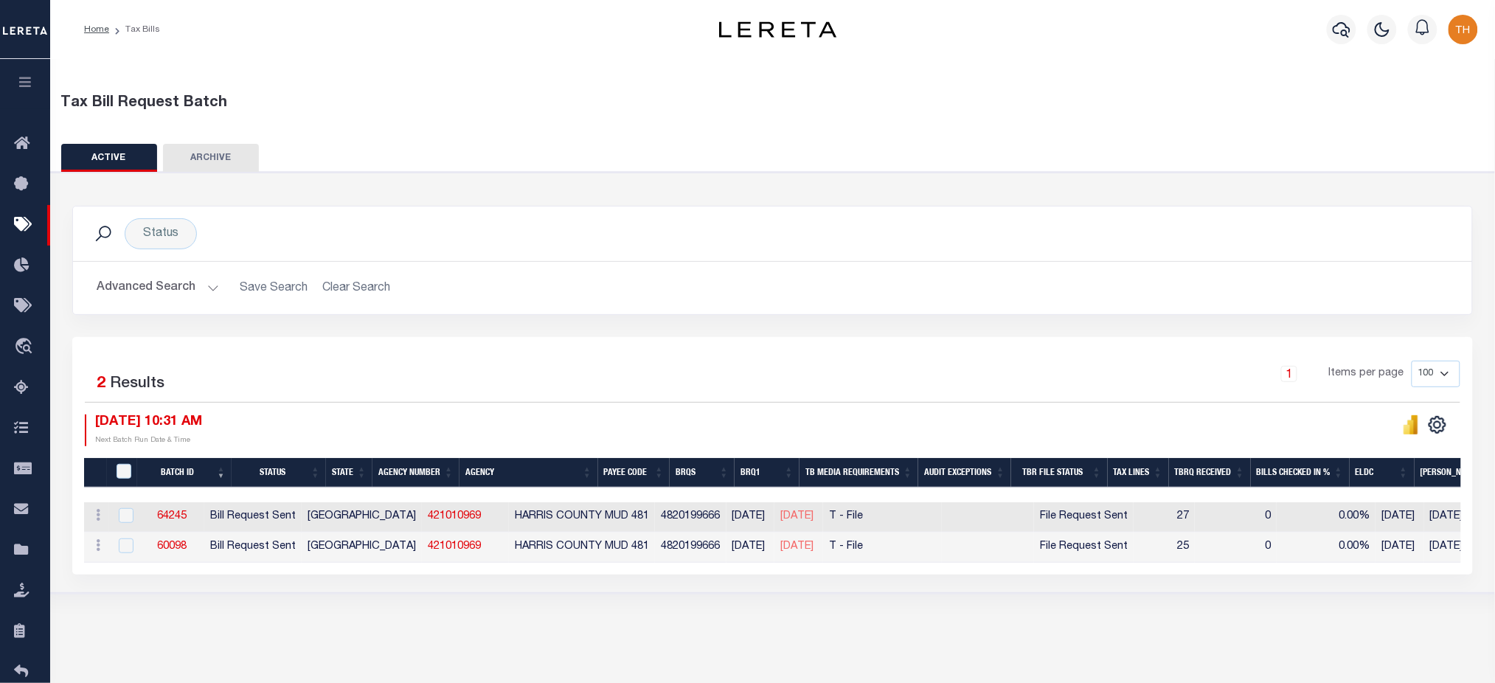
click at [139, 277] on button "Advanced Search" at bounding box center [158, 288] width 122 height 29
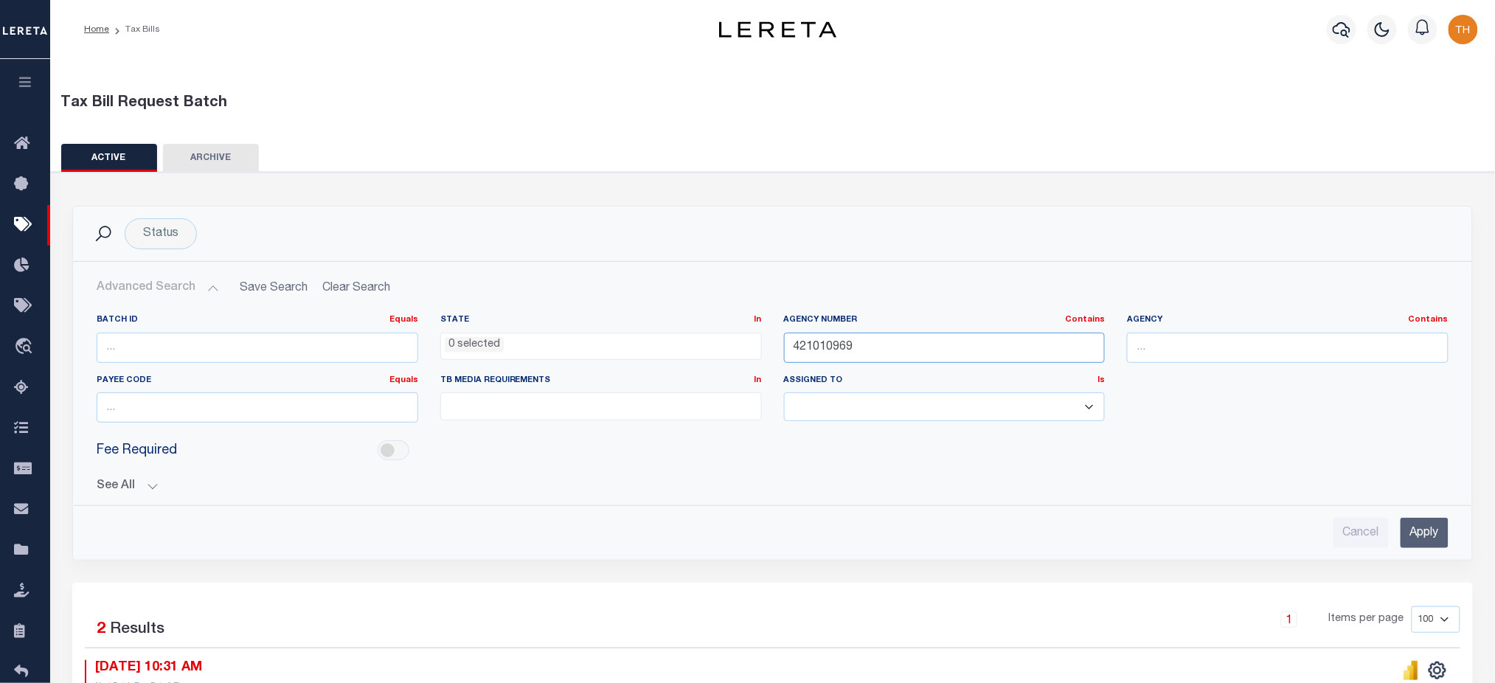
drag, startPoint x: 960, startPoint y: 348, endPoint x: 776, endPoint y: 351, distance: 183.6
click at [776, 351] on div "Agency Number Contains Contains Is 421010969" at bounding box center [945, 344] width 344 height 60
click at [1410, 524] on input "Apply" at bounding box center [1424, 533] width 48 height 30
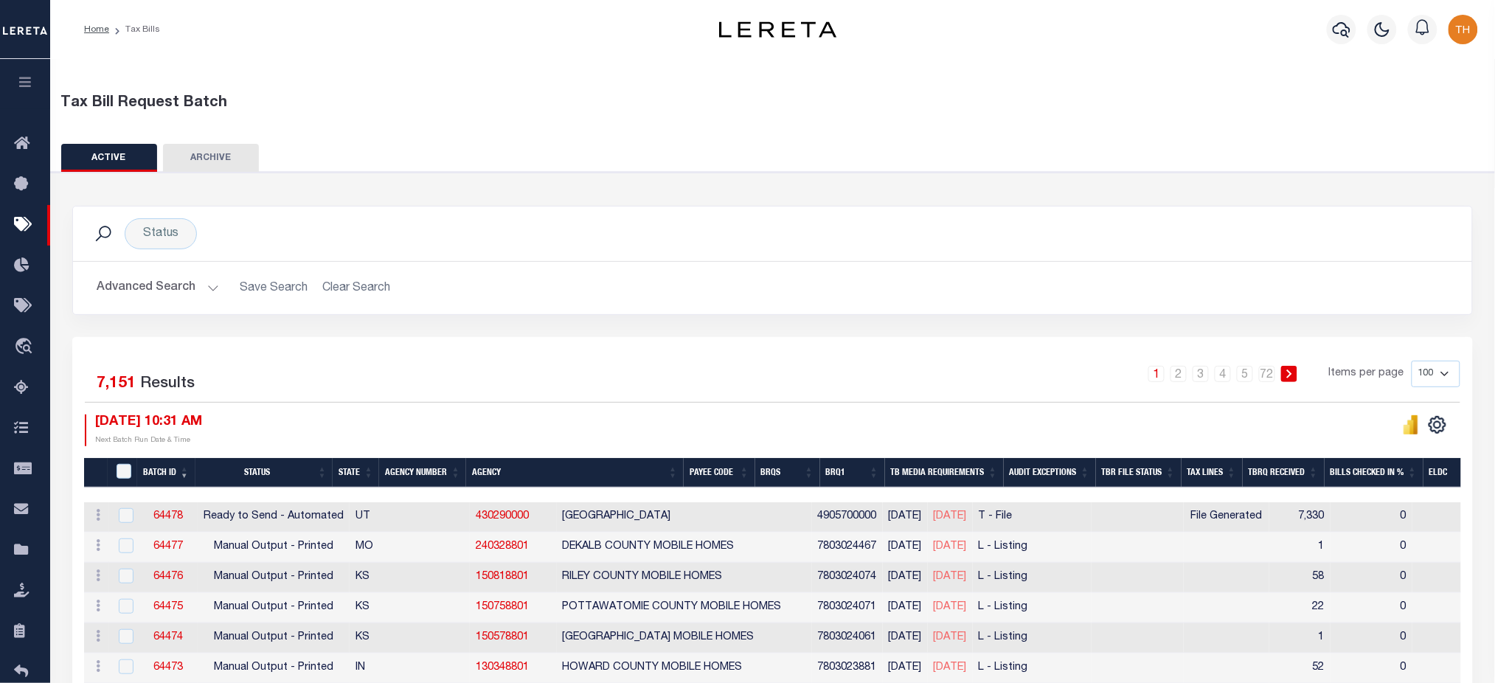
click at [1066, 482] on th "Audit Exceptions" at bounding box center [1050, 473] width 92 height 30
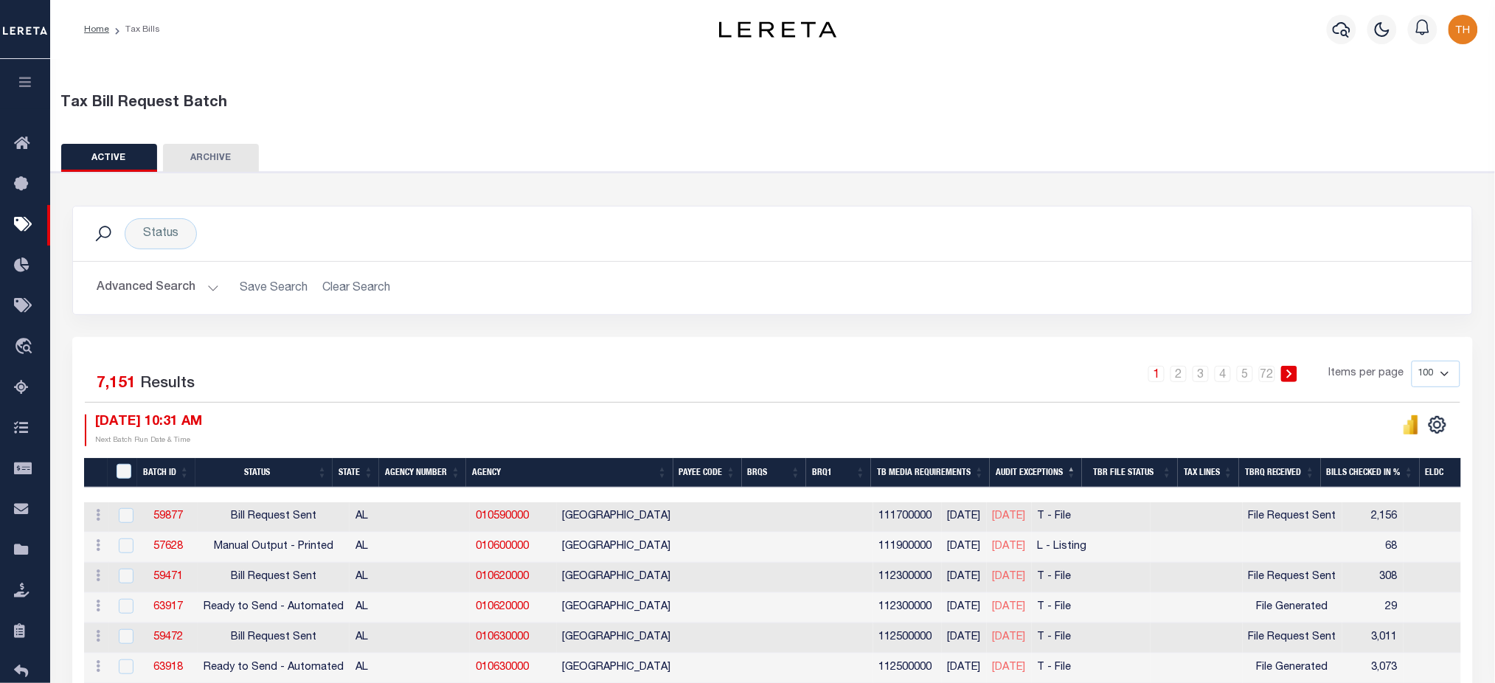
click at [1066, 472] on th "Audit Exceptions" at bounding box center [1036, 473] width 92 height 30
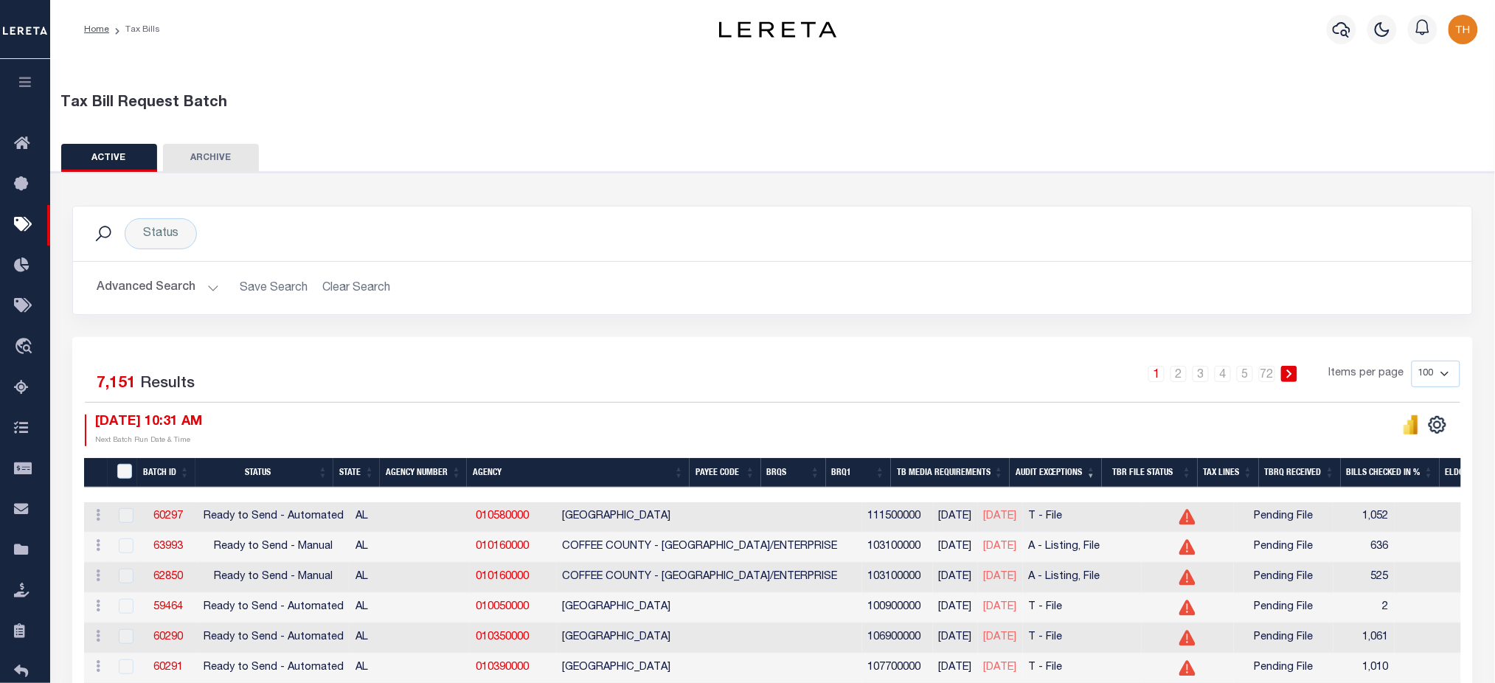
scroll to position [98, 0]
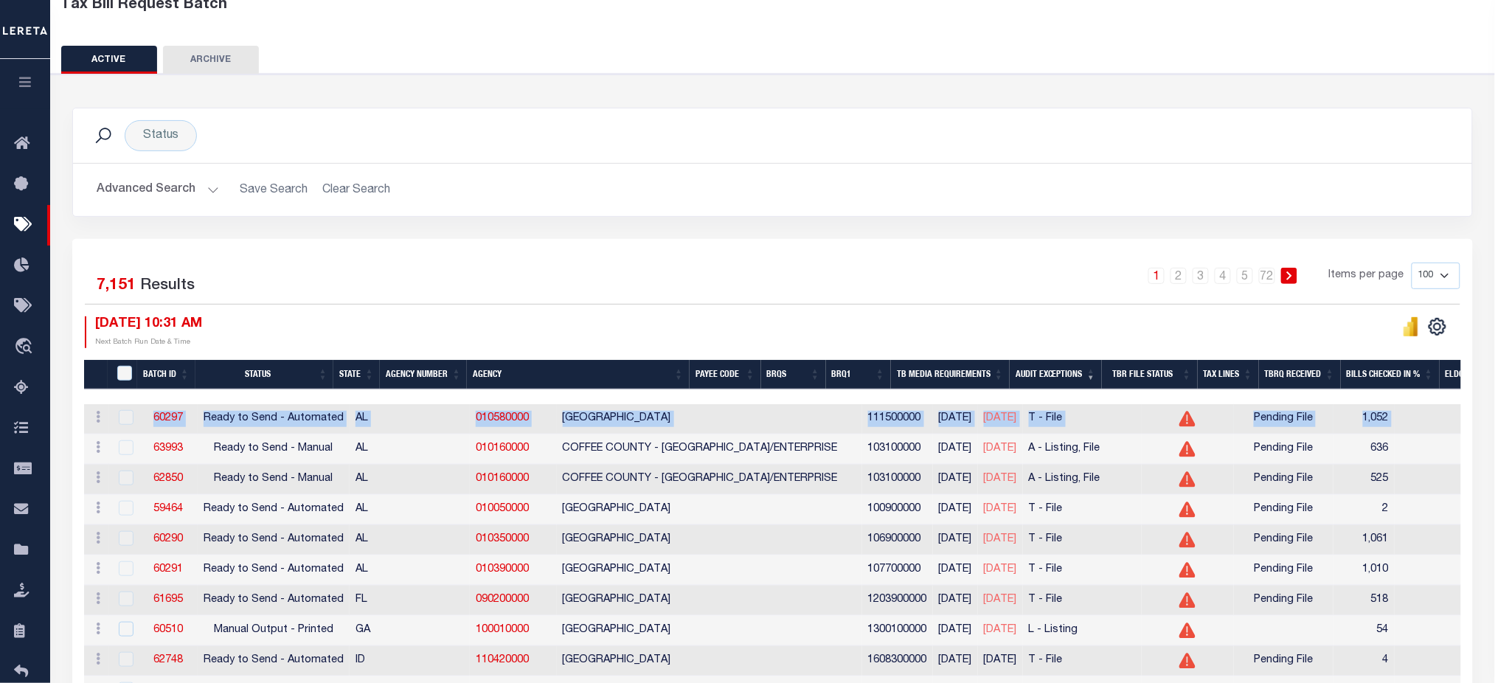
drag, startPoint x: 1291, startPoint y: 419, endPoint x: 142, endPoint y: 426, distance: 1148.9
click at [142, 426] on tr "ACTIONS [GEOGRAPHIC_DATA] 60297 Ready to Send - Automated AL 010580000 [GEOGRAP…" at bounding box center [1296, 419] width 2425 height 30
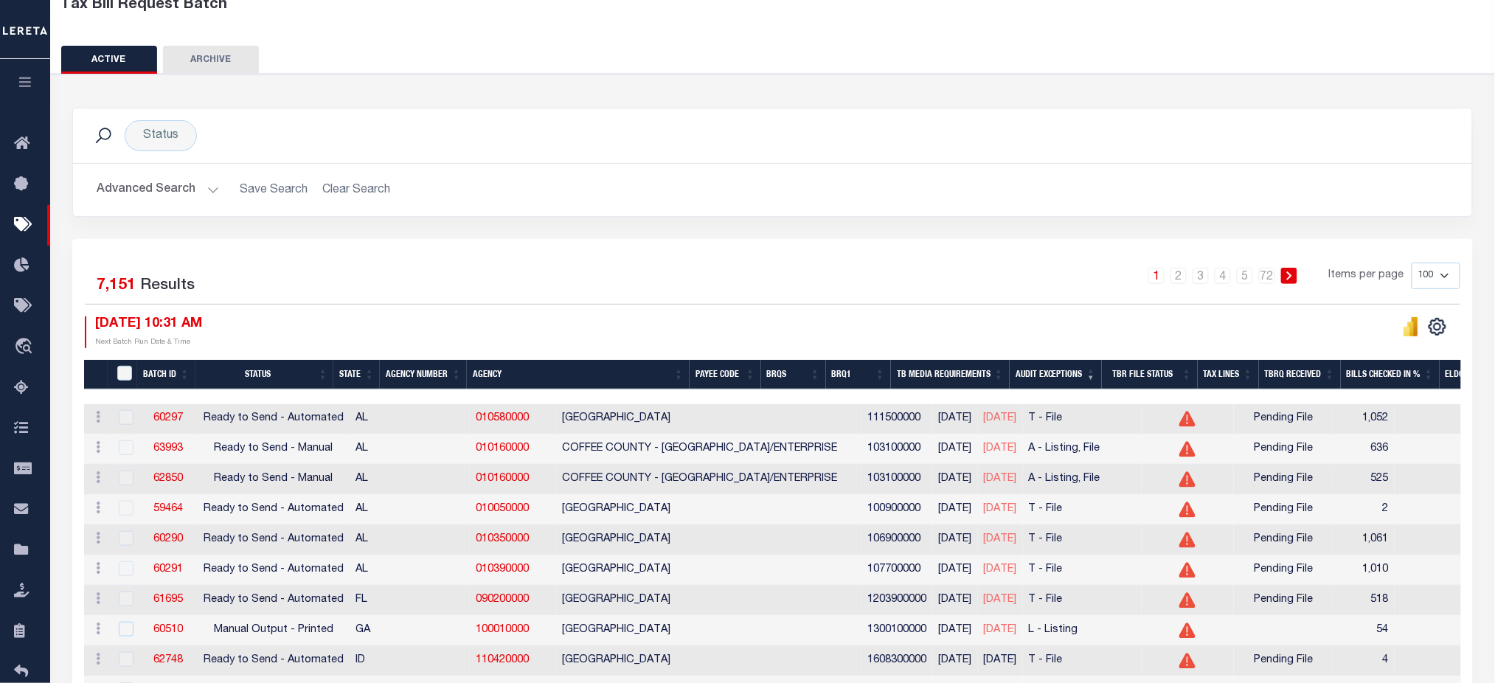
click at [774, 289] on div "1 2 3 4 5 … 72 Items per page 100 200 500 1000" at bounding box center [947, 282] width 1026 height 38
drag, startPoint x: 1005, startPoint y: 420, endPoint x: 849, endPoint y: 429, distance: 155.8
click at [849, 429] on tr "ACTIONS [GEOGRAPHIC_DATA] 60297 Ready to Send - Automated AL 010580000 [GEOGRAP…" at bounding box center [1296, 419] width 2425 height 30
drag, startPoint x: 1316, startPoint y: 418, endPoint x: 1063, endPoint y: 411, distance: 253.0
click at [1063, 411] on tr "ACTIONS [GEOGRAPHIC_DATA] 60297 Ready to Send - Automated AL 010580000 [GEOGRAP…" at bounding box center [1296, 419] width 2425 height 30
